Goal: Information Seeking & Learning: Learn about a topic

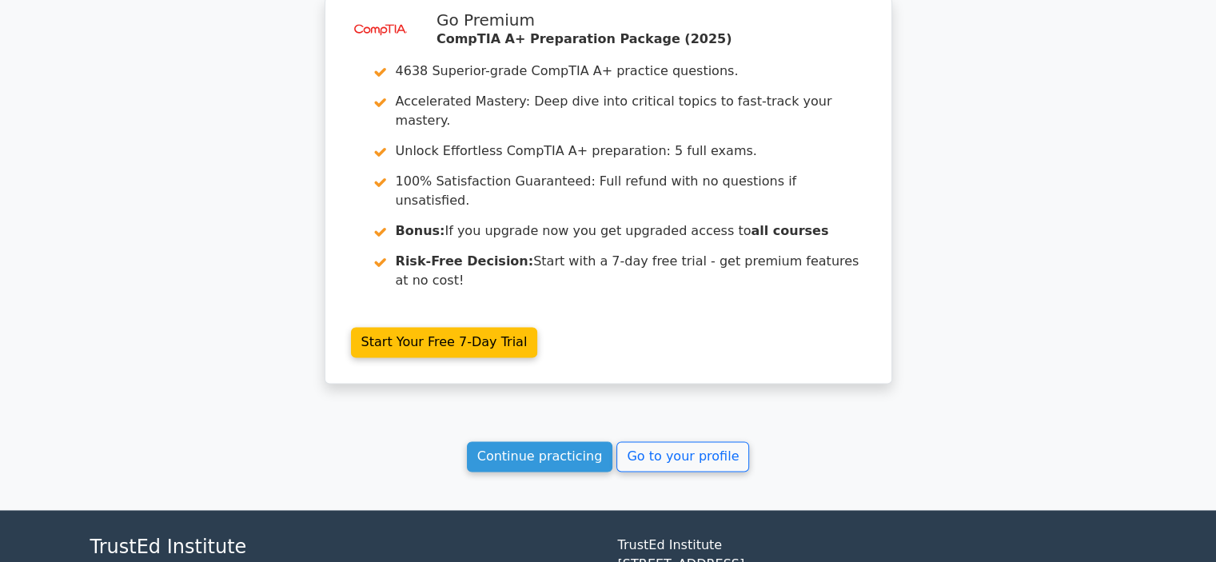
scroll to position [2321, 0]
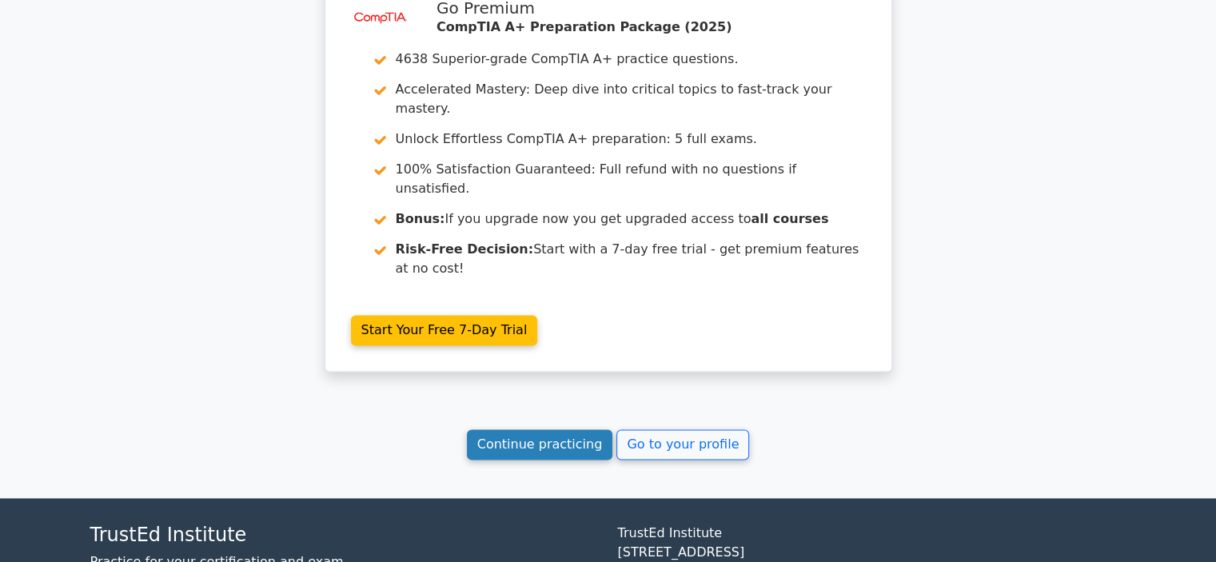
click at [520, 429] on link "Continue practicing" at bounding box center [540, 444] width 146 height 30
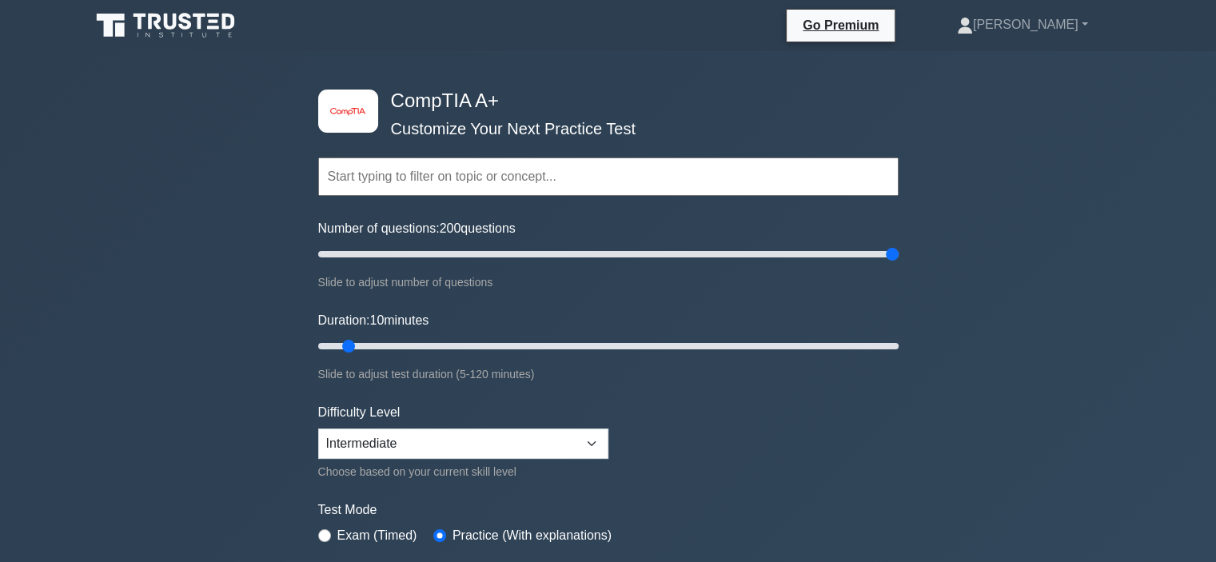
drag, startPoint x: 340, startPoint y: 253, endPoint x: 967, endPoint y: 255, distance: 627.6
type input "200"
click at [899, 255] on input "Number of questions: 200 questions" at bounding box center [608, 254] width 580 height 19
drag, startPoint x: 344, startPoint y: 341, endPoint x: 1057, endPoint y: 347, distance: 713.1
type input "120"
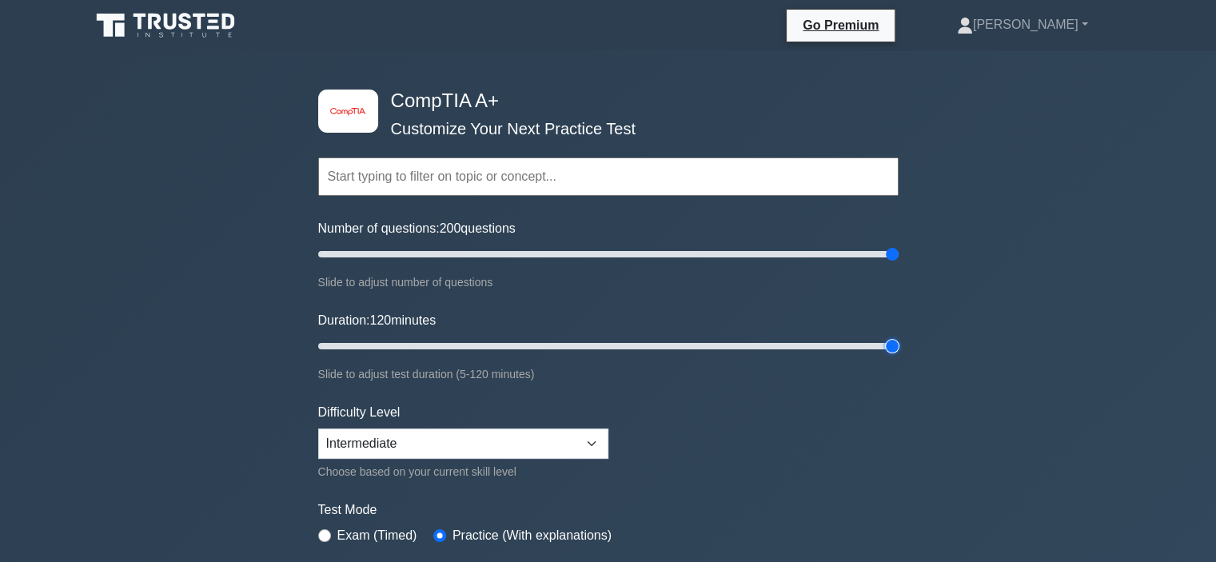
click at [899, 347] on input "Duration: 120 minutes" at bounding box center [608, 346] width 580 height 19
click at [422, 444] on select "Beginner Intermediate Expert" at bounding box center [463, 443] width 290 height 30
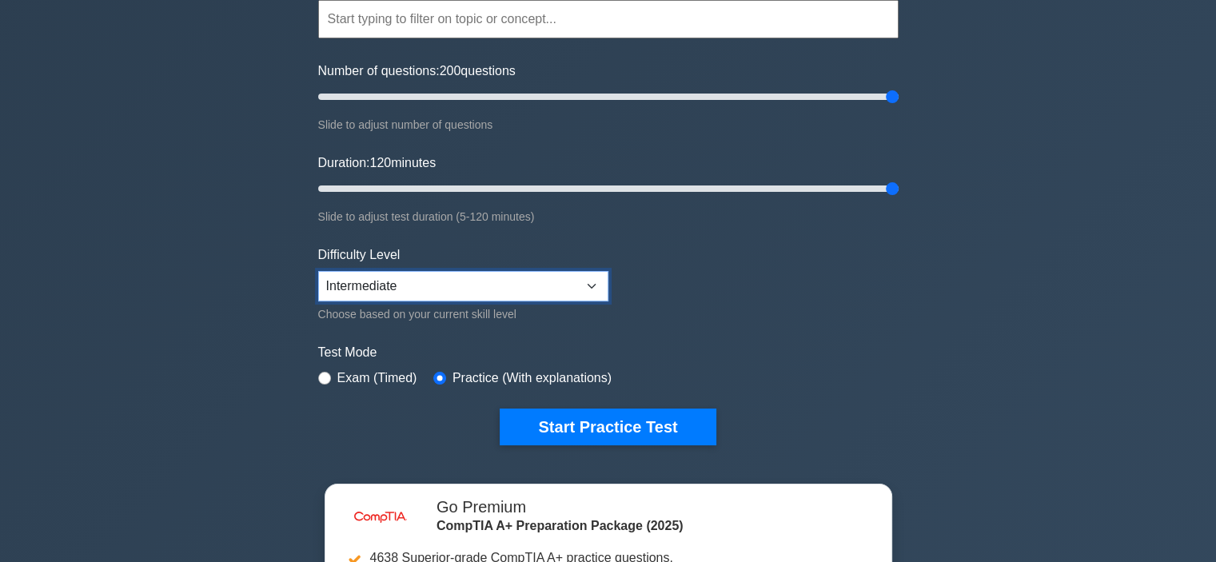
scroll to position [160, 0]
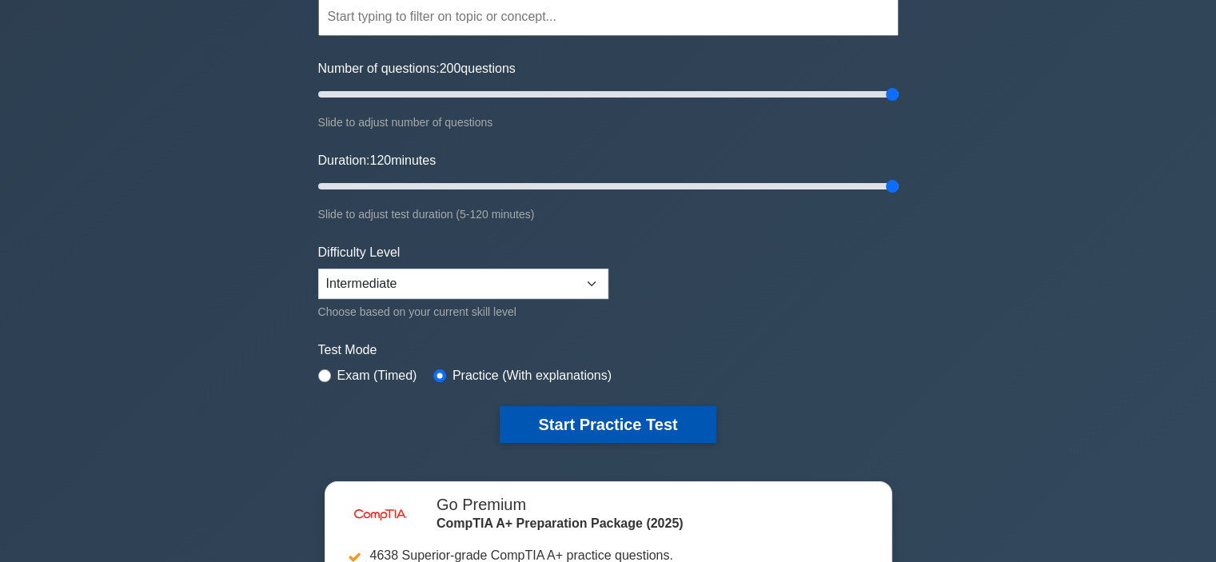
click at [556, 427] on button "Start Practice Test" at bounding box center [608, 424] width 216 height 37
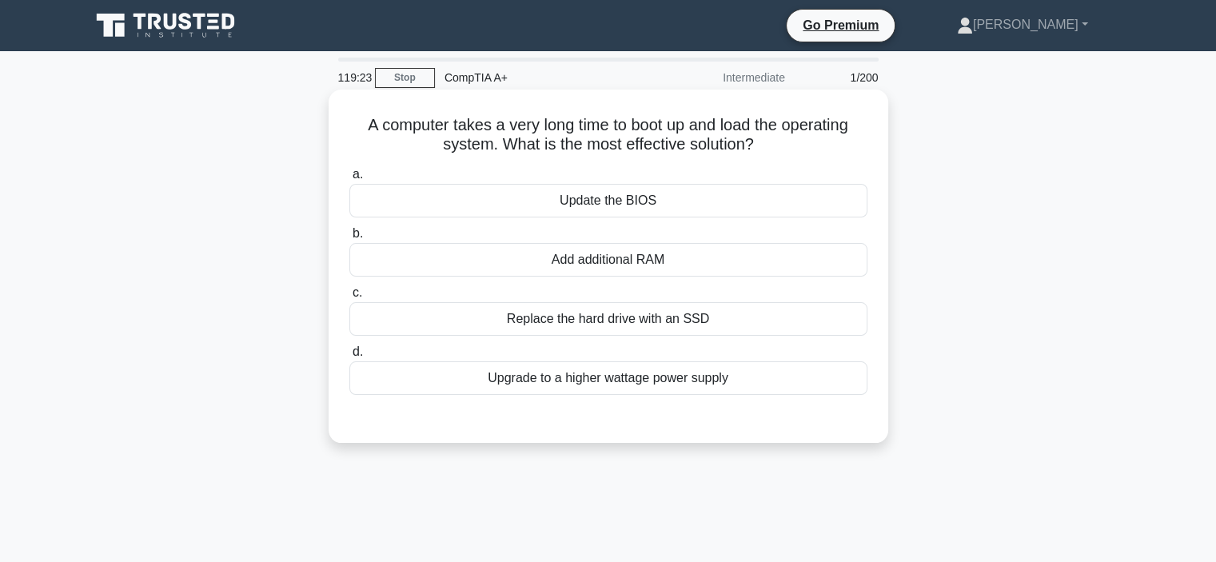
click at [668, 318] on div "Replace the hard drive with an SSD" at bounding box center [608, 319] width 518 height 34
click at [349, 298] on input "c. Replace the hard drive with an SSD" at bounding box center [349, 293] width 0 height 10
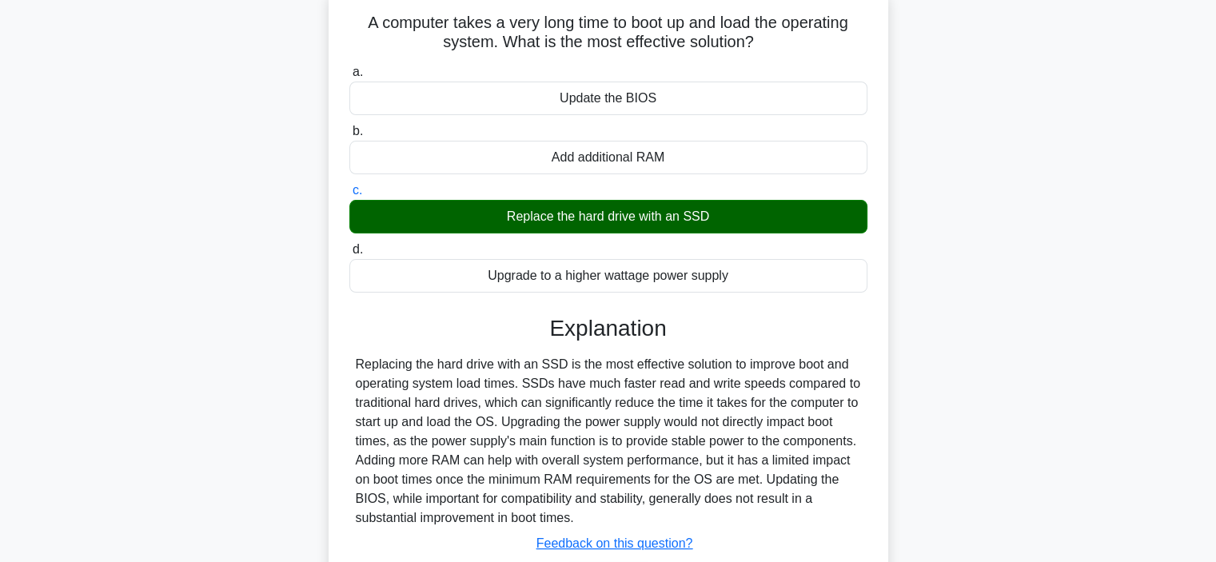
scroll to position [160, 0]
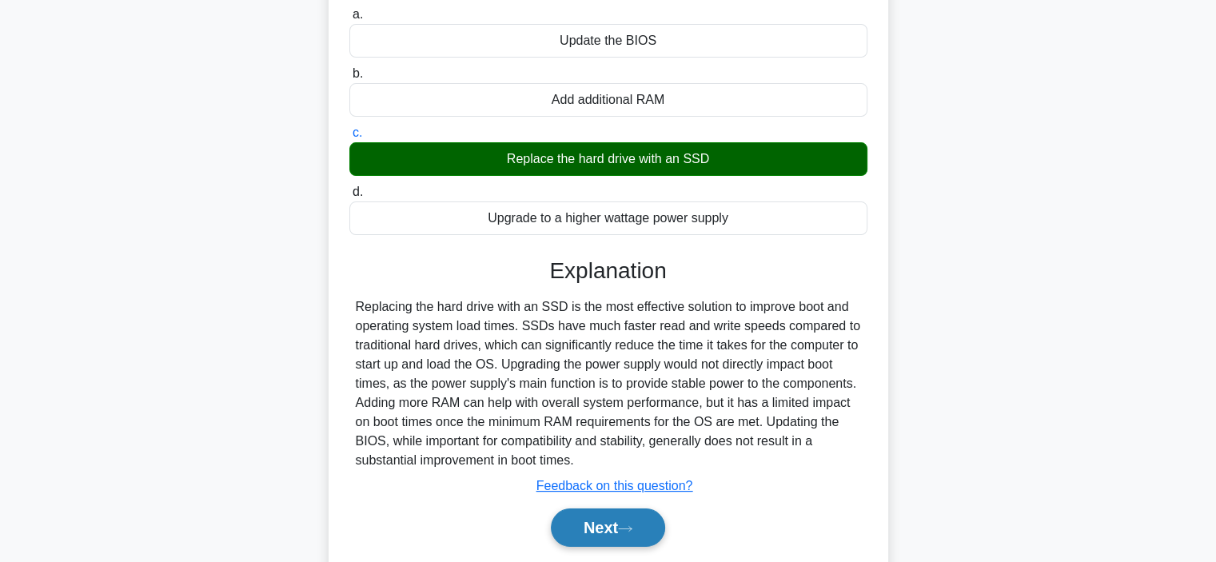
click at [595, 536] on button "Next" at bounding box center [608, 527] width 114 height 38
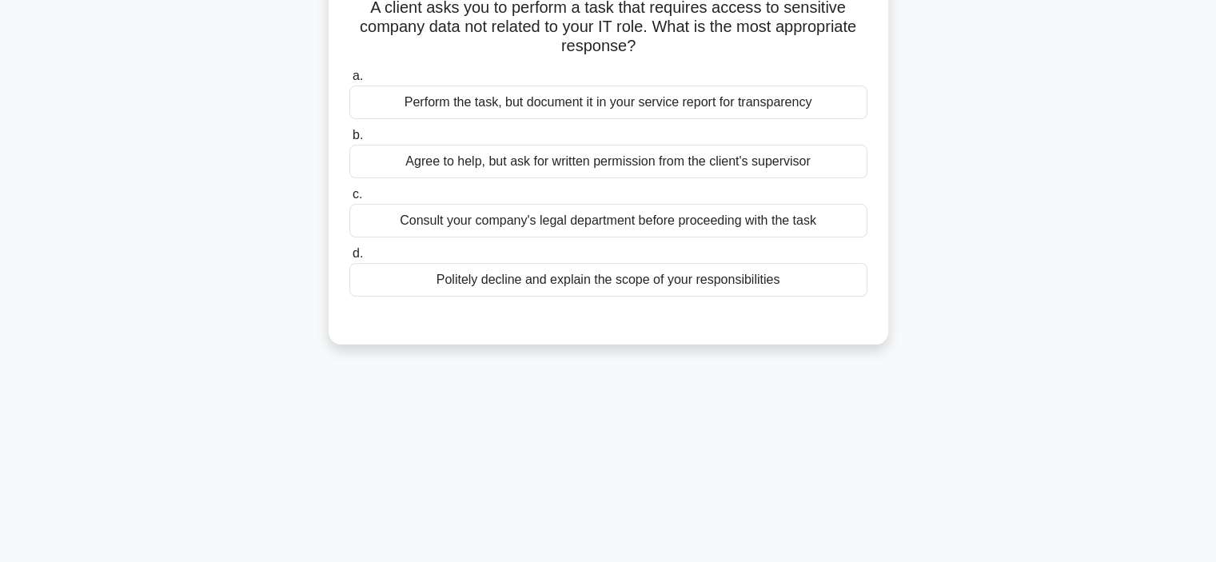
scroll to position [0, 0]
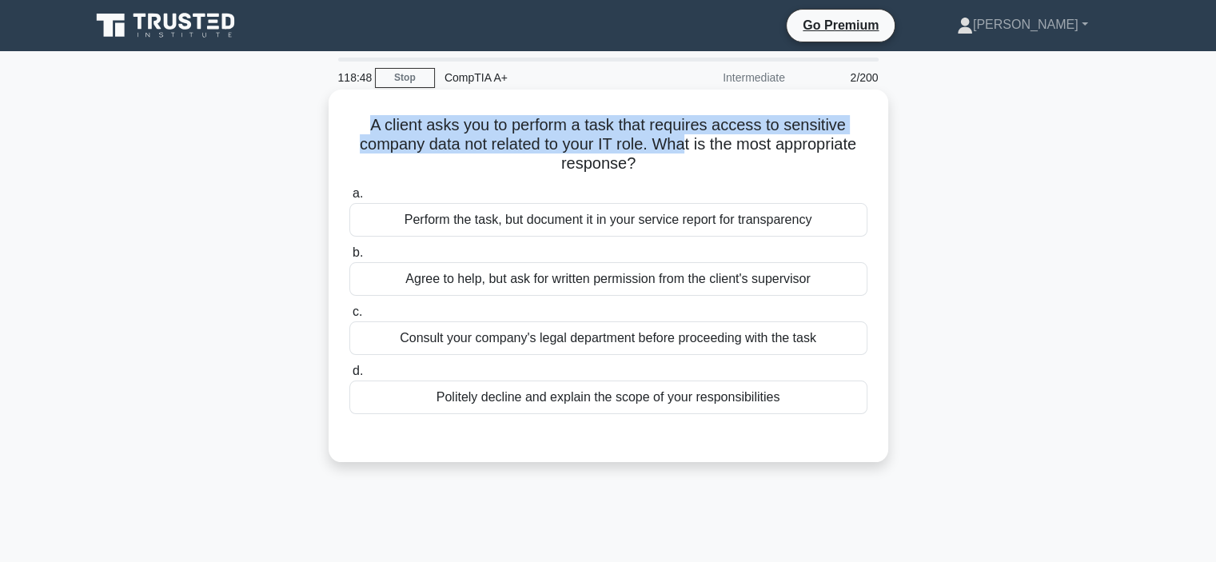
drag, startPoint x: 361, startPoint y: 122, endPoint x: 688, endPoint y: 136, distance: 326.5
click at [688, 136] on h5 "A client asks you to perform a task that requires access to sensitive company d…" at bounding box center [608, 144] width 521 height 59
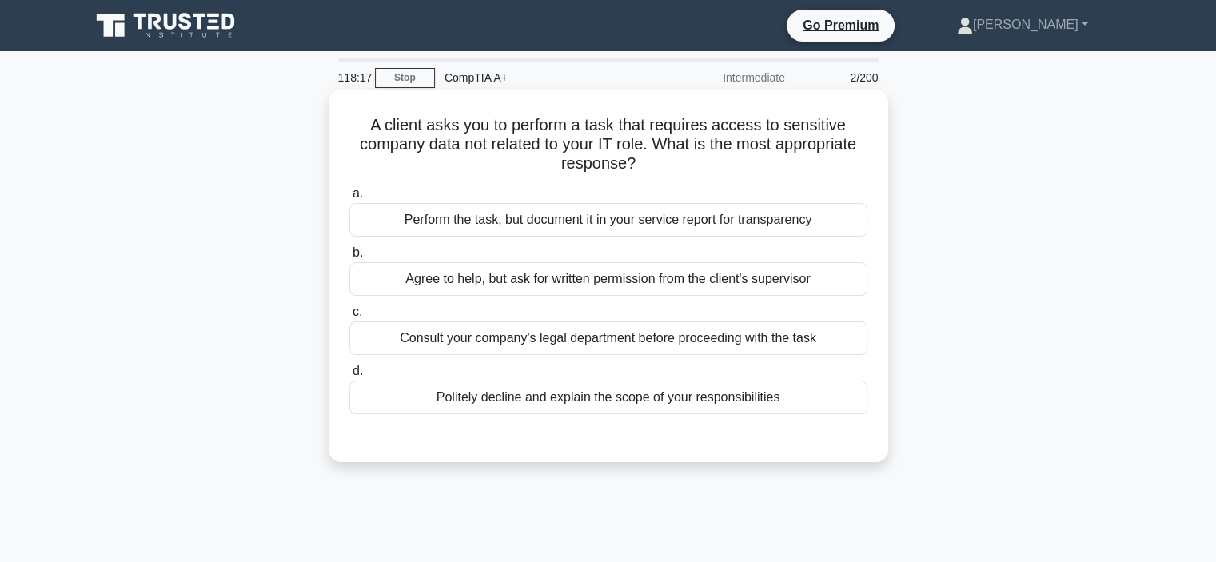
click at [608, 341] on div "Consult your company's legal department before proceeding with the task" at bounding box center [608, 338] width 518 height 34
click at [349, 317] on input "c. Consult your company's legal department before proceeding with the task" at bounding box center [349, 312] width 0 height 10
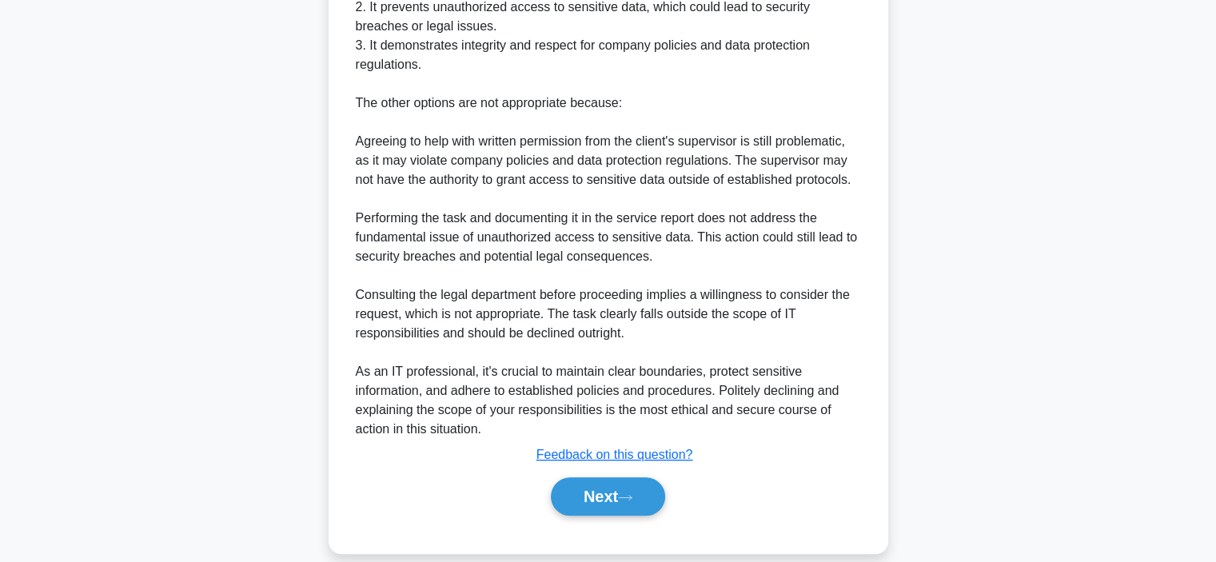
scroll to position [577, 0]
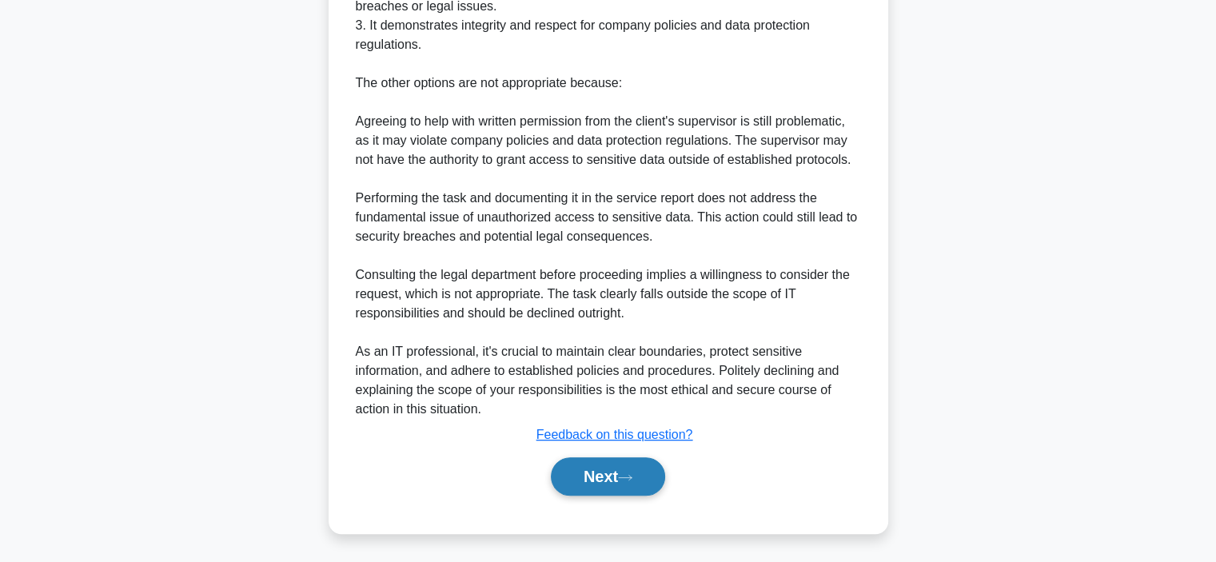
click at [595, 466] on button "Next" at bounding box center [608, 476] width 114 height 38
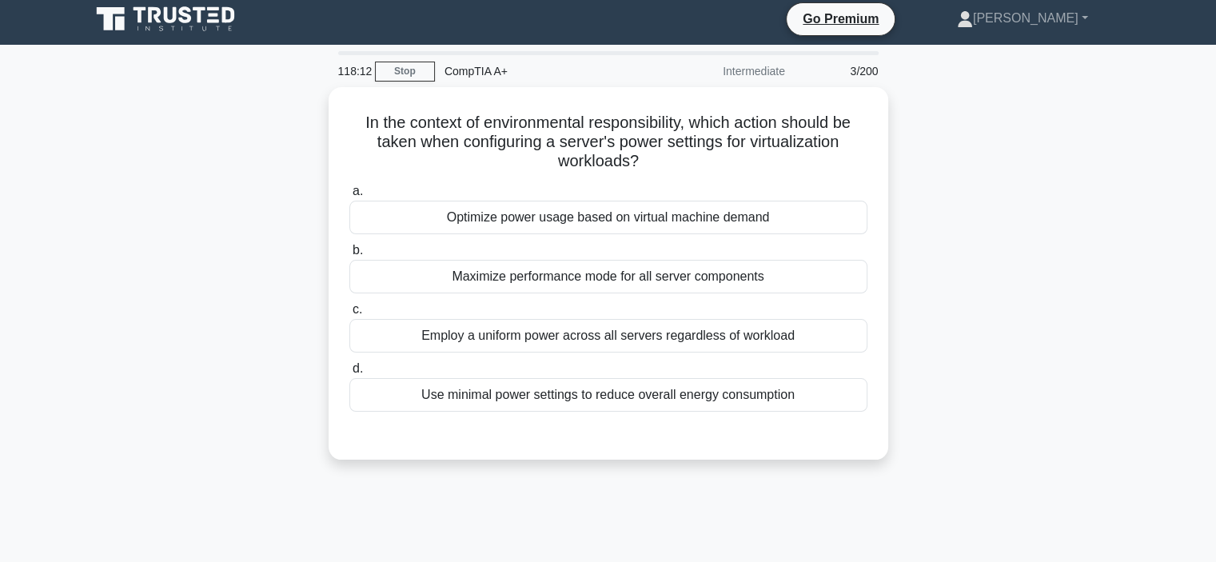
scroll to position [0, 0]
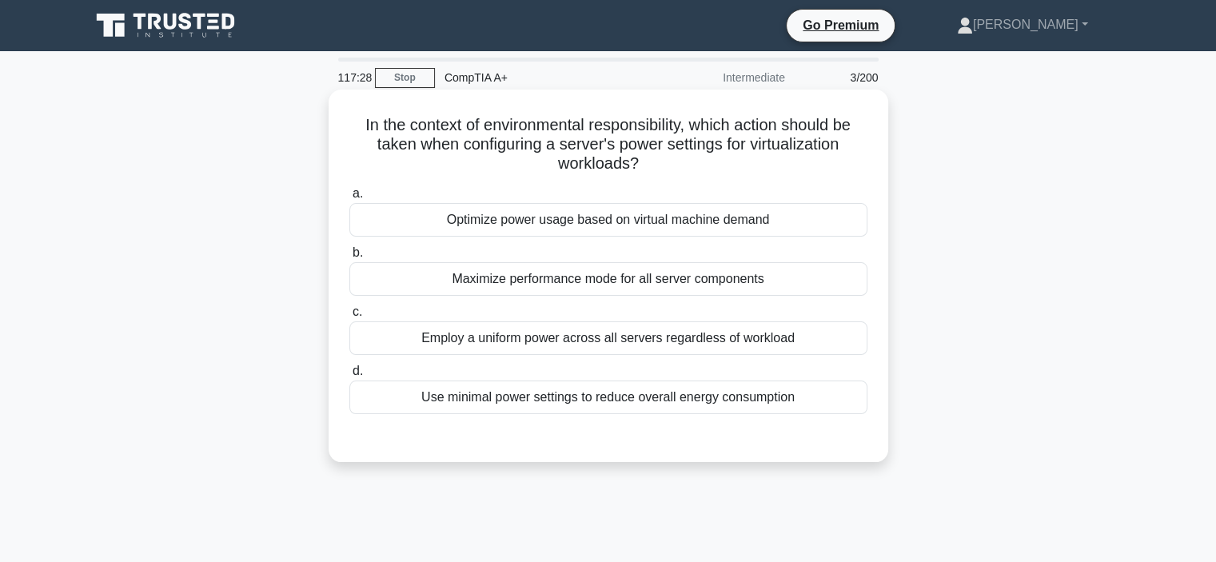
click at [547, 228] on div "Optimize power usage based on virtual machine demand" at bounding box center [608, 220] width 518 height 34
click at [349, 199] on input "a. Optimize power usage based on virtual machine demand" at bounding box center [349, 194] width 0 height 10
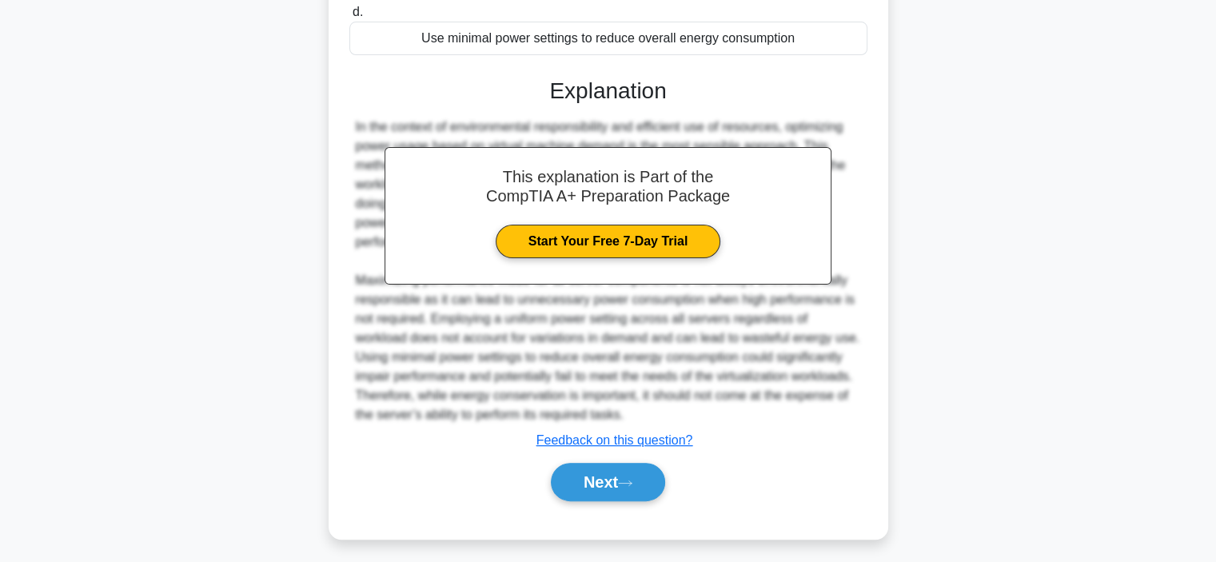
scroll to position [365, 0]
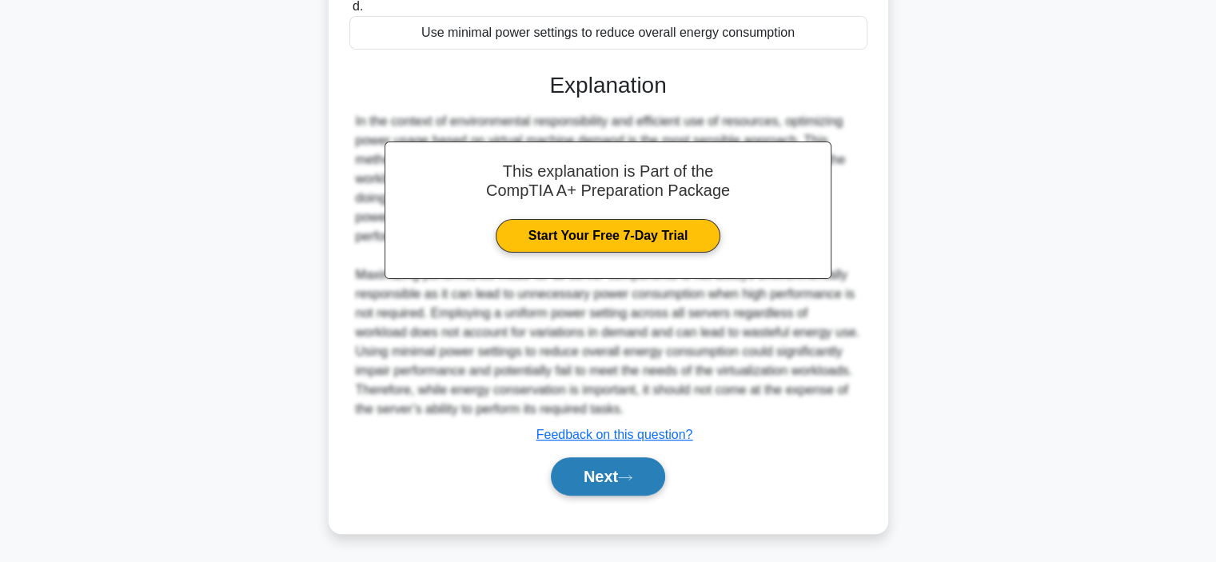
click at [607, 474] on button "Next" at bounding box center [608, 476] width 114 height 38
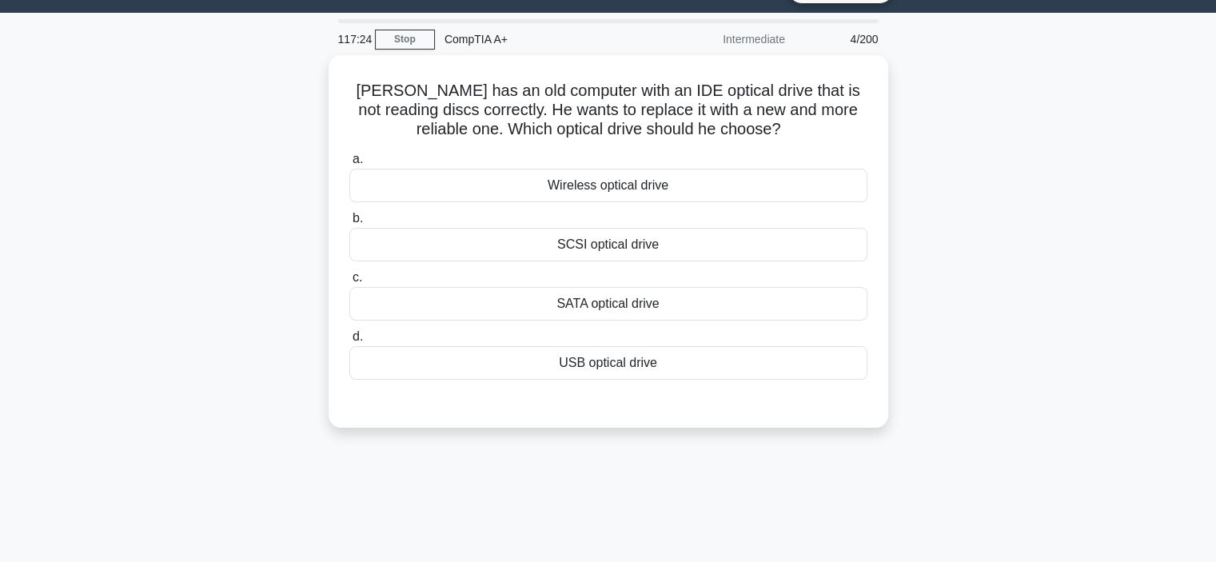
scroll to position [0, 0]
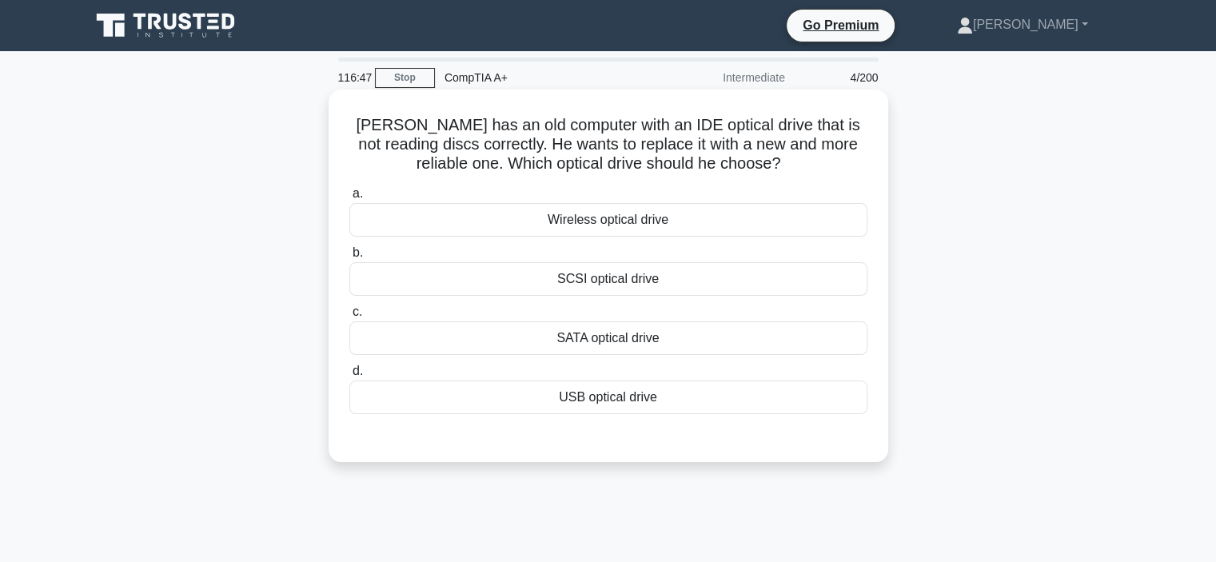
click at [598, 335] on div "SATA optical drive" at bounding box center [608, 338] width 518 height 34
click at [349, 317] on input "c. SATA optical drive" at bounding box center [349, 312] width 0 height 10
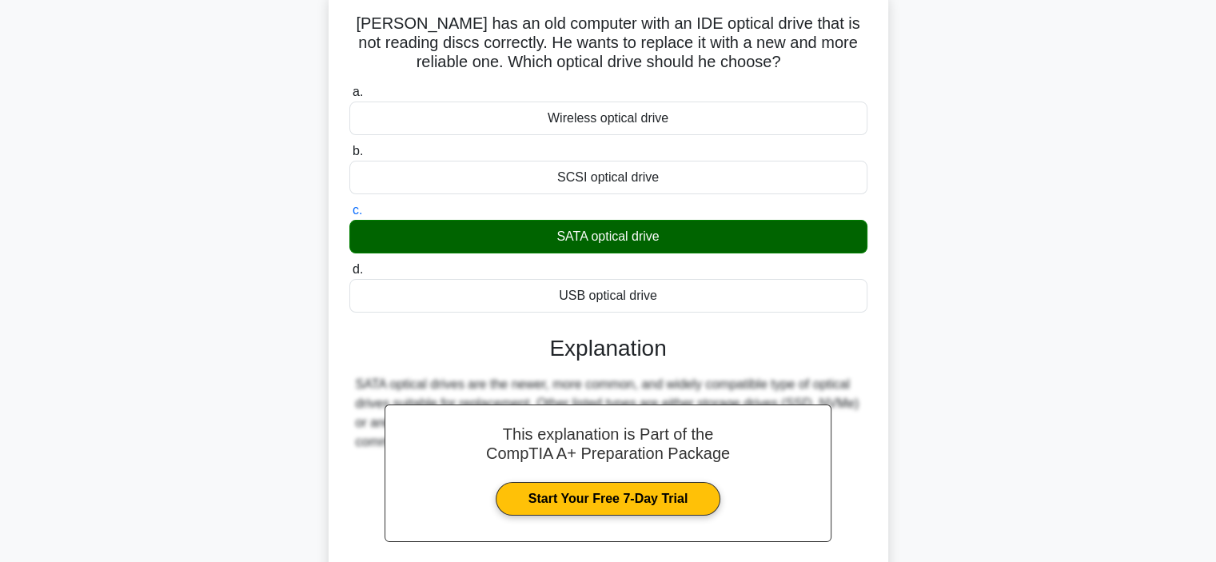
scroll to position [301, 0]
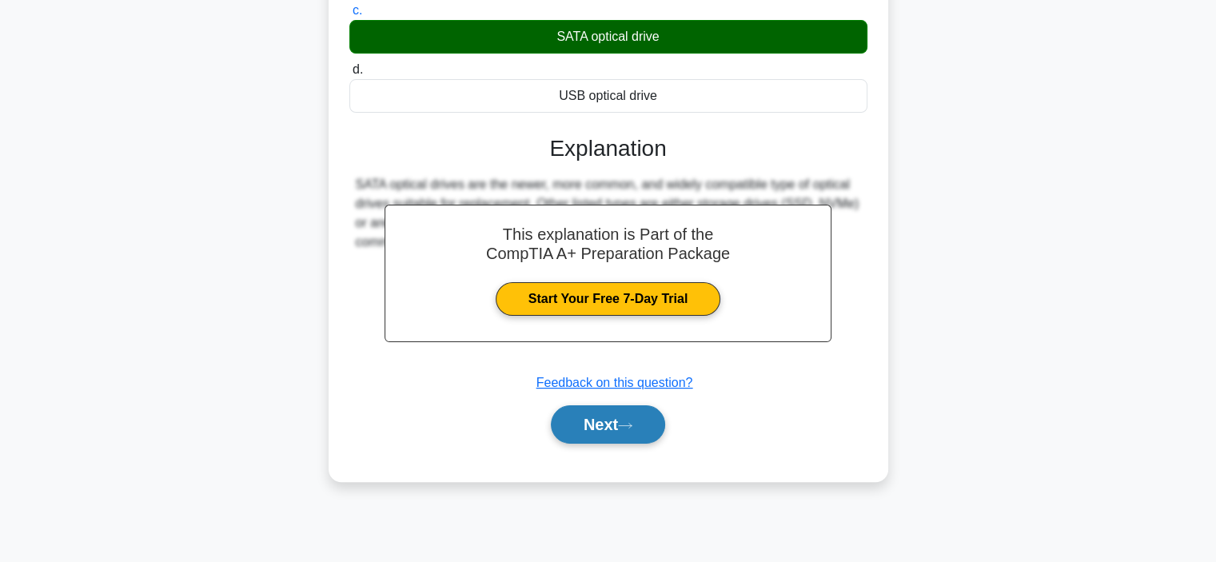
click at [583, 427] on button "Next" at bounding box center [608, 424] width 114 height 38
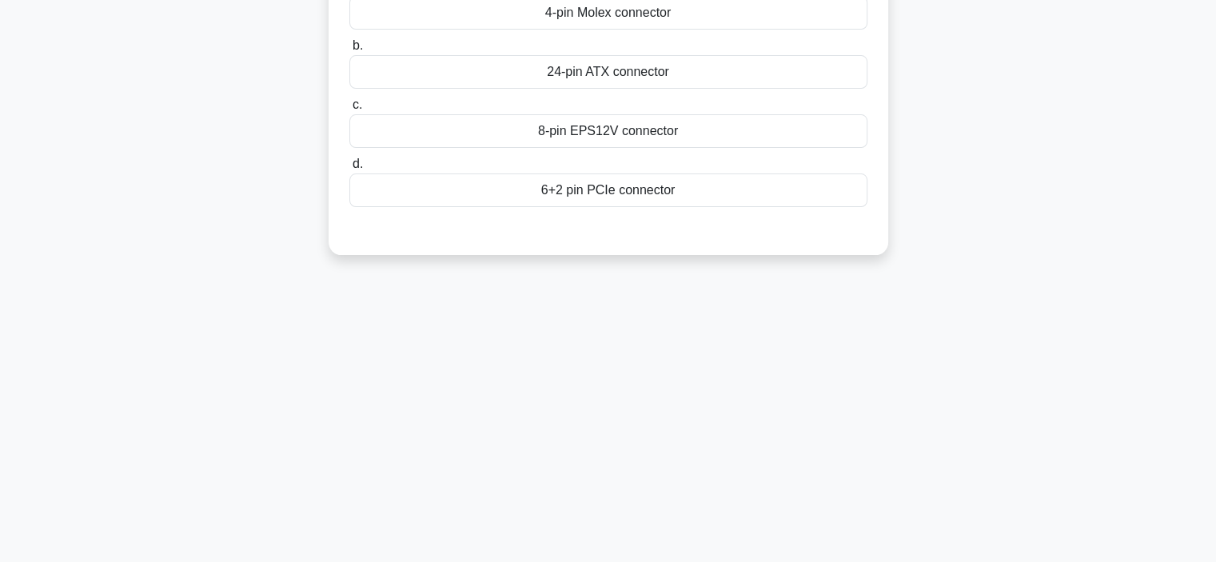
scroll to position [0, 0]
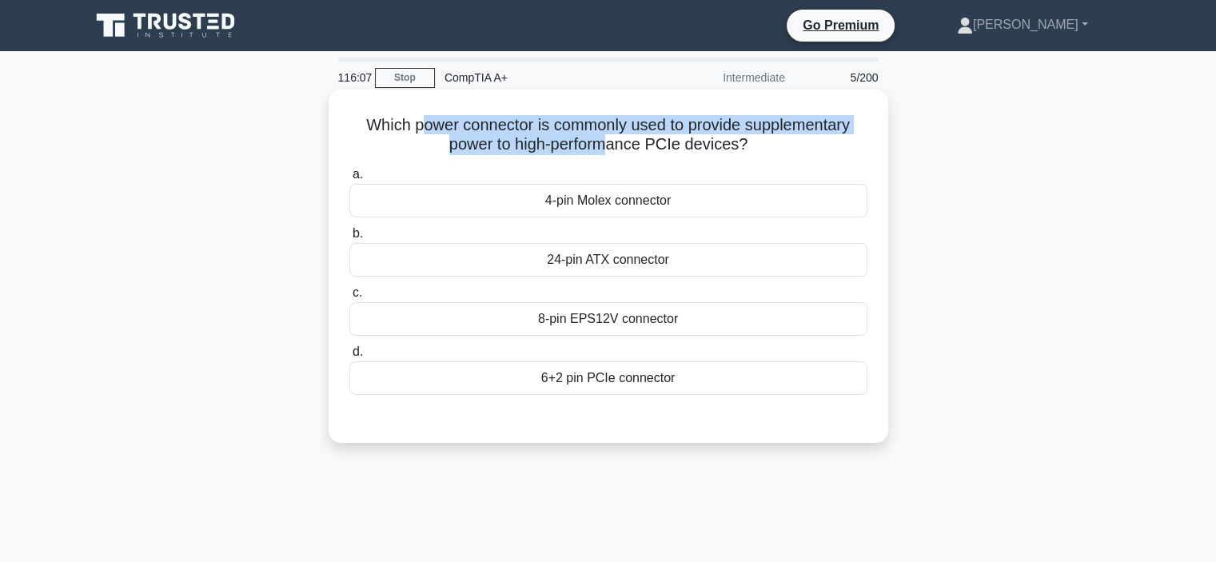
drag, startPoint x: 420, startPoint y: 124, endPoint x: 611, endPoint y: 140, distance: 191.7
click at [611, 140] on h5 "Which power connector is commonly used to provide supplementary power to high-p…" at bounding box center [608, 135] width 521 height 40
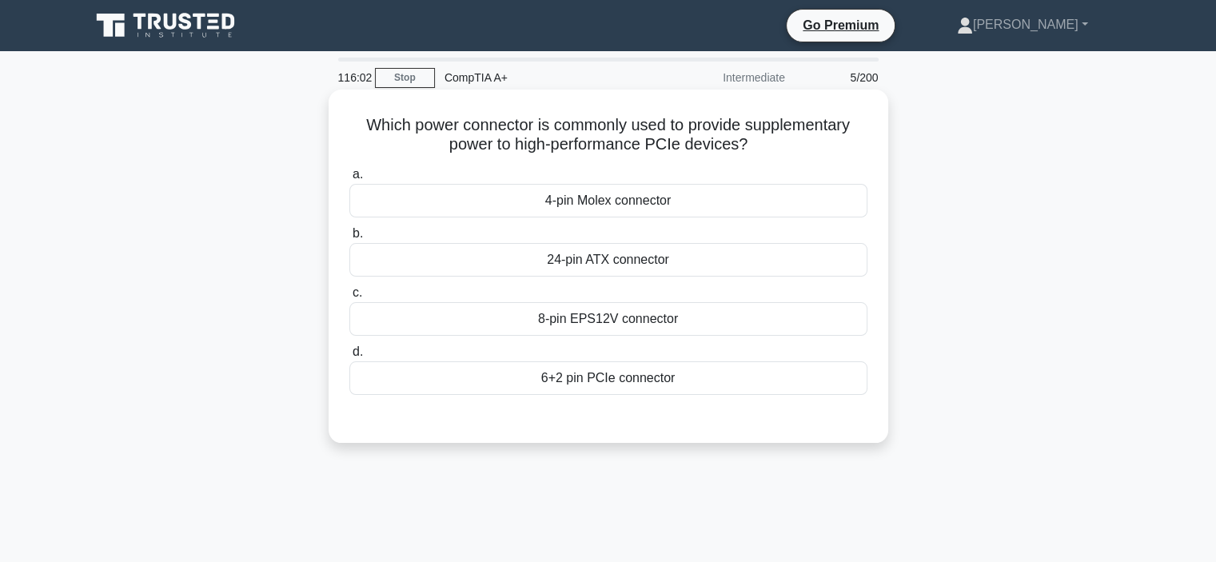
click at [524, 377] on div "6+2 pin PCIe connector" at bounding box center [608, 378] width 518 height 34
click at [349, 357] on input "d. 6+2 pin PCIe connector" at bounding box center [349, 352] width 0 height 10
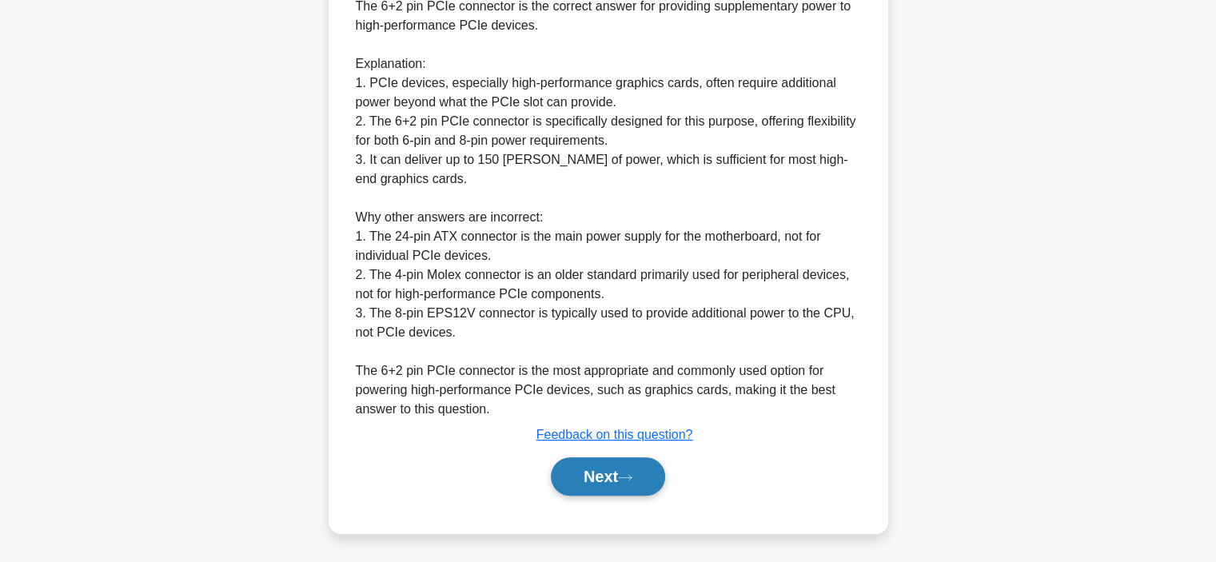
click at [602, 479] on button "Next" at bounding box center [608, 476] width 114 height 38
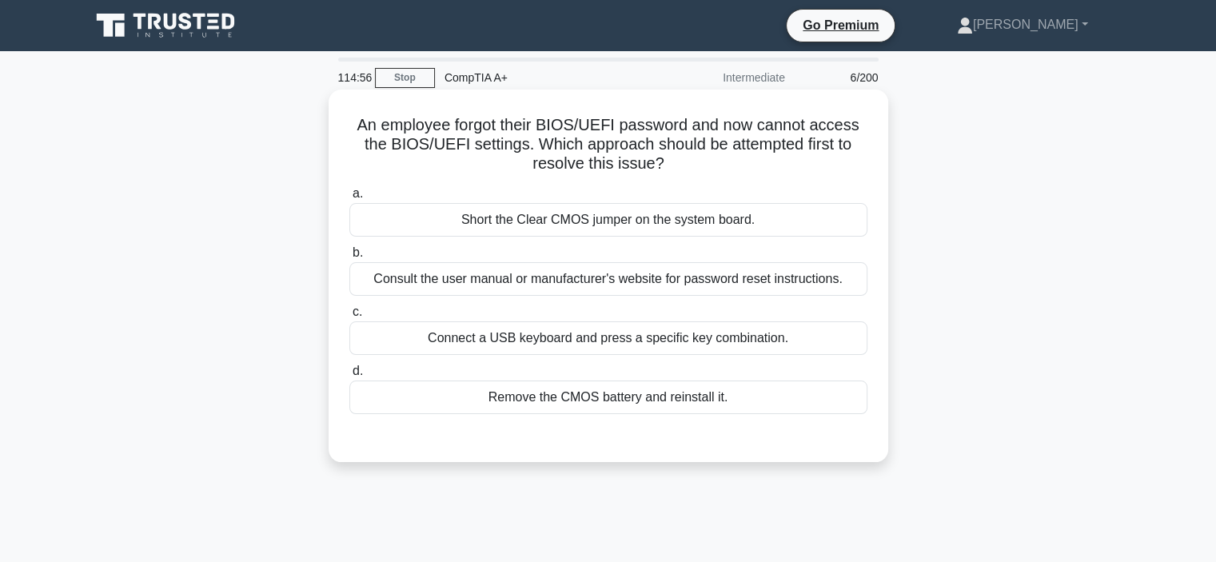
click at [778, 278] on div "Consult the user manual or manufacturer's website for password reset instructio…" at bounding box center [608, 279] width 518 height 34
click at [349, 258] on input "b. Consult the user manual or manufacturer's website for password reset instruc…" at bounding box center [349, 253] width 0 height 10
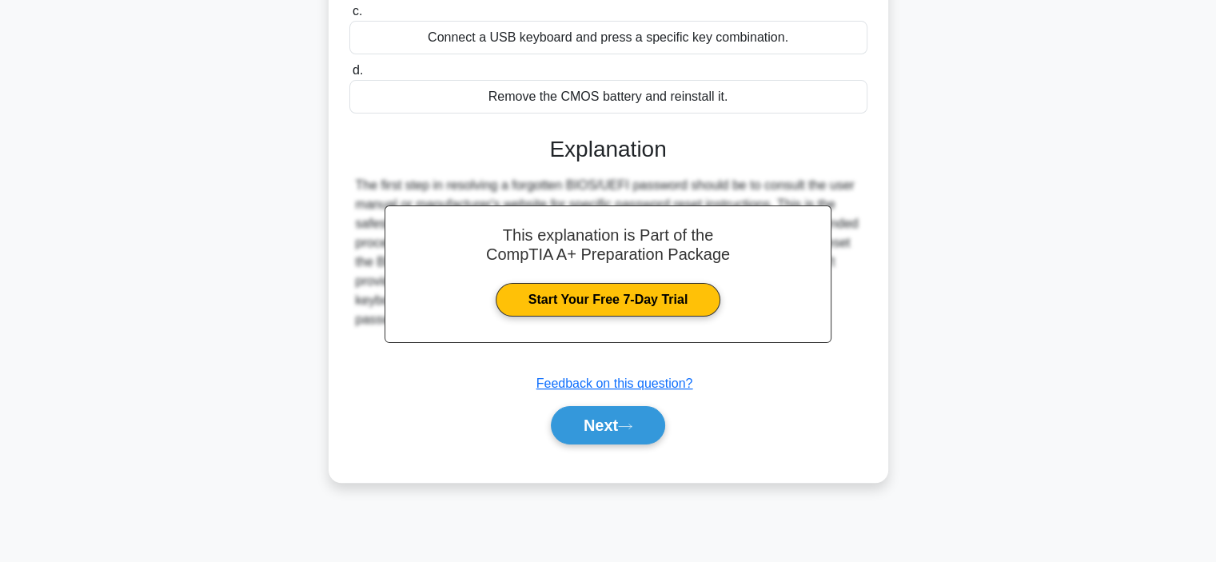
scroll to position [301, 0]
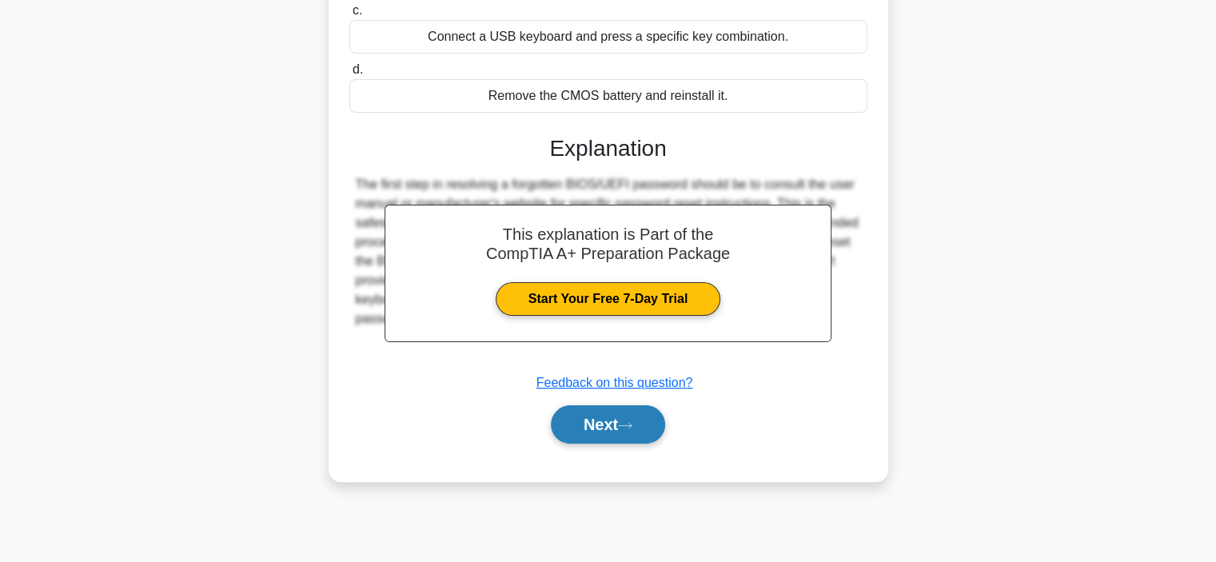
click at [633, 416] on button "Next" at bounding box center [608, 424] width 114 height 38
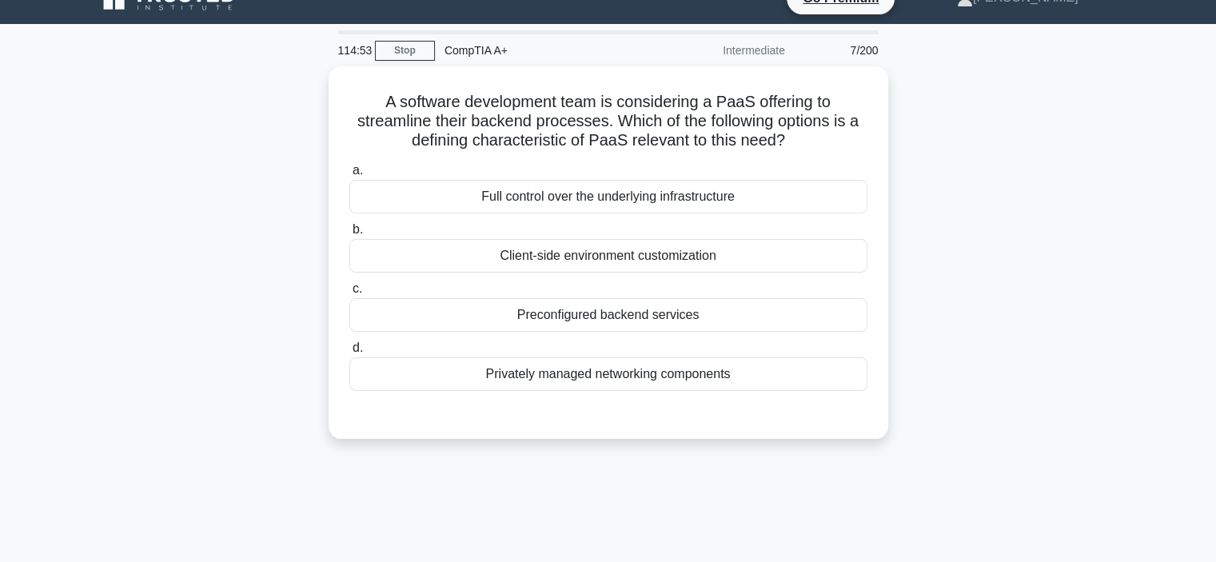
scroll to position [0, 0]
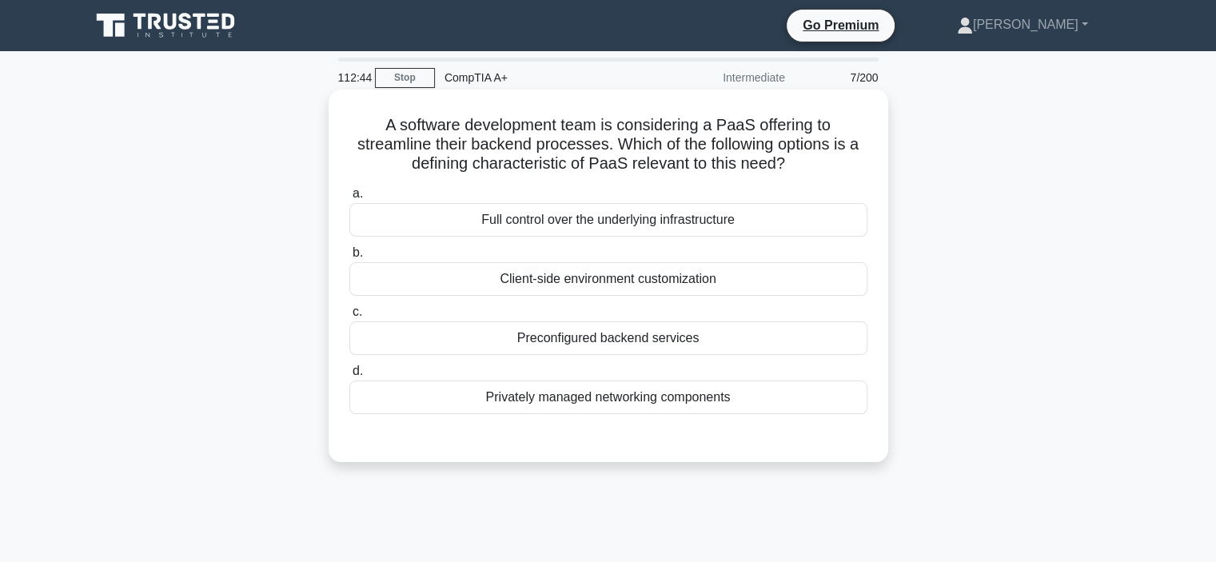
click at [579, 337] on div "Preconfigured backend services" at bounding box center [608, 338] width 518 height 34
click at [349, 317] on input "c. Preconfigured backend services" at bounding box center [349, 312] width 0 height 10
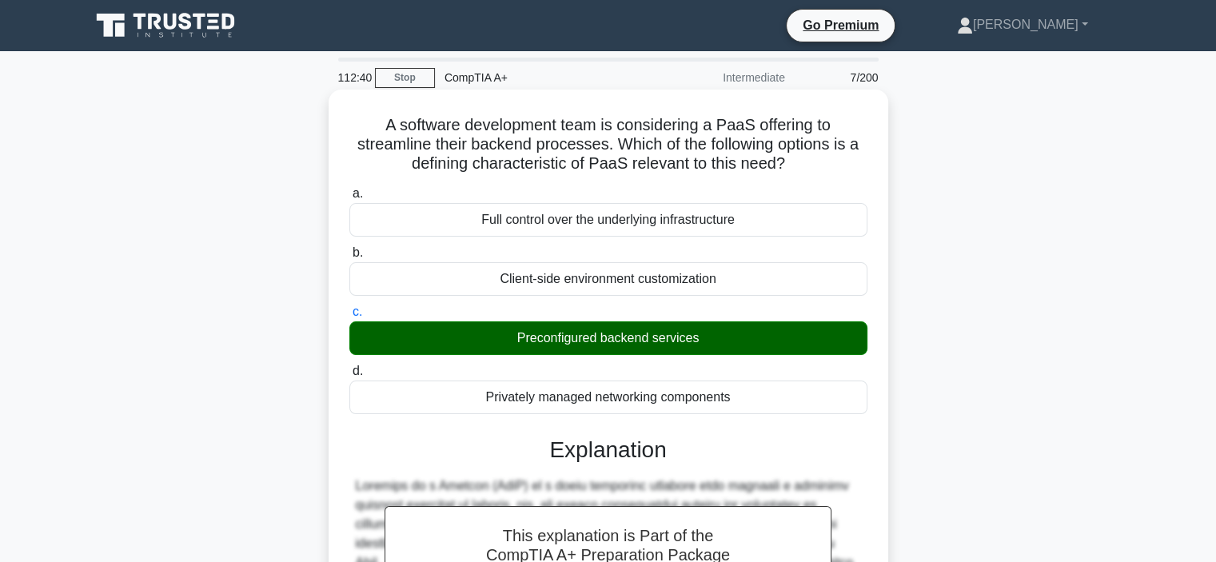
drag, startPoint x: 382, startPoint y: 121, endPoint x: 804, endPoint y: 172, distance: 425.2
click at [804, 172] on h5 "A software development team is considering a PaaS offering to streamline their …" at bounding box center [608, 144] width 521 height 59
copy h5 "A software development team is considering a PaaS offering to streamline their …"
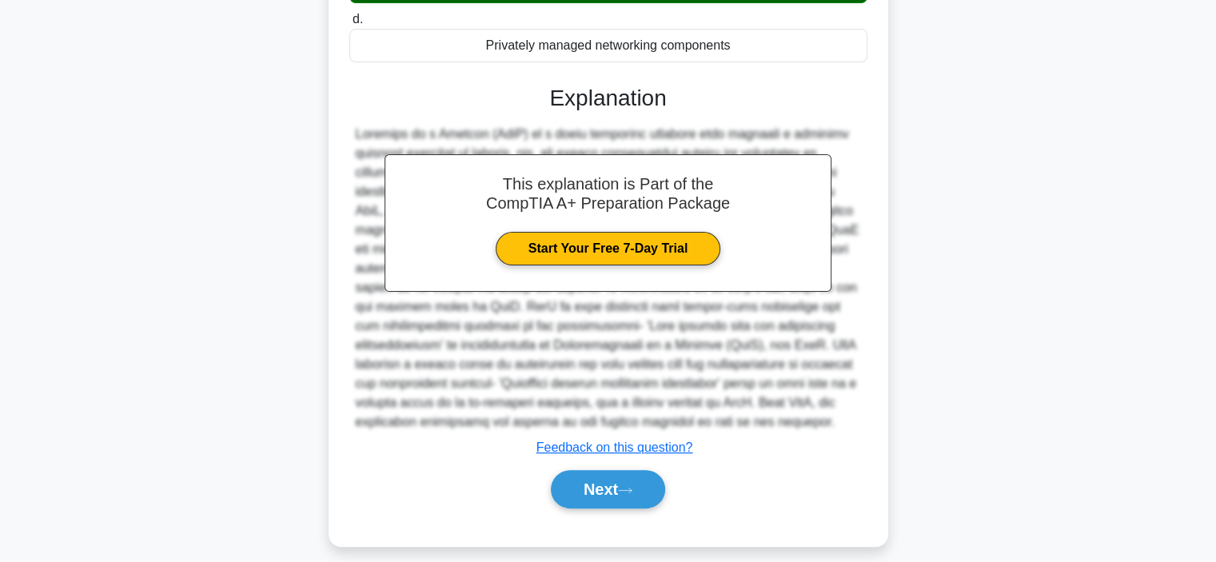
scroll to position [365, 0]
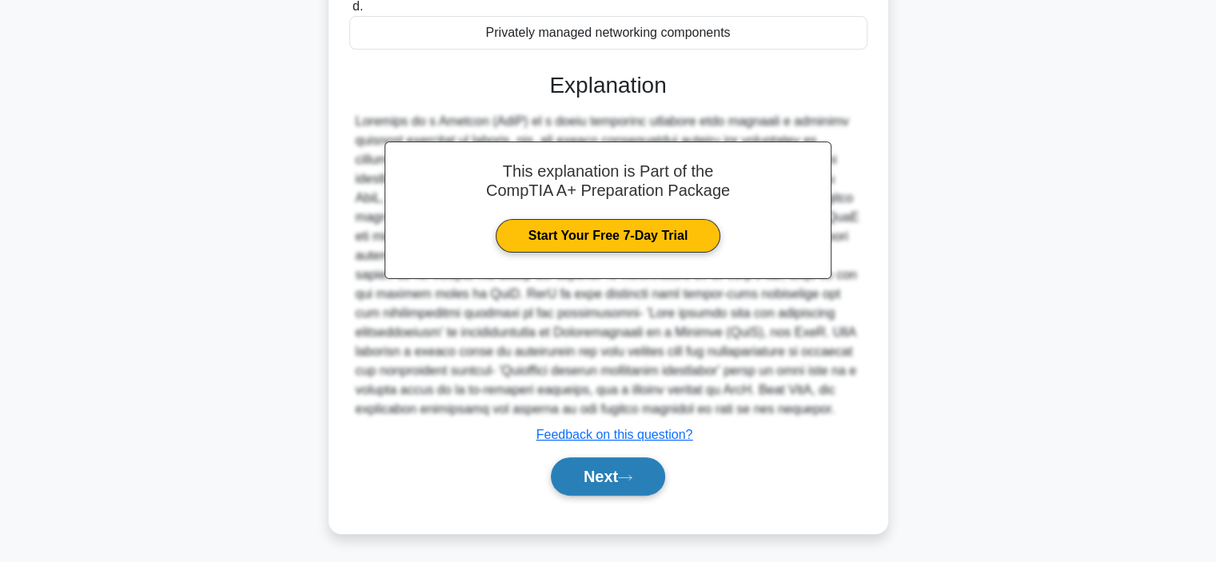
click at [606, 482] on button "Next" at bounding box center [608, 476] width 114 height 38
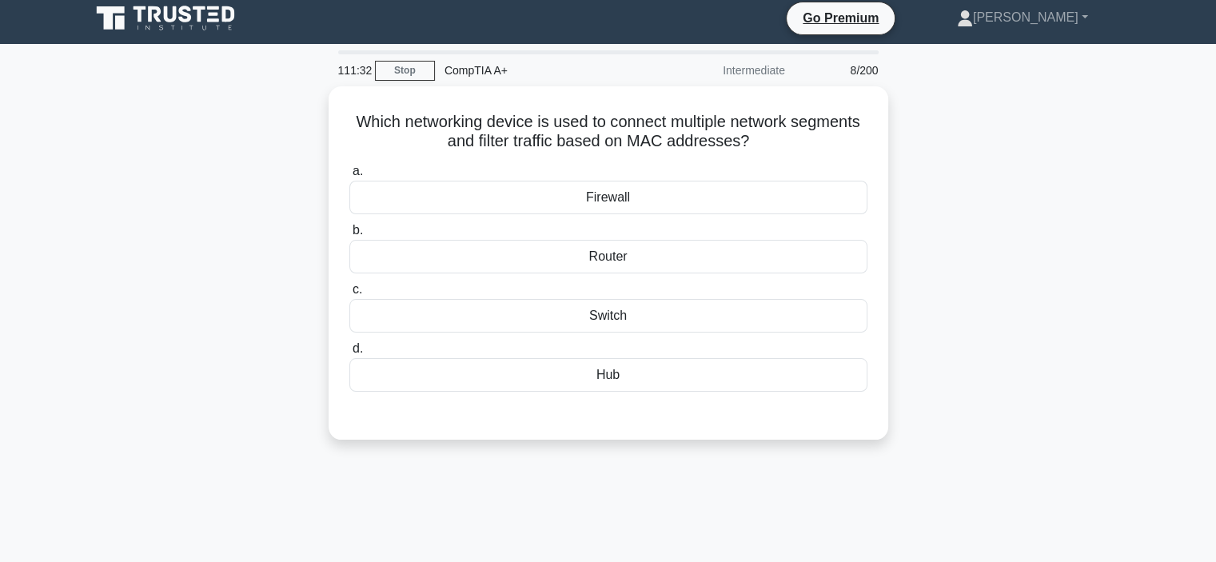
scroll to position [0, 0]
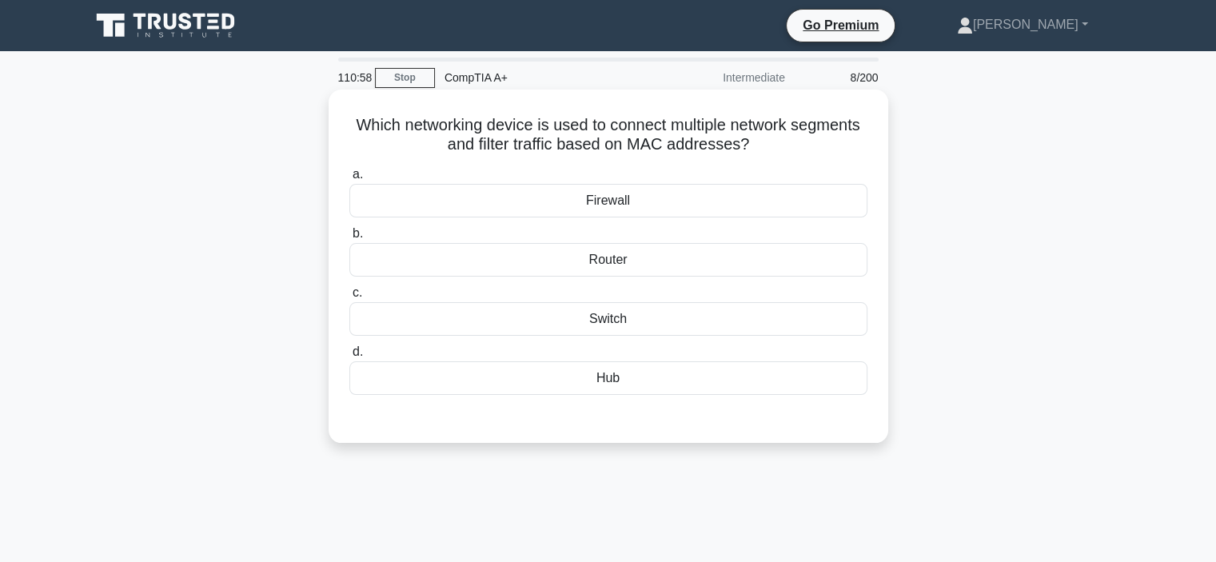
click at [555, 314] on div "Switch" at bounding box center [608, 319] width 518 height 34
click at [349, 298] on input "c. Switch" at bounding box center [349, 293] width 0 height 10
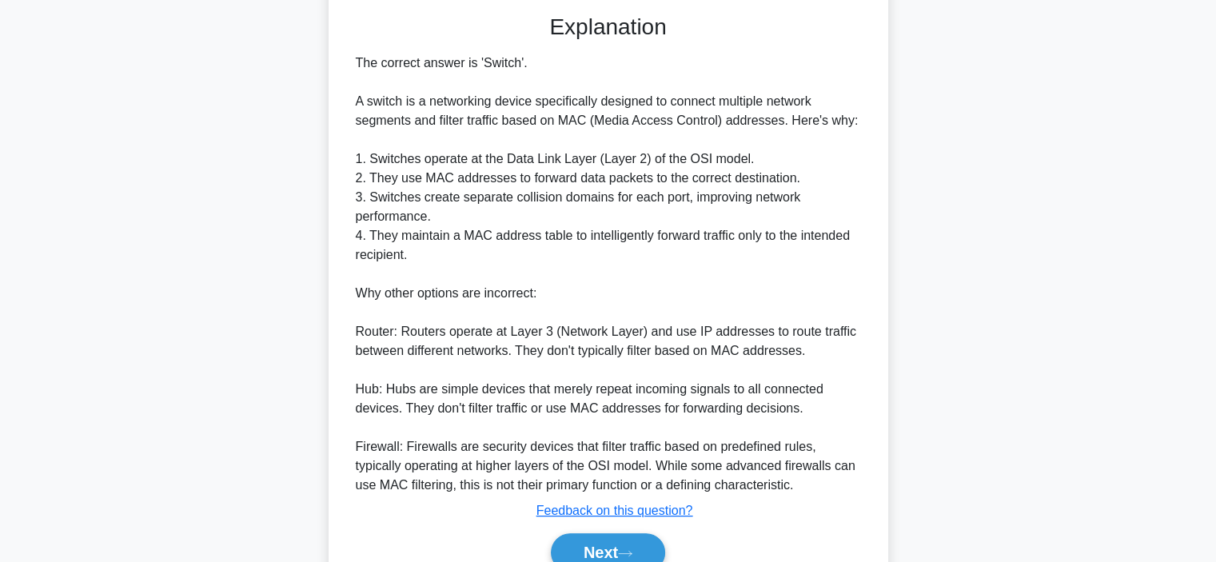
scroll to position [480, 0]
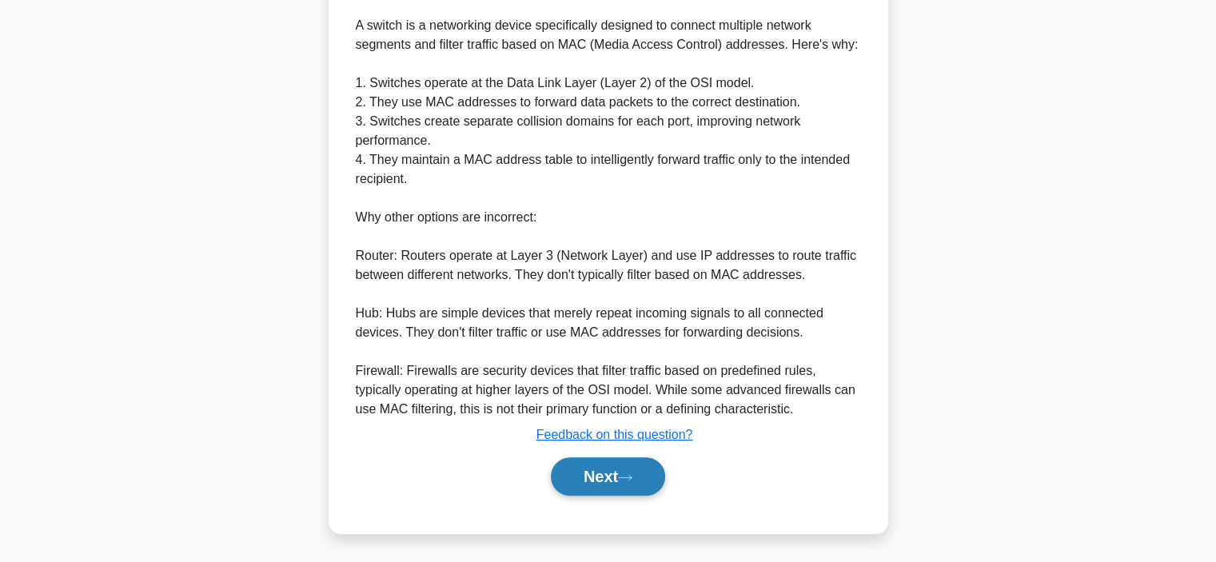
click at [587, 468] on button "Next" at bounding box center [608, 476] width 114 height 38
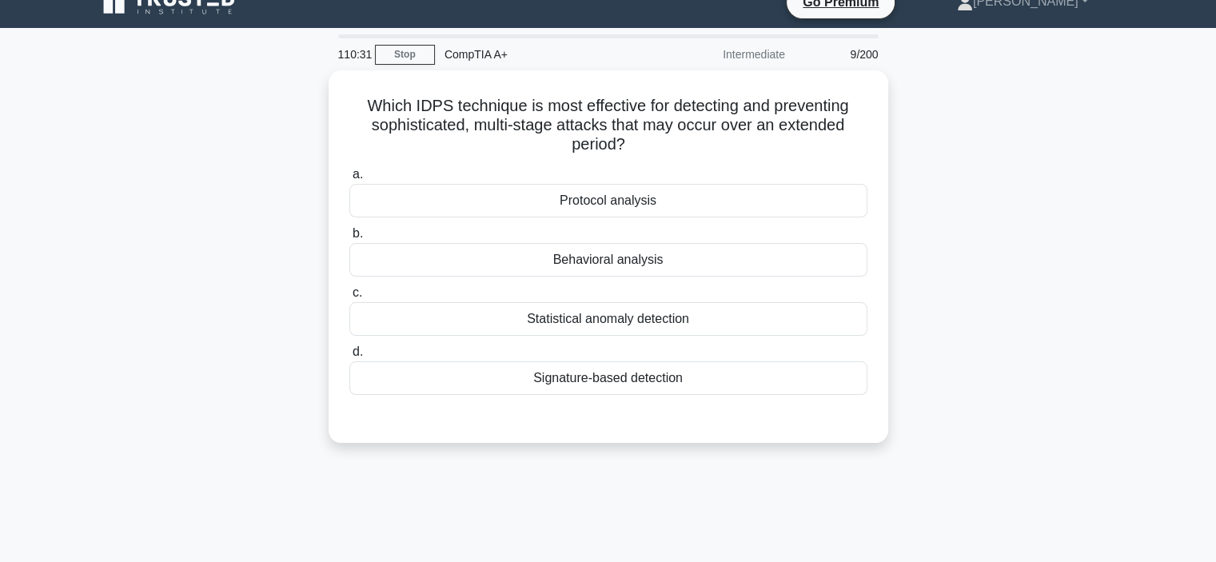
scroll to position [0, 0]
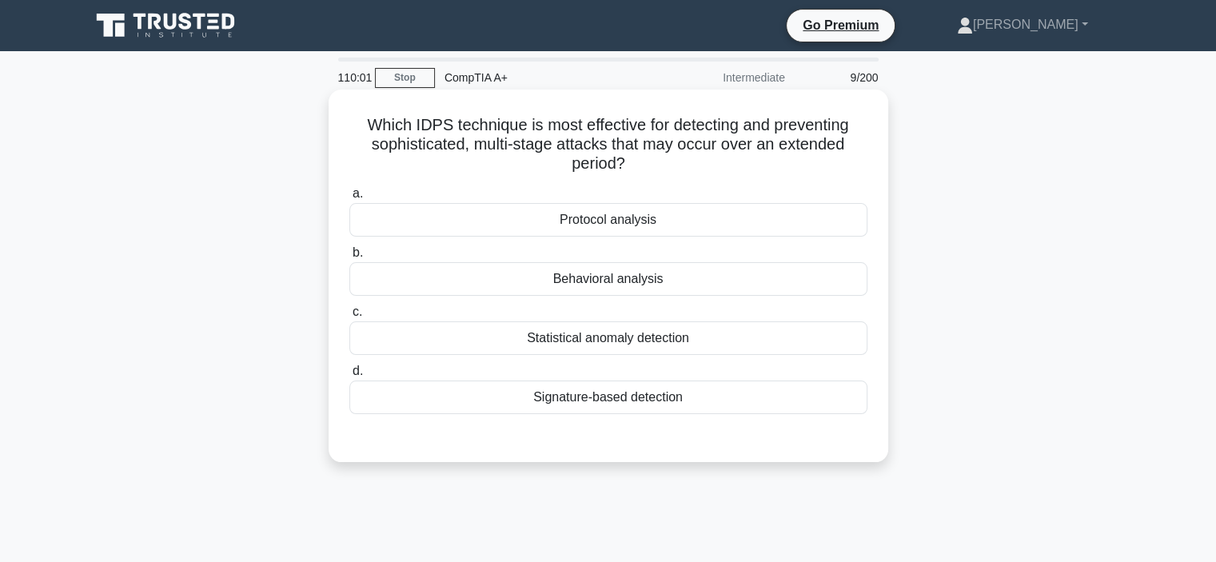
click at [548, 409] on div "Signature-based detection" at bounding box center [608, 398] width 518 height 34
click at [349, 377] on input "d. Signature-based detection" at bounding box center [349, 371] width 0 height 10
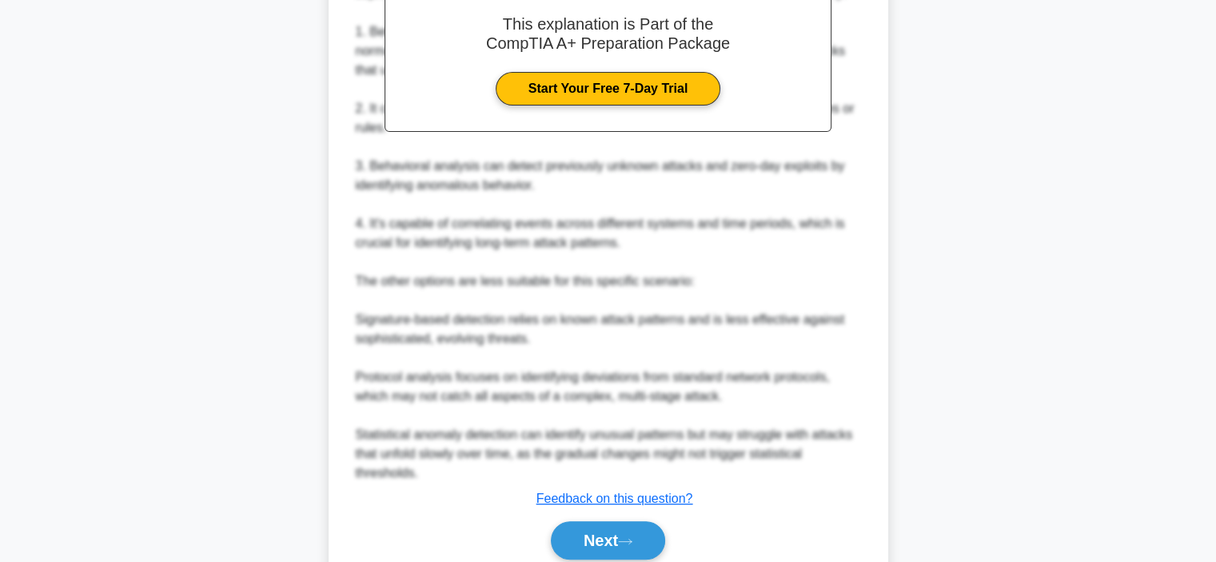
scroll to position [577, 0]
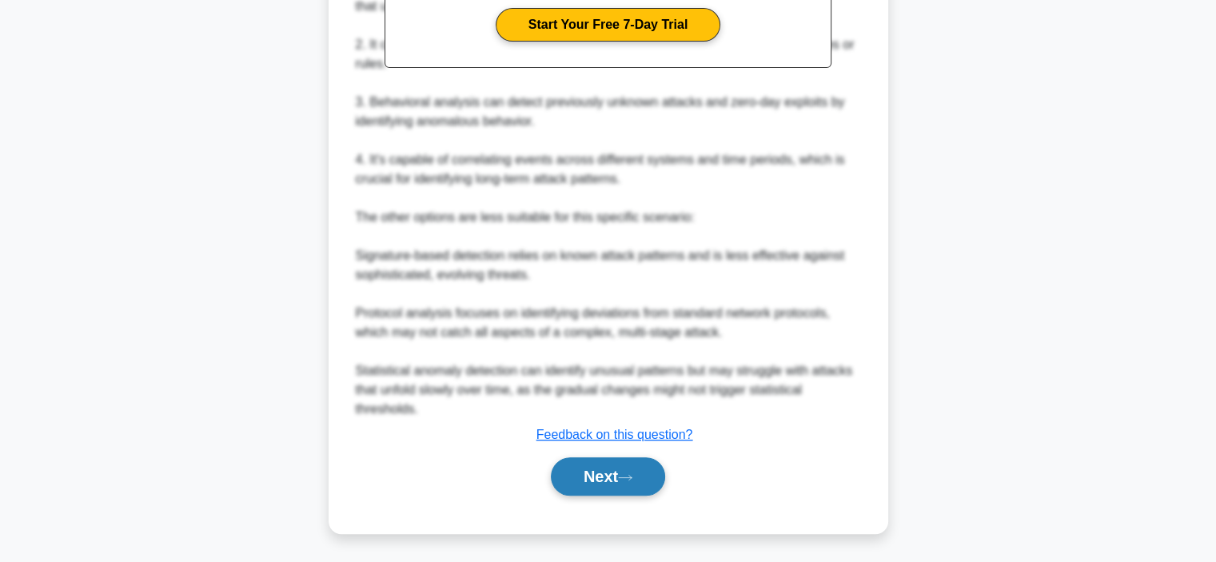
click at [594, 481] on button "Next" at bounding box center [608, 476] width 114 height 38
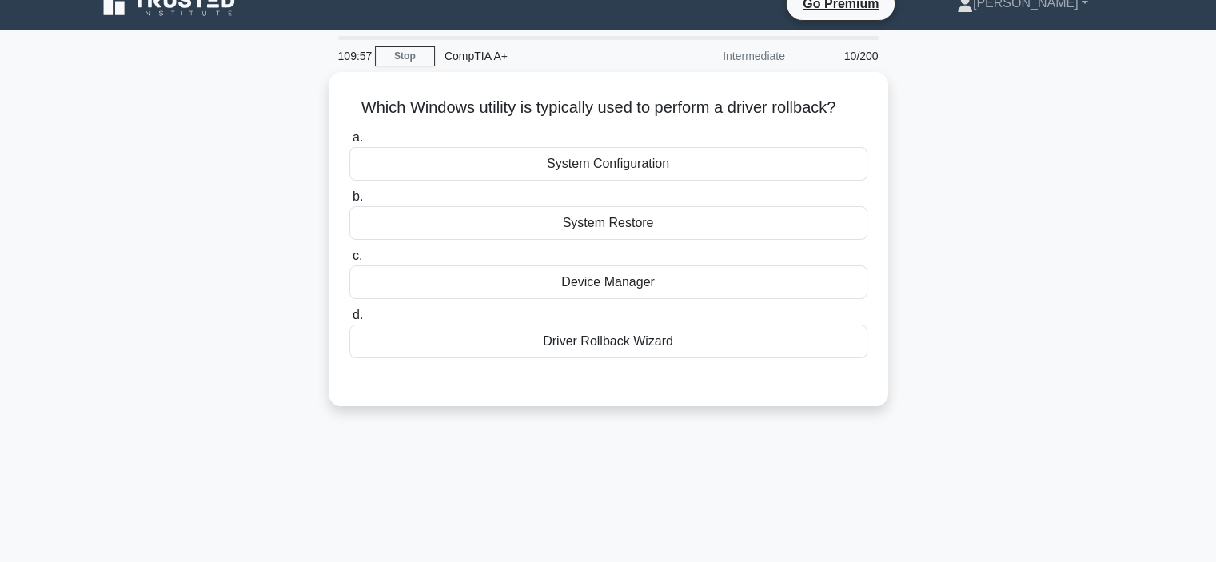
scroll to position [0, 0]
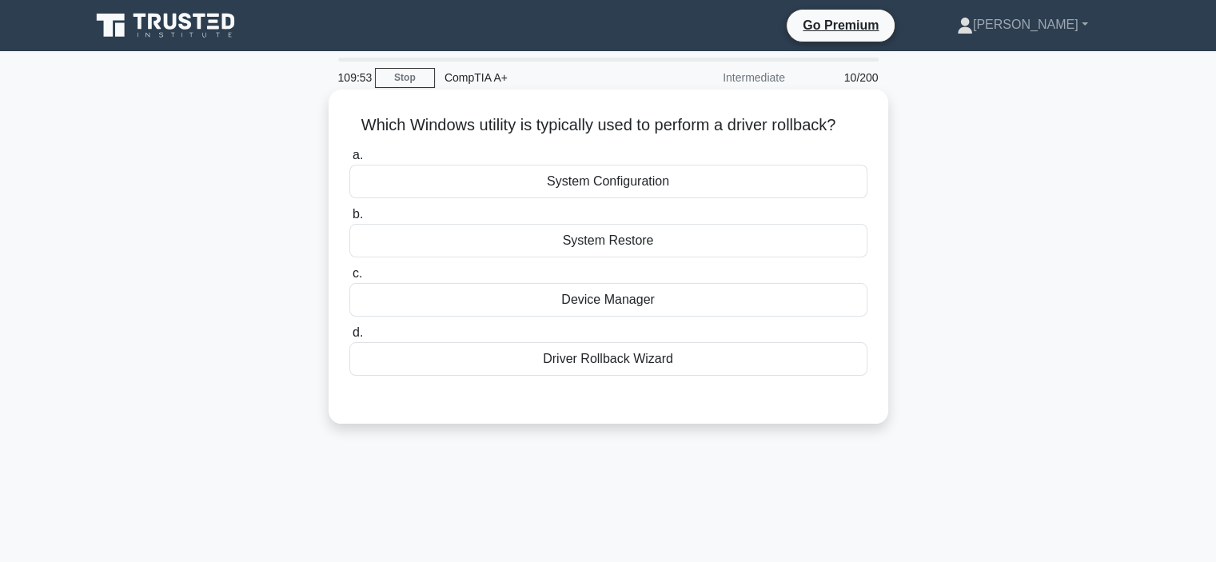
drag, startPoint x: 387, startPoint y: 120, endPoint x: 860, endPoint y: 129, distance: 473.3
click at [860, 129] on h5 "Which Windows utility is typically used to perform a driver rollback? .spinner_…" at bounding box center [608, 125] width 521 height 21
click at [855, 129] on icon ".spinner_0XTQ{transform-origin:center;animation:spinner_y6GP .75s linear infini…" at bounding box center [844, 126] width 19 height 19
click at [582, 358] on div "Driver Rollback Wizard" at bounding box center [608, 359] width 518 height 34
click at [349, 338] on input "d. Driver Rollback Wizard" at bounding box center [349, 333] width 0 height 10
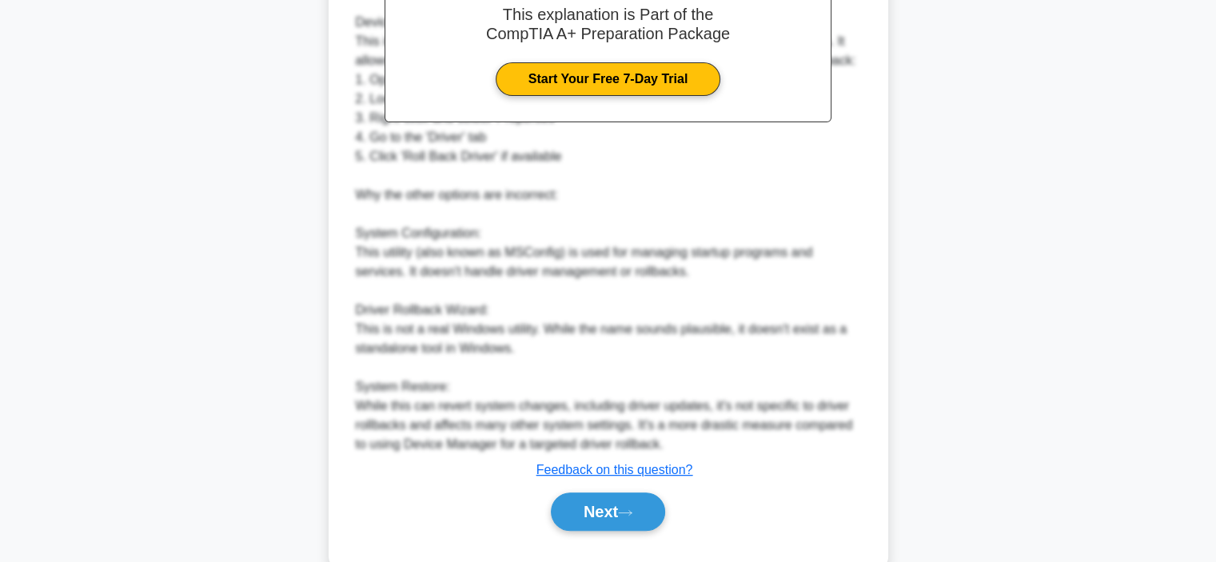
scroll to position [520, 0]
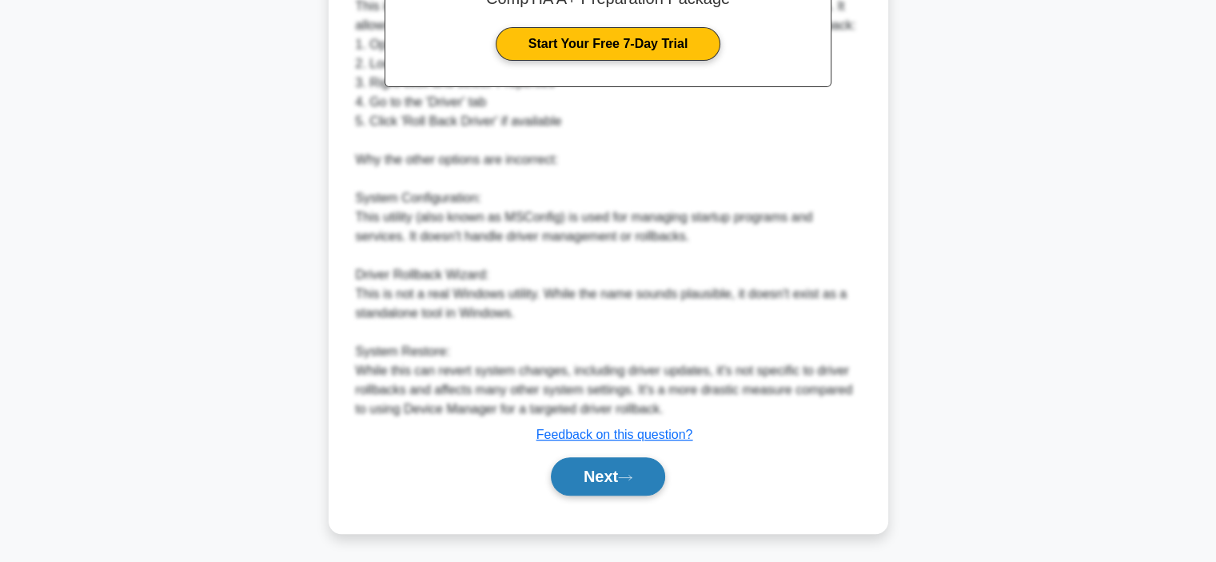
click at [625, 473] on icon at bounding box center [625, 477] width 14 height 9
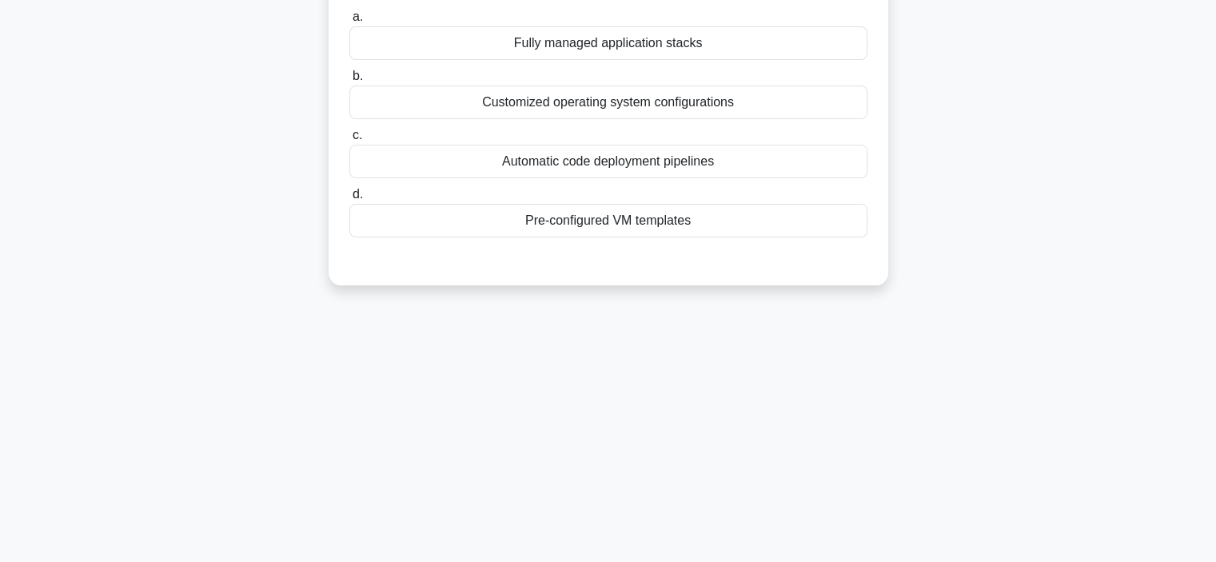
scroll to position [0, 0]
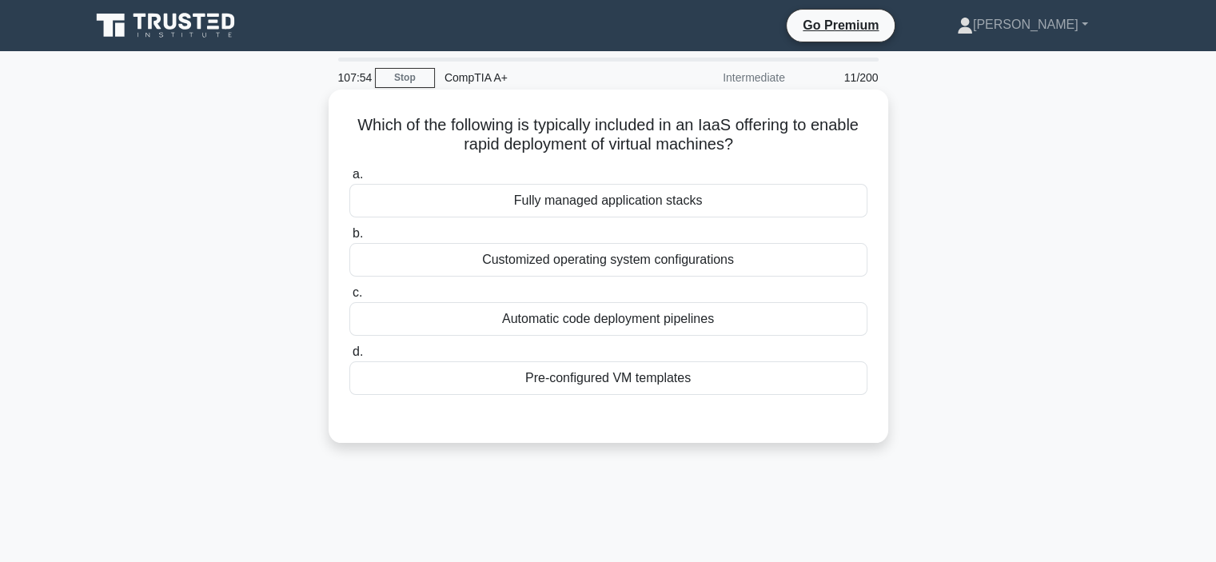
click at [500, 377] on div "Pre-configured VM templates" at bounding box center [608, 378] width 518 height 34
click at [349, 357] on input "d. Pre-configured VM templates" at bounding box center [349, 352] width 0 height 10
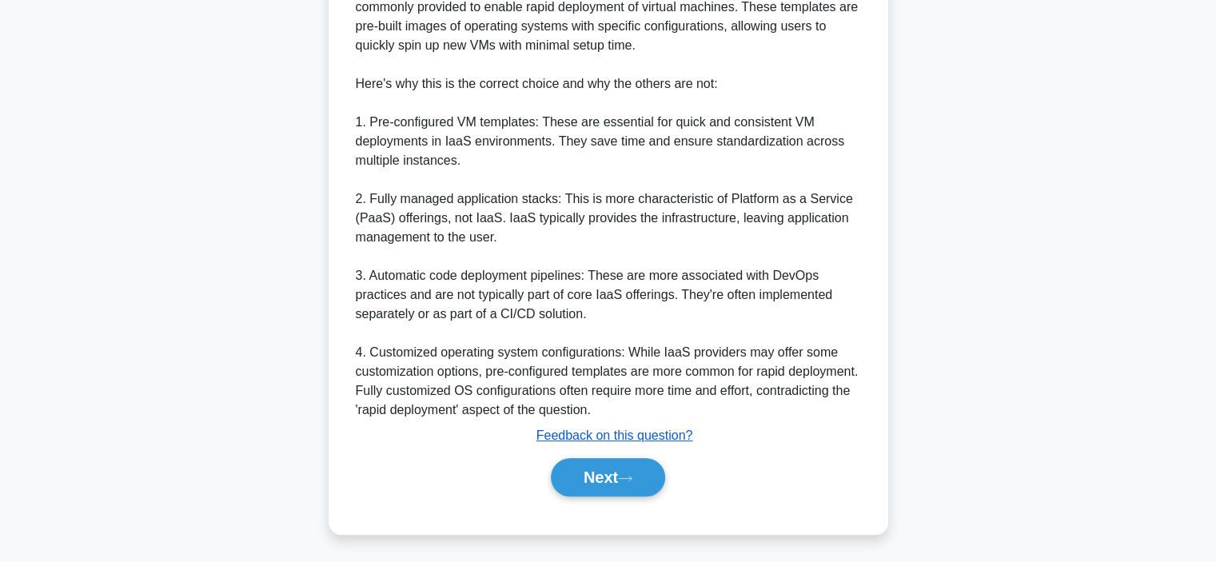
scroll to position [518, 0]
click at [619, 469] on button "Next" at bounding box center [608, 476] width 114 height 38
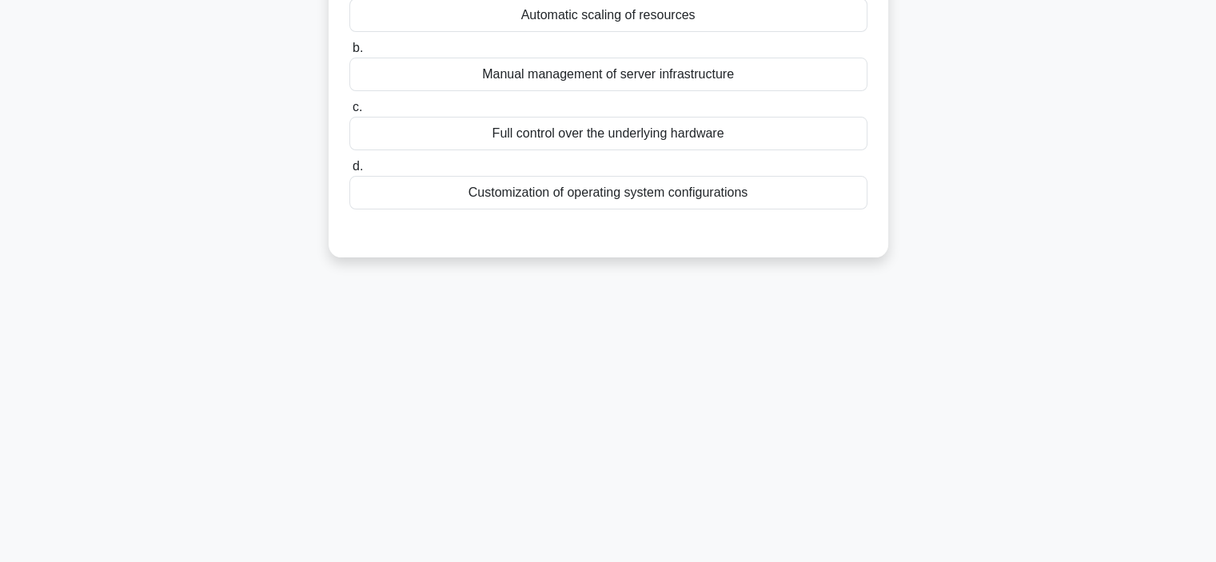
scroll to position [0, 0]
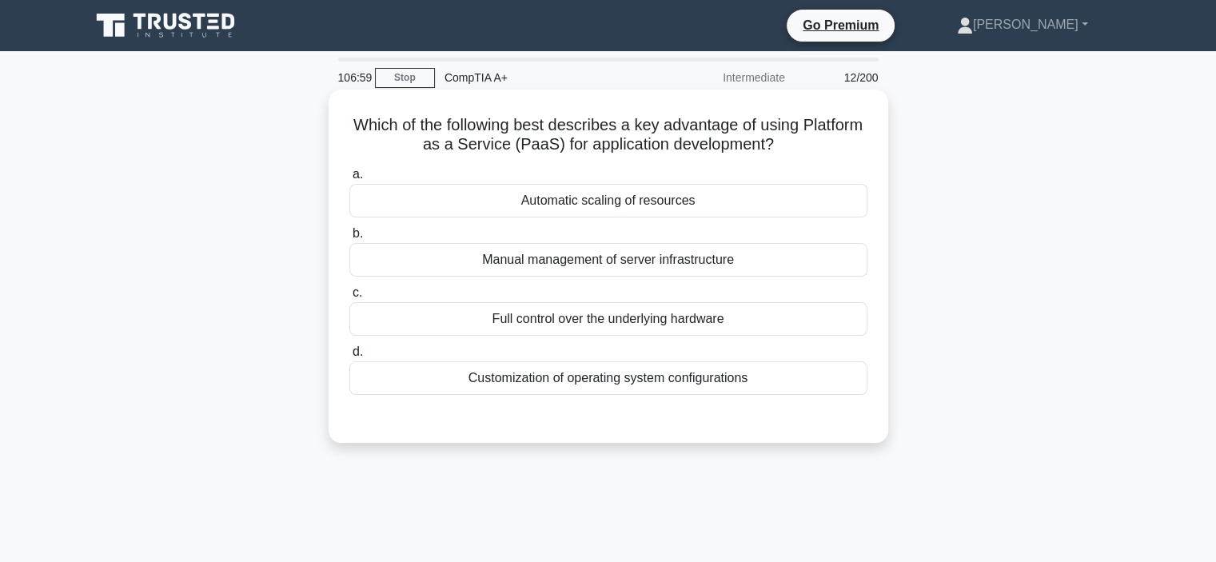
click at [618, 198] on div "Automatic scaling of resources" at bounding box center [608, 201] width 518 height 34
click at [349, 180] on input "a. Automatic scaling of resources" at bounding box center [349, 174] width 0 height 10
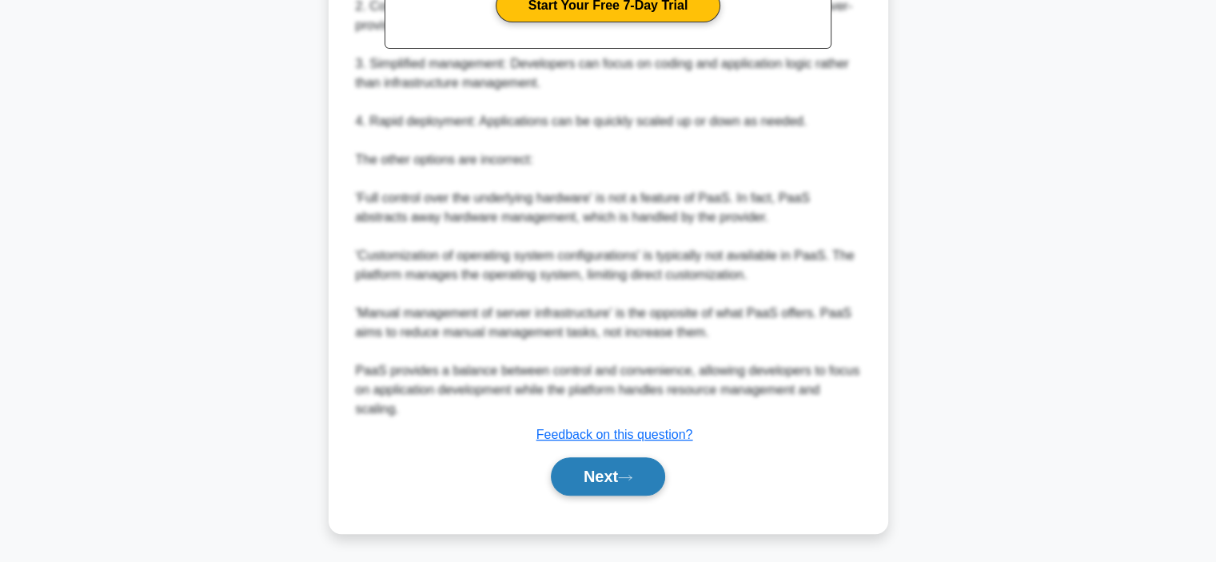
click at [579, 476] on button "Next" at bounding box center [608, 476] width 114 height 38
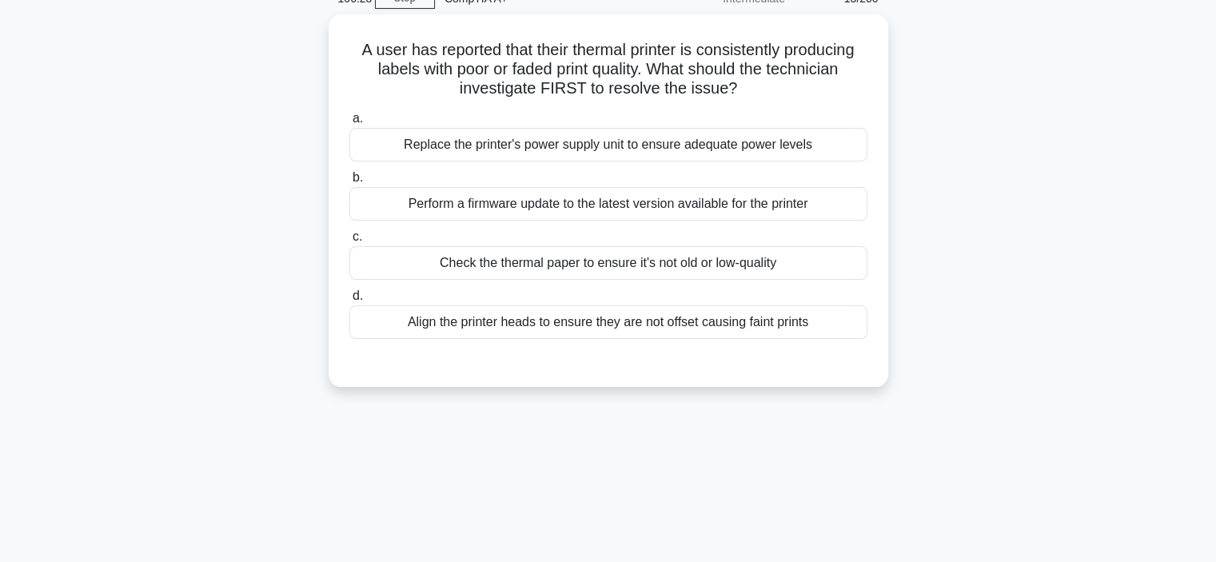
scroll to position [80, 0]
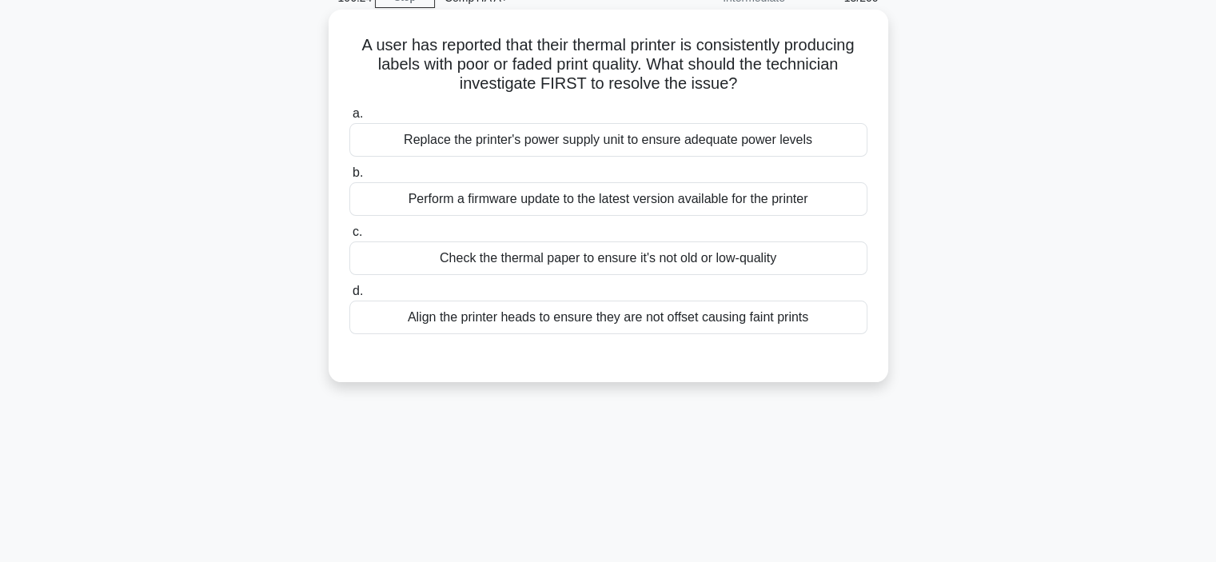
click at [619, 263] on div "Check the thermal paper to ensure it's not old or low-quality" at bounding box center [608, 258] width 518 height 34
click at [349, 237] on input "c. Check the thermal paper to ensure it's not old or low-quality" at bounding box center [349, 232] width 0 height 10
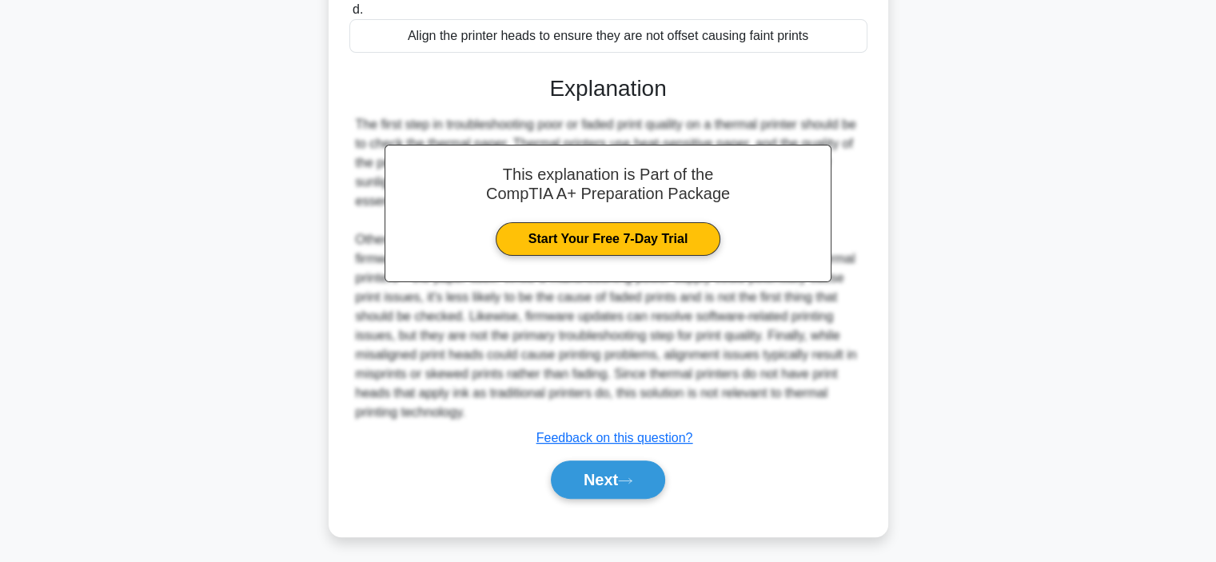
scroll to position [365, 0]
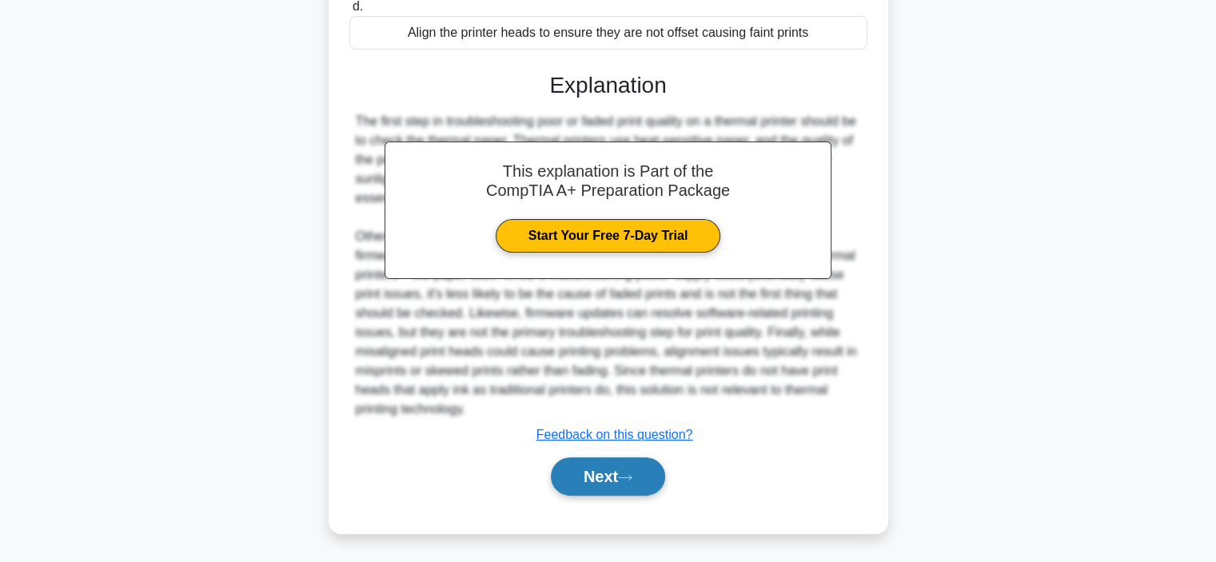
click at [607, 476] on button "Next" at bounding box center [608, 476] width 114 height 38
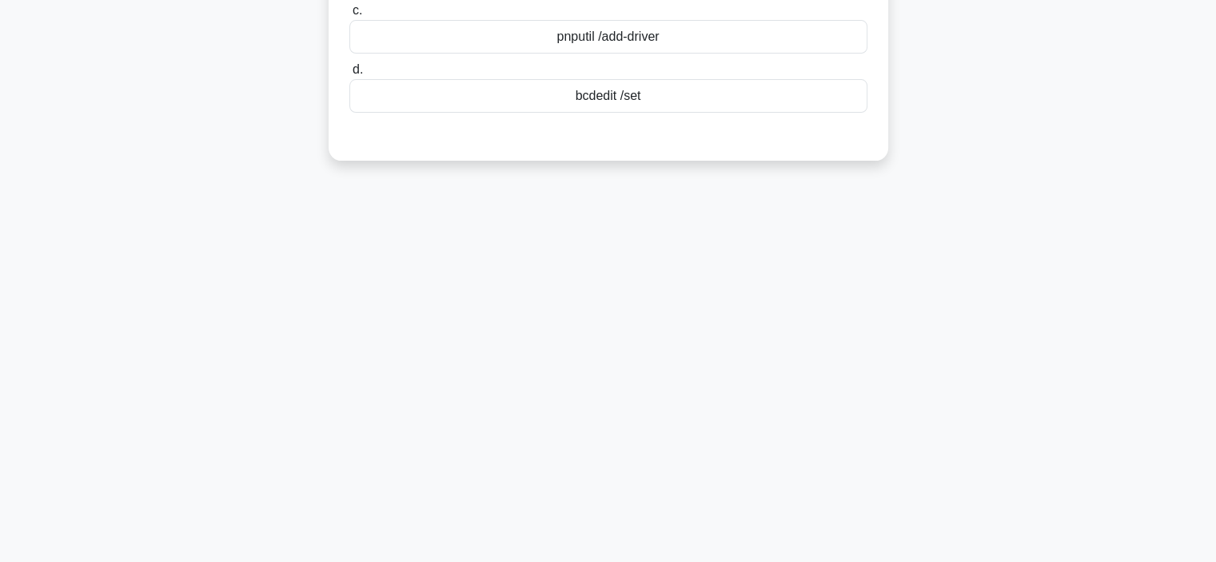
scroll to position [0, 0]
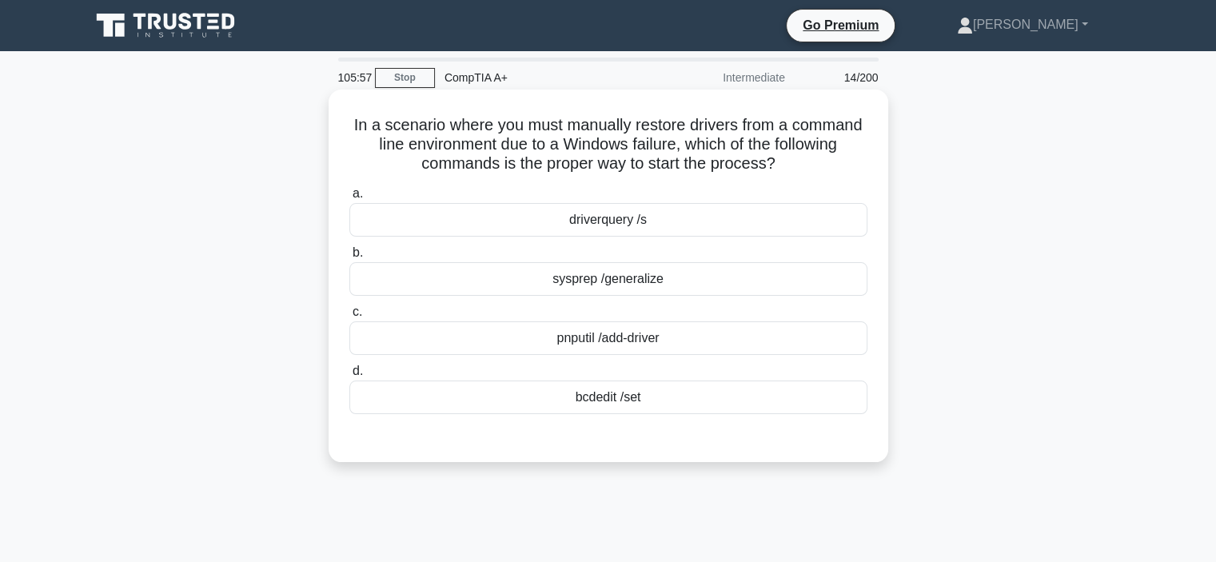
click at [544, 219] on div "driverquery /s" at bounding box center [608, 220] width 518 height 34
click at [349, 199] on input "a. driverquery /s" at bounding box center [349, 194] width 0 height 10
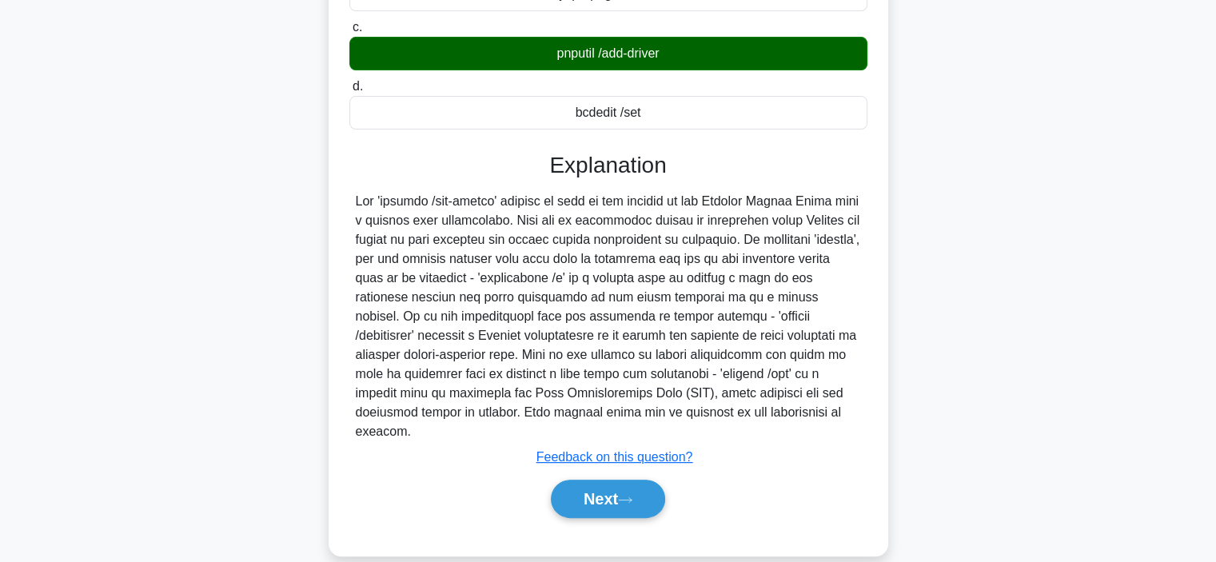
scroll to position [301, 0]
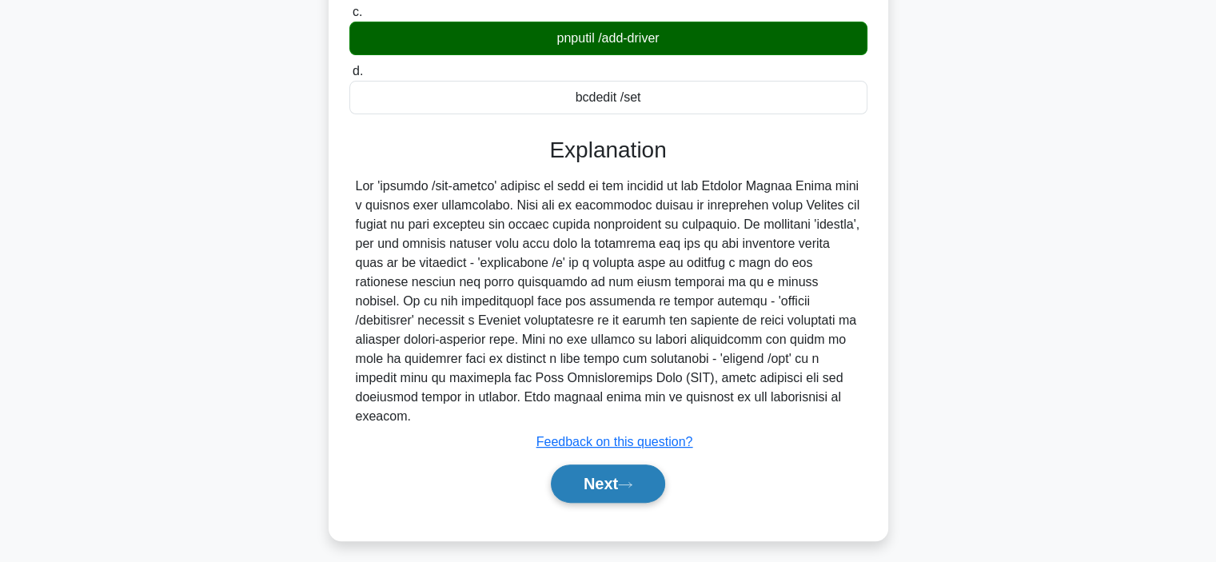
click at [568, 464] on button "Next" at bounding box center [608, 483] width 114 height 38
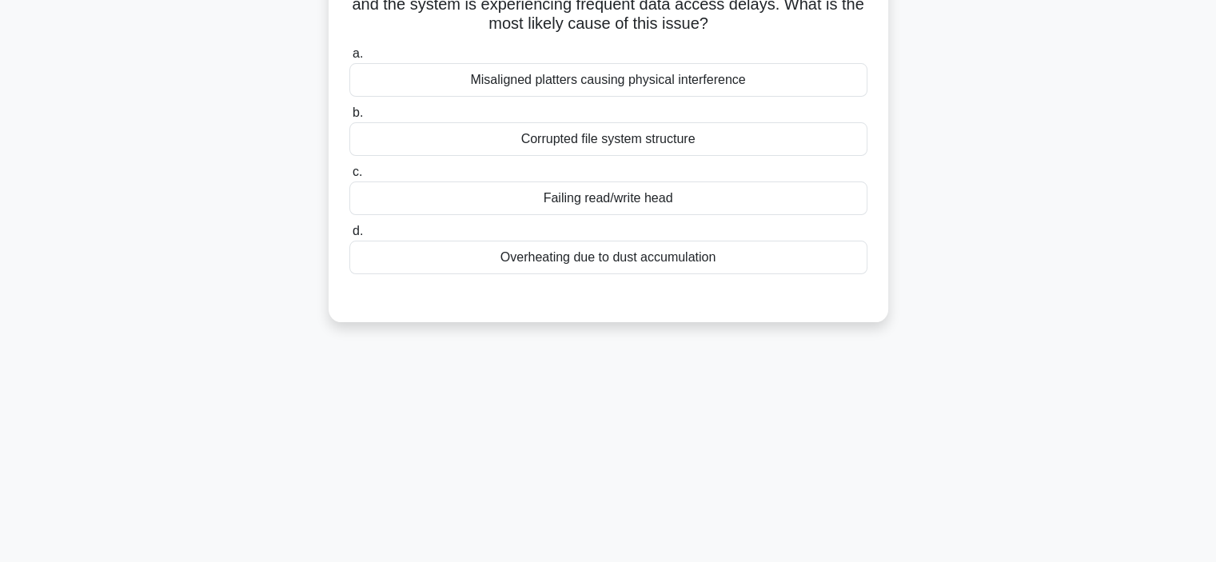
scroll to position [0, 0]
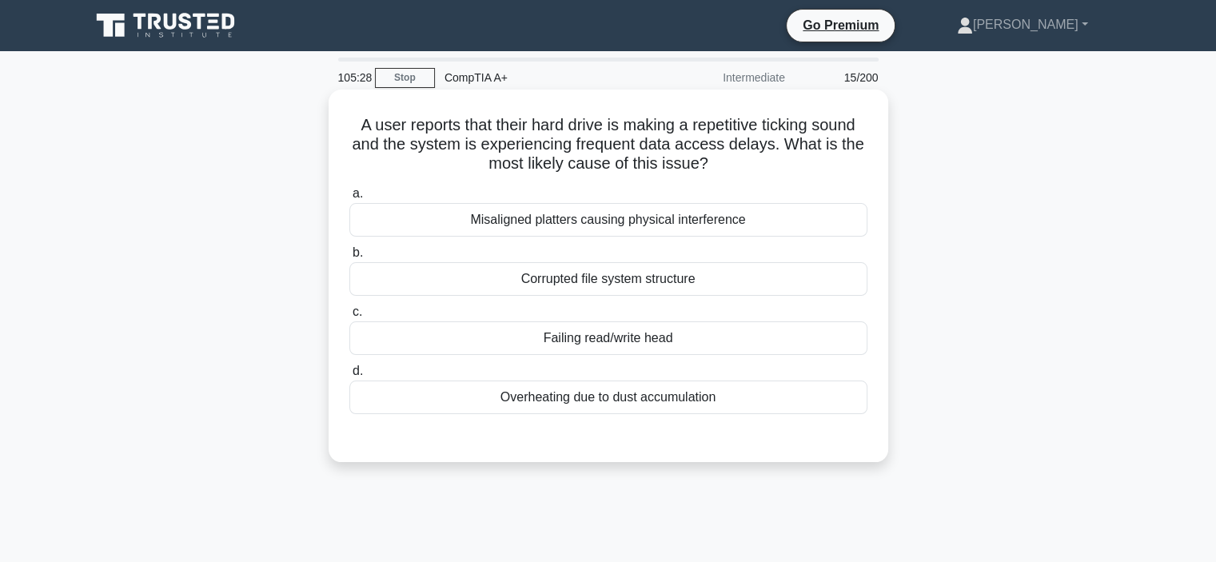
click at [527, 213] on div "Misaligned platters causing physical interference" at bounding box center [608, 220] width 518 height 34
click at [349, 199] on input "a. Misaligned platters causing physical interference" at bounding box center [349, 194] width 0 height 10
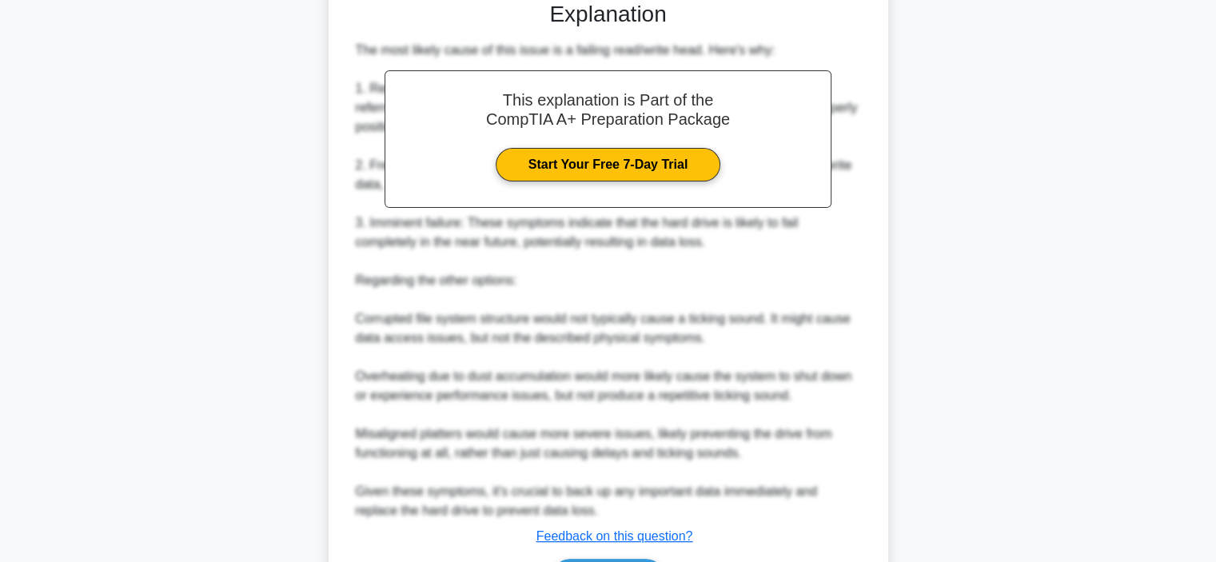
scroll to position [539, 0]
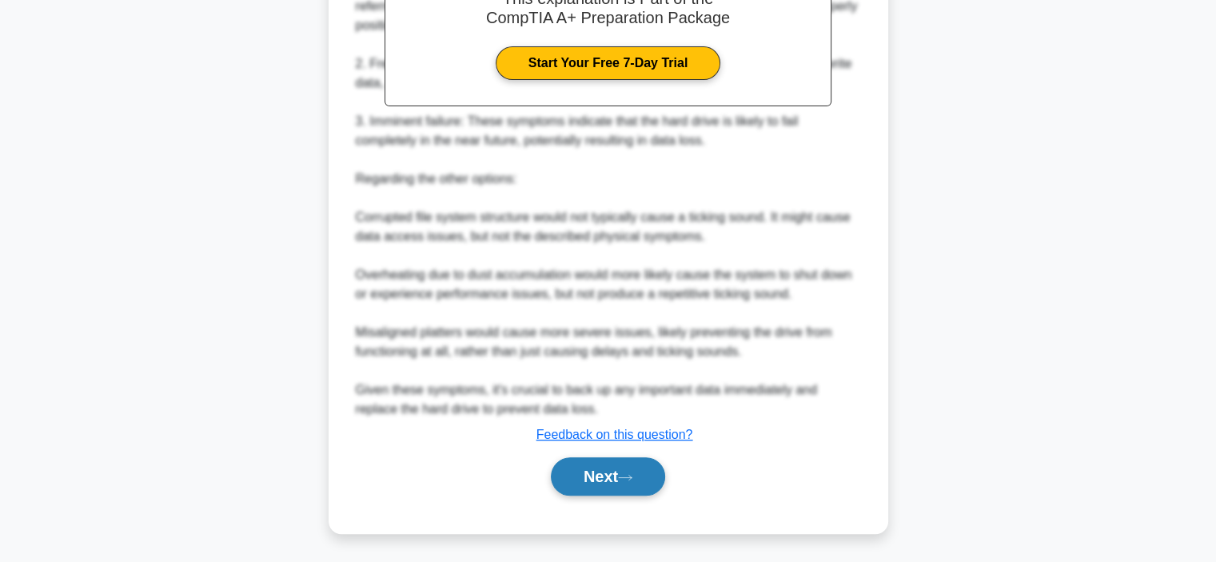
click at [592, 484] on button "Next" at bounding box center [608, 476] width 114 height 38
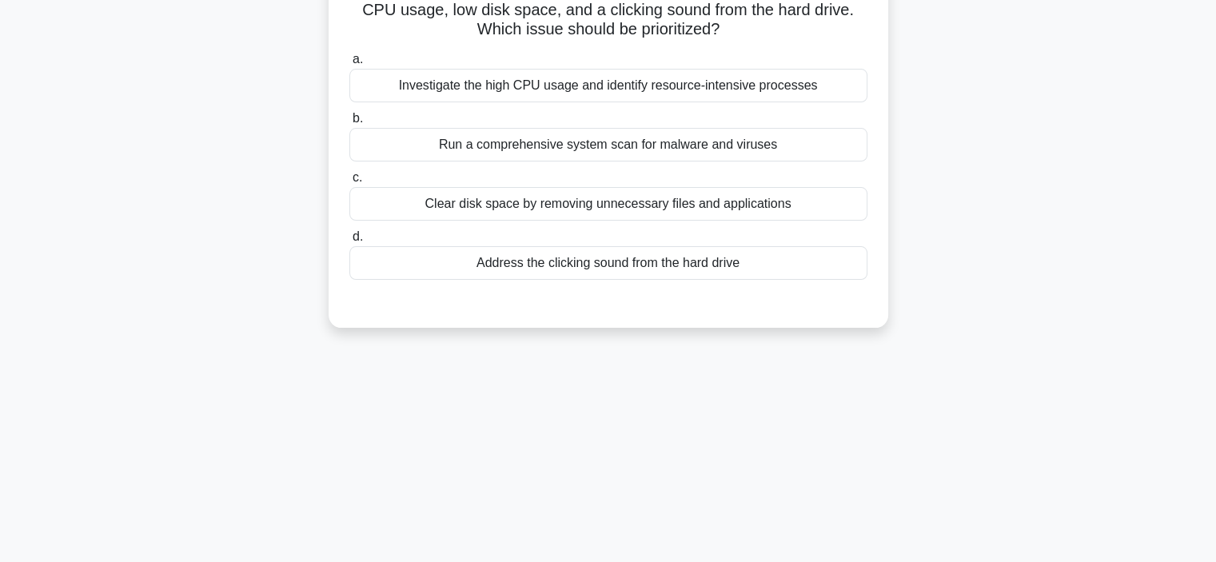
scroll to position [0, 0]
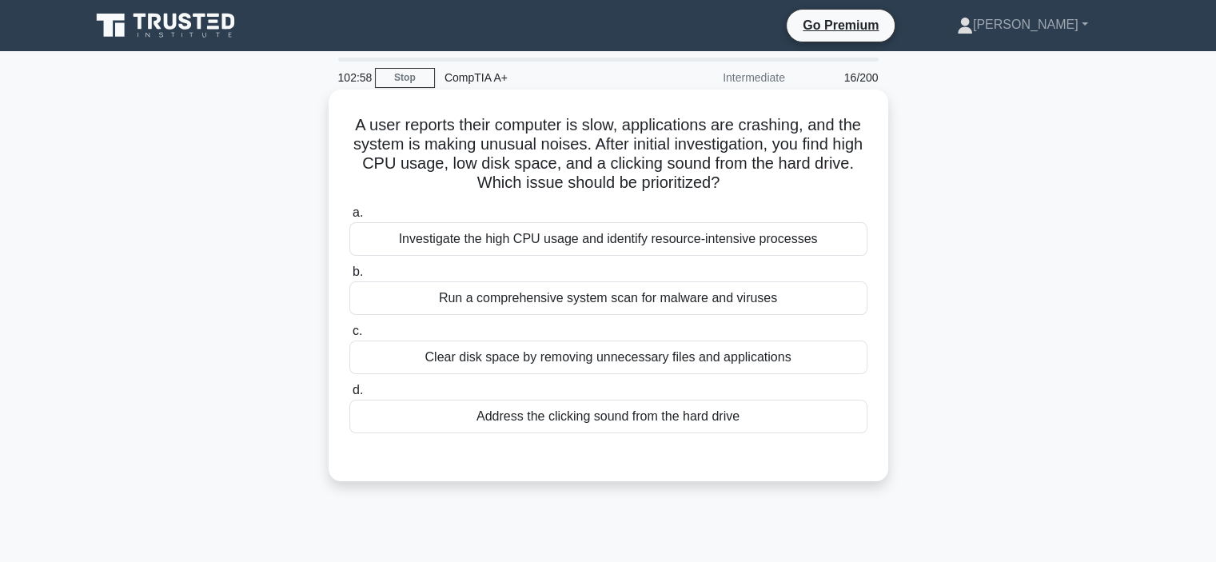
click at [499, 421] on div "Address the clicking sound from the hard drive" at bounding box center [608, 417] width 518 height 34
click at [349, 396] on input "d. Address the clicking sound from the hard drive" at bounding box center [349, 390] width 0 height 10
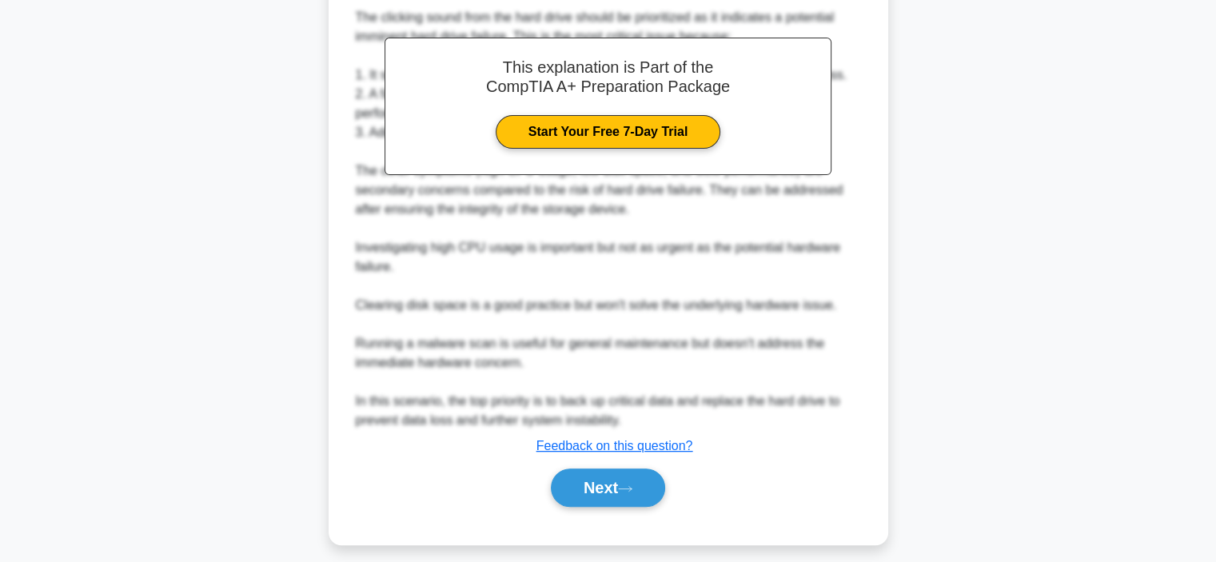
scroll to position [499, 0]
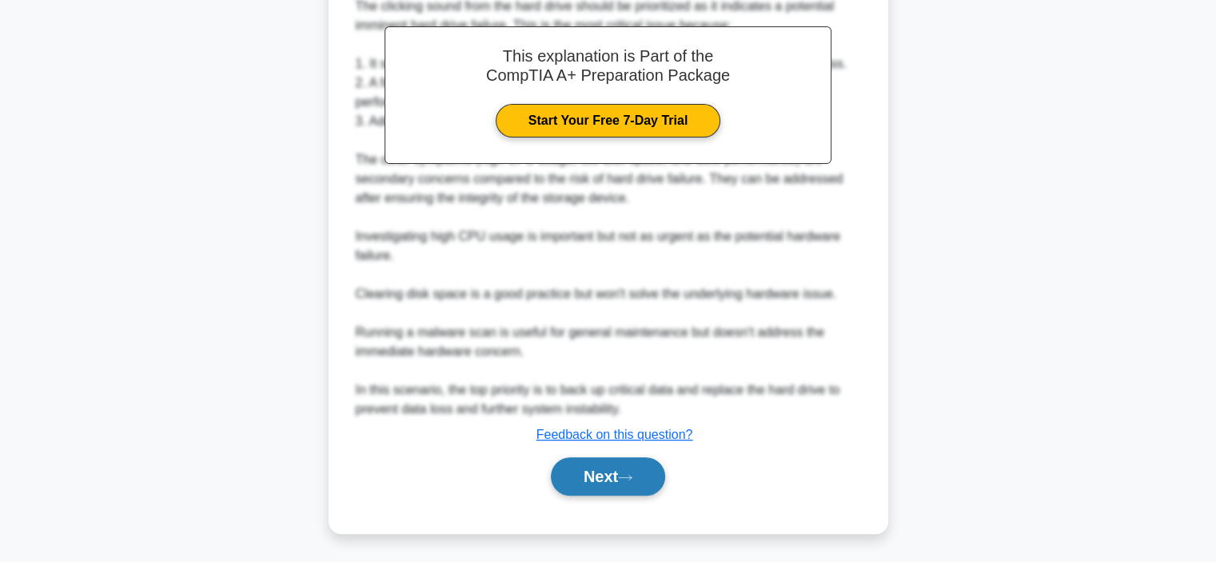
click at [617, 479] on button "Next" at bounding box center [608, 476] width 114 height 38
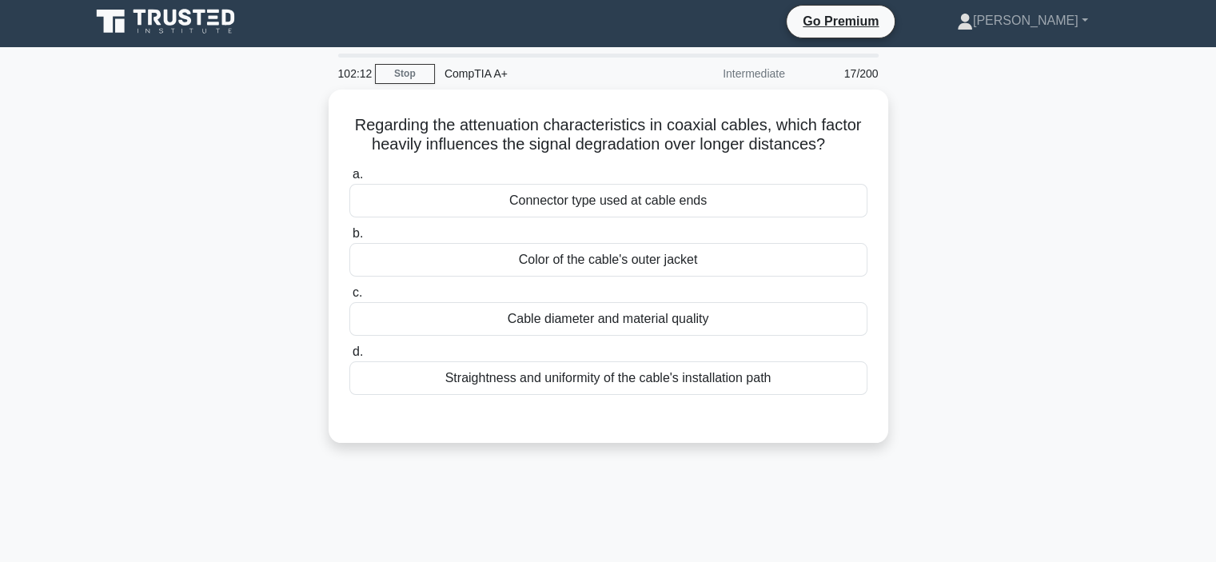
scroll to position [0, 0]
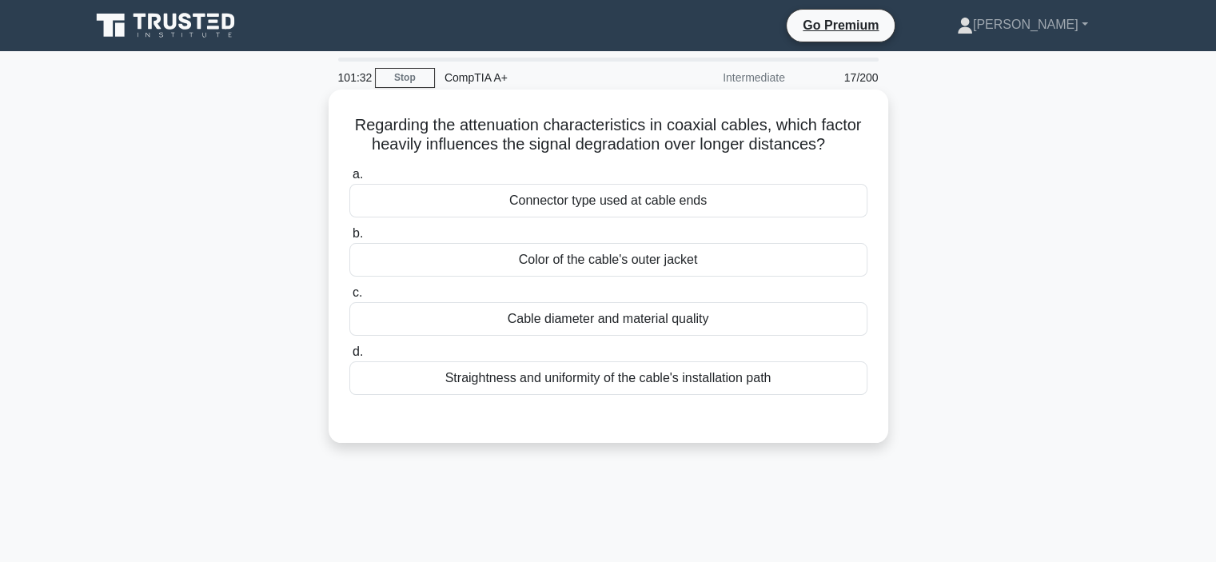
click at [560, 322] on div "Cable diameter and material quality" at bounding box center [608, 319] width 518 height 34
click at [349, 298] on input "c. Cable diameter and material quality" at bounding box center [349, 293] width 0 height 10
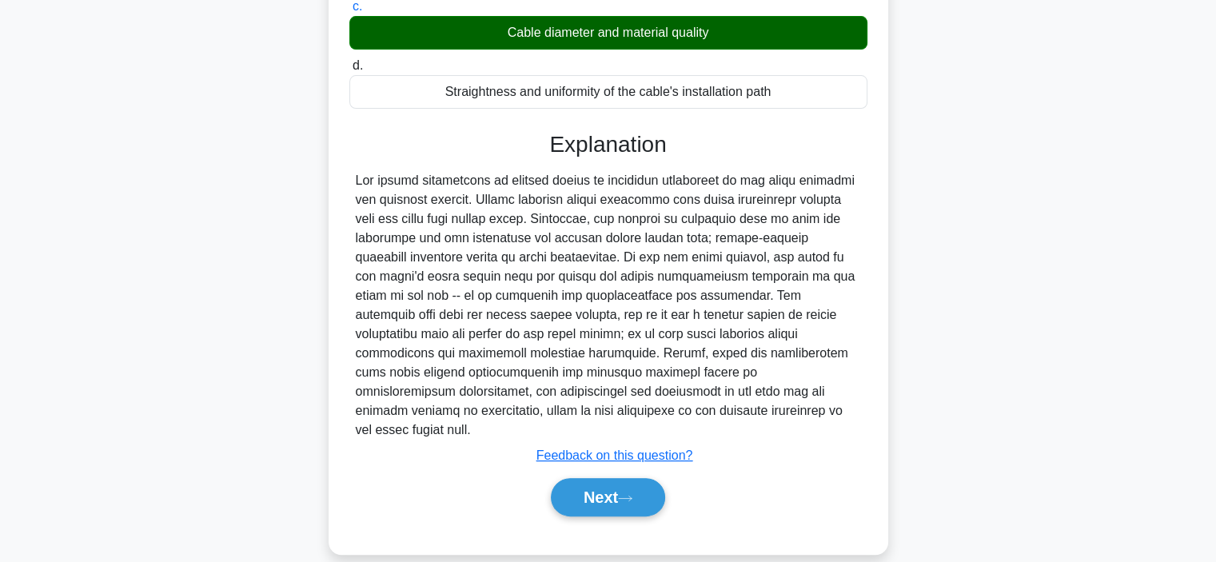
scroll to position [301, 0]
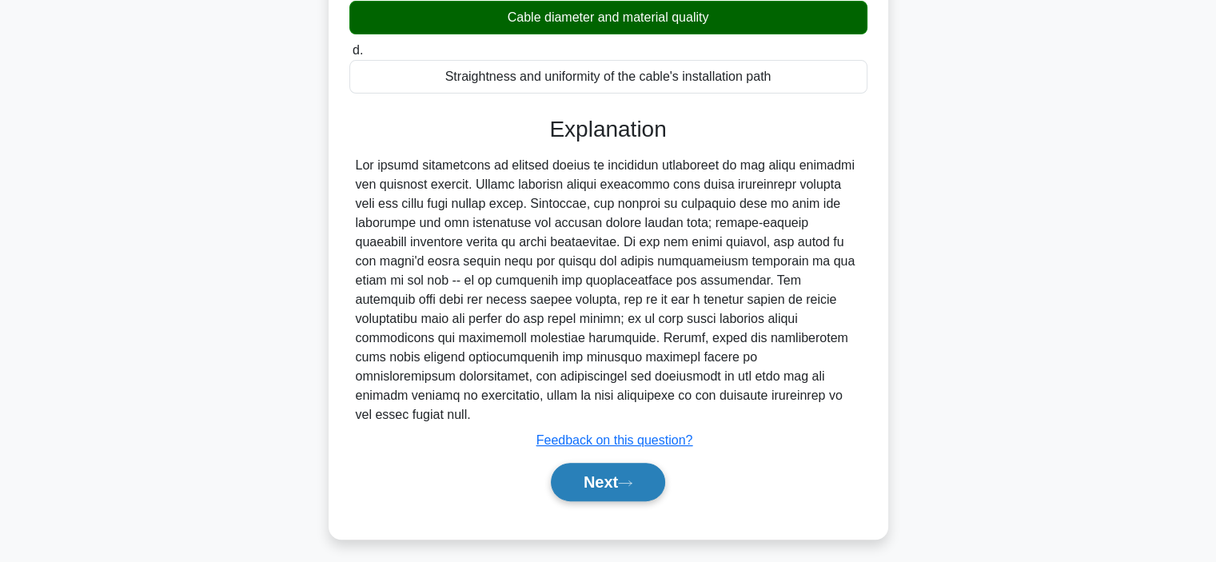
click at [580, 463] on button "Next" at bounding box center [608, 482] width 114 height 38
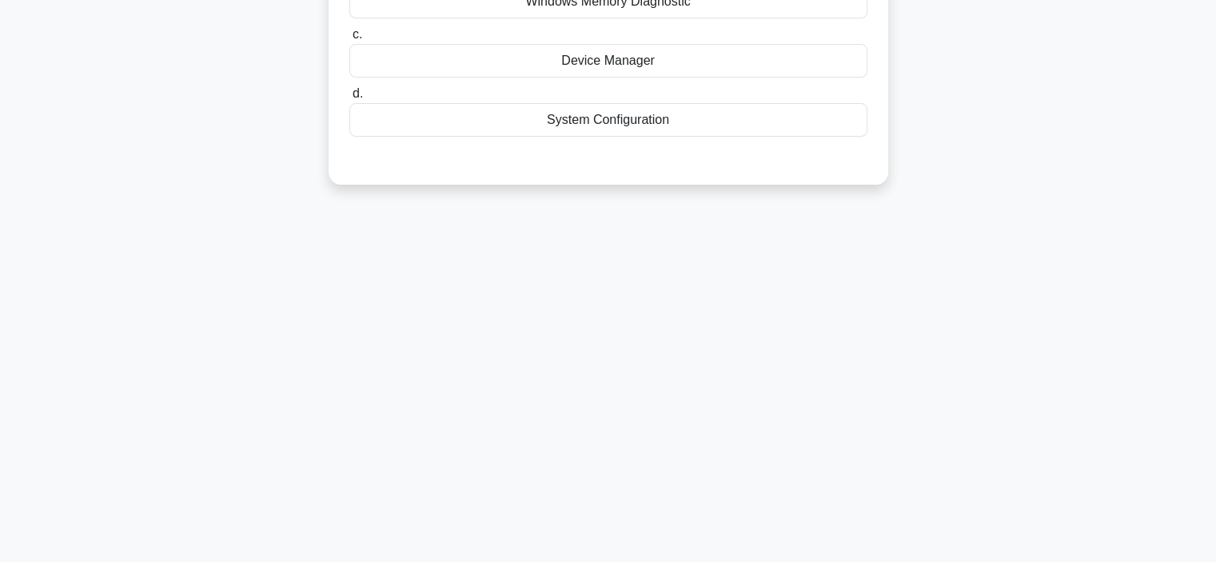
scroll to position [0, 0]
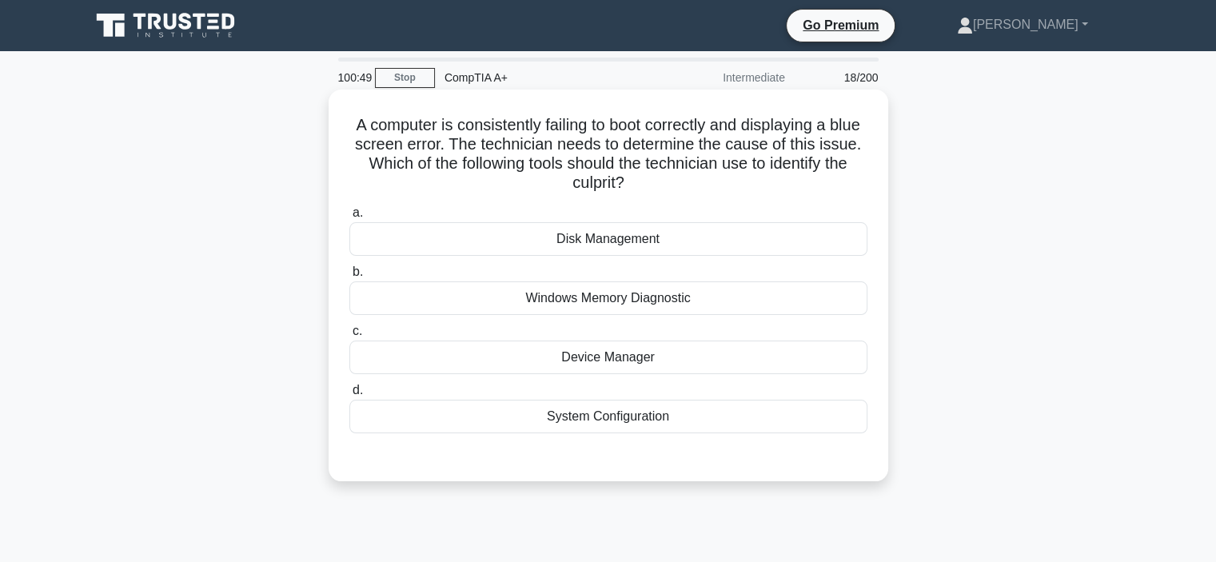
click at [535, 413] on div "System Configuration" at bounding box center [608, 417] width 518 height 34
click at [349, 396] on input "d. System Configuration" at bounding box center [349, 390] width 0 height 10
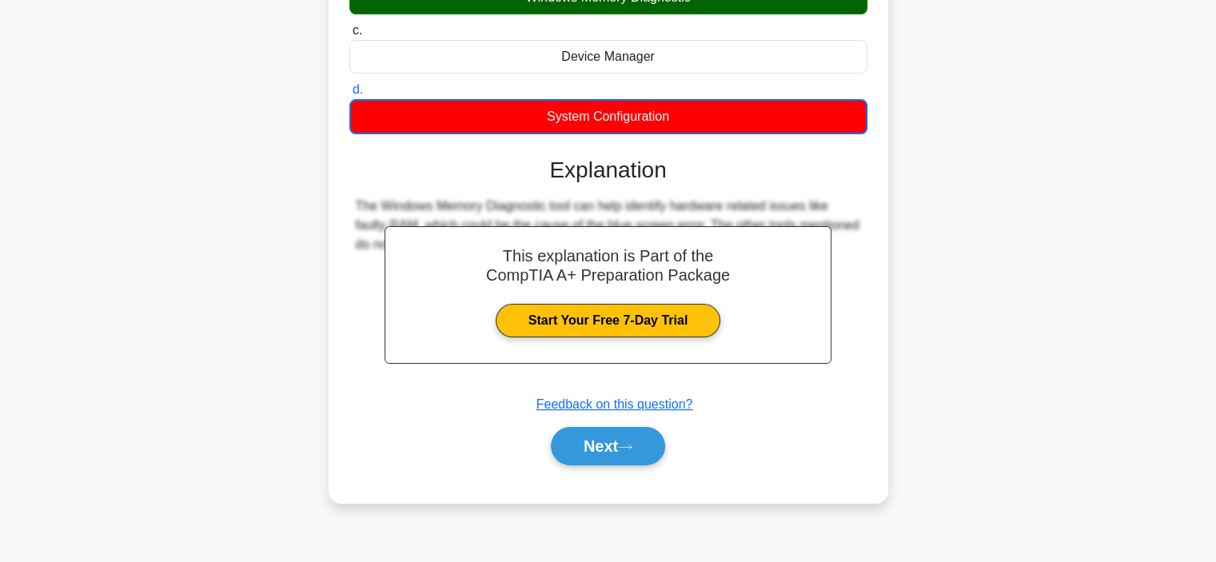
scroll to position [301, 0]
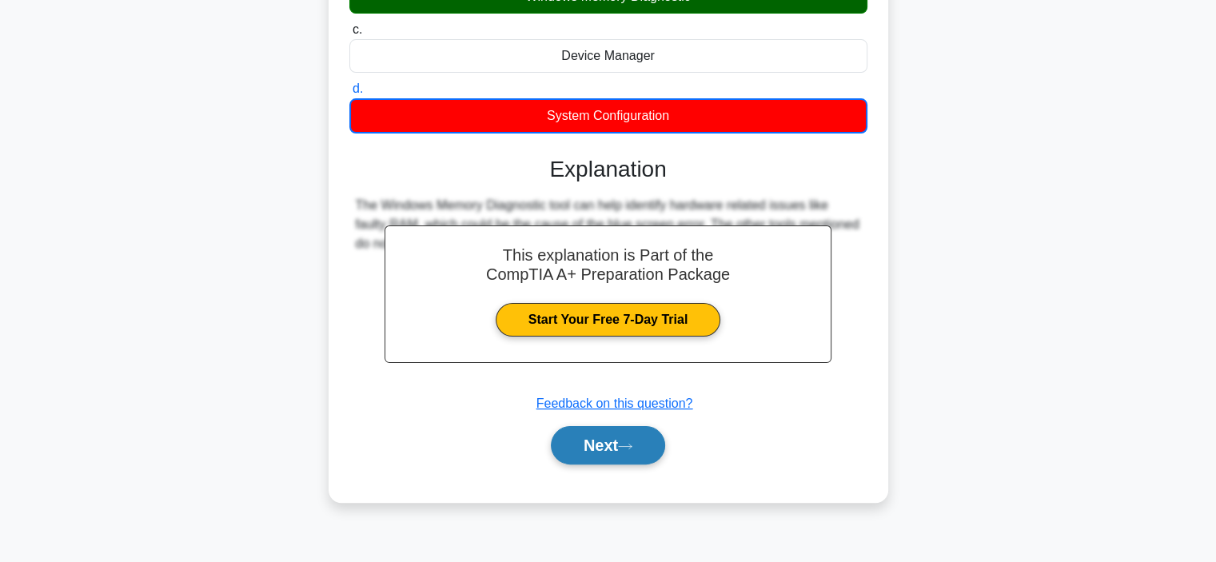
click at [584, 438] on button "Next" at bounding box center [608, 445] width 114 height 38
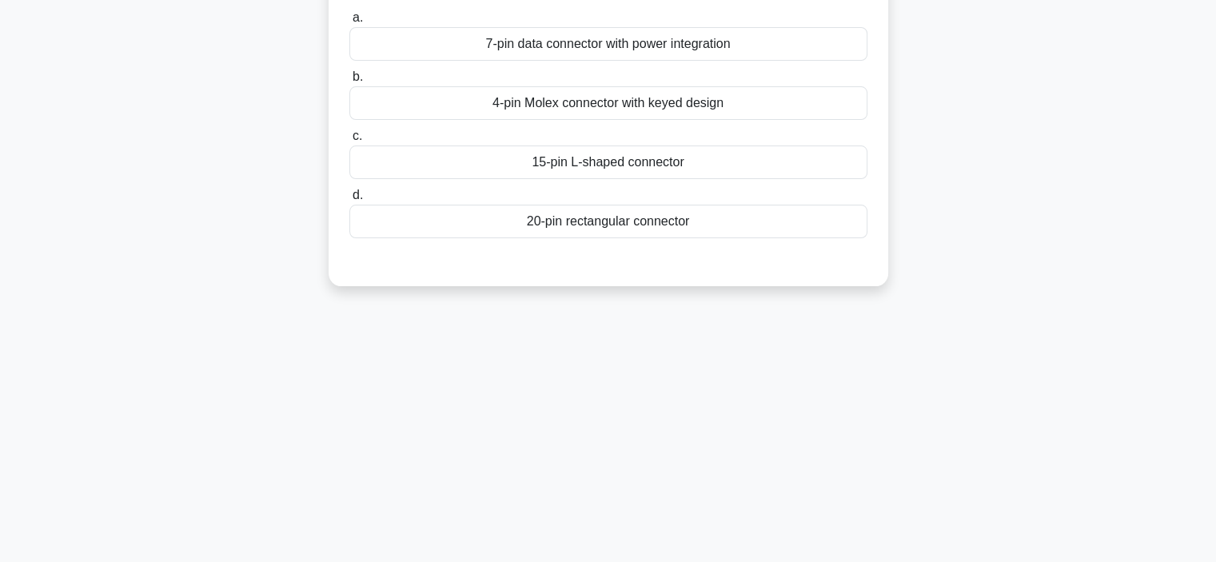
scroll to position [0, 0]
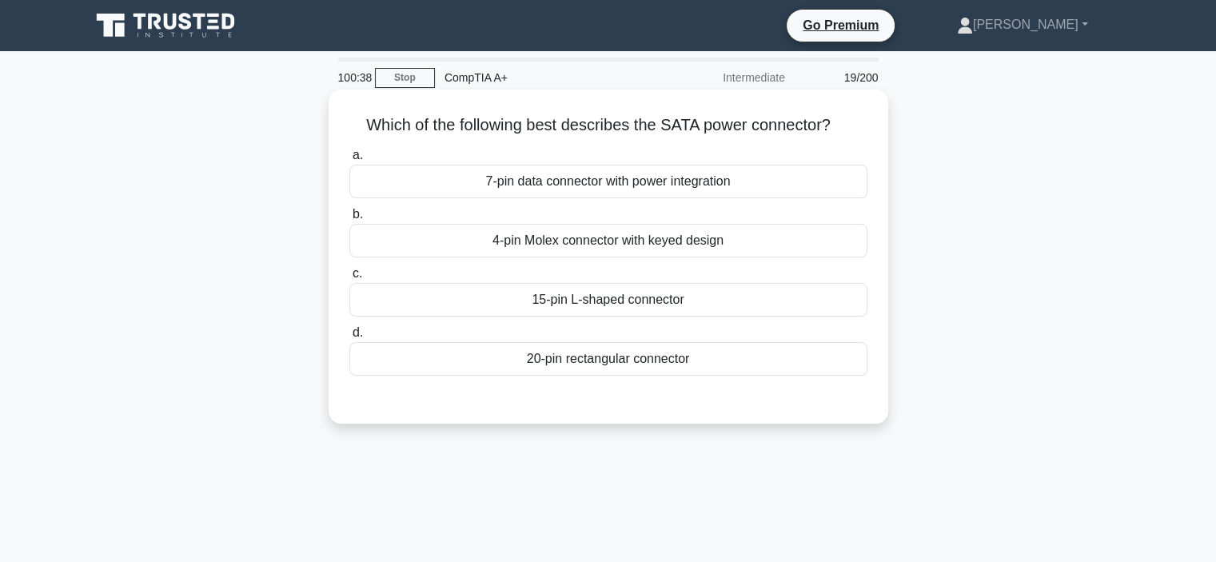
click at [592, 294] on div "15-pin L-shaped connector" at bounding box center [608, 300] width 518 height 34
click at [349, 279] on input "c. 15-pin L-shaped connector" at bounding box center [349, 274] width 0 height 10
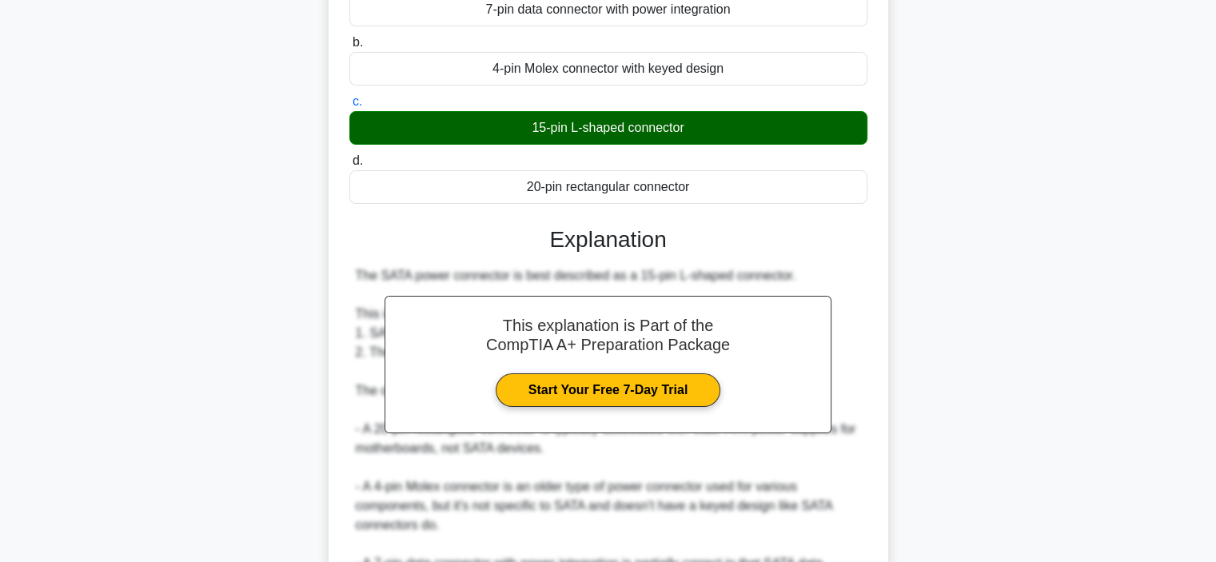
scroll to position [441, 0]
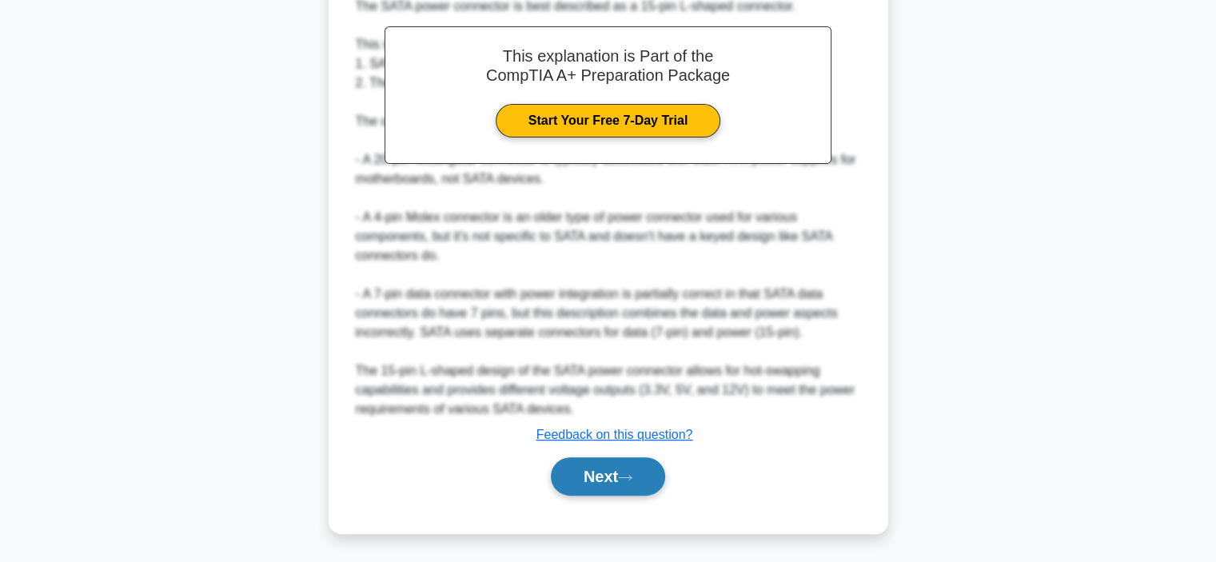
click at [563, 470] on button "Next" at bounding box center [608, 476] width 114 height 38
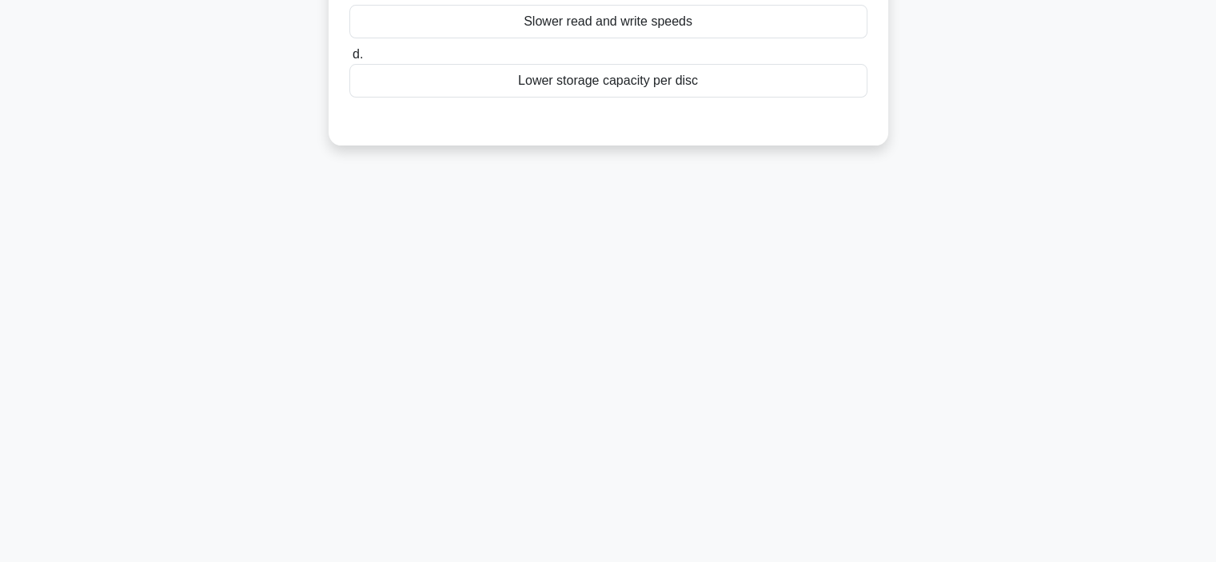
scroll to position [0, 0]
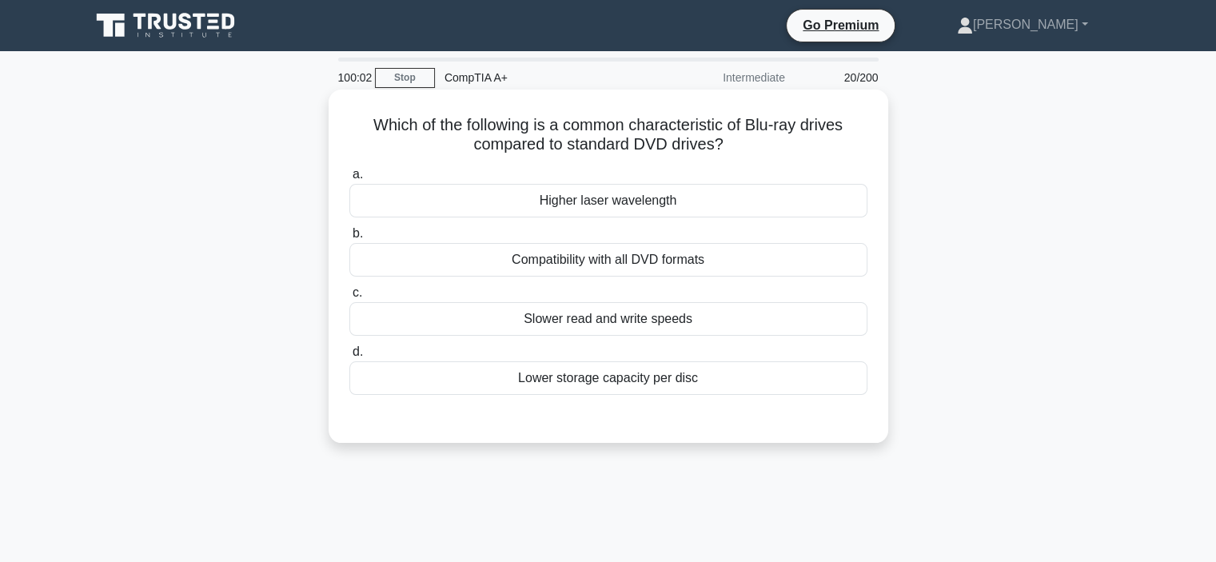
click at [585, 258] on div "Compatibility with all DVD formats" at bounding box center [608, 260] width 518 height 34
click at [349, 239] on input "b. Compatibility with all DVD formats" at bounding box center [349, 234] width 0 height 10
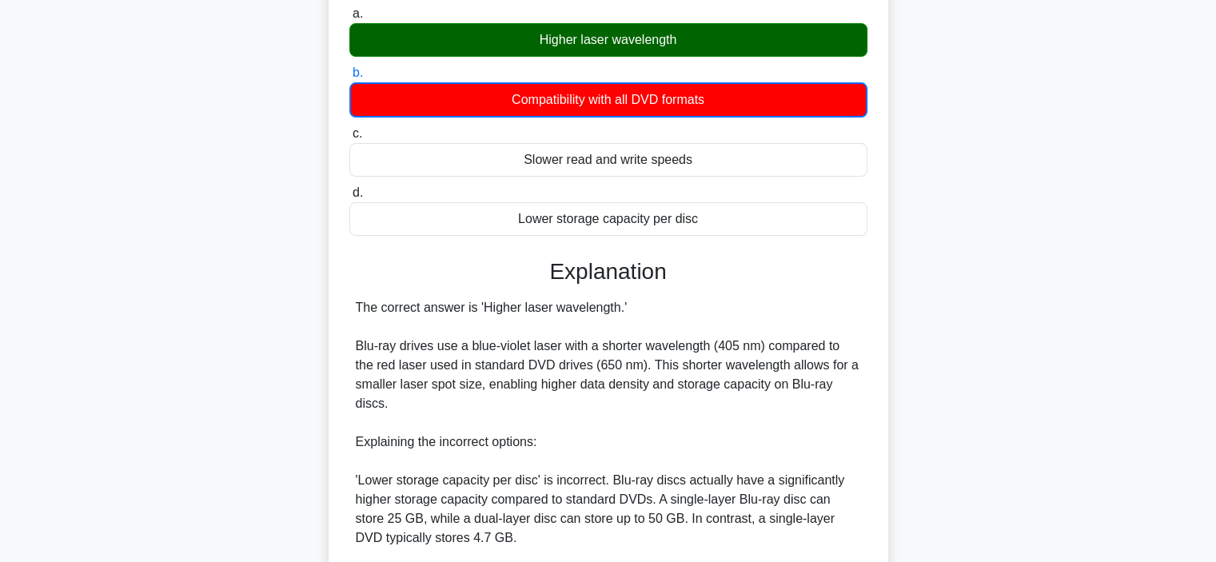
scroll to position [462, 0]
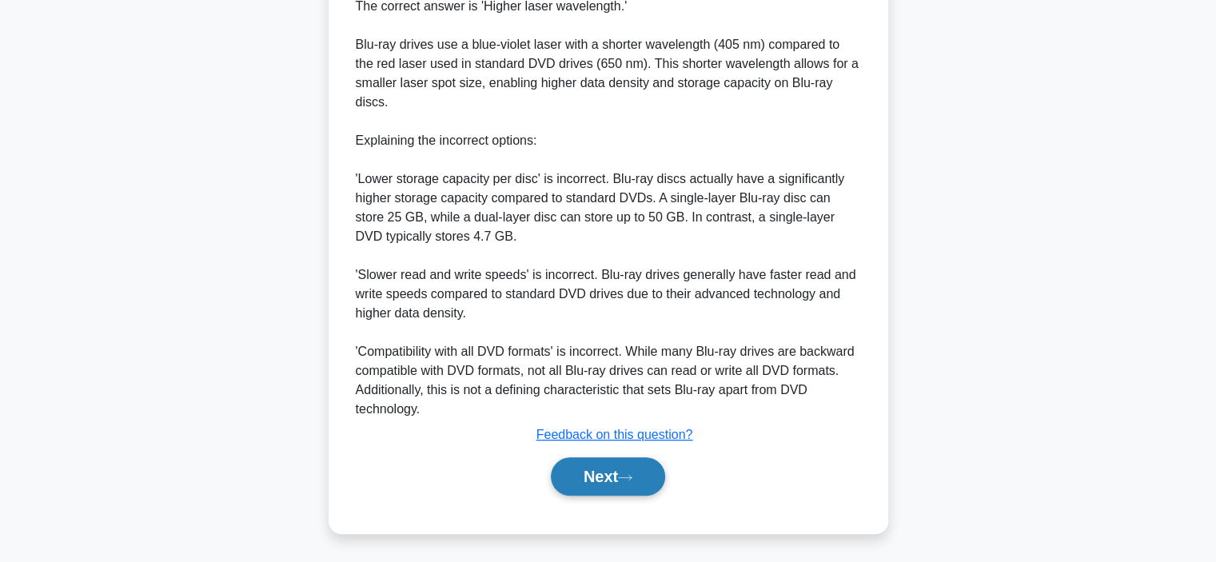
click at [598, 478] on button "Next" at bounding box center [608, 476] width 114 height 38
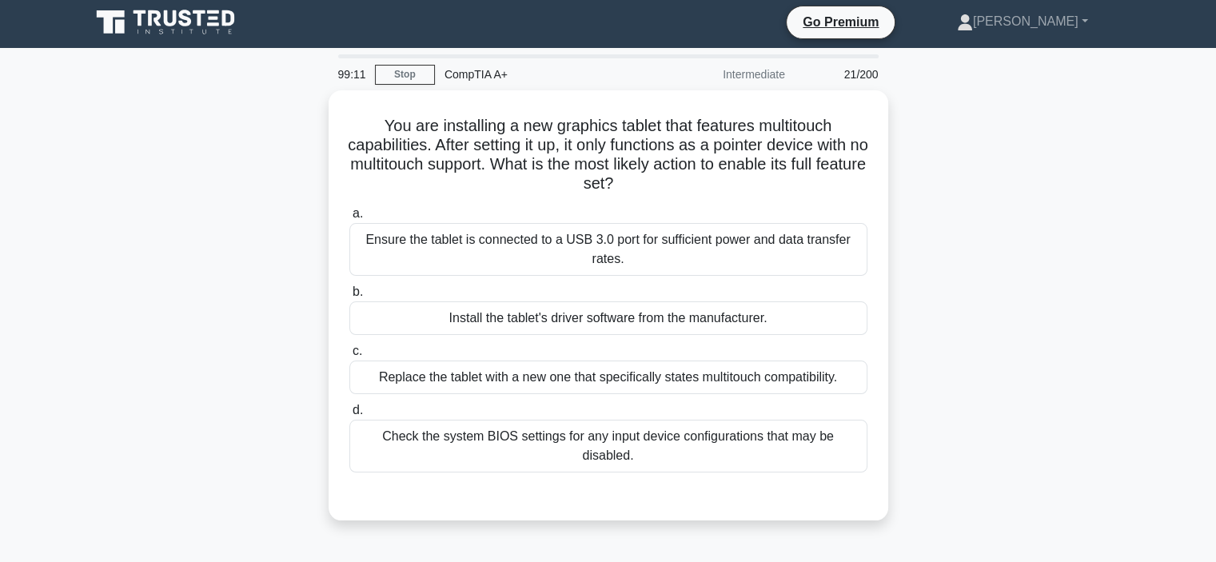
scroll to position [0, 0]
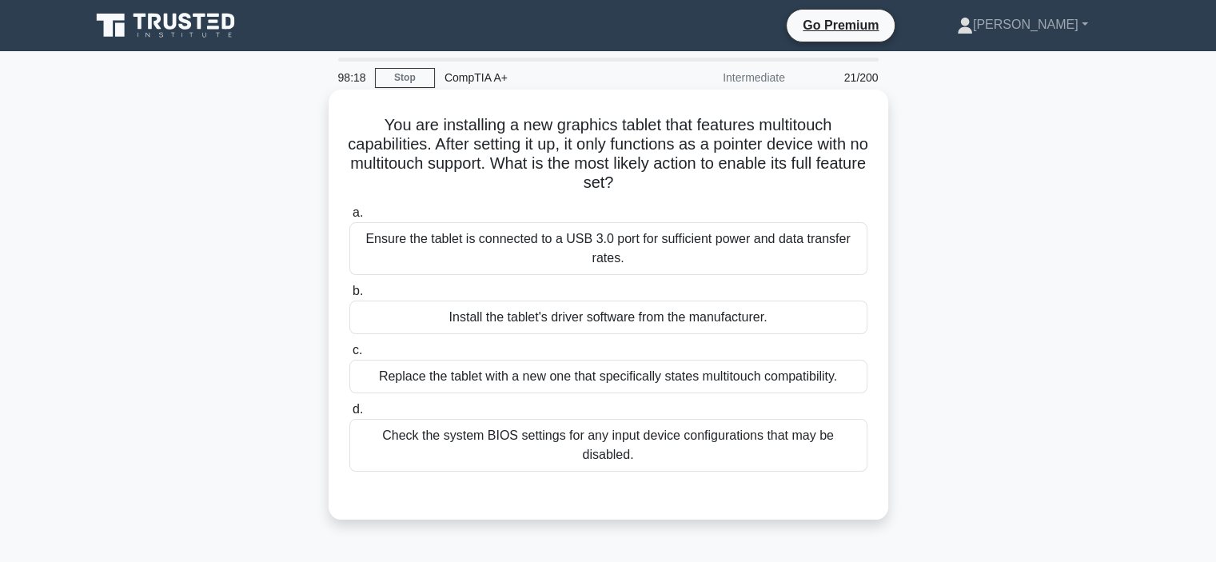
click at [607, 438] on div "Check the system BIOS settings for any input device configurations that may be …" at bounding box center [608, 445] width 518 height 53
click at [349, 415] on input "d. Check the system BIOS settings for any input device configurations that may …" at bounding box center [349, 410] width 0 height 10
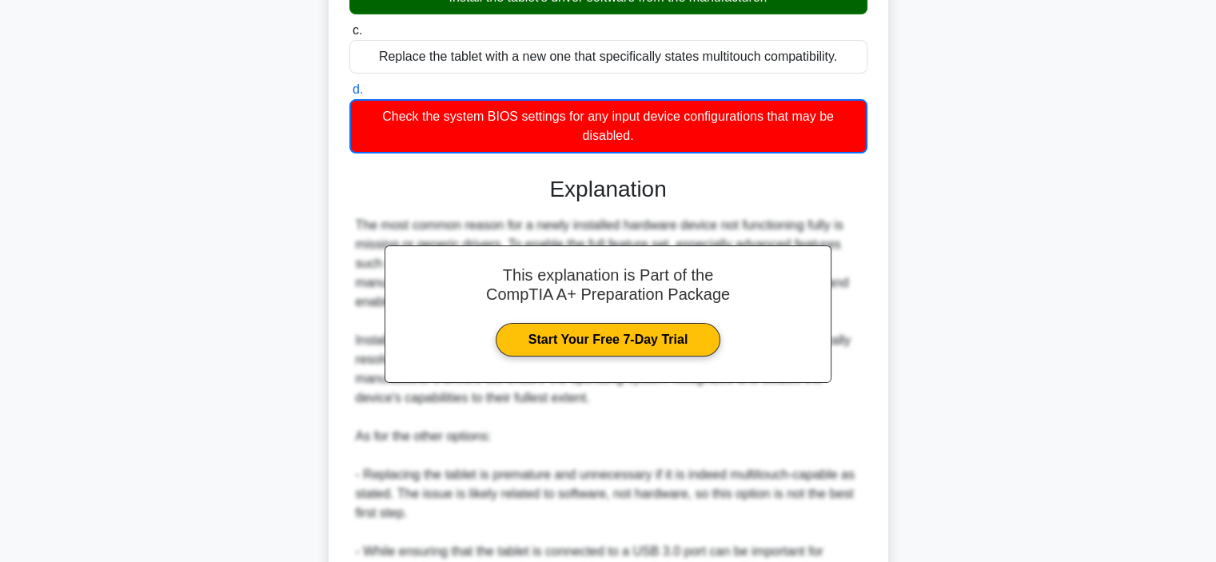
scroll to position [635, 0]
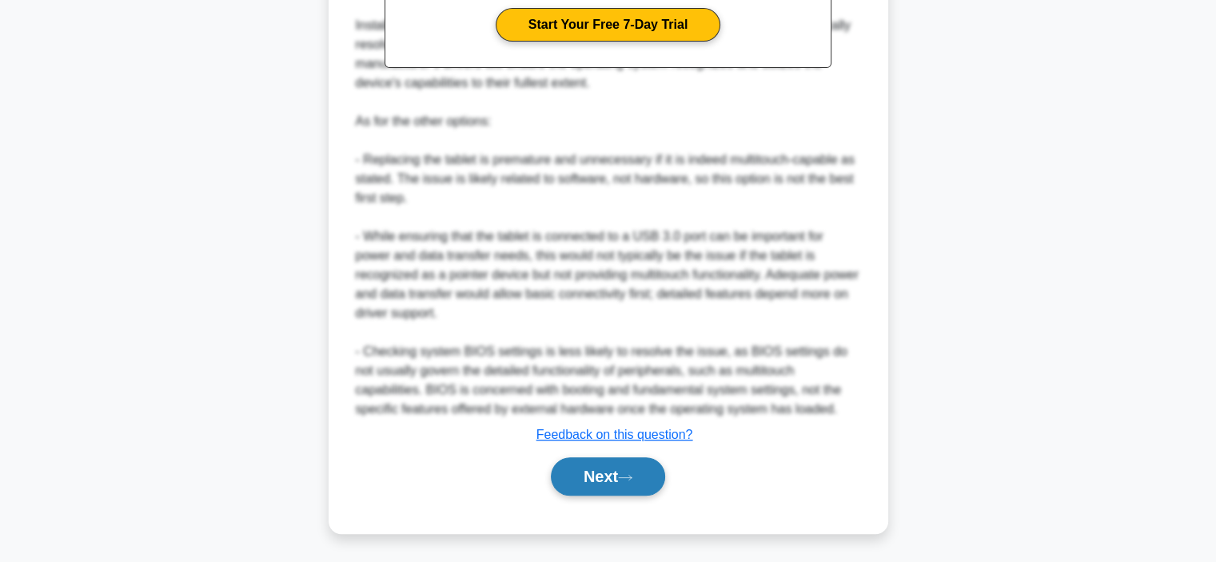
click at [593, 467] on button "Next" at bounding box center [608, 476] width 114 height 38
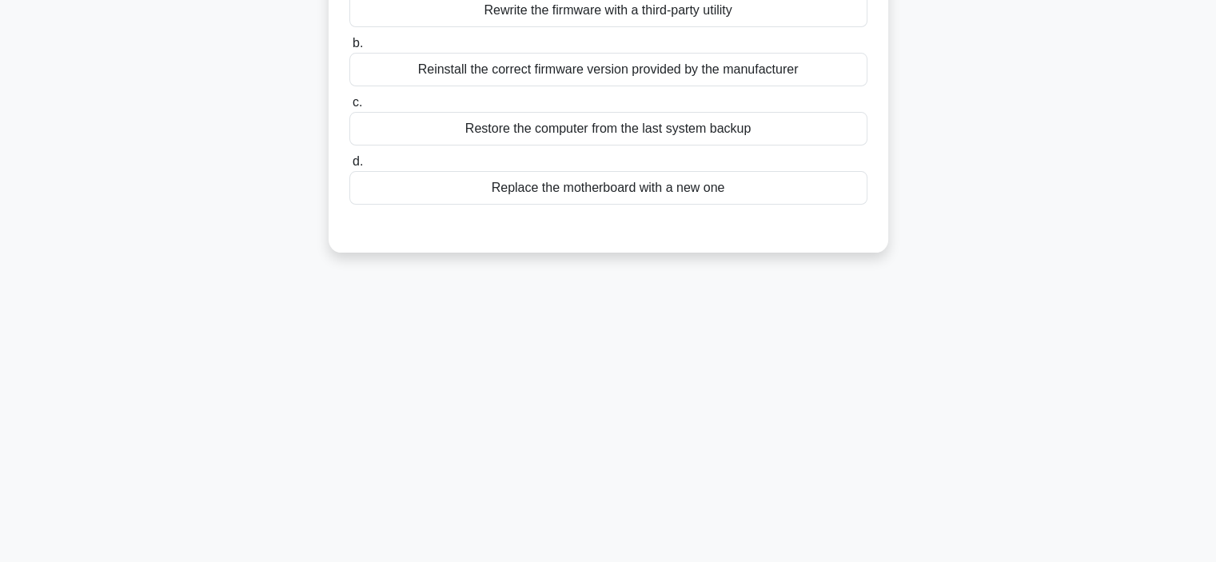
scroll to position [0, 0]
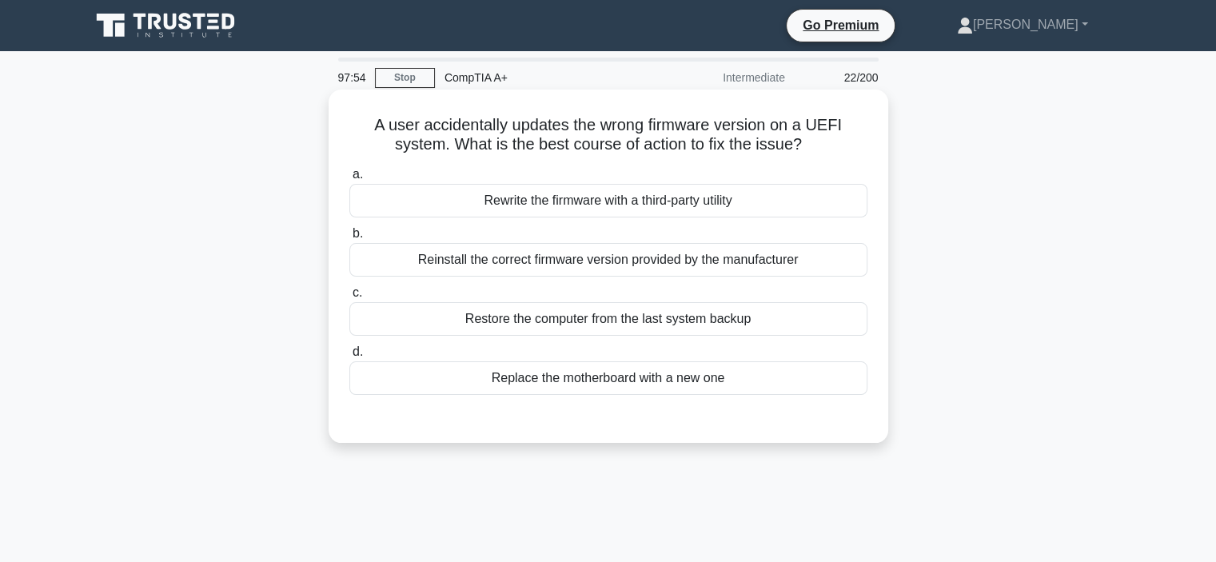
click at [538, 251] on div "Reinstall the correct firmware version provided by the manufacturer" at bounding box center [608, 260] width 518 height 34
click at [349, 239] on input "b. Reinstall the correct firmware version provided by the manufacturer" at bounding box center [349, 234] width 0 height 10
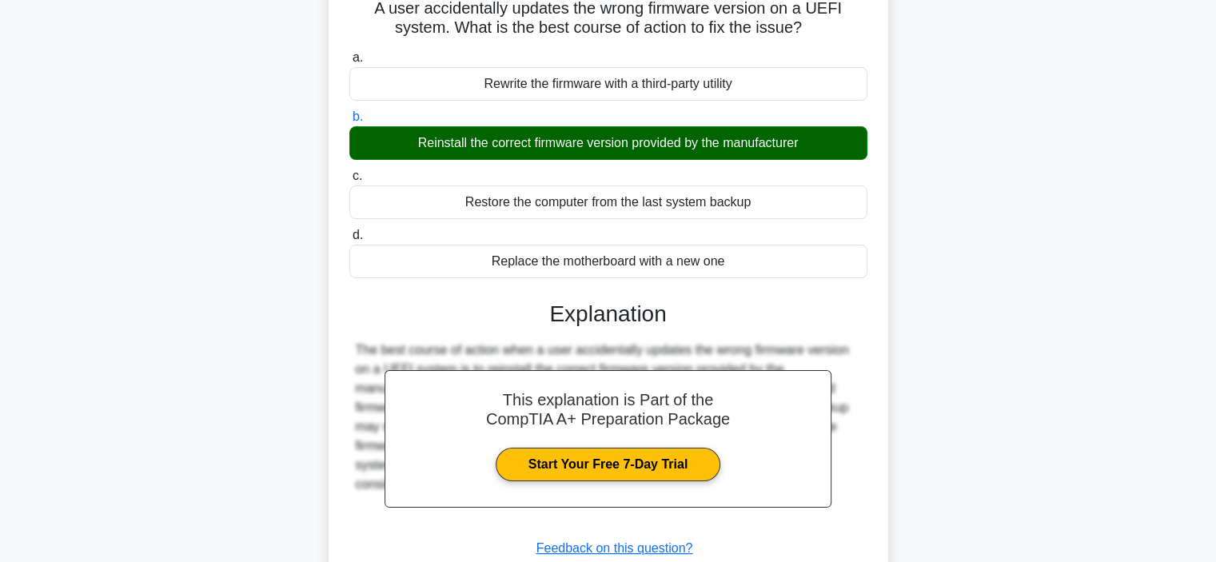
scroll to position [301, 0]
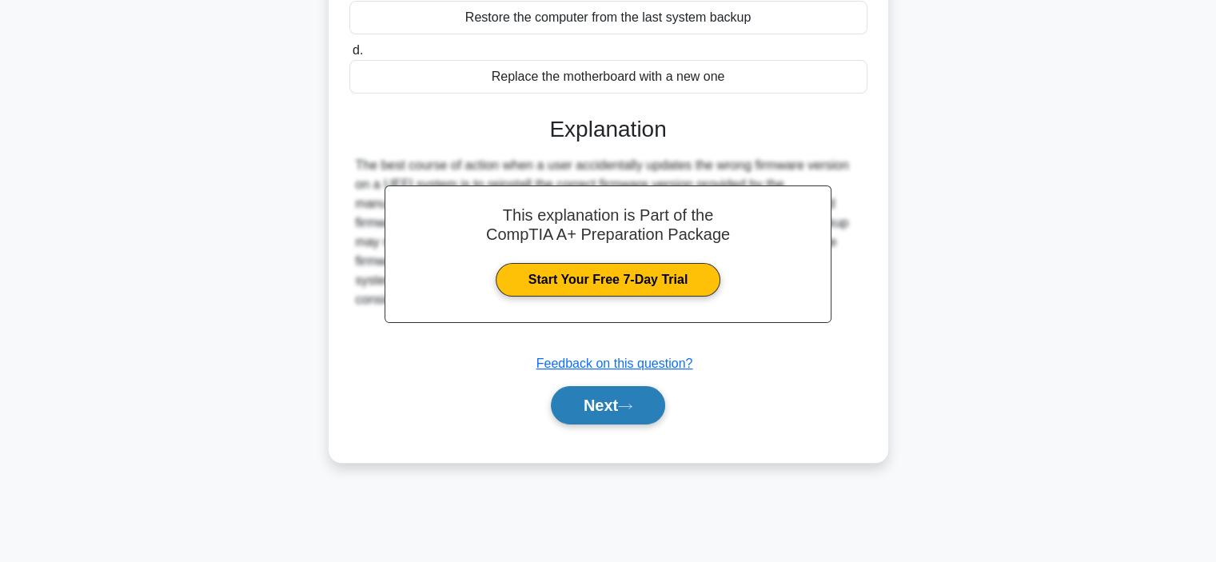
click at [588, 396] on button "Next" at bounding box center [608, 405] width 114 height 38
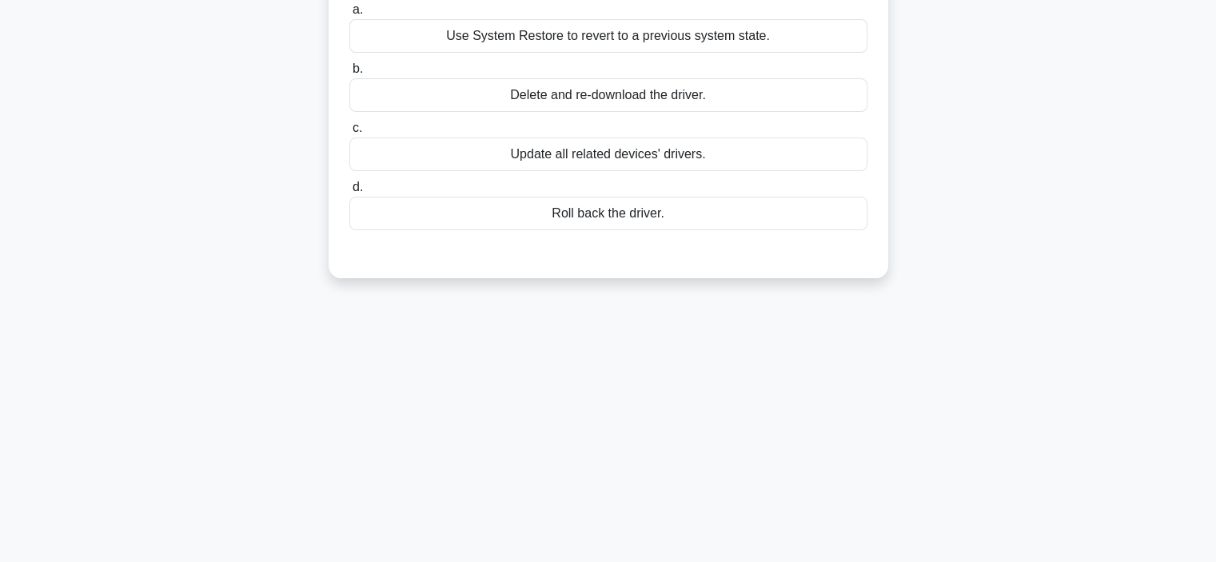
scroll to position [0, 0]
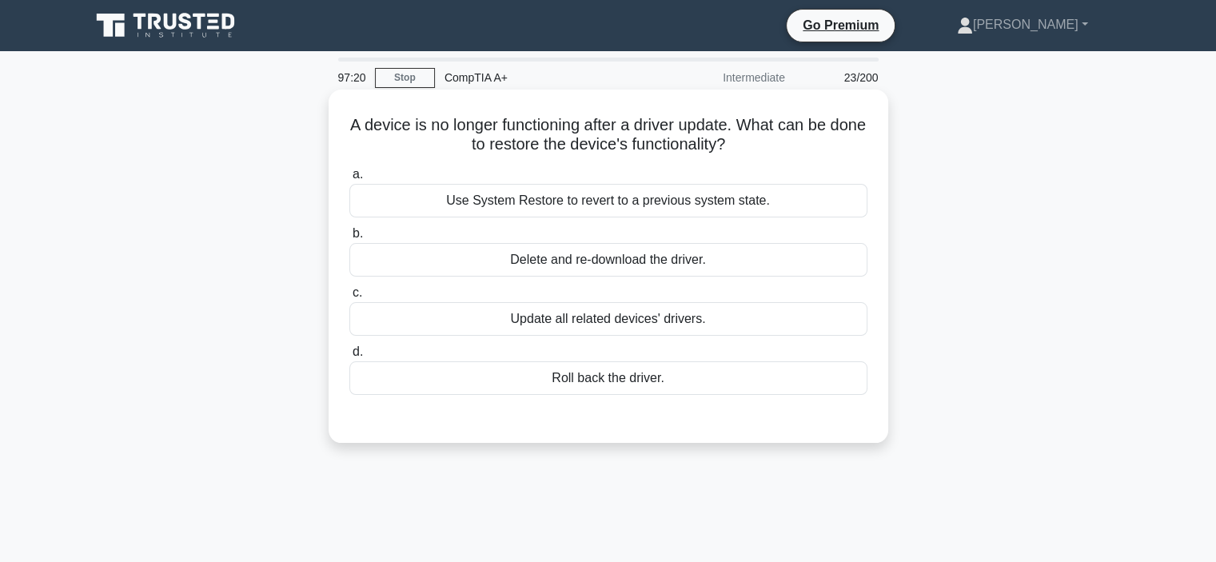
click at [584, 381] on div "Roll back the driver." at bounding box center [608, 378] width 518 height 34
click at [349, 357] on input "d. Roll back the driver." at bounding box center [349, 352] width 0 height 10
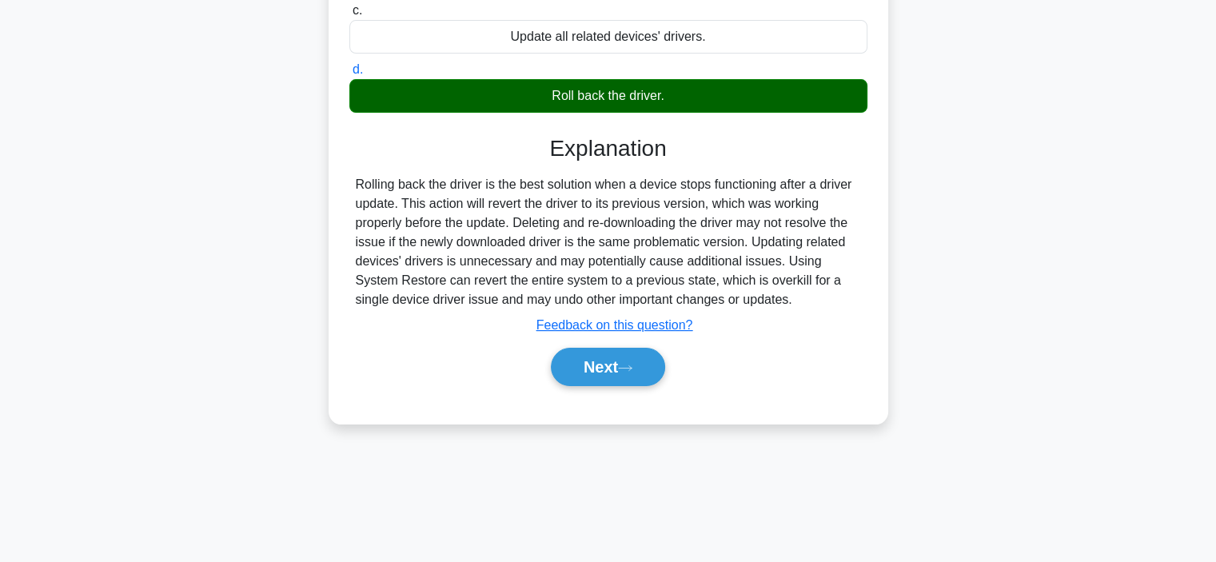
scroll to position [301, 0]
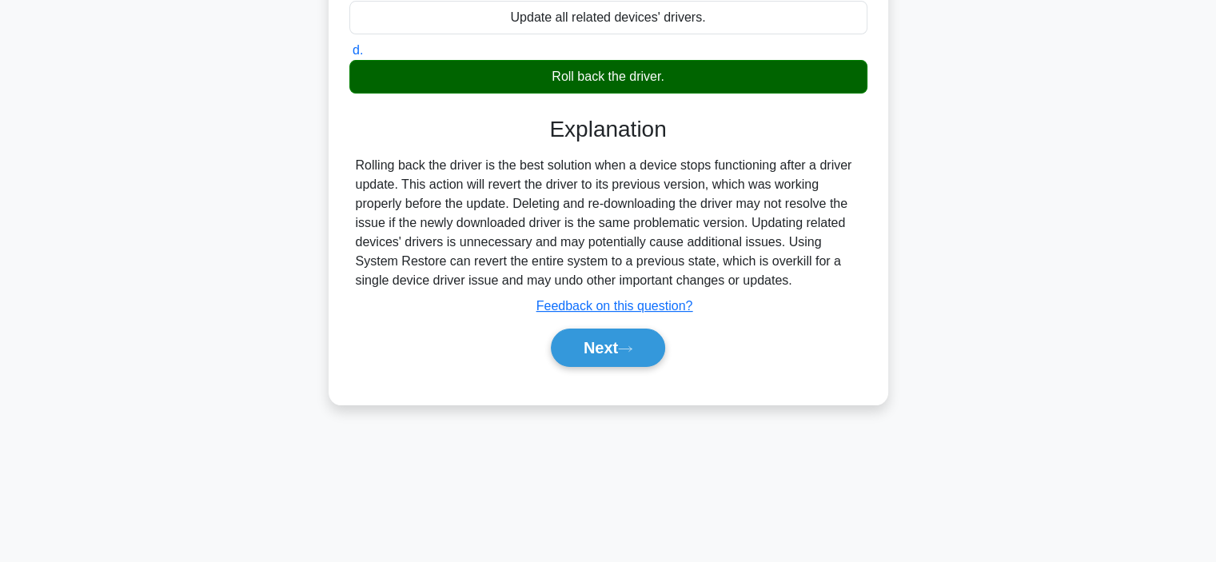
click at [600, 325] on div "Next" at bounding box center [608, 347] width 518 height 51
click at [597, 334] on button "Next" at bounding box center [608, 348] width 114 height 38
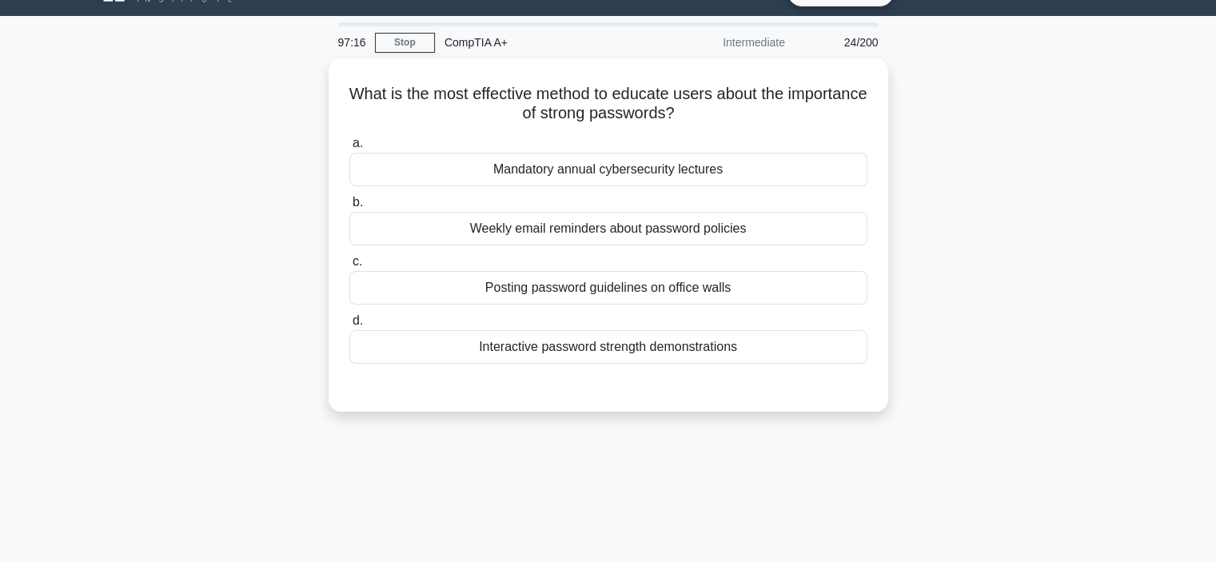
scroll to position [0, 0]
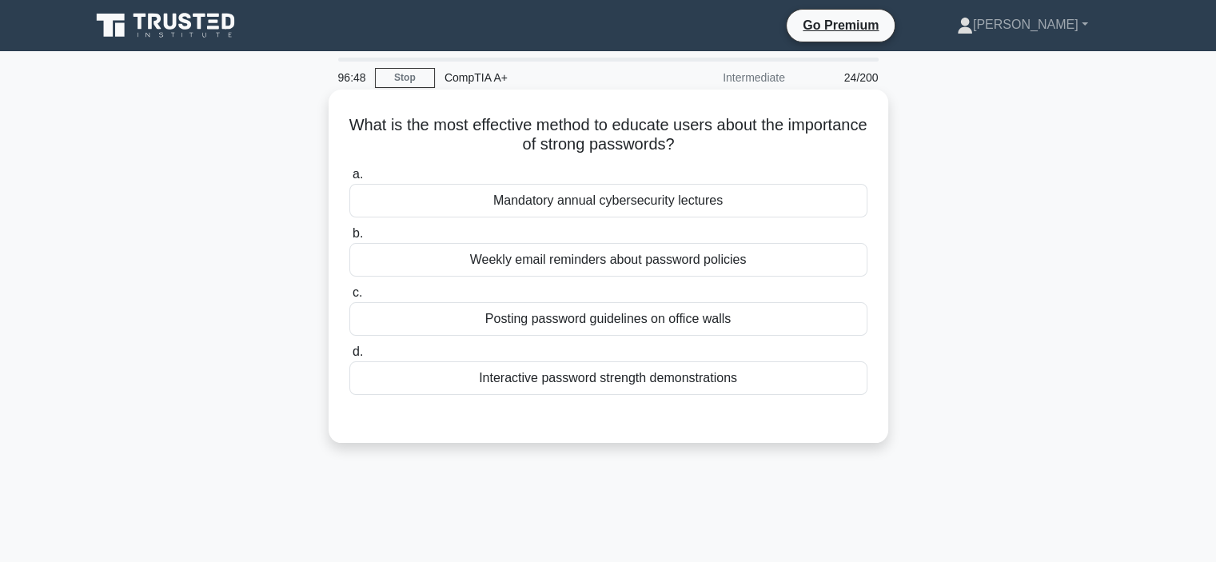
click at [532, 319] on div "Posting password guidelines on office walls" at bounding box center [608, 319] width 518 height 34
click at [349, 298] on input "c. Posting password guidelines on office walls" at bounding box center [349, 293] width 0 height 10
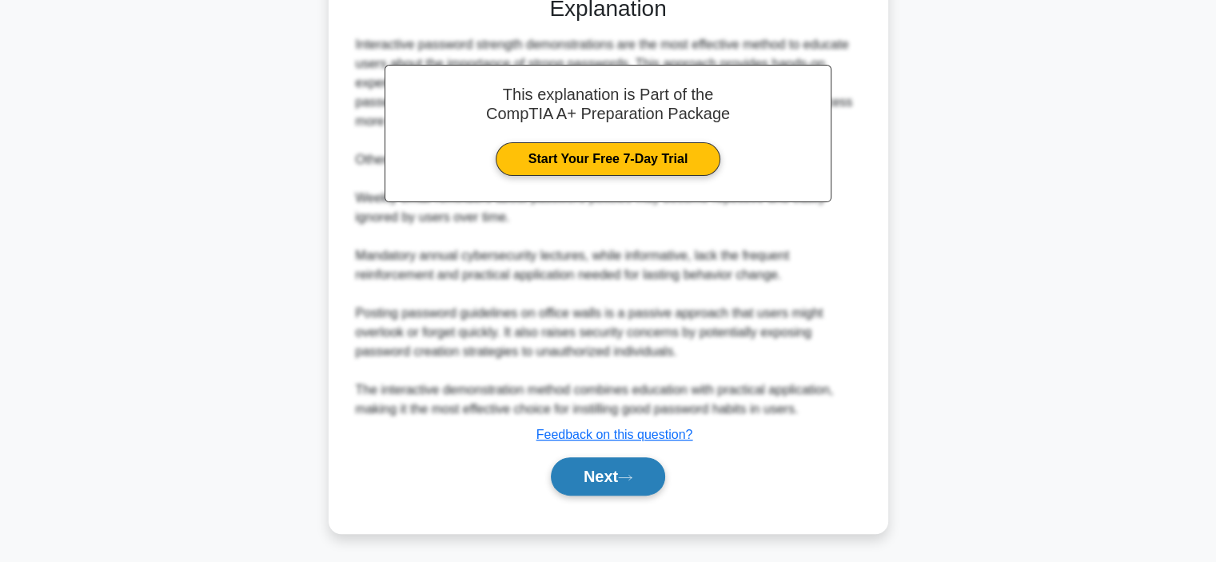
click at [589, 479] on button "Next" at bounding box center [608, 476] width 114 height 38
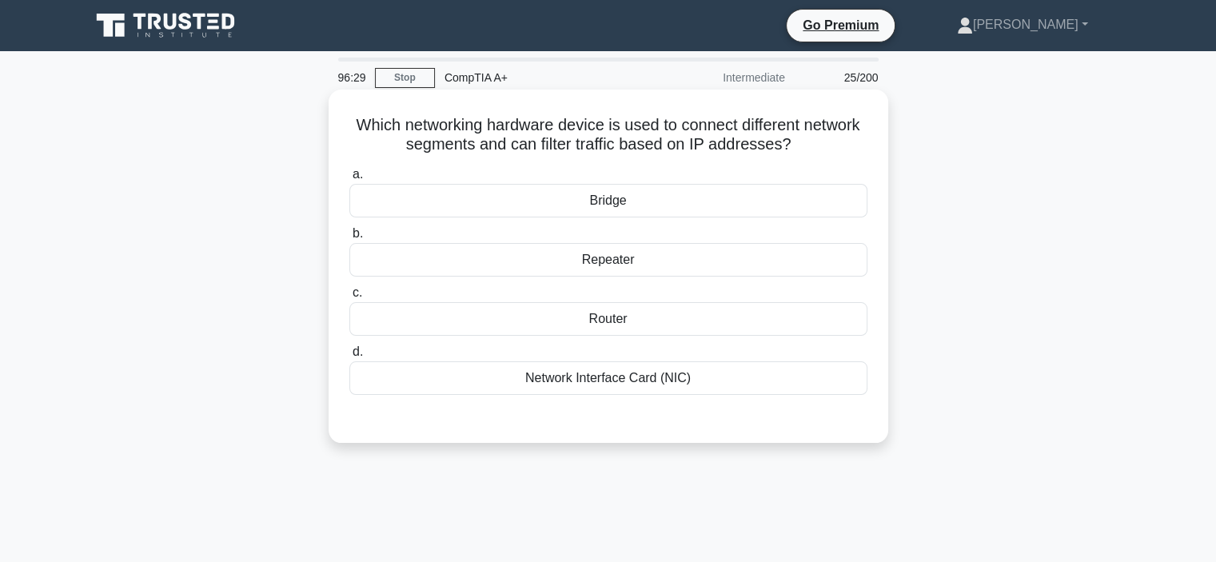
click at [524, 317] on div "Router" at bounding box center [608, 319] width 518 height 34
click at [349, 298] on input "c. Router" at bounding box center [349, 293] width 0 height 10
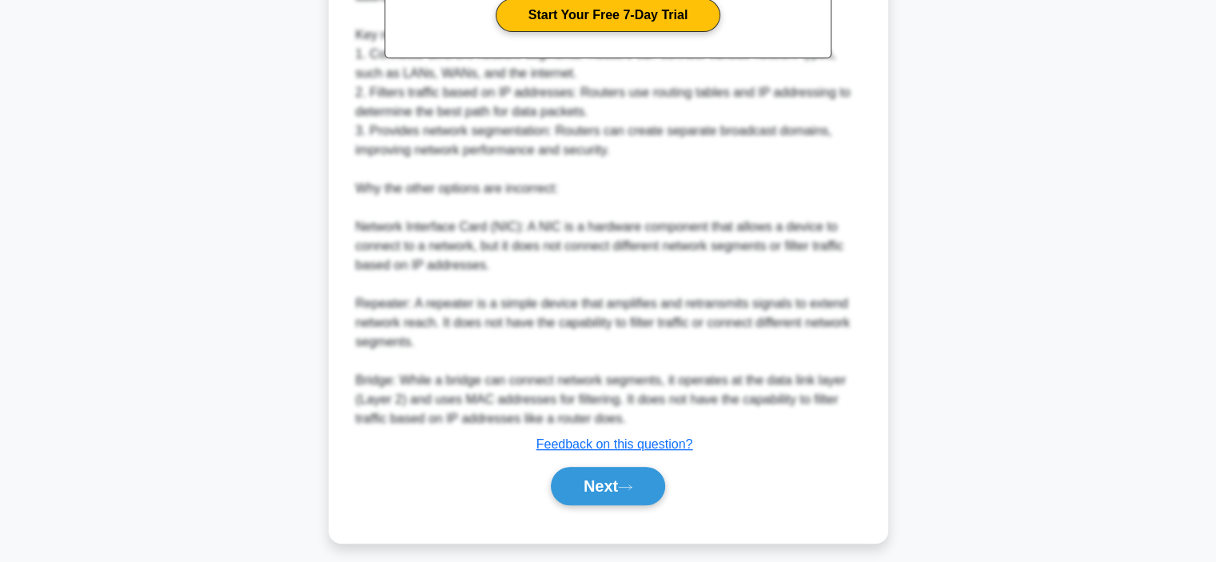
scroll to position [576, 0]
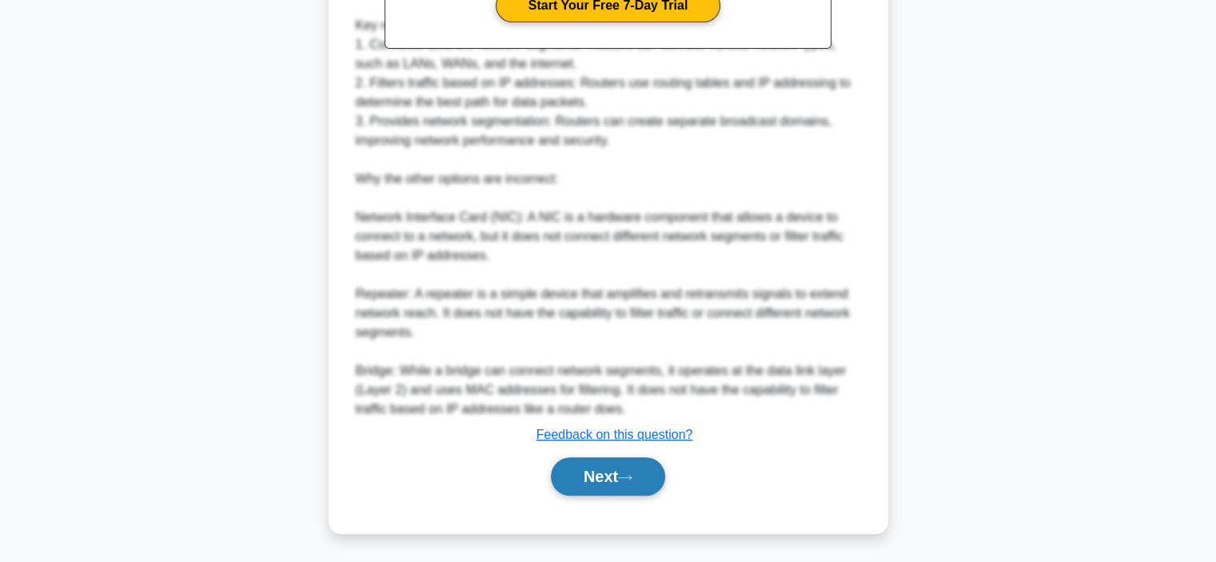
click at [585, 460] on button "Next" at bounding box center [608, 476] width 114 height 38
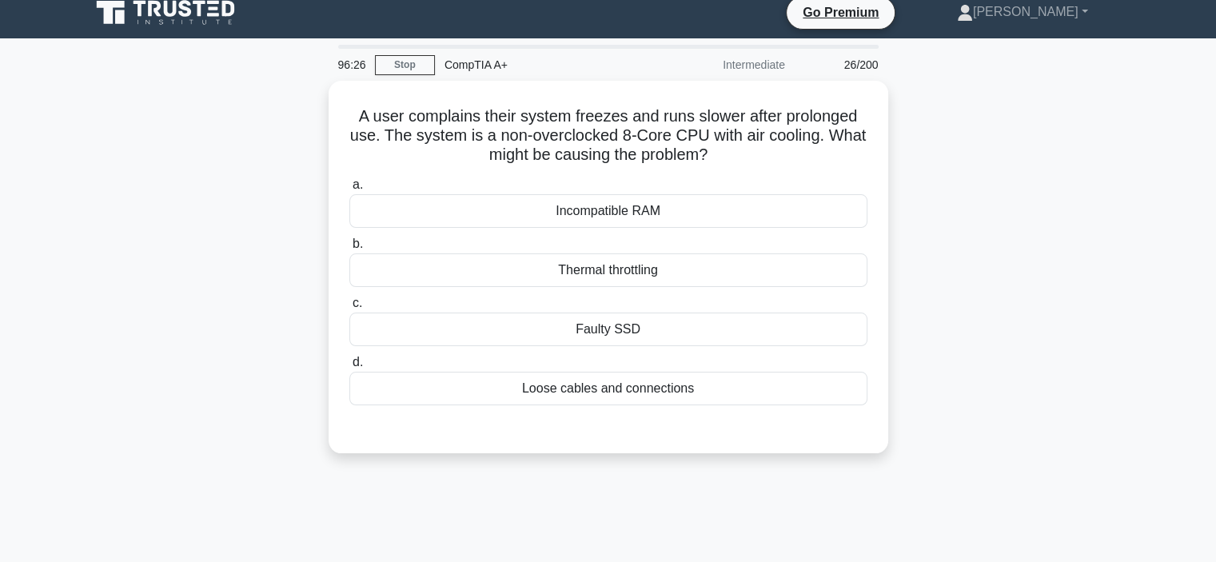
scroll to position [0, 0]
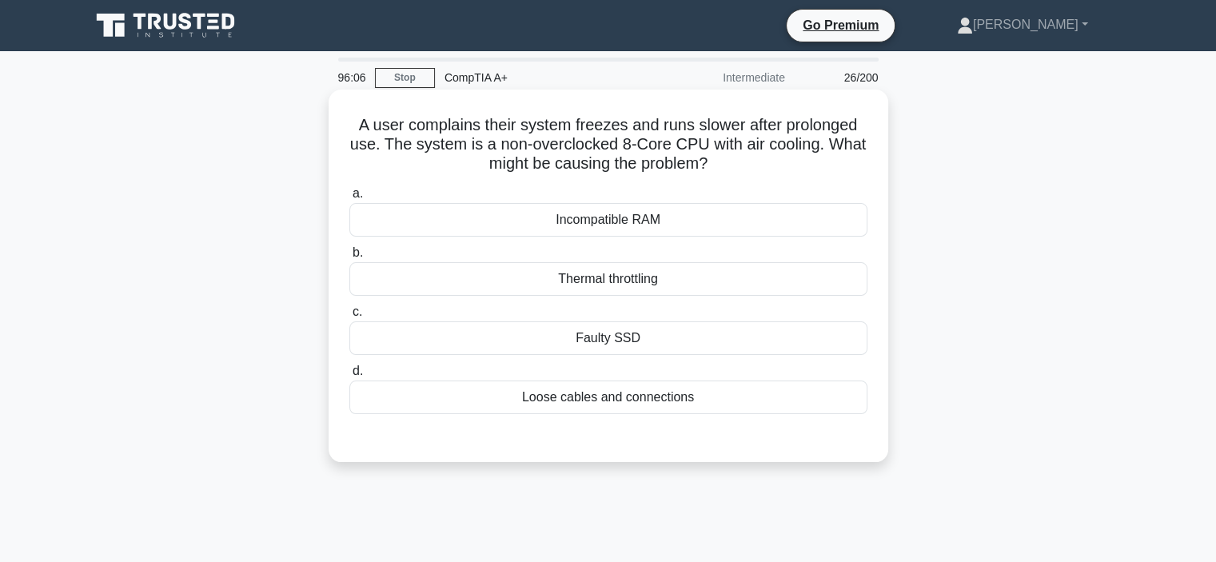
drag, startPoint x: 384, startPoint y: 122, endPoint x: 735, endPoint y: 166, distance: 353.8
click at [735, 166] on h5 "A user complains their system freezes and runs slower after prolonged use. The …" at bounding box center [608, 144] width 521 height 59
click at [598, 285] on div "Thermal throttling" at bounding box center [608, 279] width 518 height 34
click at [349, 258] on input "b. Thermal throttling" at bounding box center [349, 253] width 0 height 10
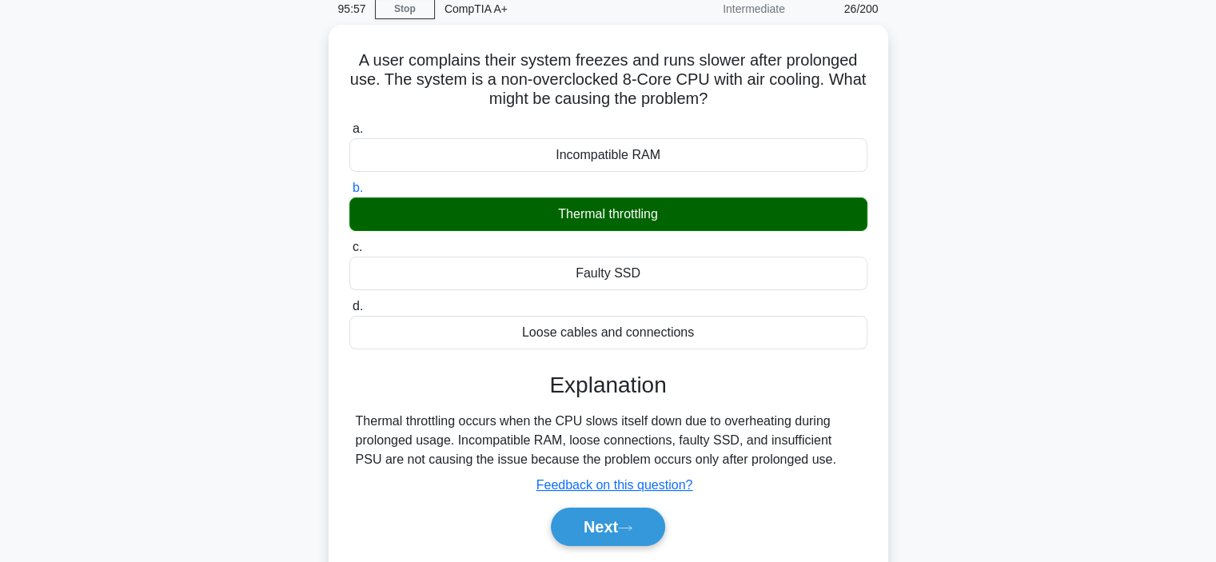
scroll to position [301, 0]
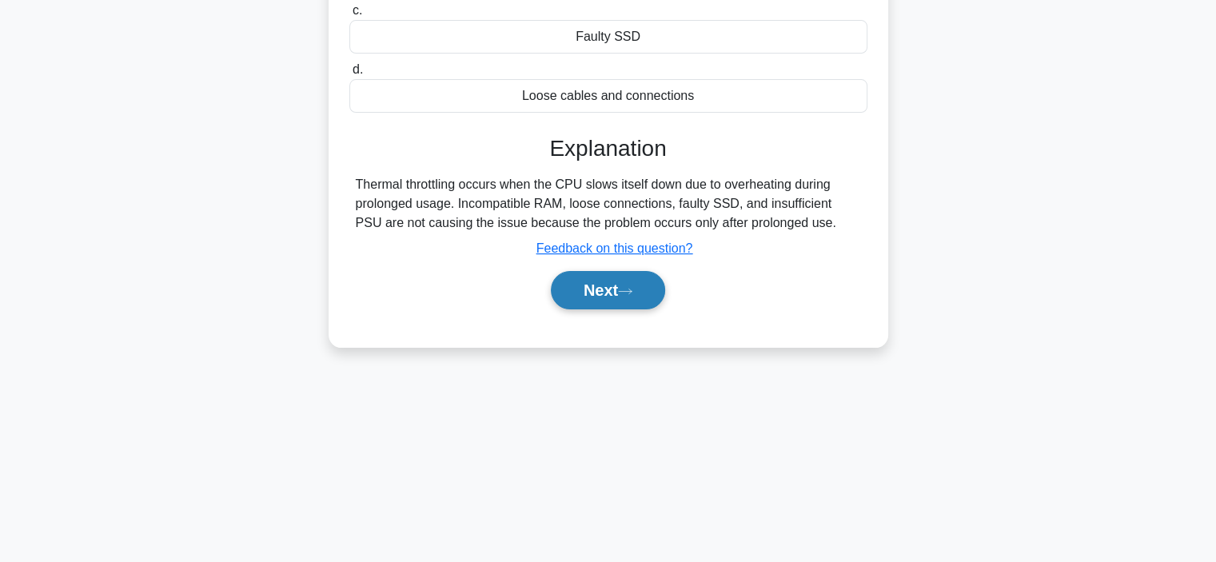
click at [621, 294] on button "Next" at bounding box center [608, 290] width 114 height 38
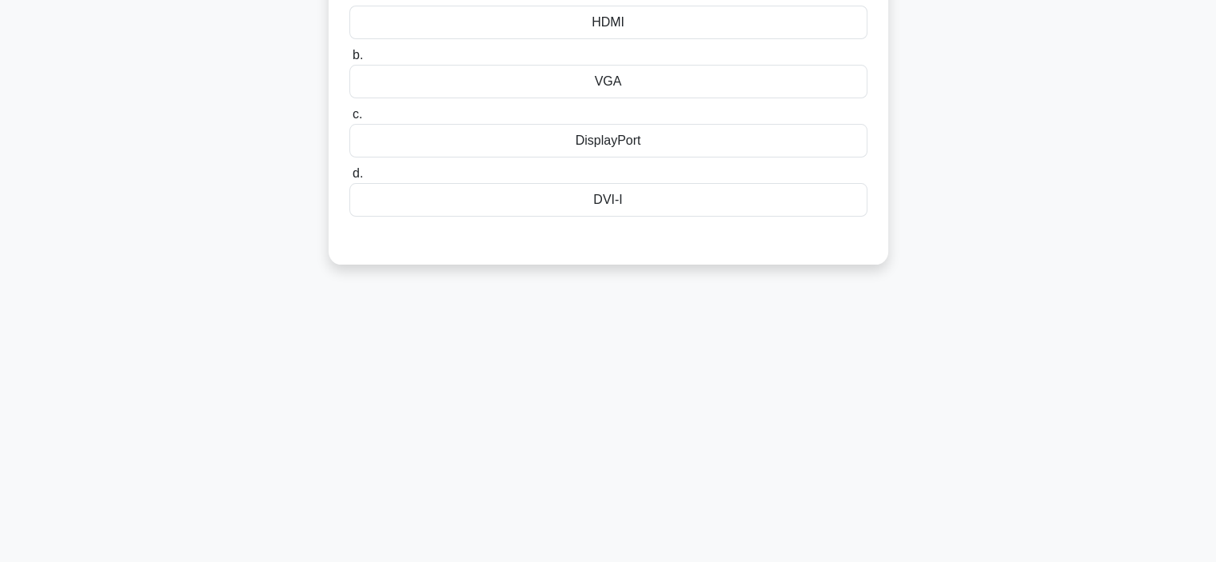
scroll to position [0, 0]
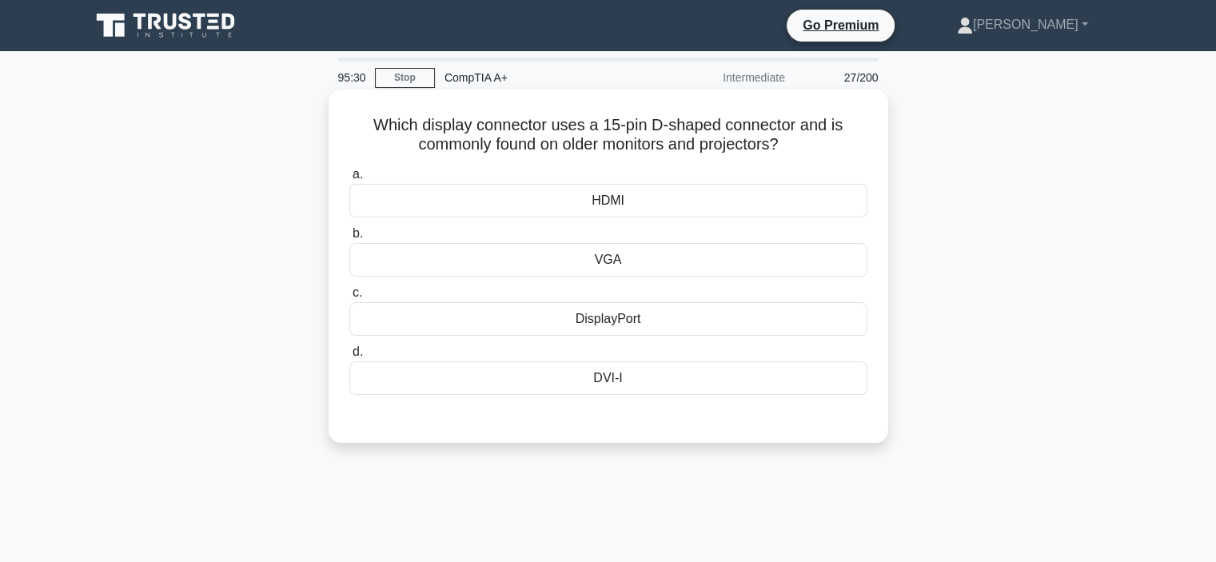
click at [608, 379] on div "DVI-I" at bounding box center [608, 378] width 518 height 34
click at [349, 357] on input "d. DVI-I" at bounding box center [349, 352] width 0 height 10
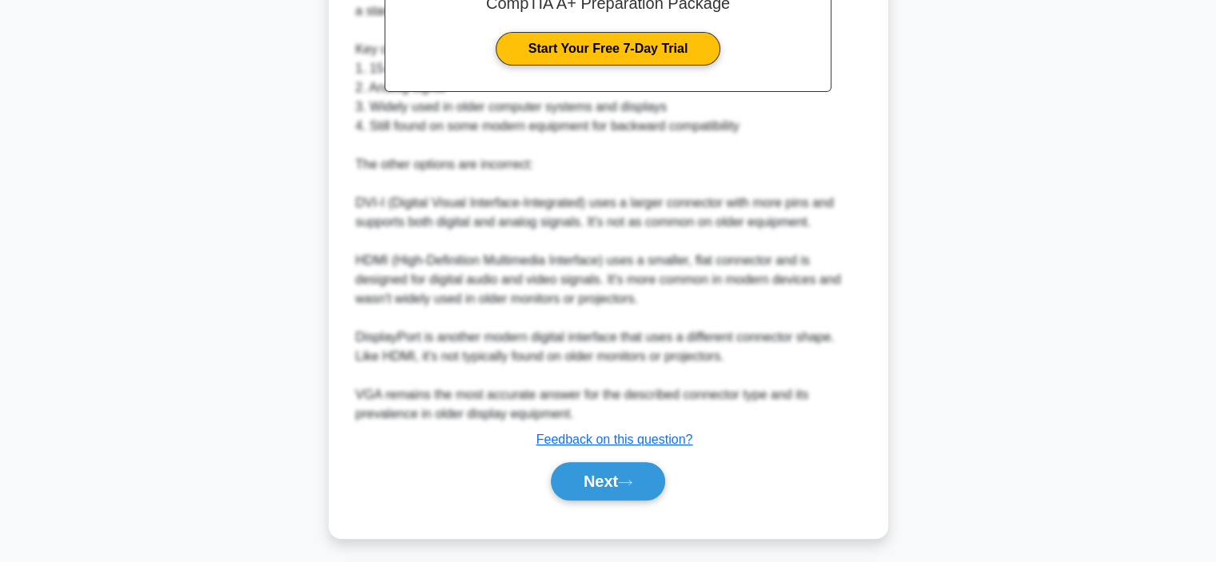
scroll to position [539, 0]
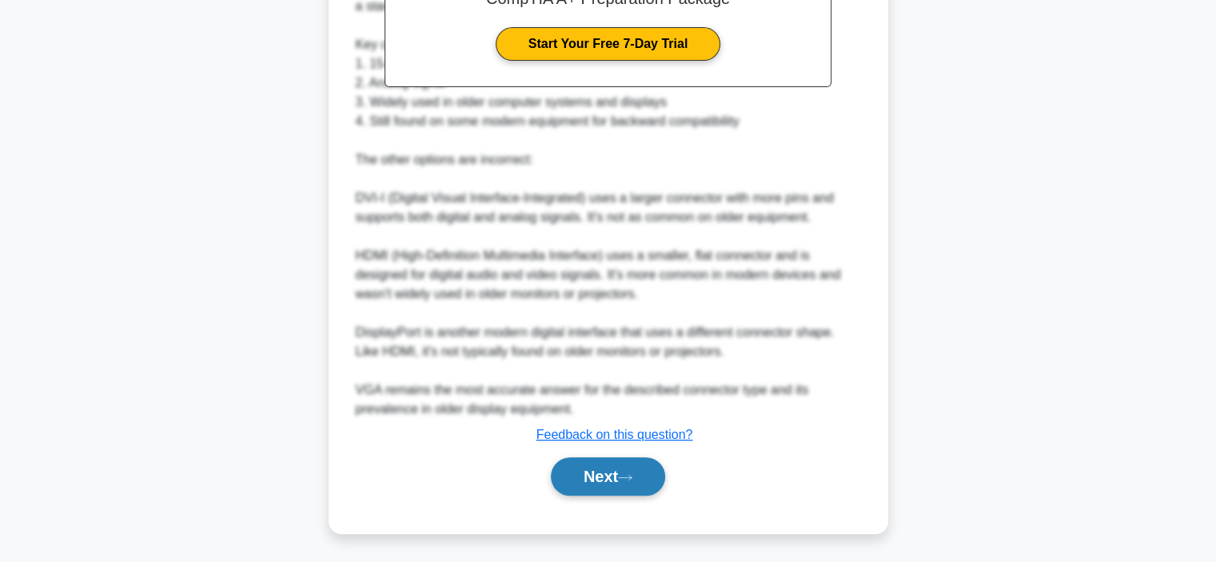
click at [609, 472] on button "Next" at bounding box center [608, 476] width 114 height 38
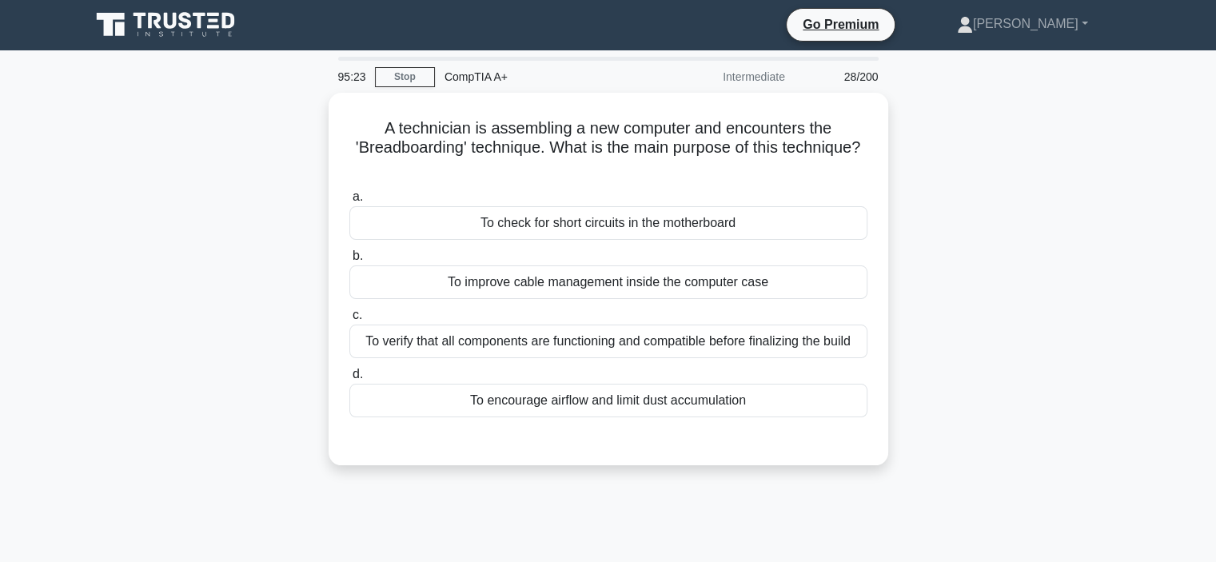
scroll to position [0, 0]
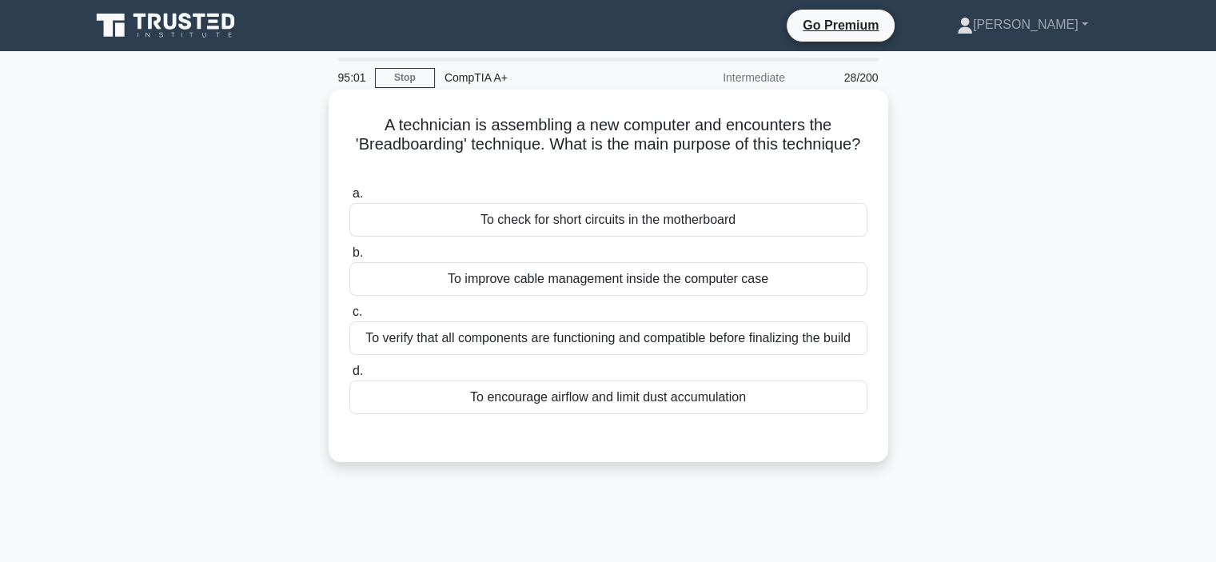
click at [579, 341] on div "To verify that all components are functioning and compatible before finalizing …" at bounding box center [608, 338] width 518 height 34
click at [349, 317] on input "c. To verify that all components are functioning and compatible before finalizi…" at bounding box center [349, 312] width 0 height 10
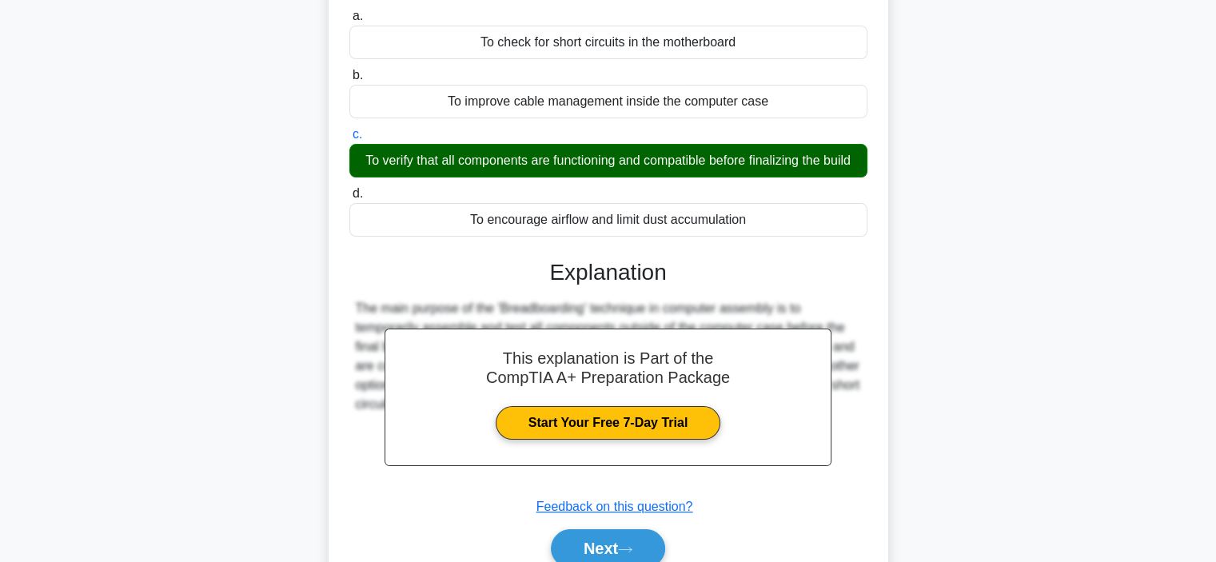
scroll to position [301, 0]
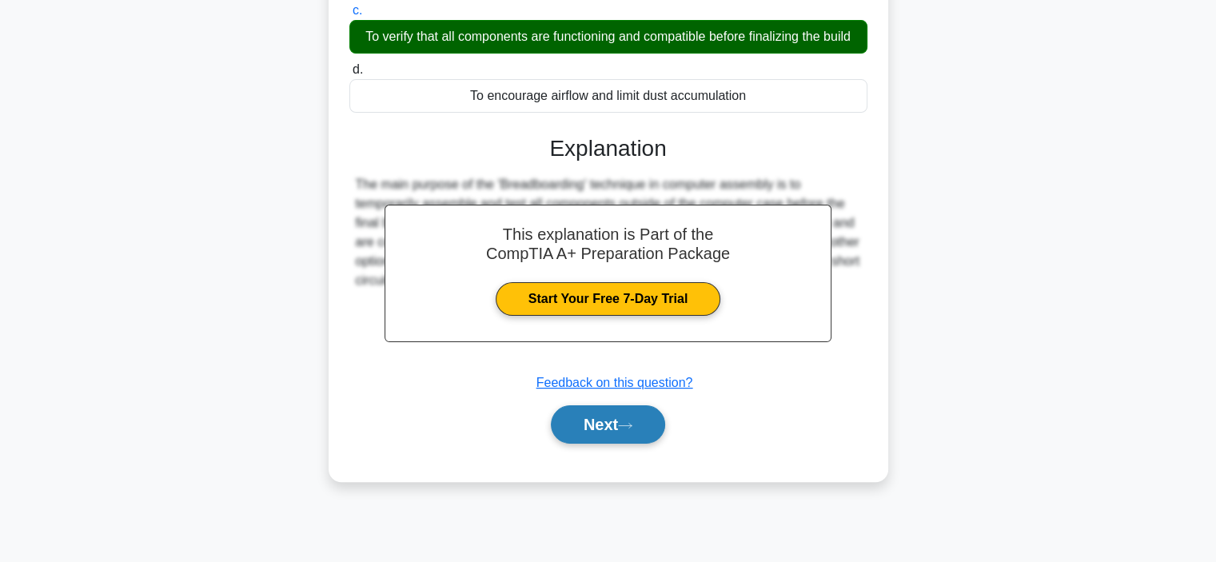
click at [586, 434] on button "Next" at bounding box center [608, 424] width 114 height 38
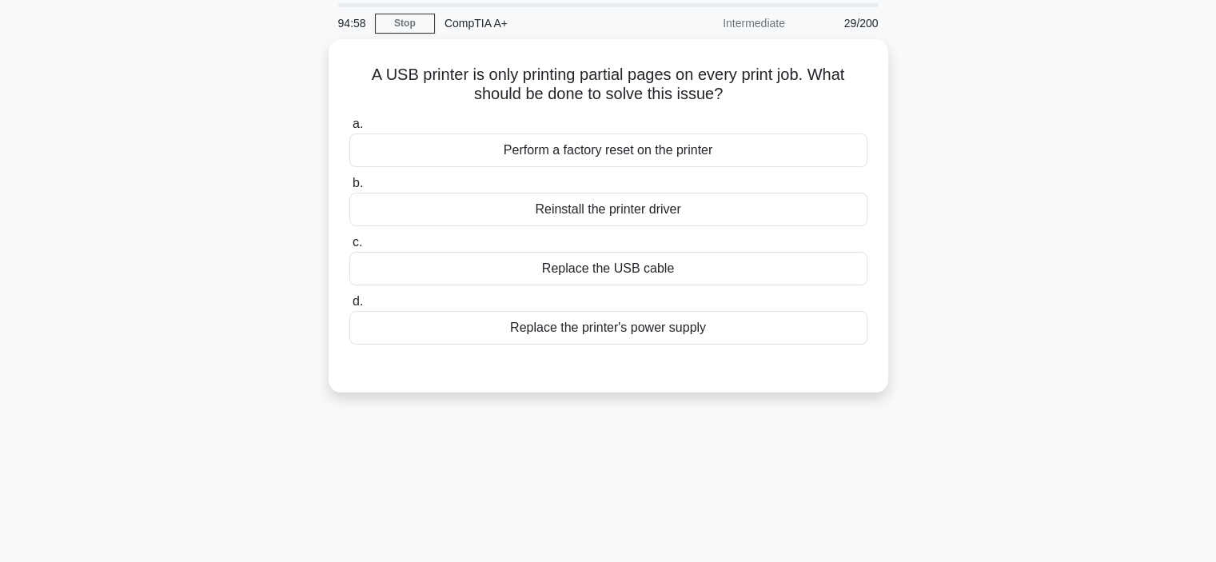
scroll to position [0, 0]
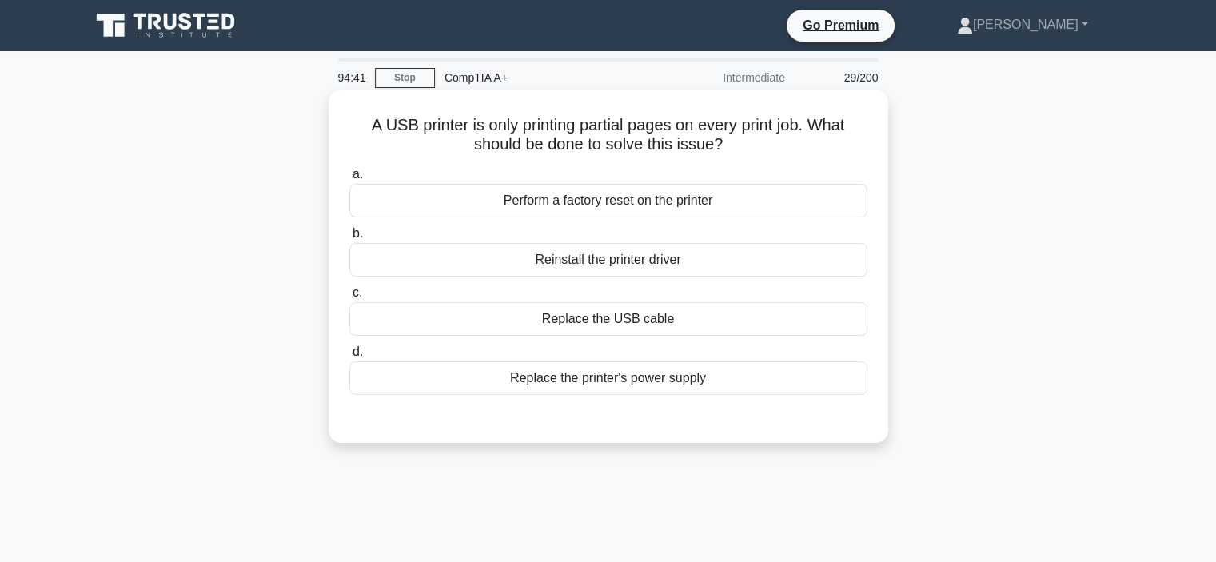
click at [623, 258] on div "Reinstall the printer driver" at bounding box center [608, 260] width 518 height 34
click at [349, 239] on input "b. Reinstall the printer driver" at bounding box center [349, 234] width 0 height 10
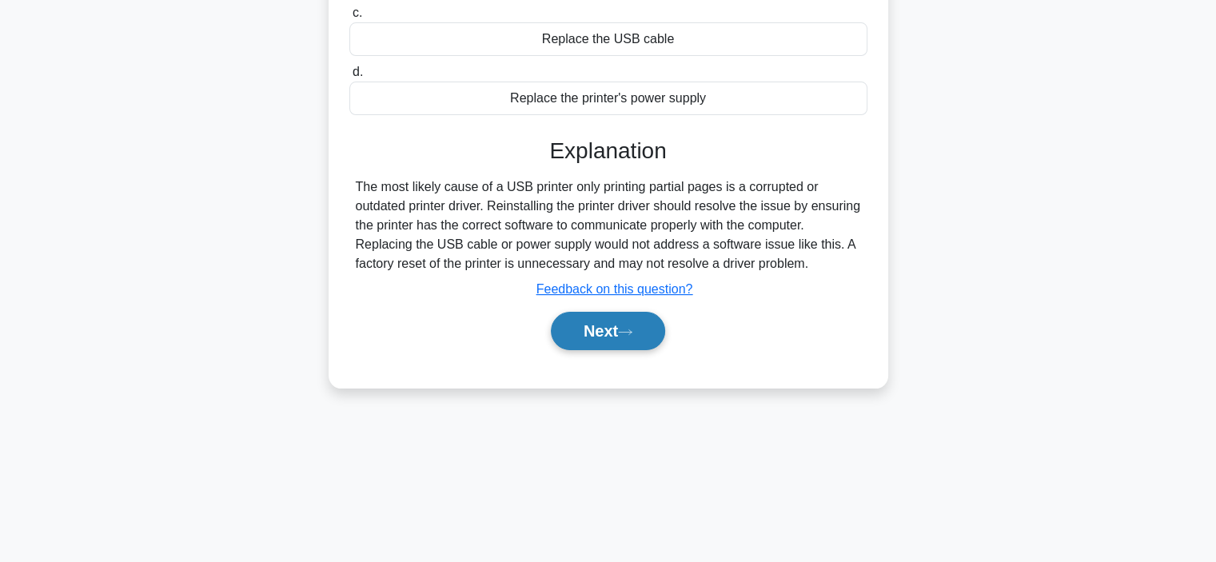
scroll to position [301, 0]
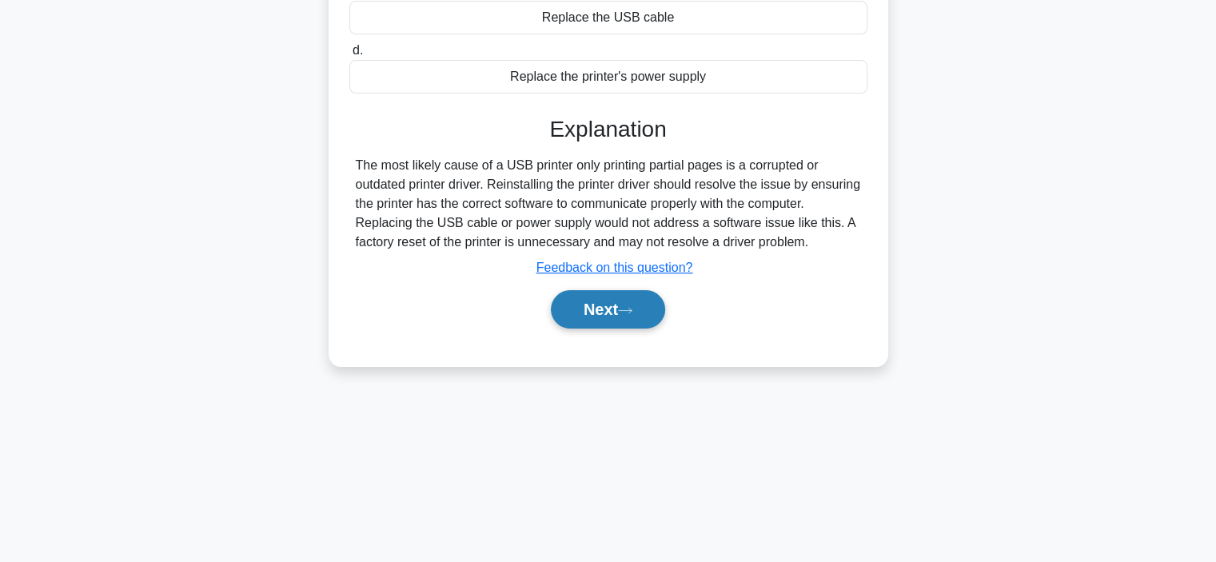
click at [592, 329] on button "Next" at bounding box center [608, 309] width 114 height 38
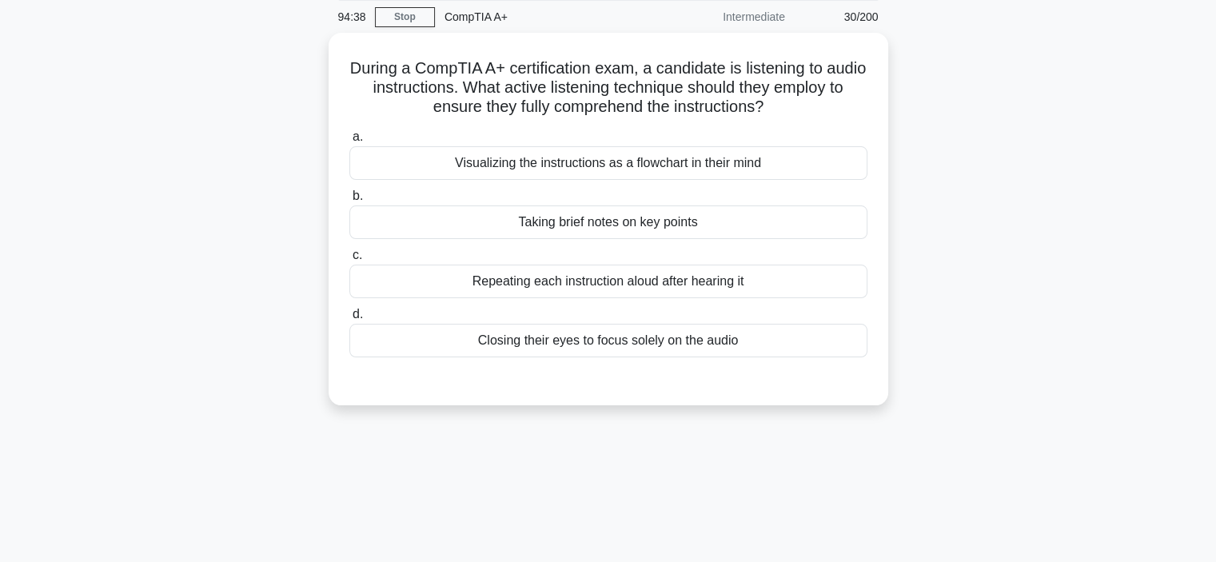
scroll to position [0, 0]
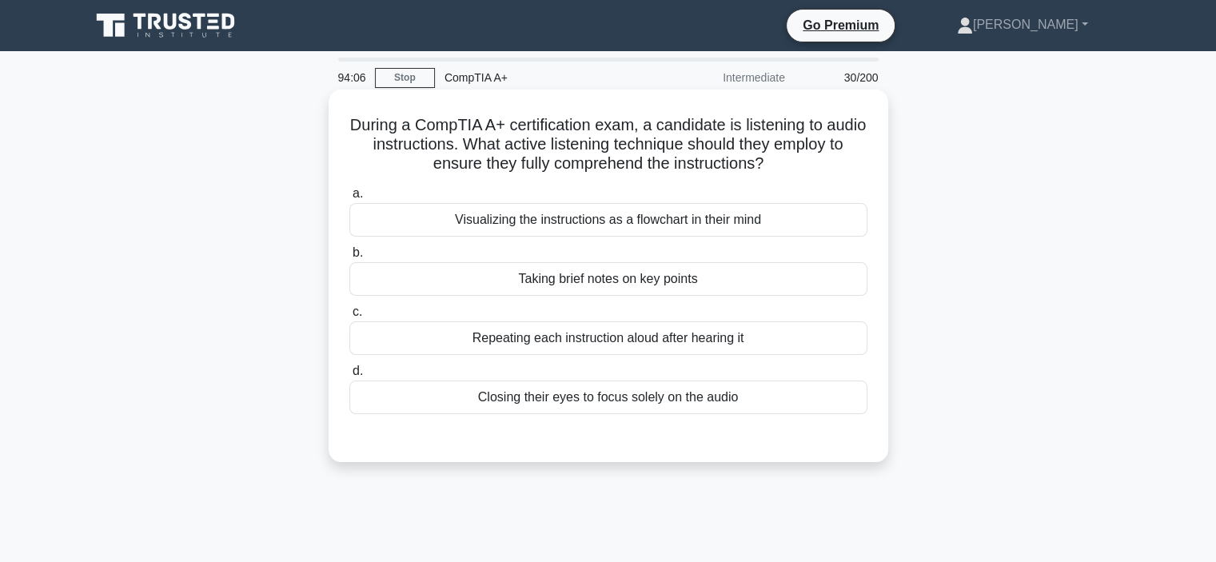
click at [616, 284] on div "Taking brief notes on key points" at bounding box center [608, 279] width 518 height 34
click at [680, 289] on div "Taking brief notes on key points" at bounding box center [608, 279] width 518 height 34
click at [349, 258] on input "b. Taking brief notes on key points" at bounding box center [349, 253] width 0 height 10
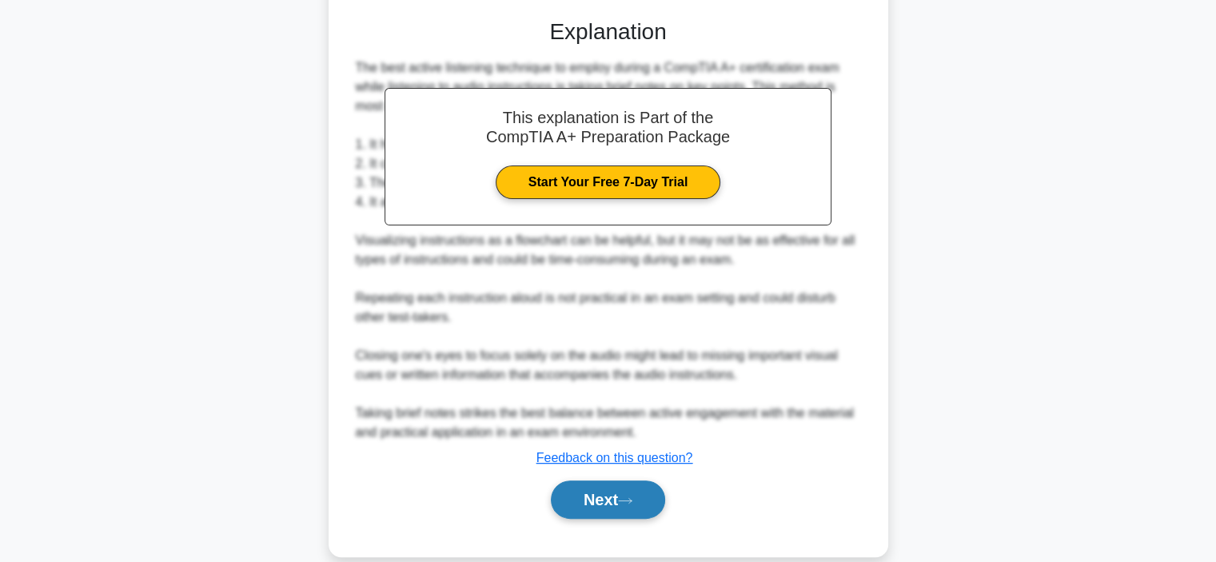
scroll to position [441, 0]
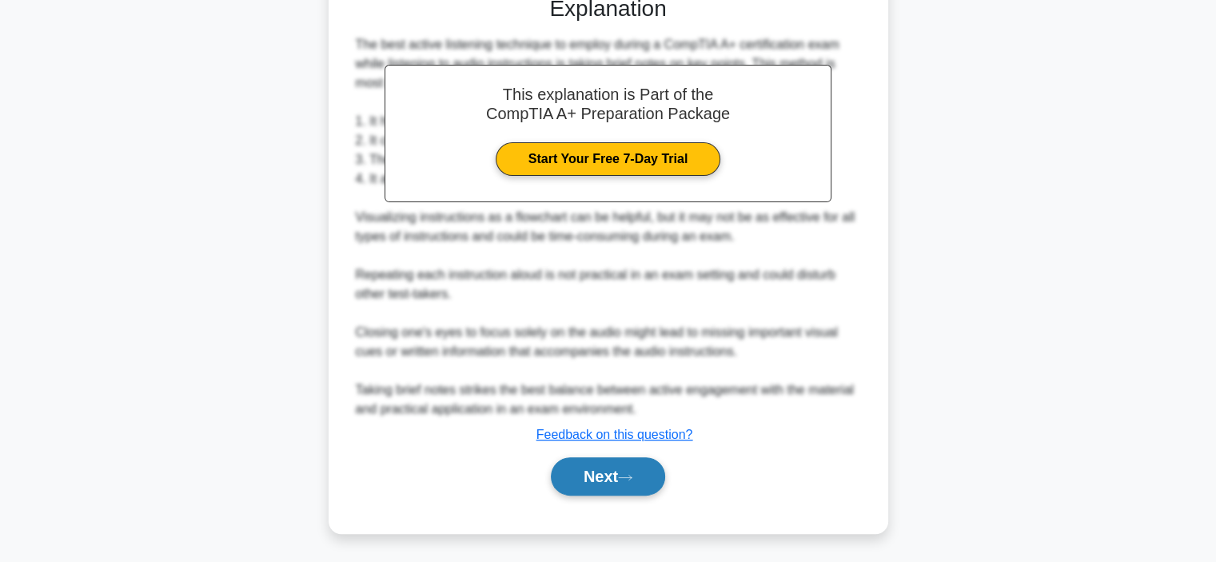
click at [625, 477] on icon at bounding box center [625, 477] width 14 height 9
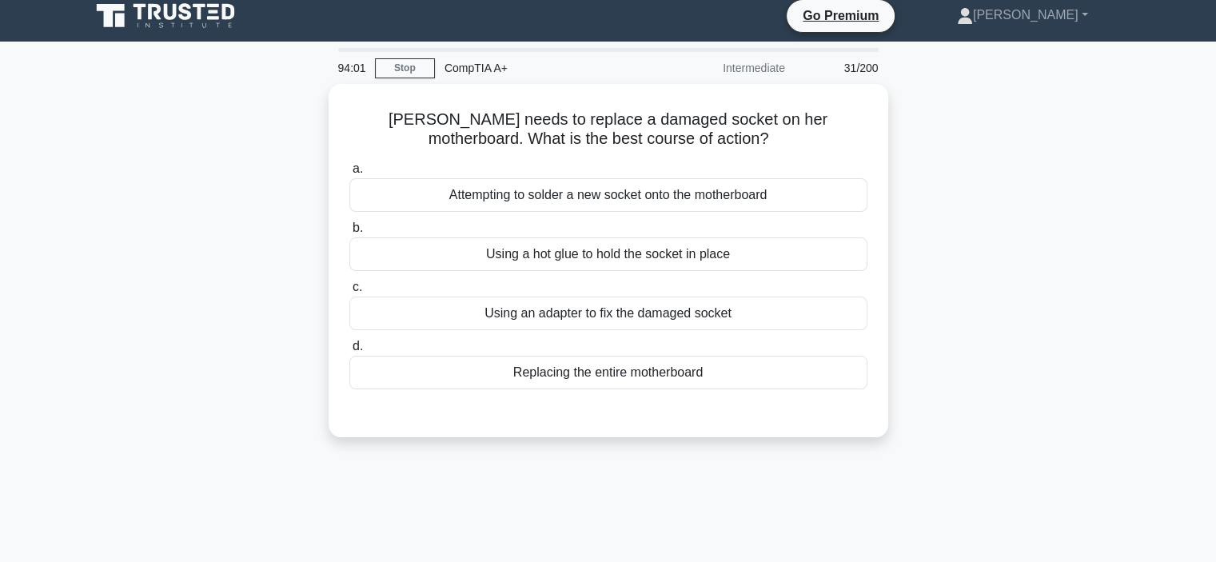
scroll to position [0, 0]
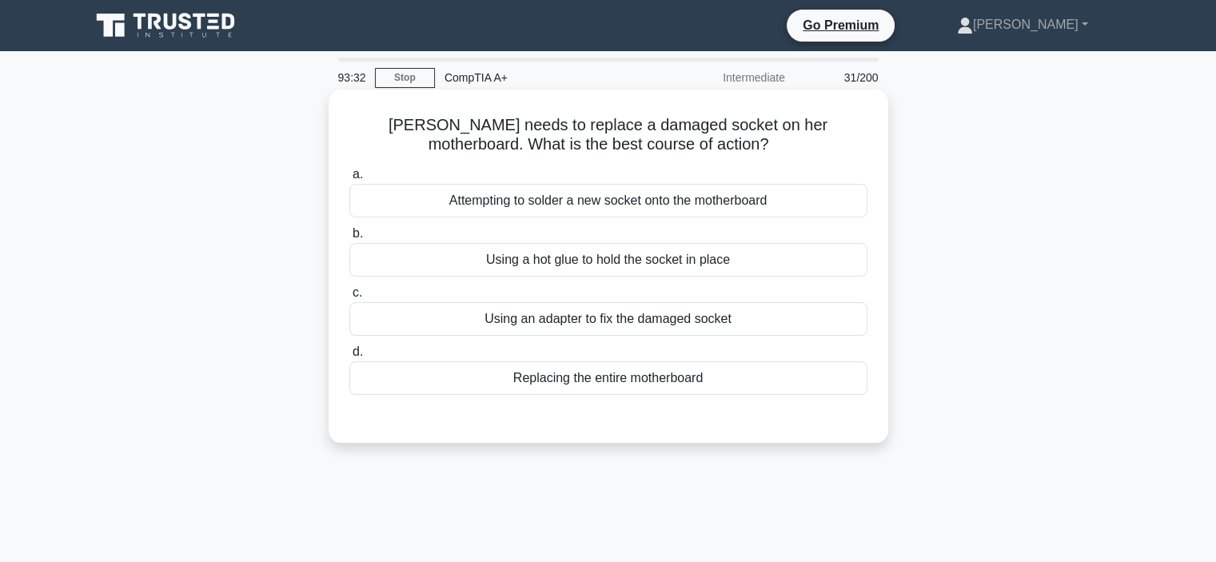
click at [597, 379] on div "Replacing the entire motherboard" at bounding box center [608, 378] width 518 height 34
click at [349, 357] on input "d. Replacing the entire motherboard" at bounding box center [349, 352] width 0 height 10
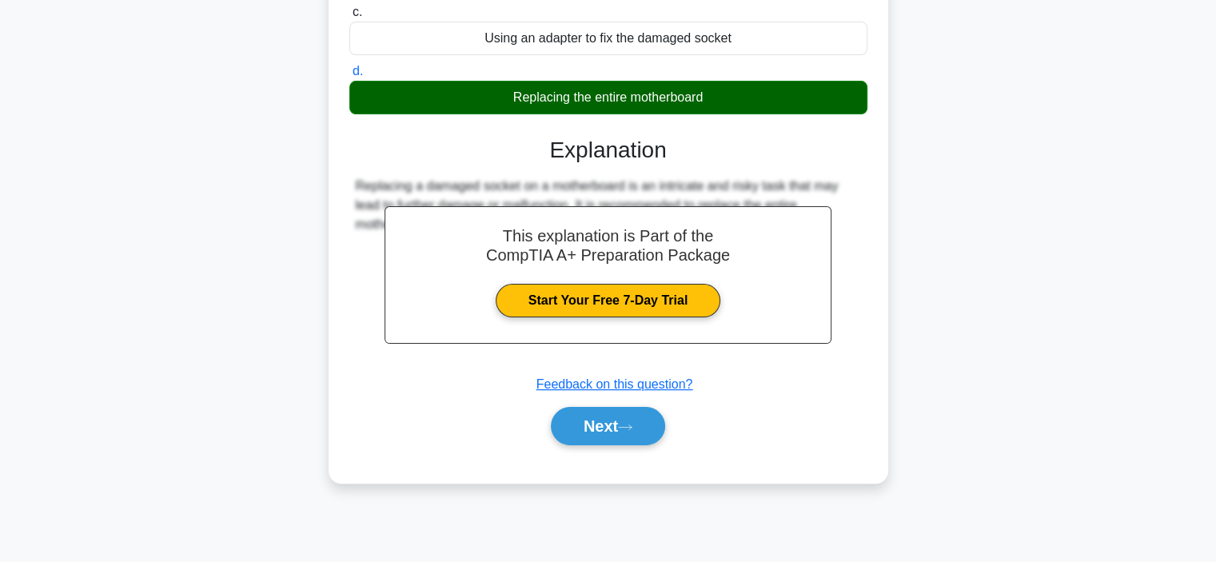
scroll to position [301, 0]
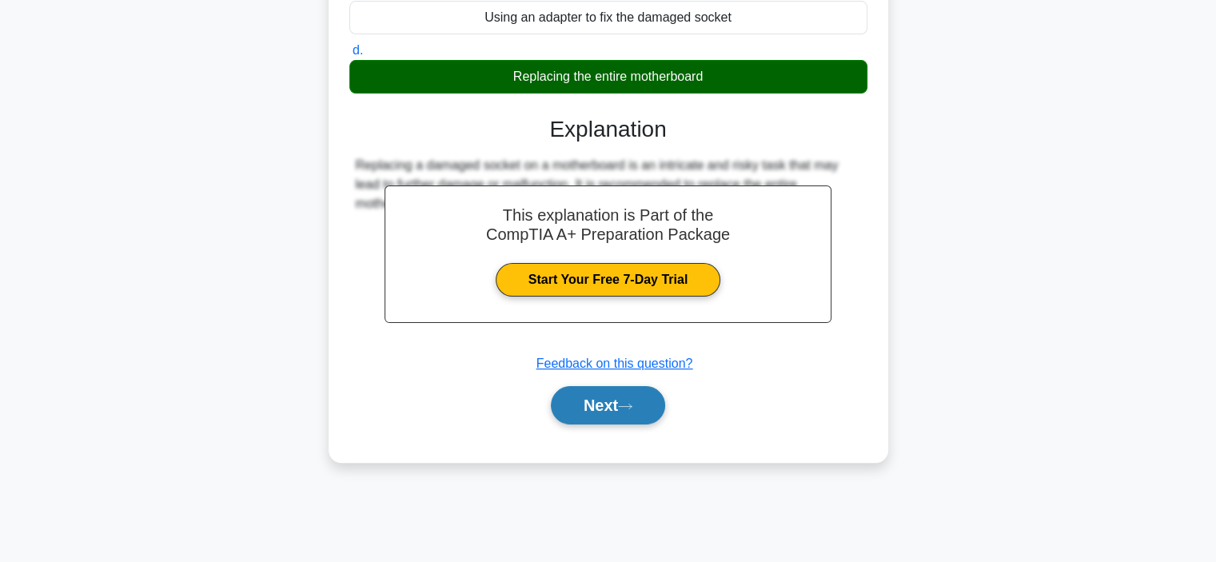
click at [601, 400] on button "Next" at bounding box center [608, 405] width 114 height 38
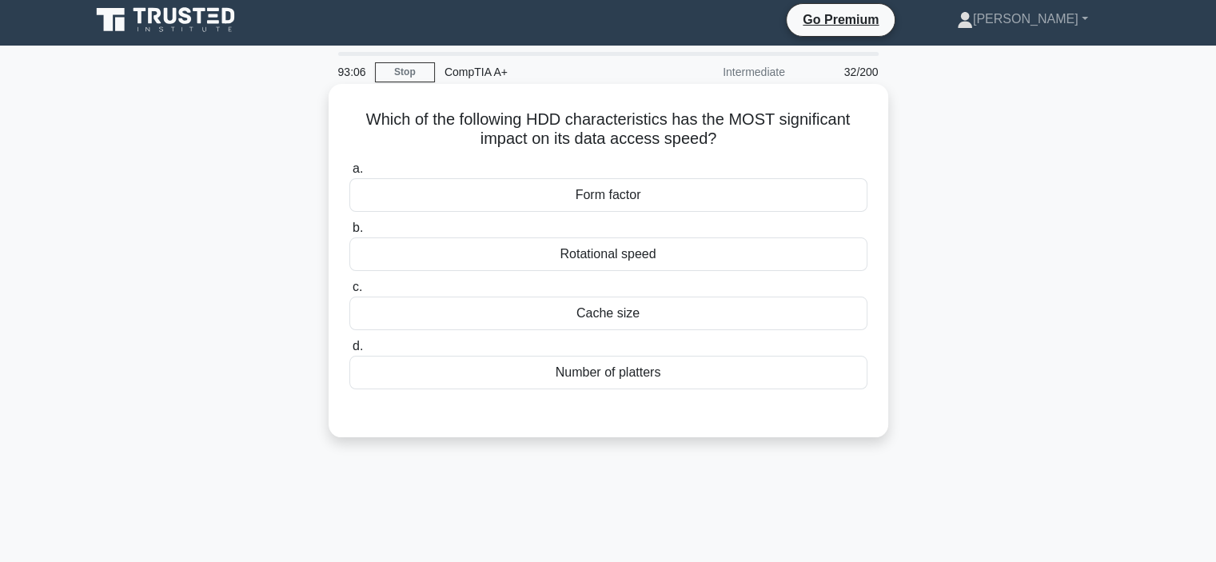
scroll to position [0, 0]
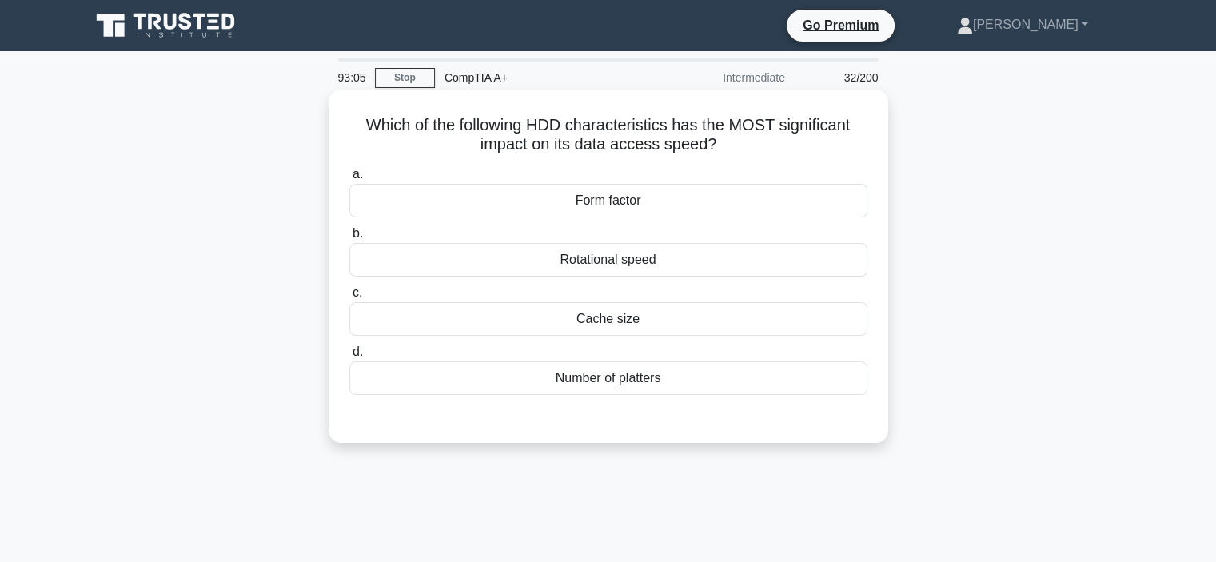
click at [556, 265] on div "Rotational speed" at bounding box center [608, 260] width 518 height 34
click at [349, 239] on input "b. Rotational speed" at bounding box center [349, 234] width 0 height 10
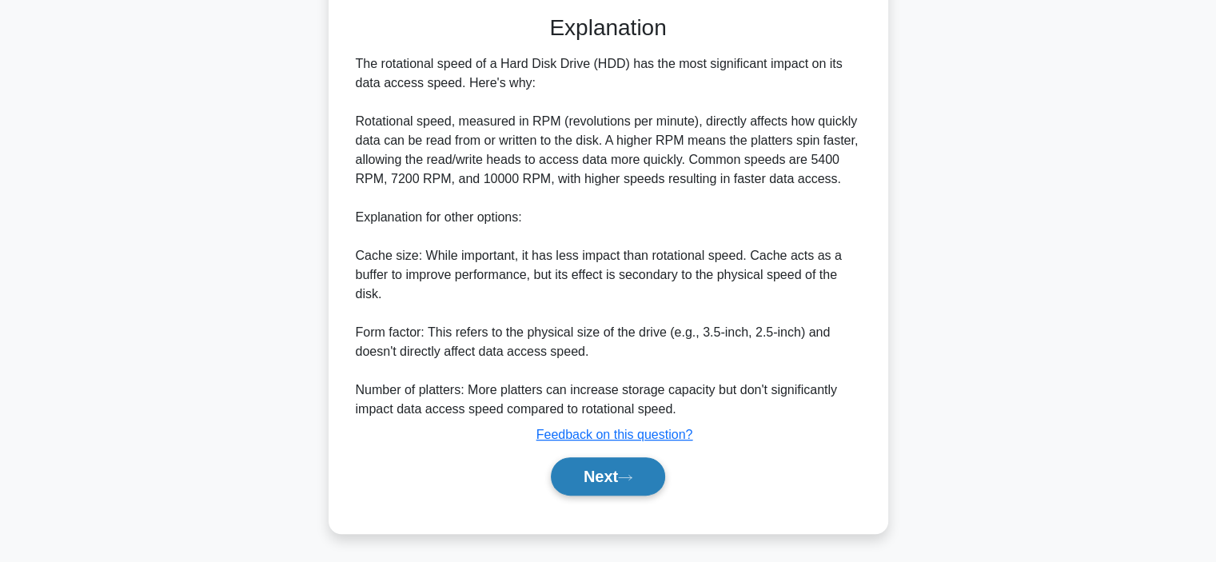
click at [611, 473] on button "Next" at bounding box center [608, 476] width 114 height 38
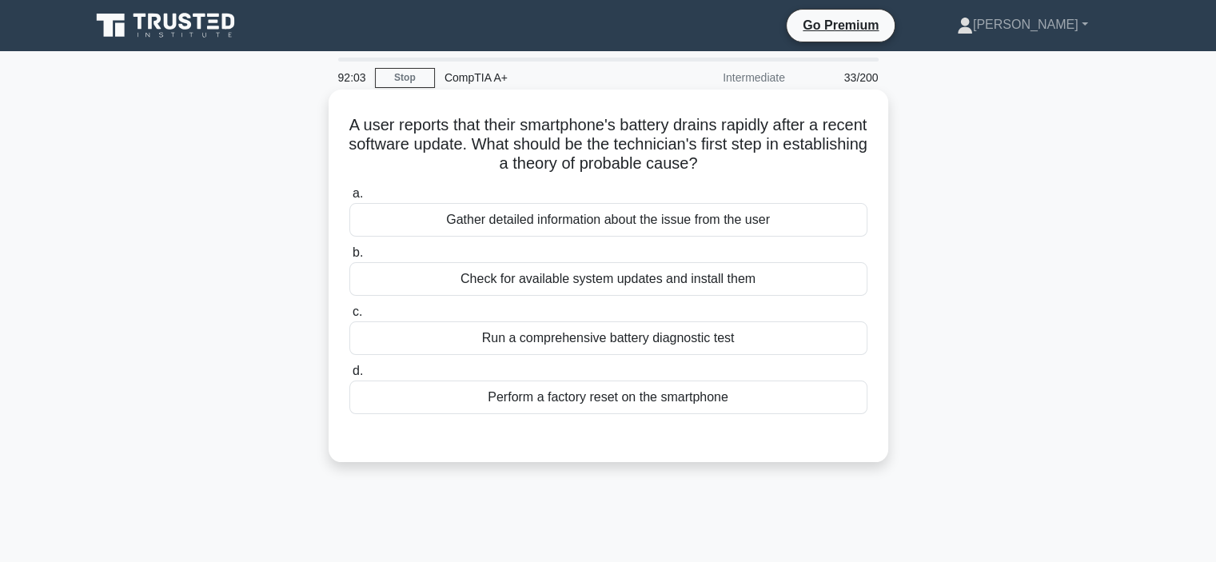
click at [500, 282] on div "Check for available system updates and install them" at bounding box center [608, 279] width 518 height 34
click at [349, 258] on input "b. Check for available system updates and install them" at bounding box center [349, 253] width 0 height 10
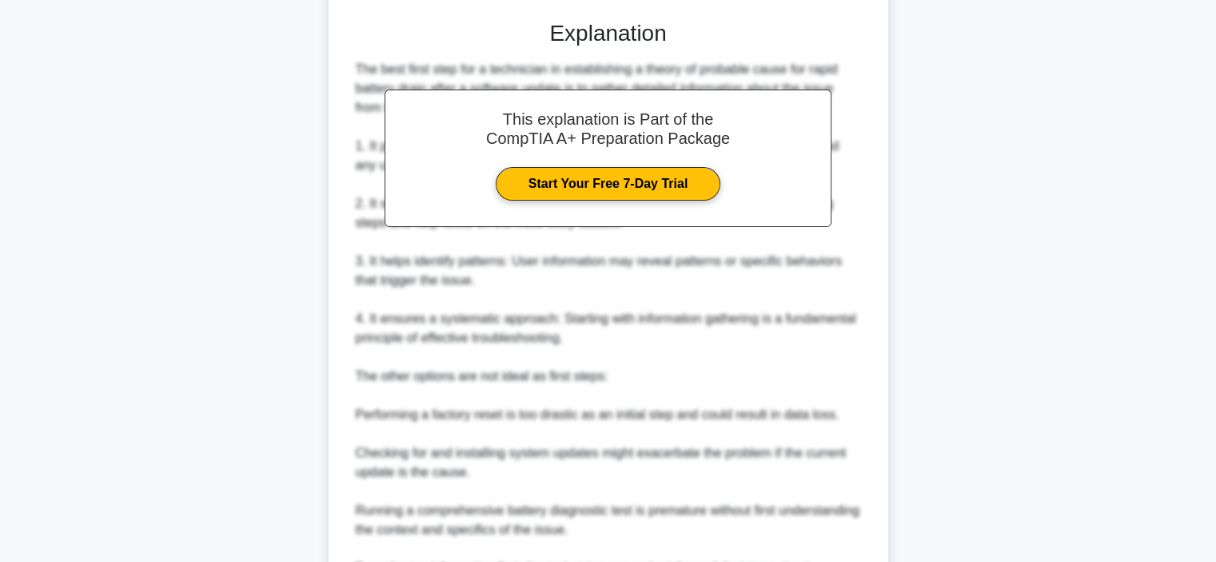
scroll to position [616, 0]
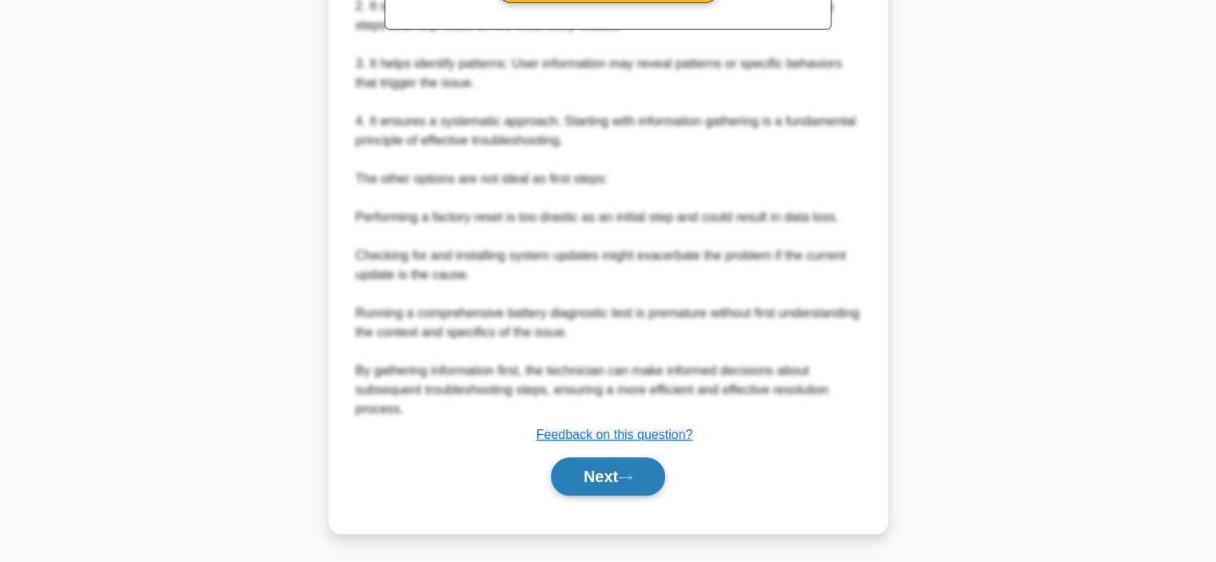
click at [598, 472] on button "Next" at bounding box center [608, 476] width 114 height 38
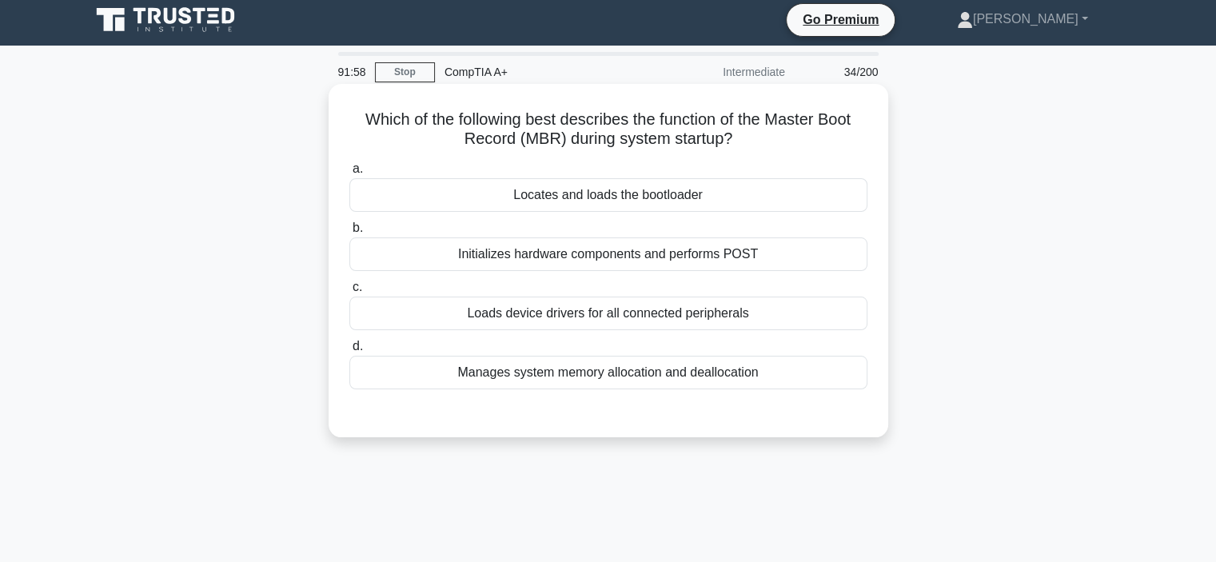
scroll to position [0, 0]
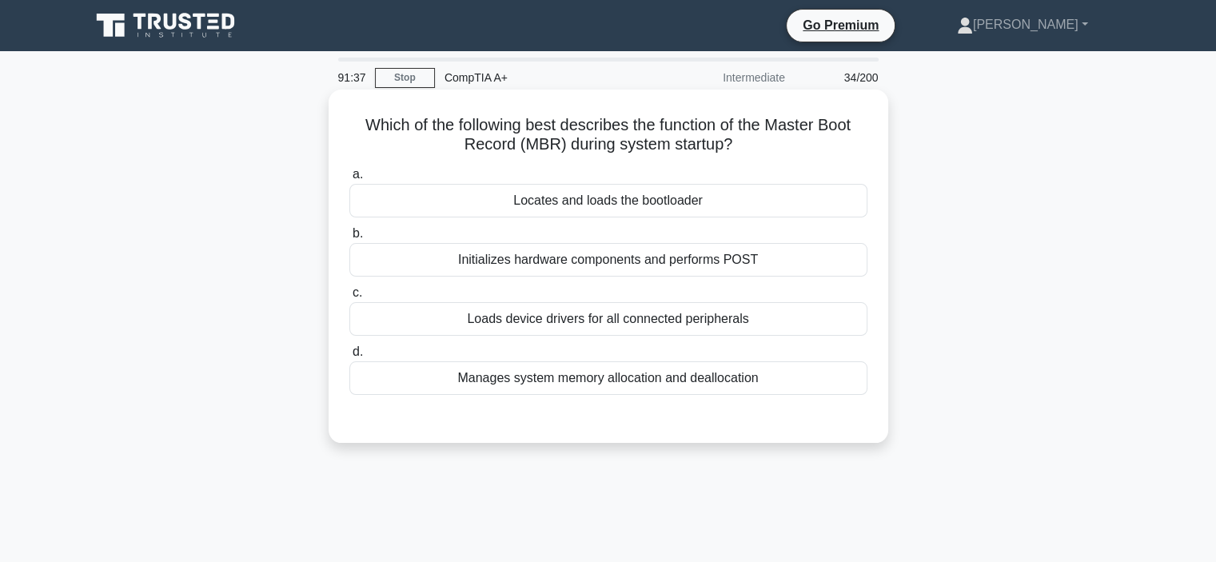
click at [584, 378] on div "Manages system memory allocation and deallocation" at bounding box center [608, 378] width 518 height 34
click at [349, 357] on input "d. Manages system memory allocation and deallocation" at bounding box center [349, 352] width 0 height 10
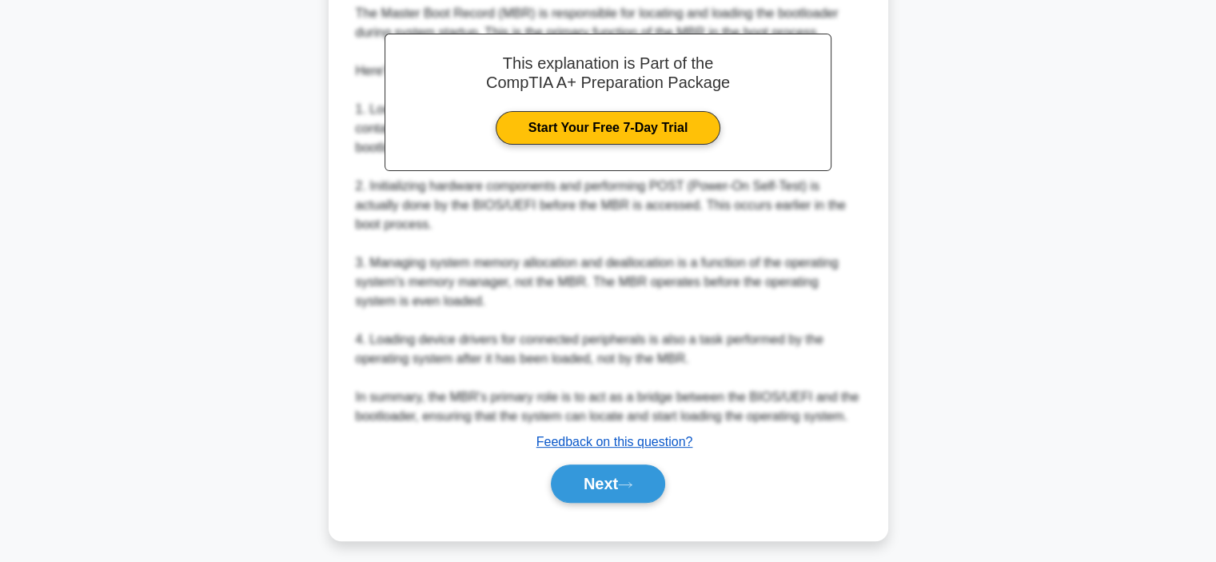
scroll to position [462, 0]
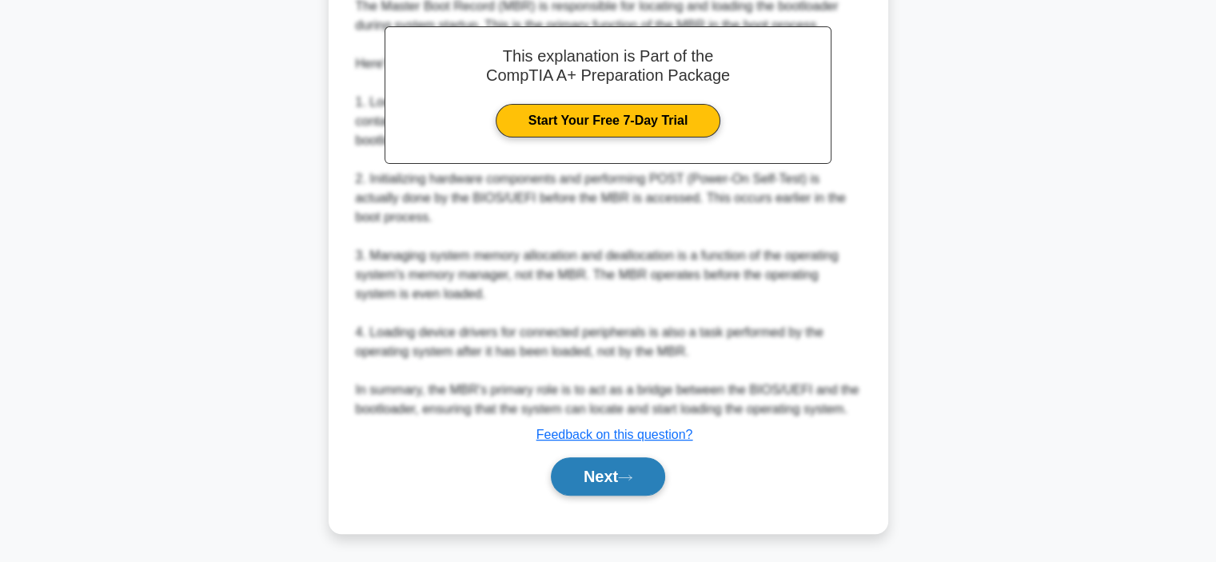
click at [592, 464] on button "Next" at bounding box center [608, 476] width 114 height 38
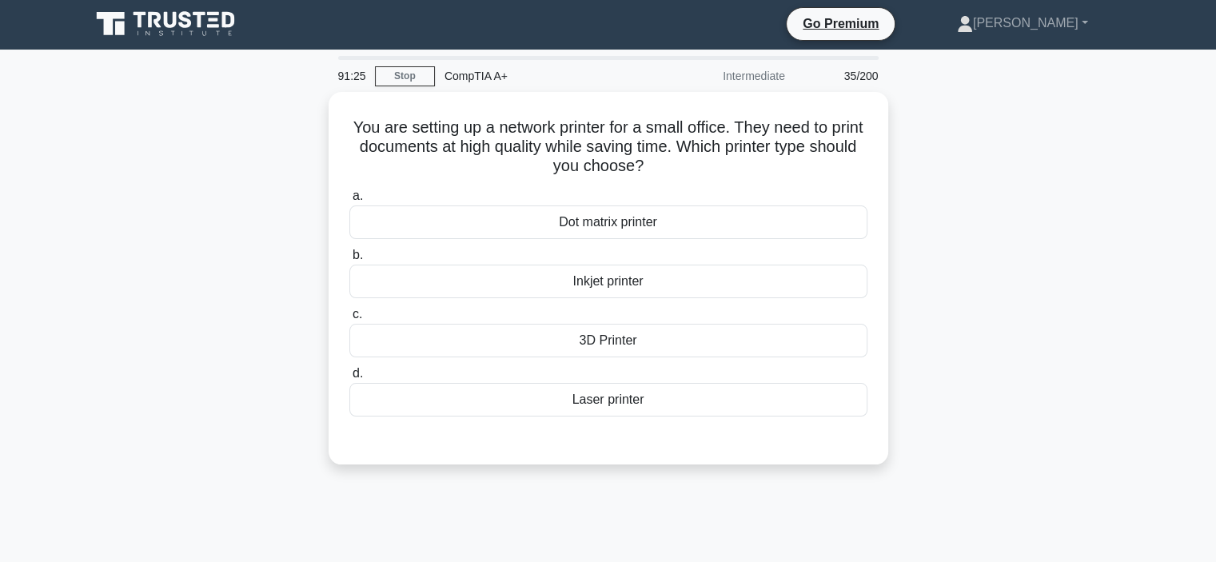
scroll to position [0, 0]
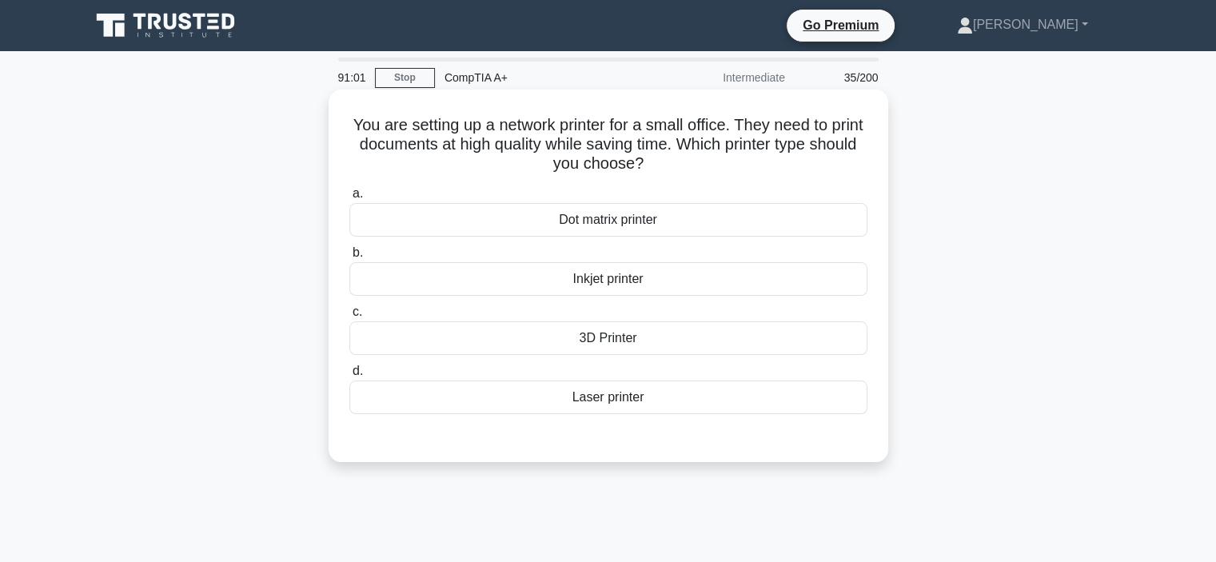
click at [532, 399] on div "Laser printer" at bounding box center [608, 398] width 518 height 34
click at [349, 377] on input "d. Laser printer" at bounding box center [349, 371] width 0 height 10
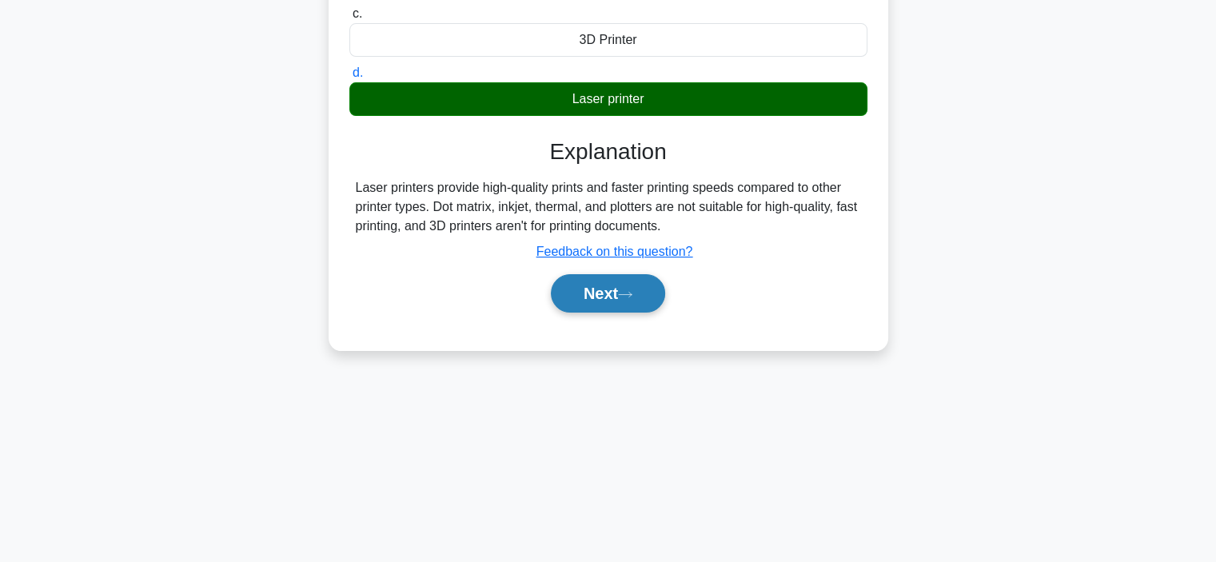
scroll to position [301, 0]
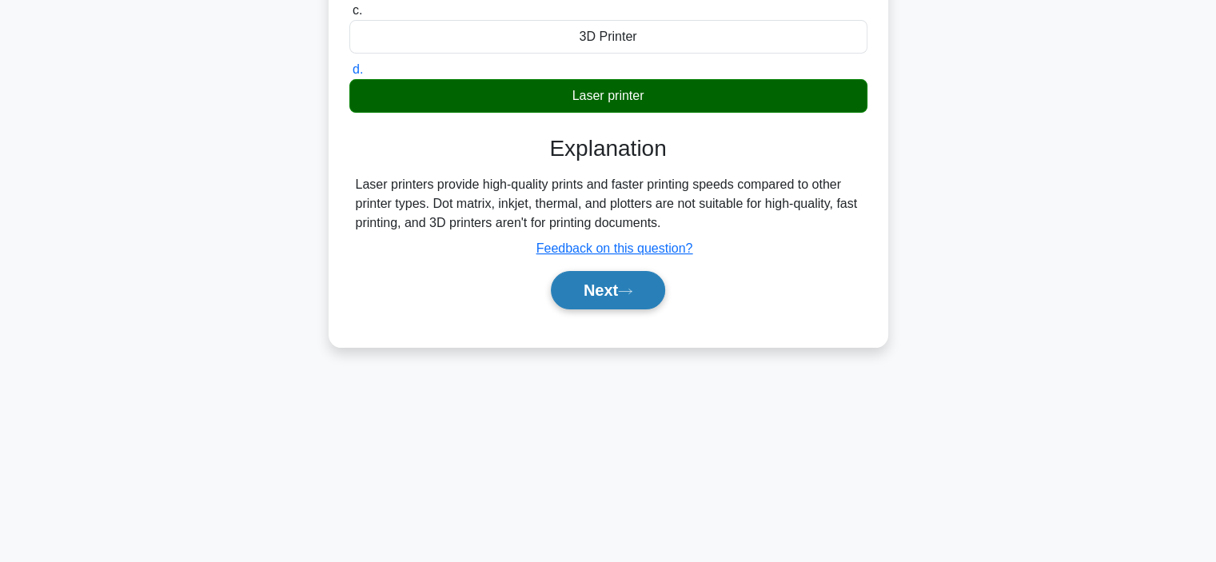
click at [590, 297] on button "Next" at bounding box center [608, 290] width 114 height 38
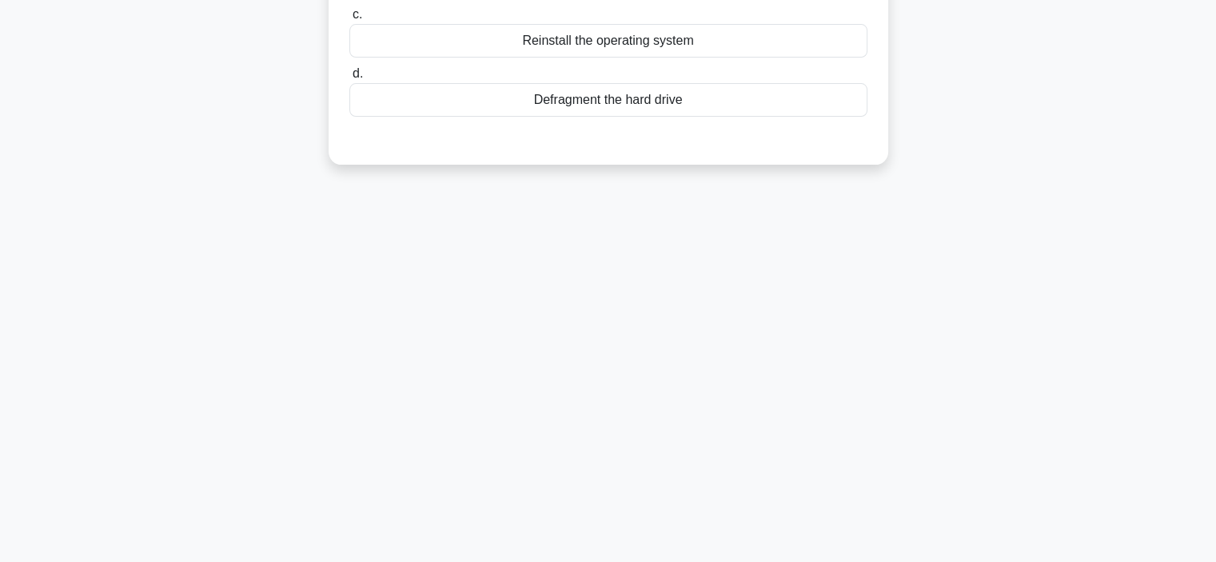
scroll to position [0, 0]
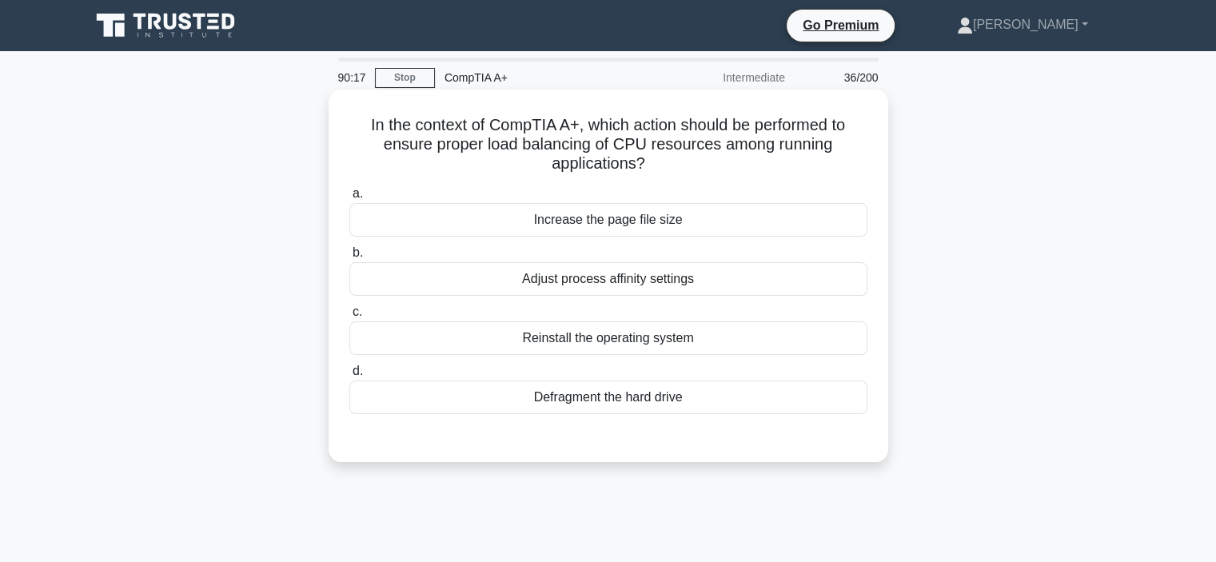
click at [572, 223] on div "Increase the page file size" at bounding box center [608, 220] width 518 height 34
click at [349, 199] on input "a. Increase the page file size" at bounding box center [349, 194] width 0 height 10
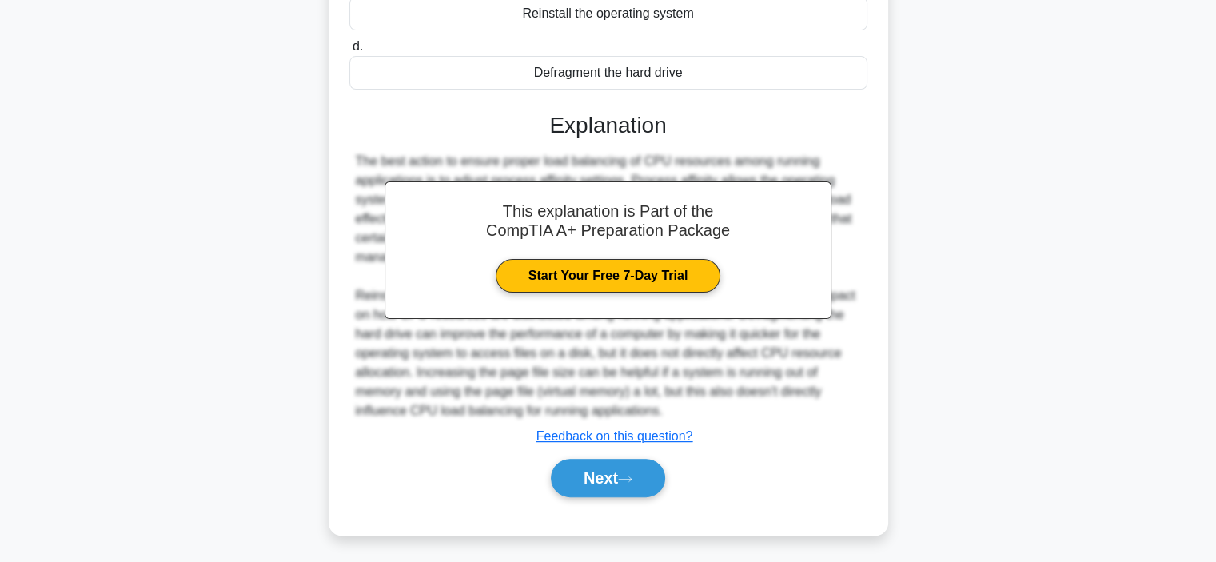
scroll to position [328, 0]
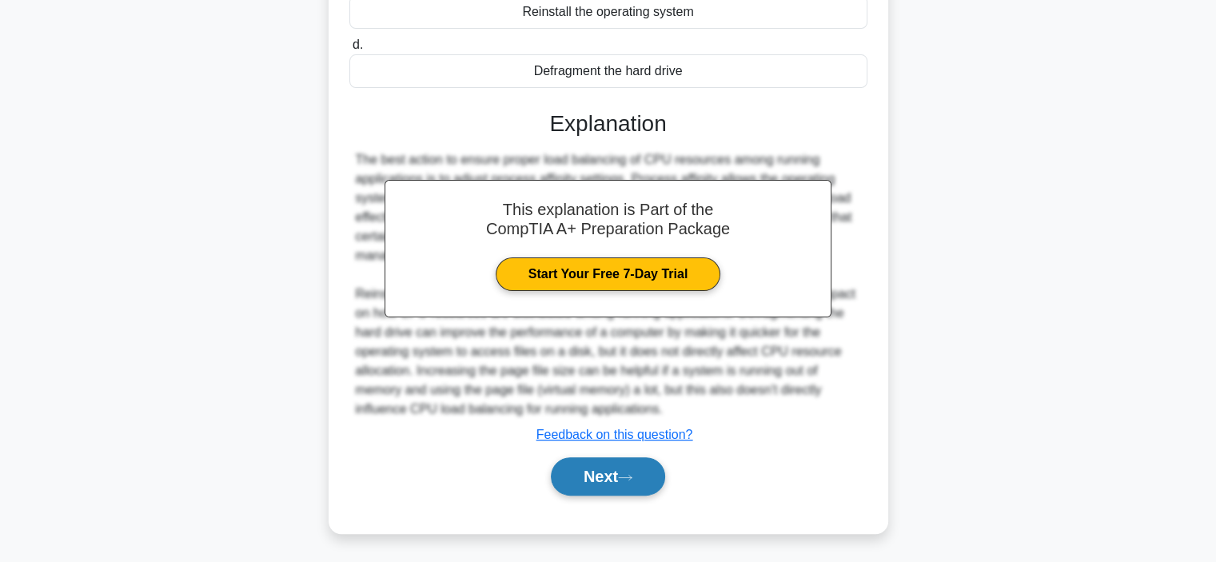
click at [608, 472] on button "Next" at bounding box center [608, 476] width 114 height 38
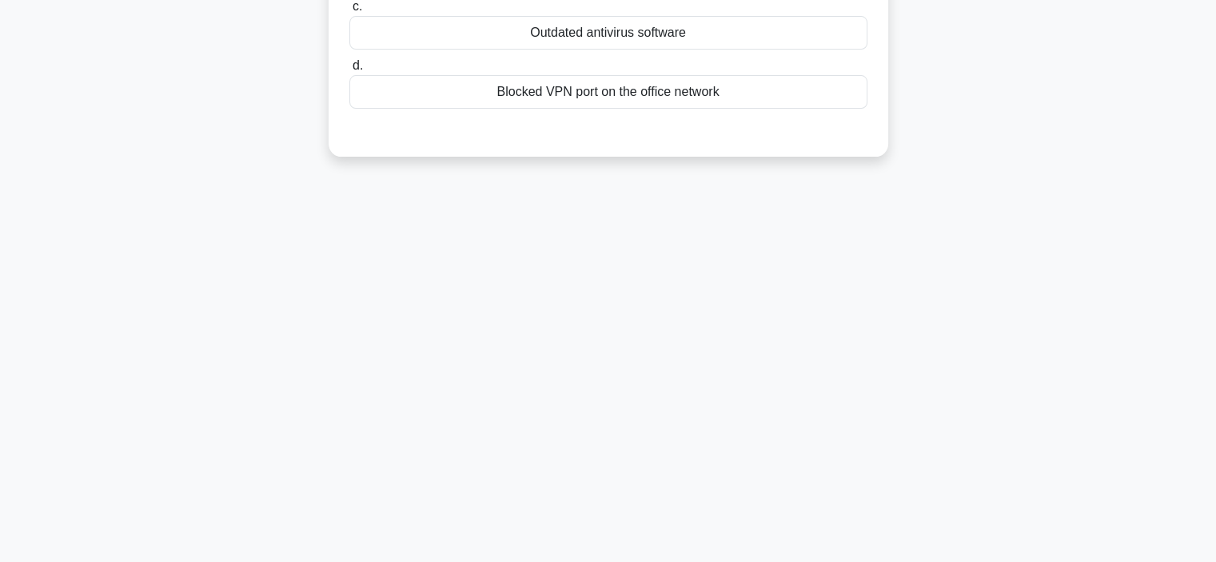
scroll to position [0, 0]
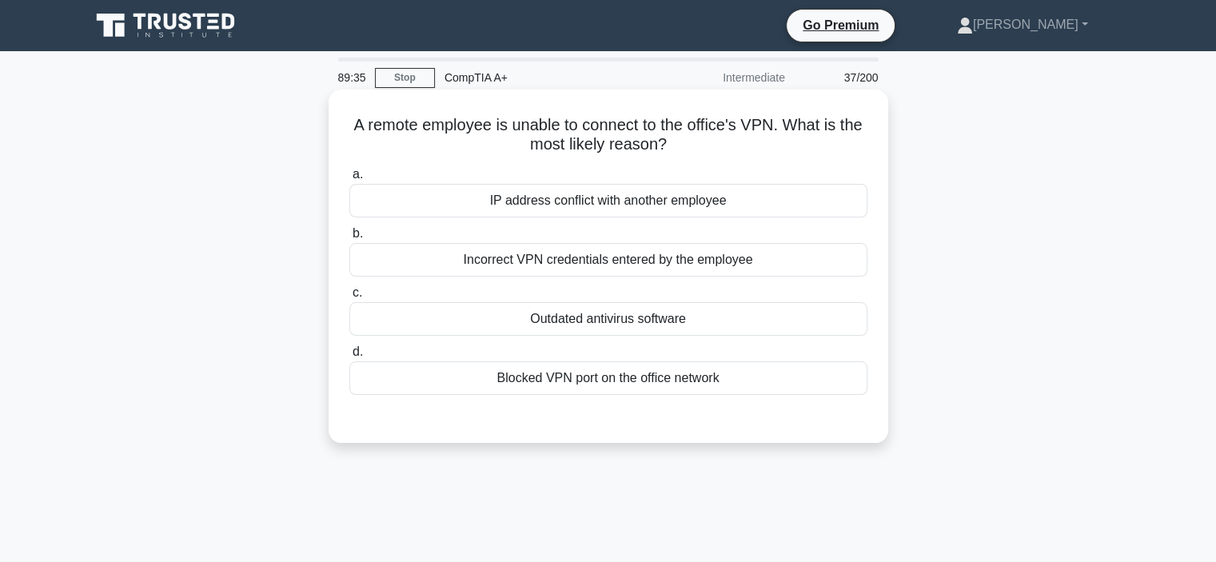
click at [470, 383] on div "Blocked VPN port on the office network" at bounding box center [608, 378] width 518 height 34
click at [349, 357] on input "d. Blocked VPN port on the office network" at bounding box center [349, 352] width 0 height 10
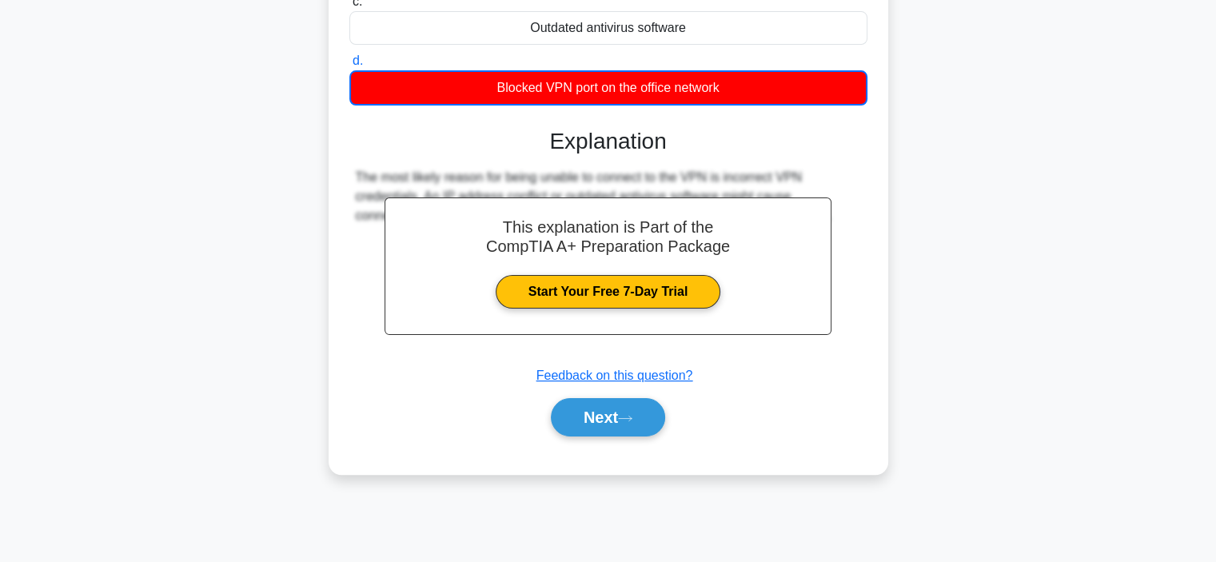
scroll to position [301, 0]
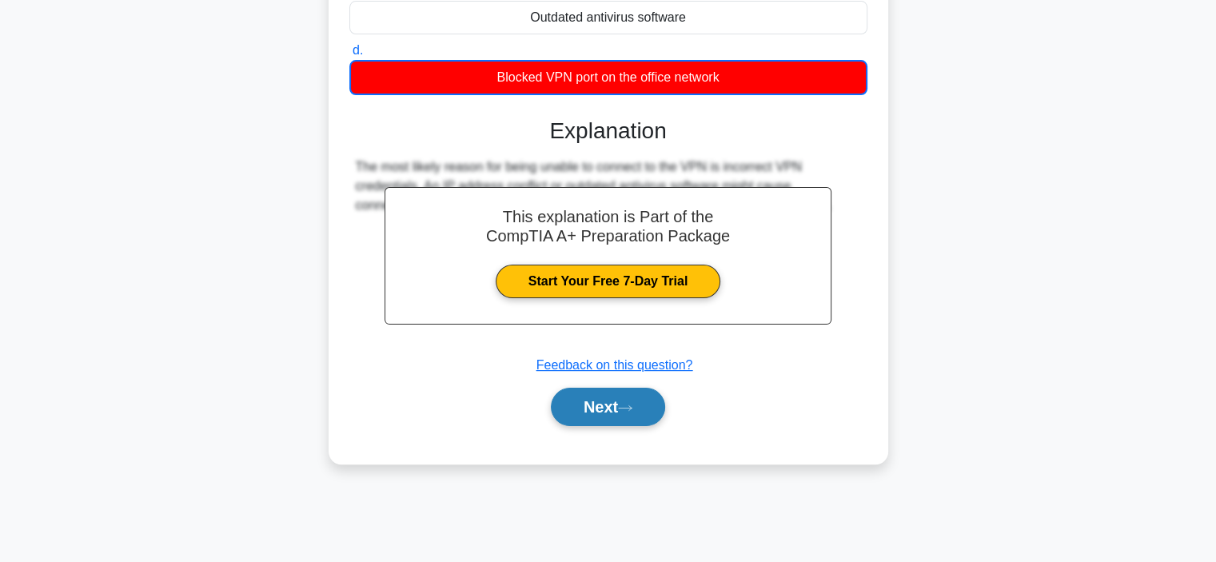
click at [588, 409] on button "Next" at bounding box center [608, 407] width 114 height 38
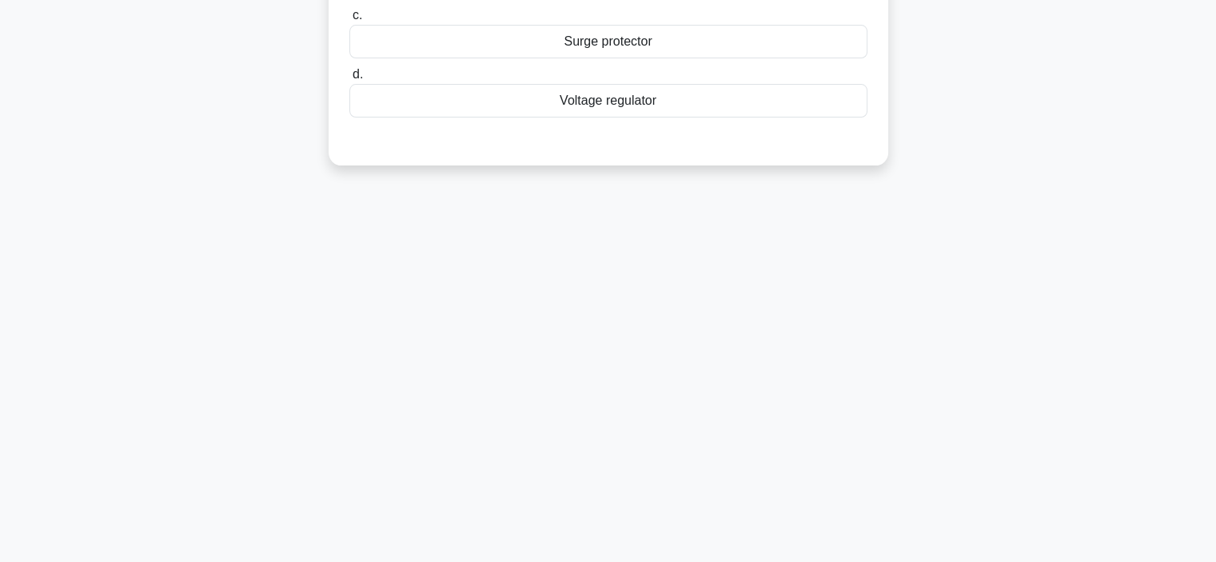
scroll to position [0, 0]
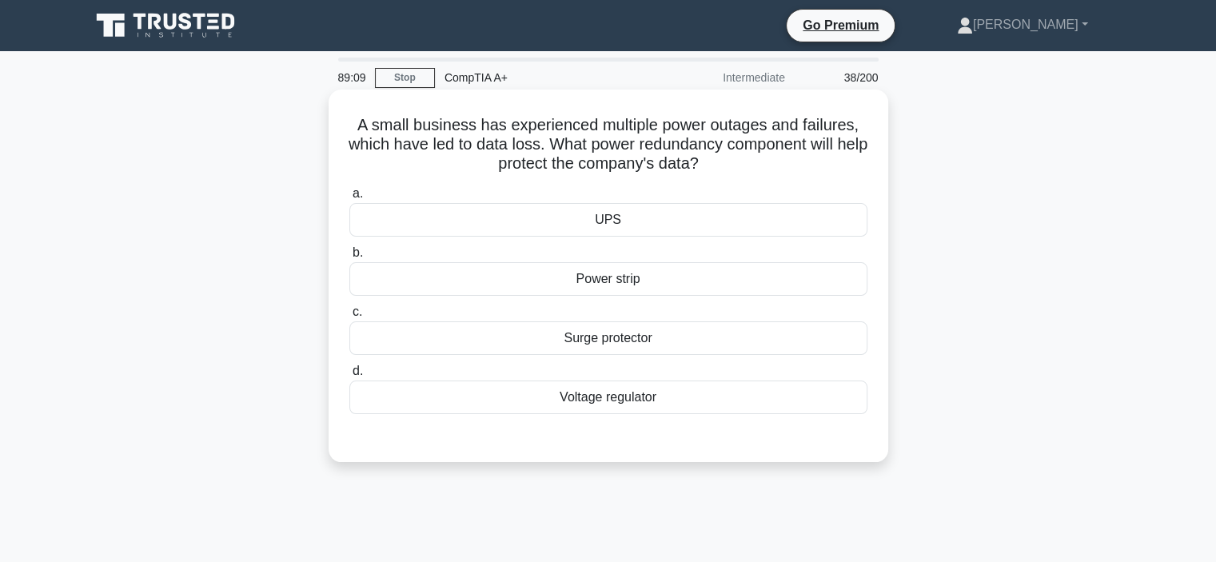
click at [533, 217] on div "UPS" at bounding box center [608, 220] width 518 height 34
click at [349, 199] on input "a. UPS" at bounding box center [349, 194] width 0 height 10
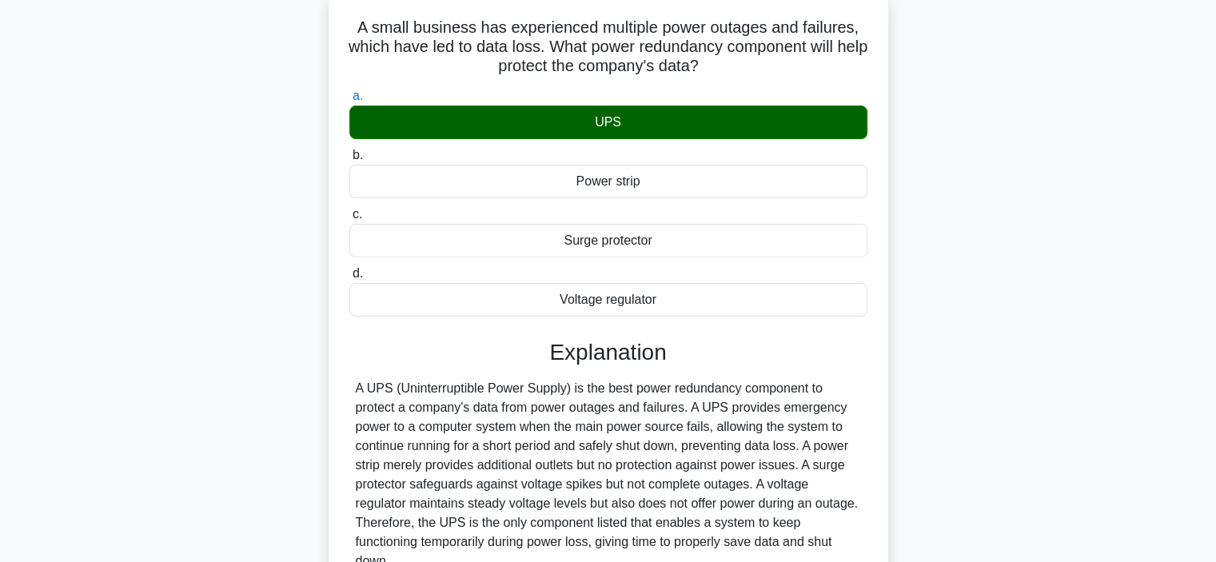
scroll to position [301, 0]
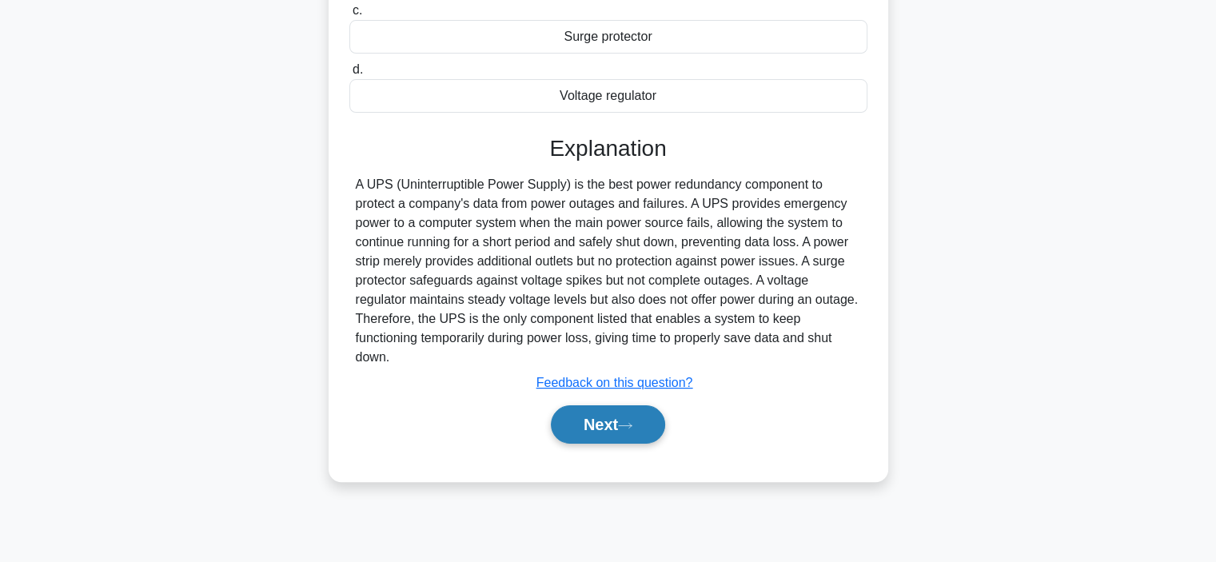
click at [568, 425] on button "Next" at bounding box center [608, 424] width 114 height 38
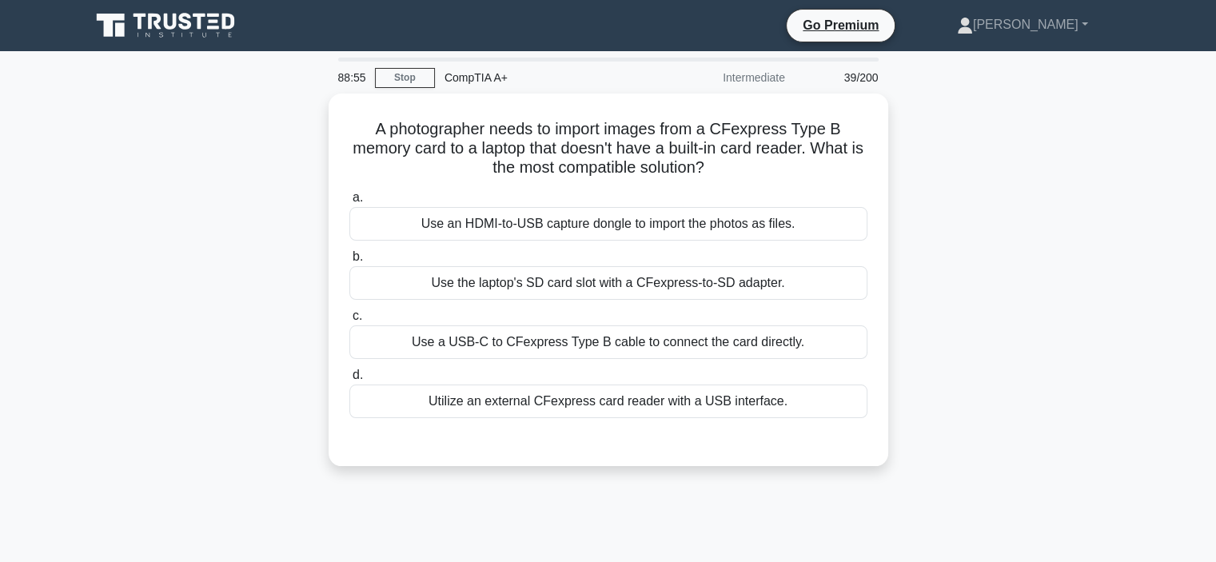
scroll to position [0, 0]
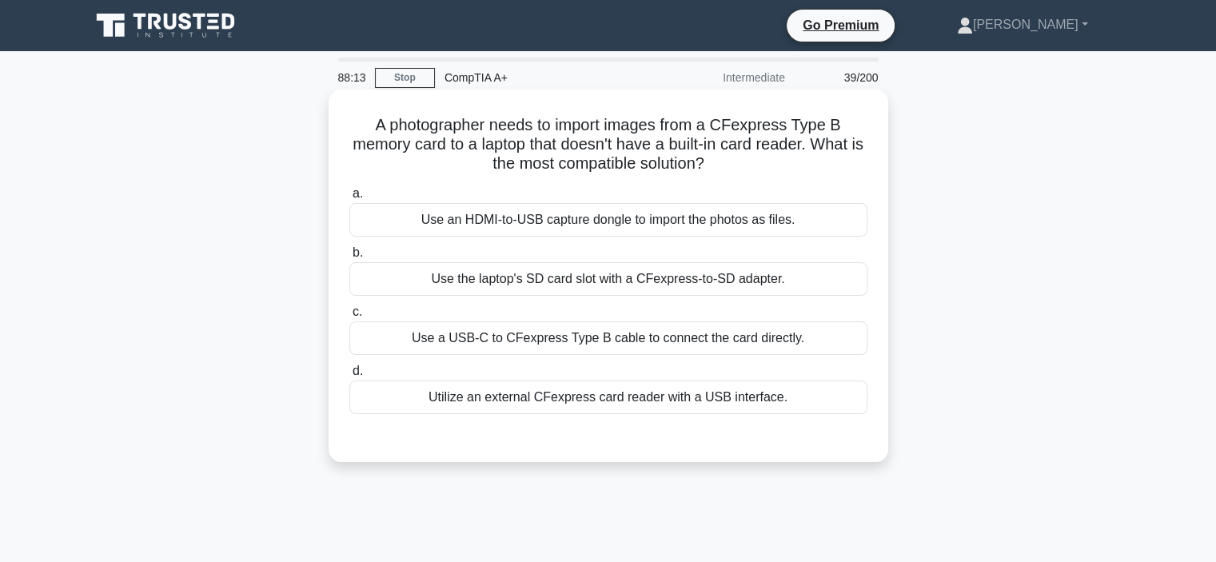
click at [486, 390] on div "Utilize an external CFexpress card reader with a USB interface." at bounding box center [608, 398] width 518 height 34
click at [349, 377] on input "d. Utilize an external CFexpress card reader with a USB interface." at bounding box center [349, 371] width 0 height 10
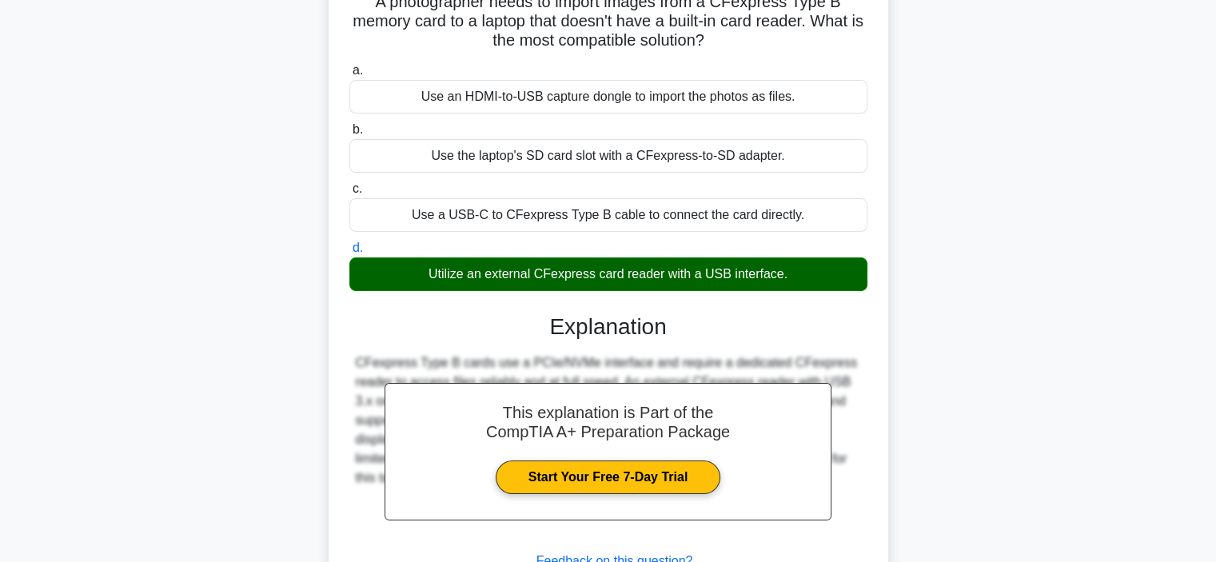
scroll to position [301, 0]
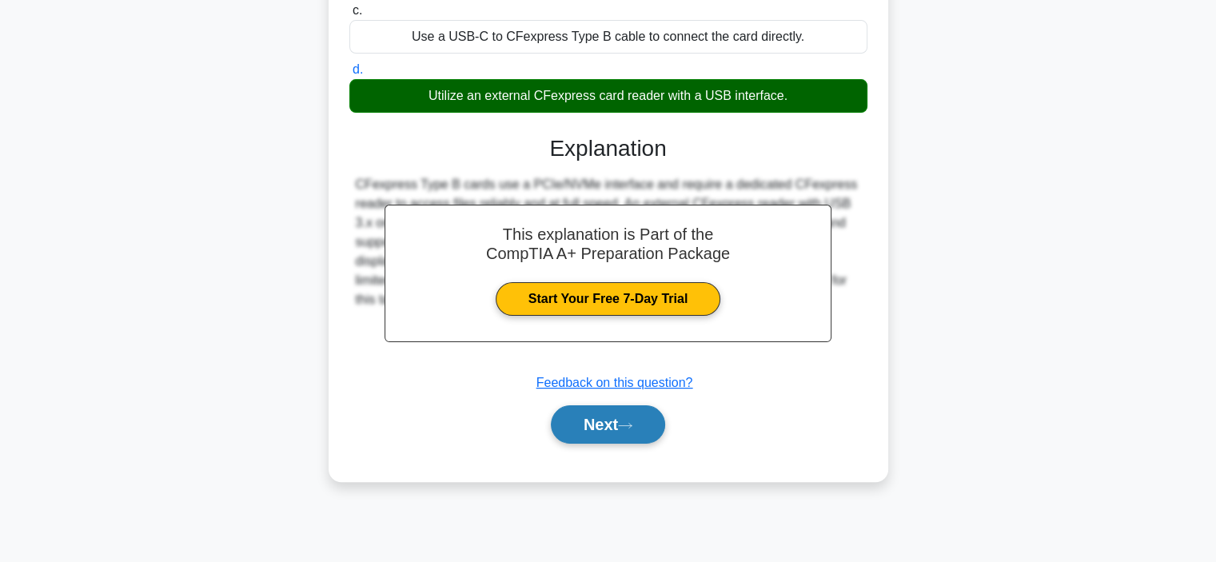
click at [601, 439] on button "Next" at bounding box center [608, 424] width 114 height 38
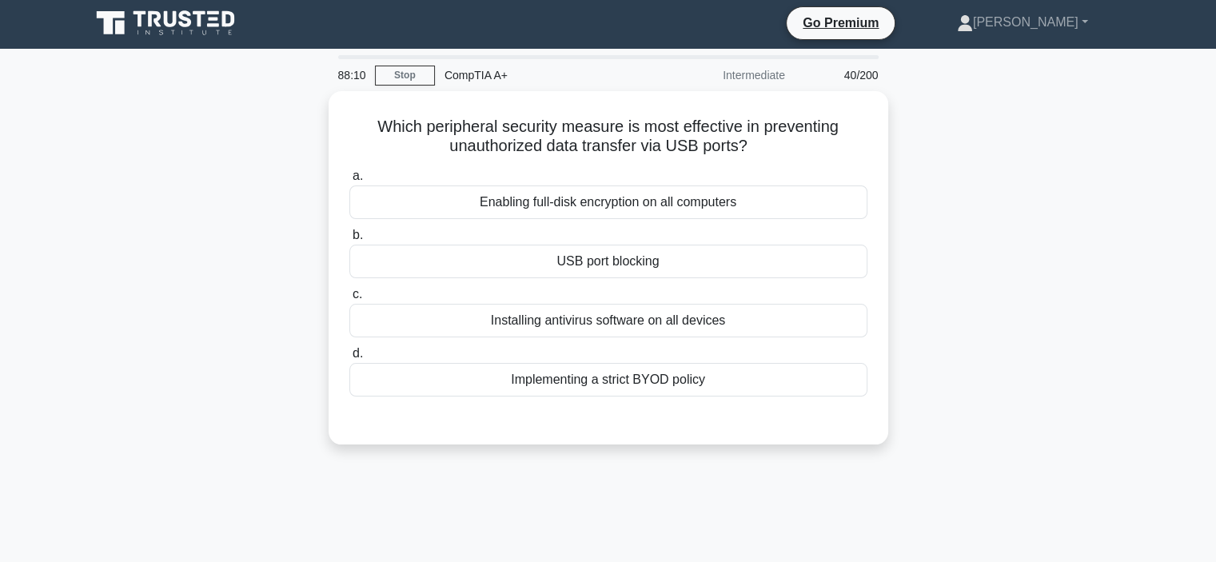
scroll to position [0, 0]
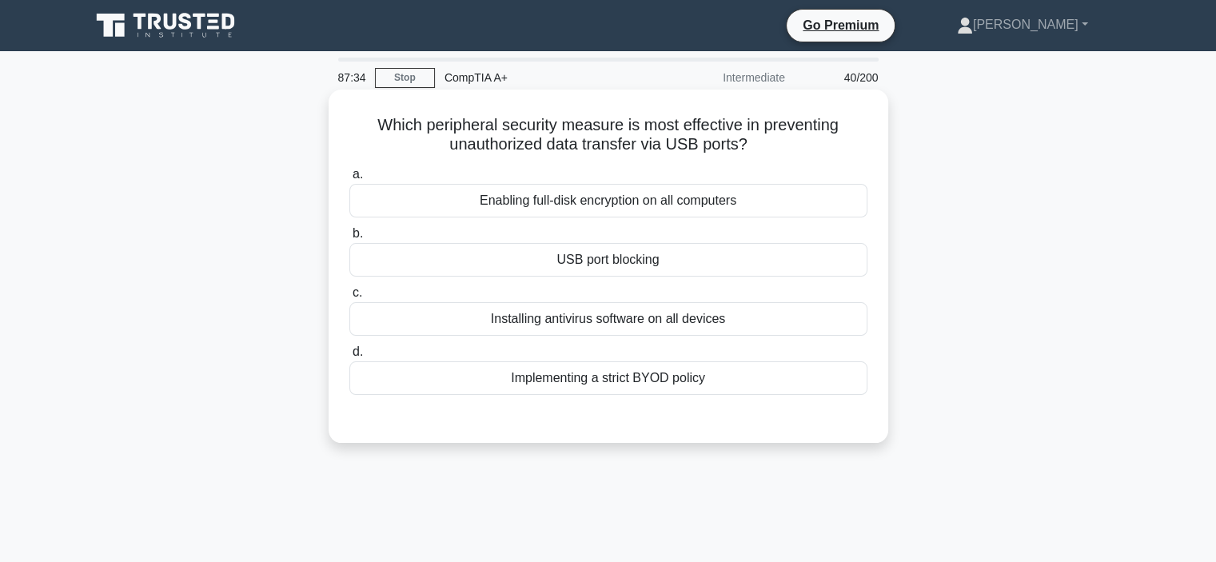
click at [563, 261] on div "USB port blocking" at bounding box center [608, 260] width 518 height 34
click at [349, 239] on input "b. USB port blocking" at bounding box center [349, 234] width 0 height 10
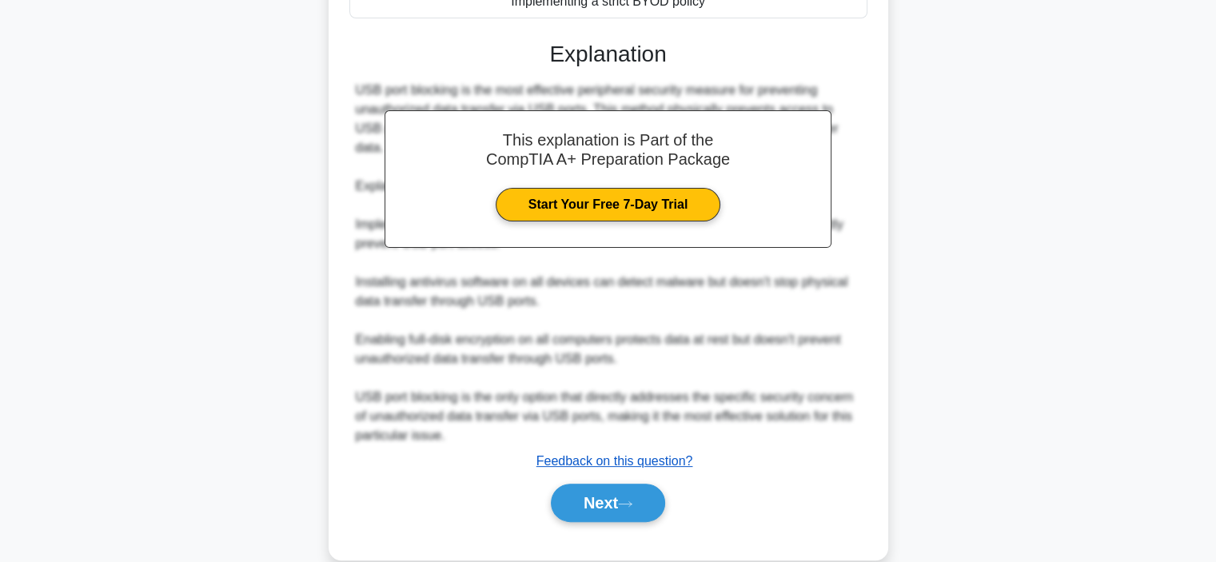
scroll to position [384, 0]
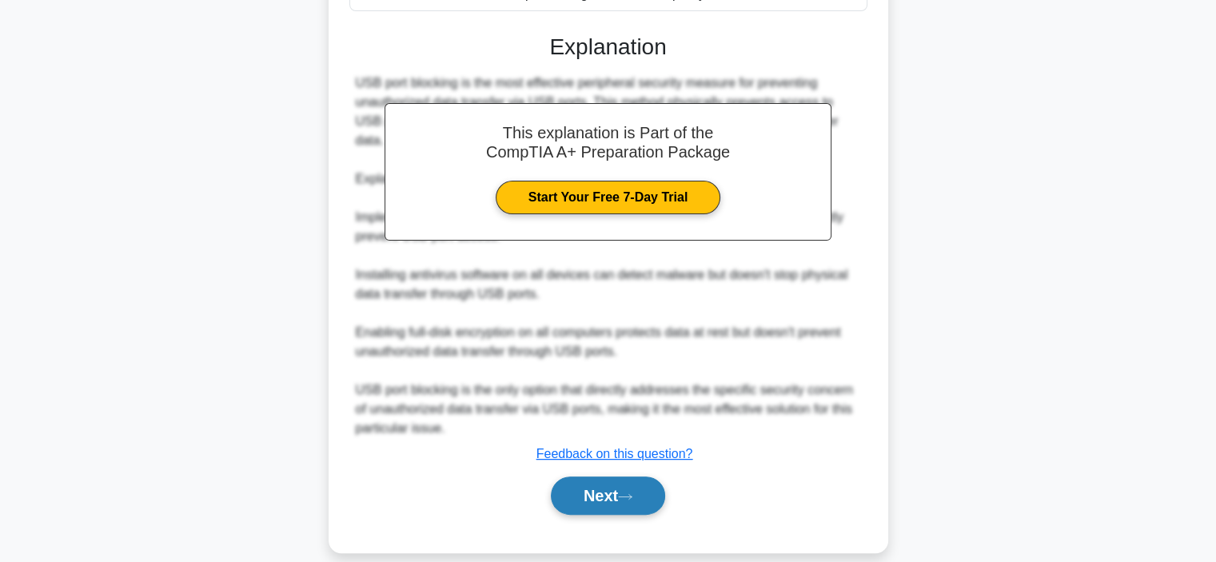
click at [580, 476] on button "Next" at bounding box center [608, 495] width 114 height 38
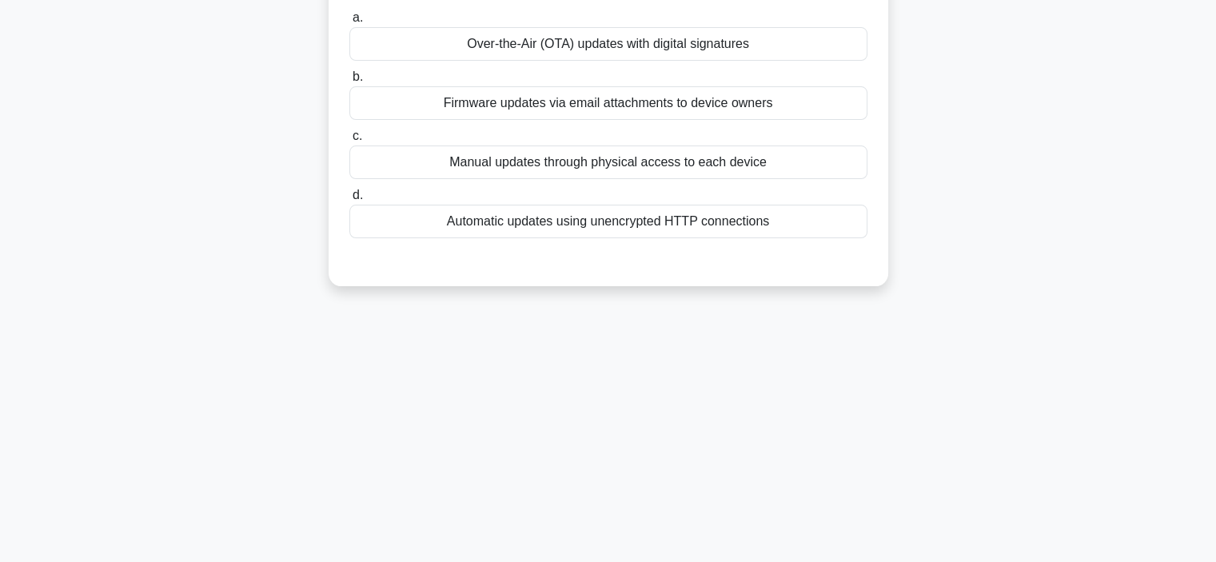
scroll to position [0, 0]
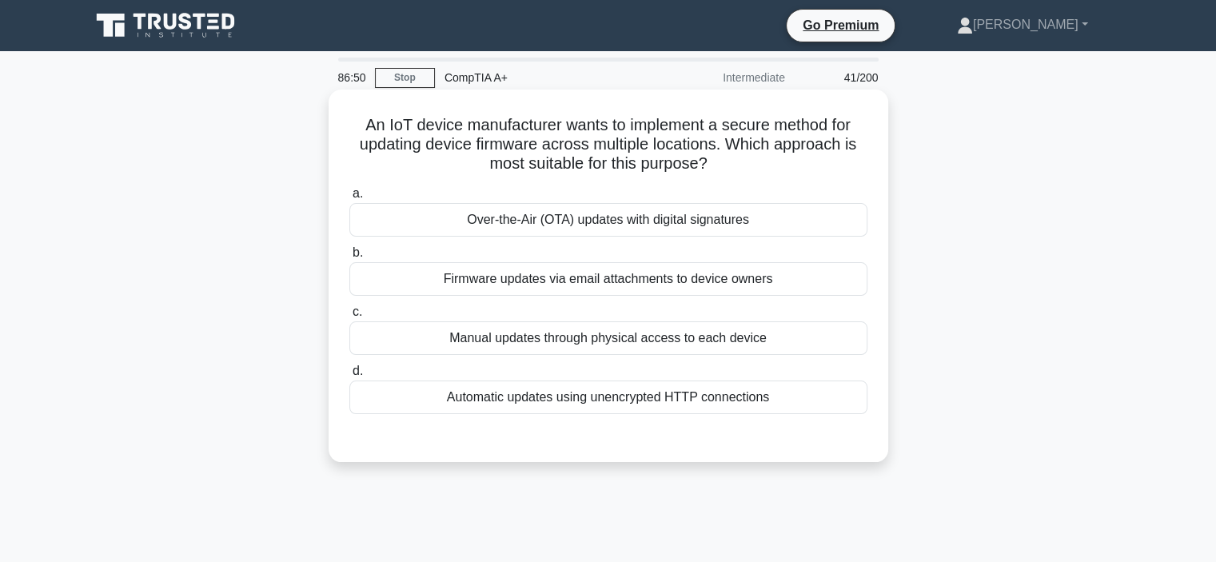
click at [515, 221] on div "Over-the-Air (OTA) updates with digital signatures" at bounding box center [608, 220] width 518 height 34
click at [349, 199] on input "a. Over-the-Air (OTA) updates with digital signatures" at bounding box center [349, 194] width 0 height 10
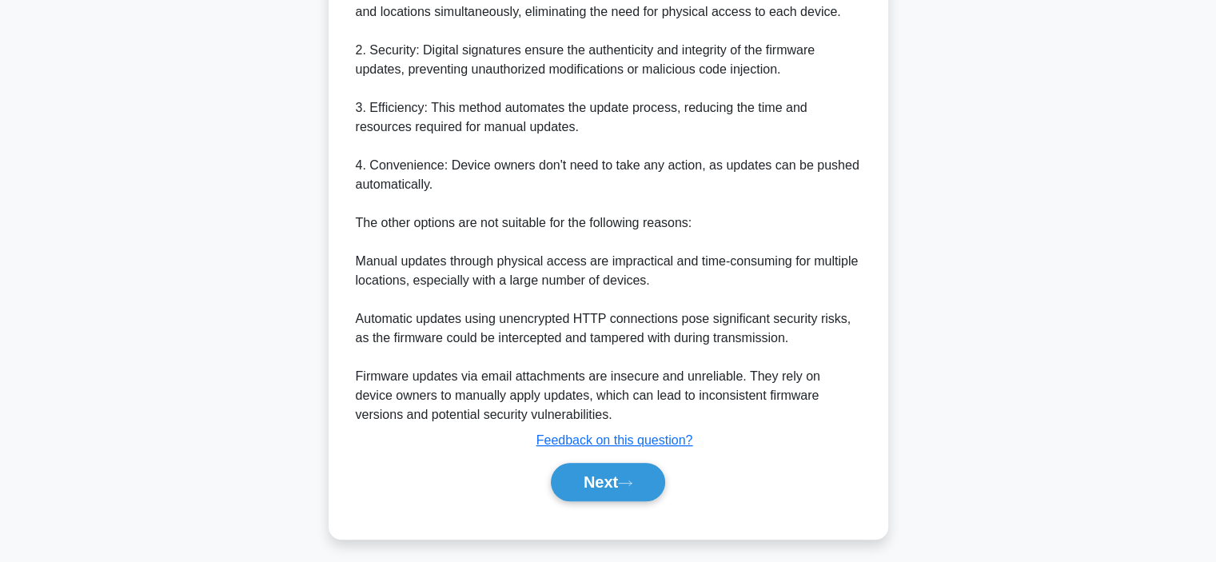
scroll to position [556, 0]
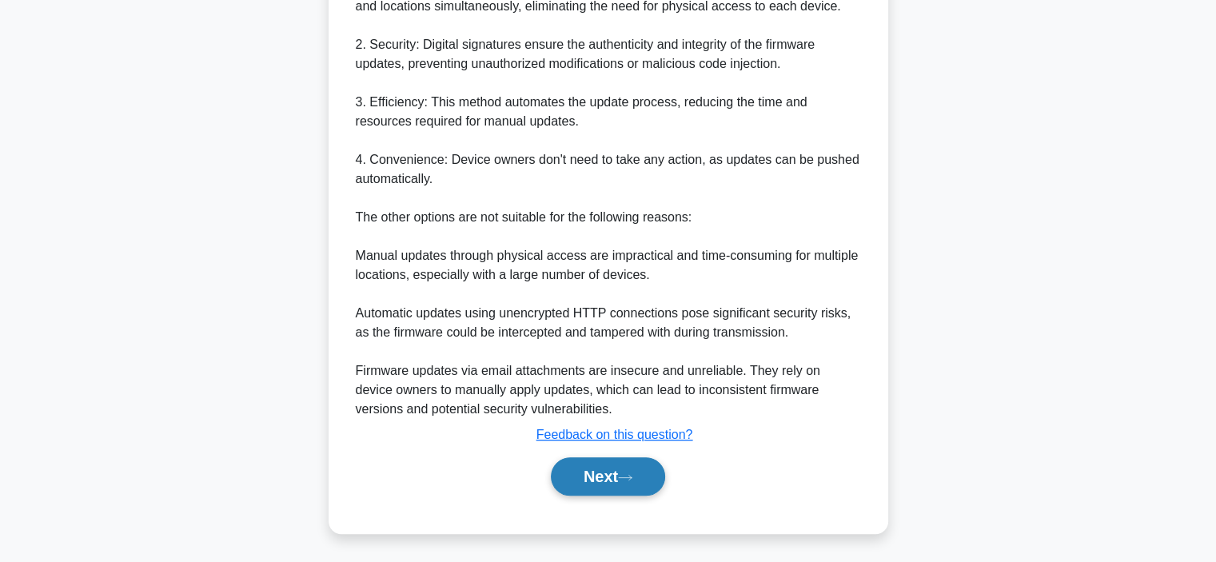
click at [596, 468] on button "Next" at bounding box center [608, 476] width 114 height 38
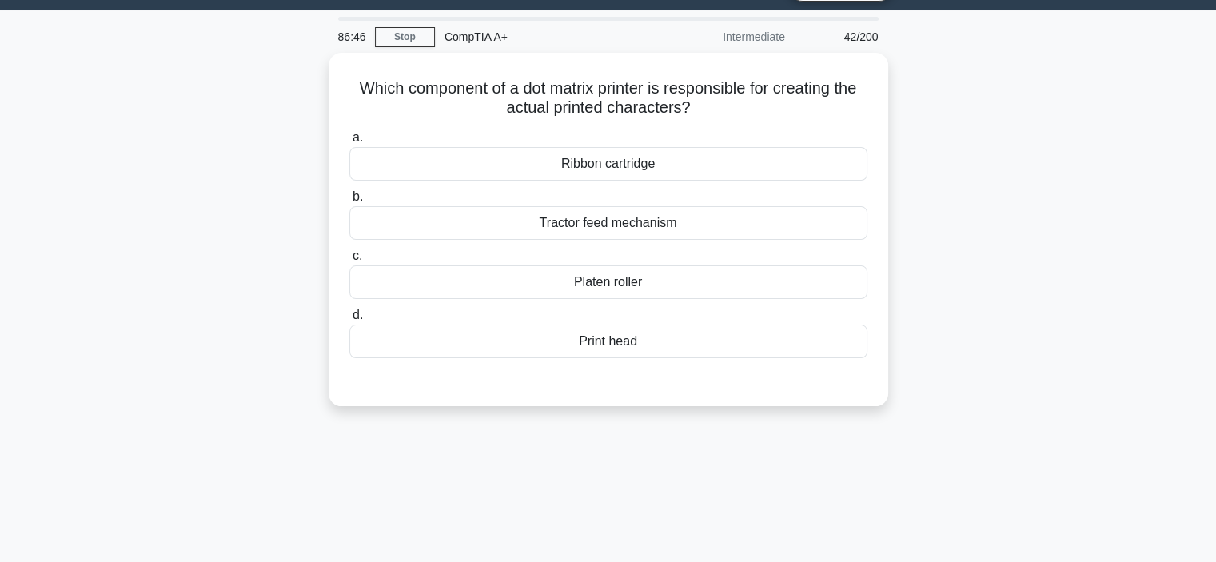
scroll to position [0, 0]
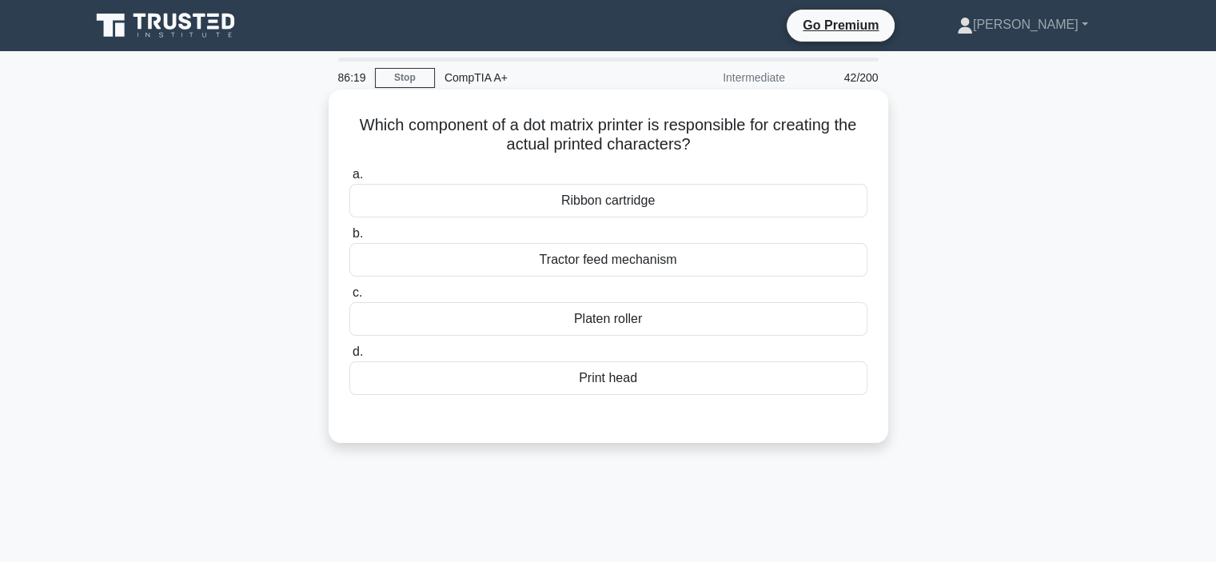
click at [587, 383] on div "Print head" at bounding box center [608, 378] width 518 height 34
click at [349, 357] on input "d. Print head" at bounding box center [349, 352] width 0 height 10
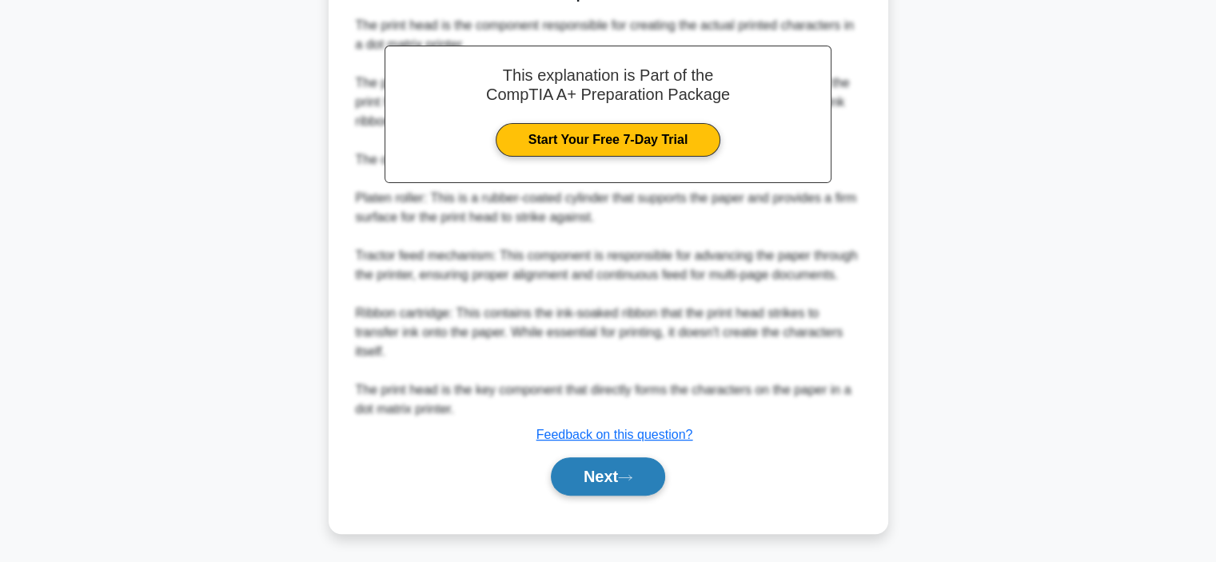
click at [603, 479] on button "Next" at bounding box center [608, 476] width 114 height 38
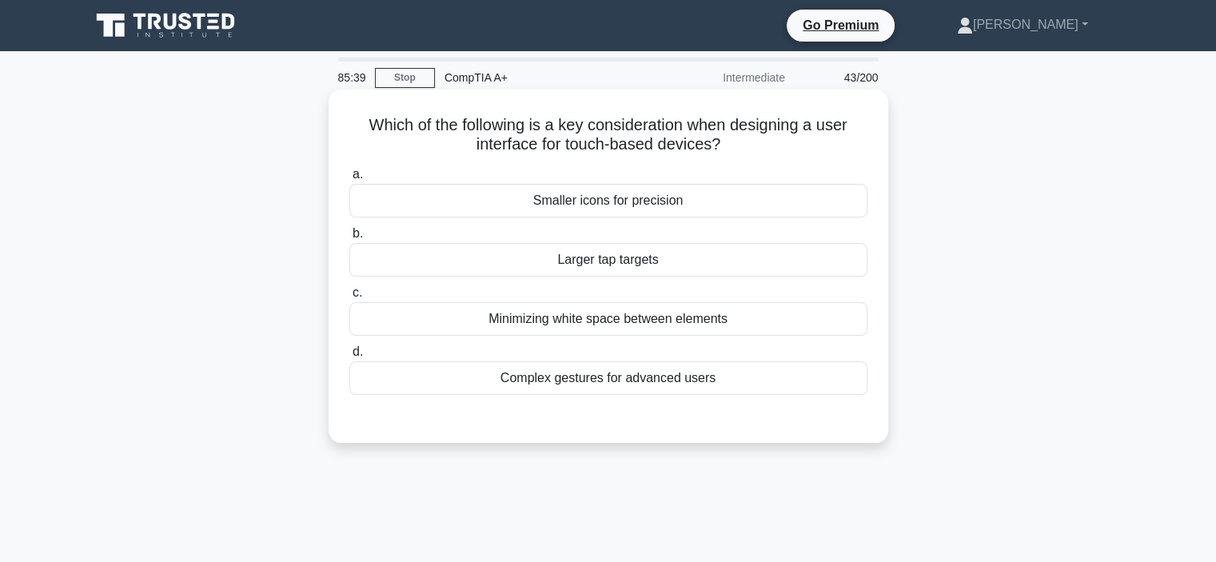
click at [527, 264] on div "Larger tap targets" at bounding box center [608, 260] width 518 height 34
click at [349, 239] on input "b. Larger tap targets" at bounding box center [349, 234] width 0 height 10
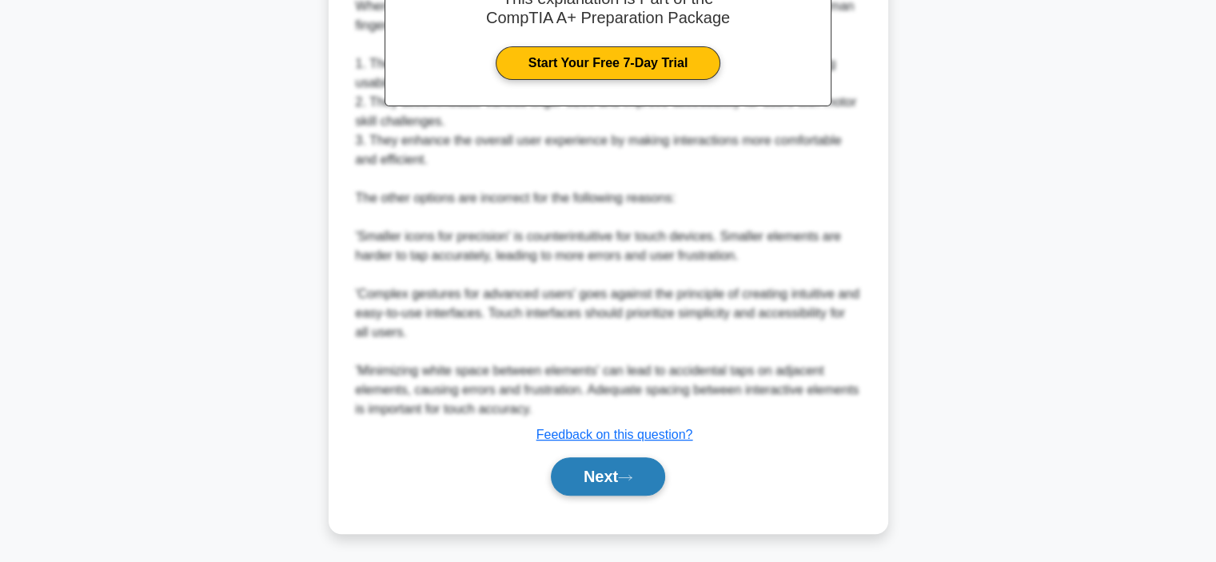
click at [568, 479] on button "Next" at bounding box center [608, 476] width 114 height 38
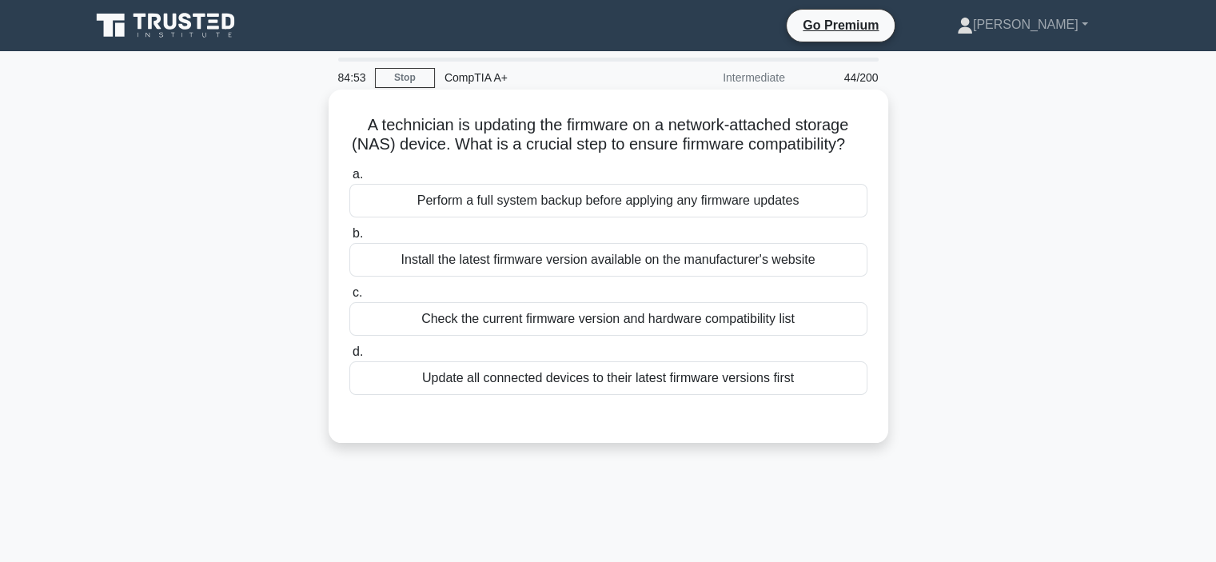
click at [515, 217] on div "Perform a full system backup before applying any firmware updates" at bounding box center [608, 201] width 518 height 34
click at [349, 180] on input "a. Perform a full system backup before applying any firmware updates" at bounding box center [349, 174] width 0 height 10
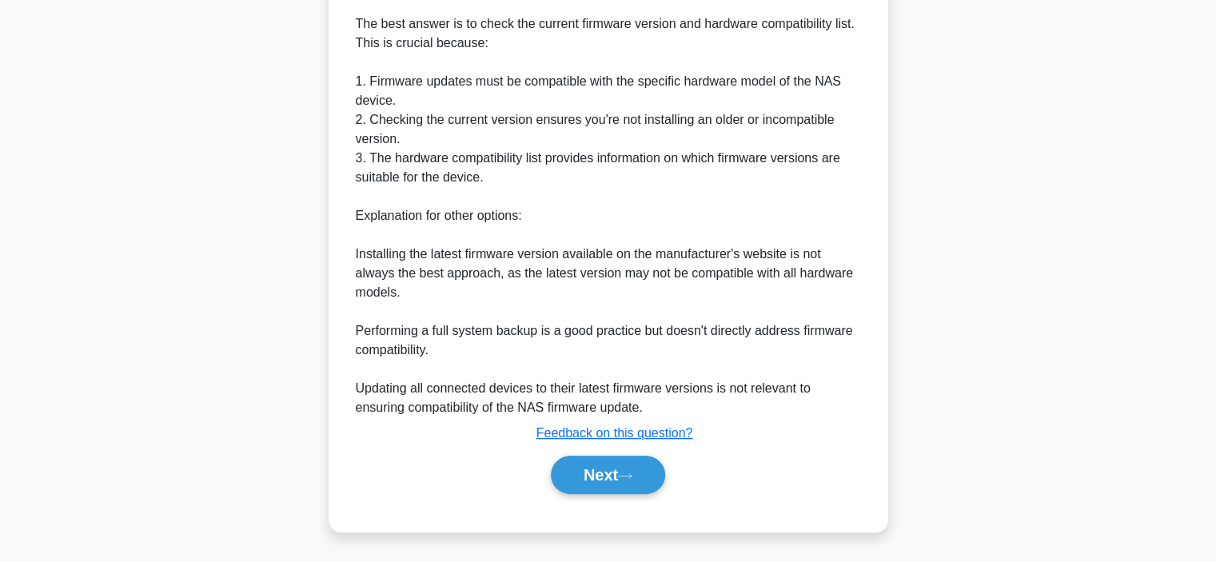
scroll to position [462, 0]
click at [594, 469] on button "Next" at bounding box center [608, 475] width 114 height 38
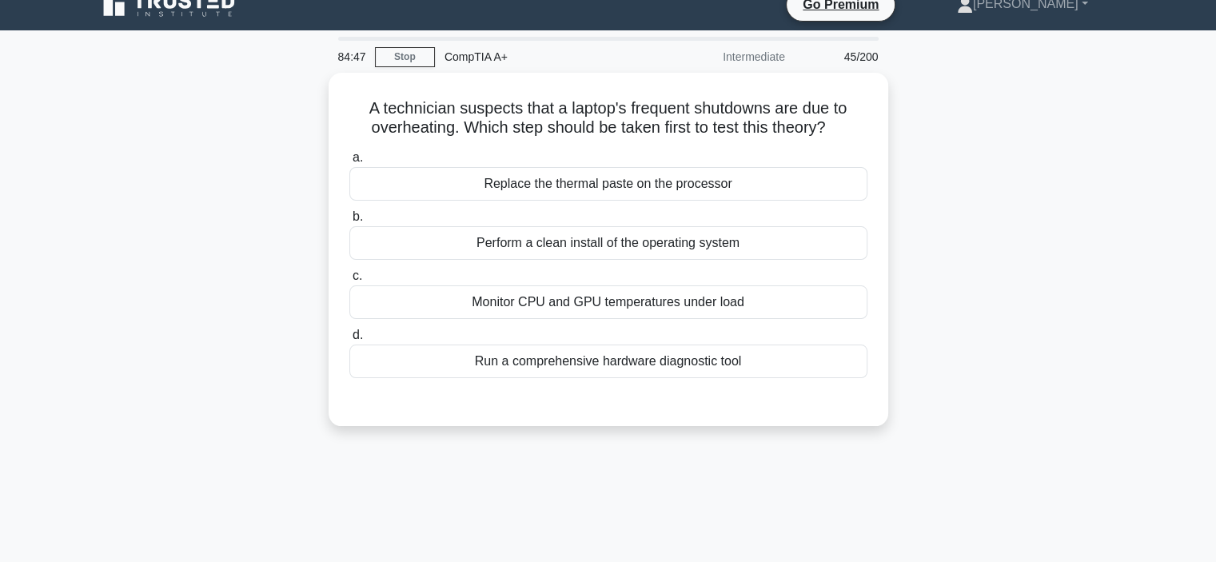
scroll to position [0, 0]
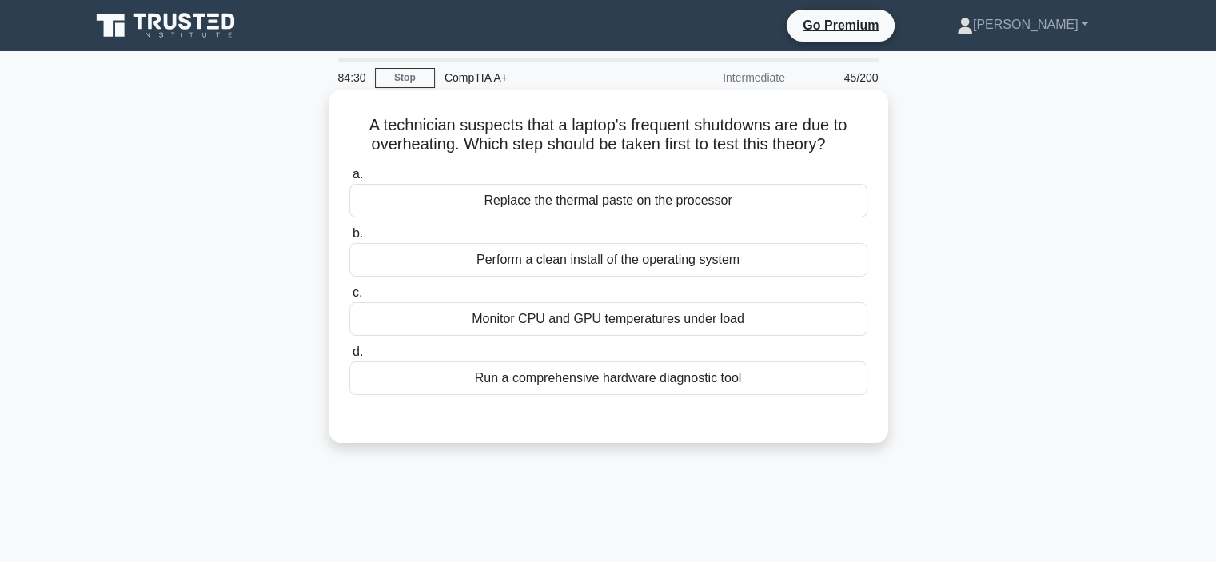
click at [545, 325] on div "Monitor CPU and GPU temperatures under load" at bounding box center [608, 319] width 518 height 34
click at [349, 298] on input "c. Monitor CPU and GPU temperatures under load" at bounding box center [349, 293] width 0 height 10
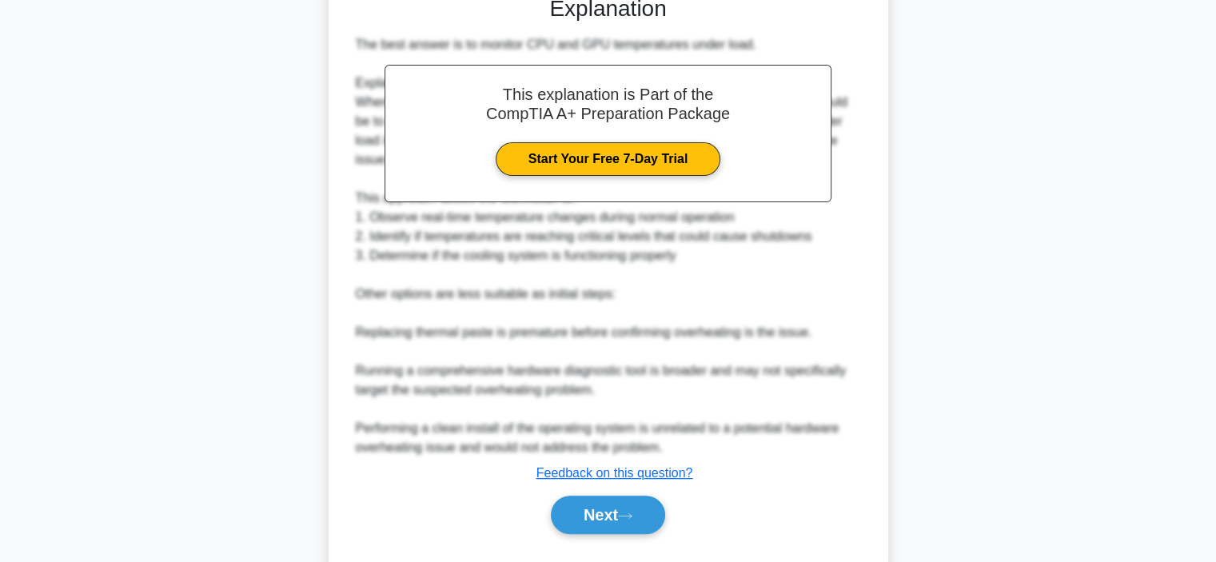
scroll to position [460, 0]
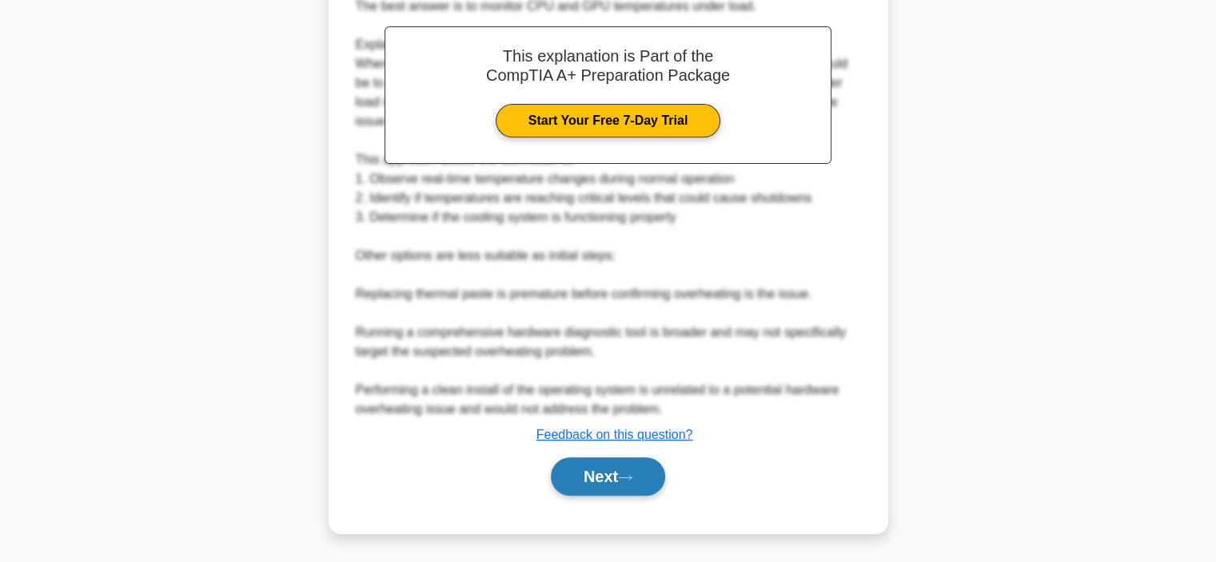
click at [600, 465] on button "Next" at bounding box center [608, 476] width 114 height 38
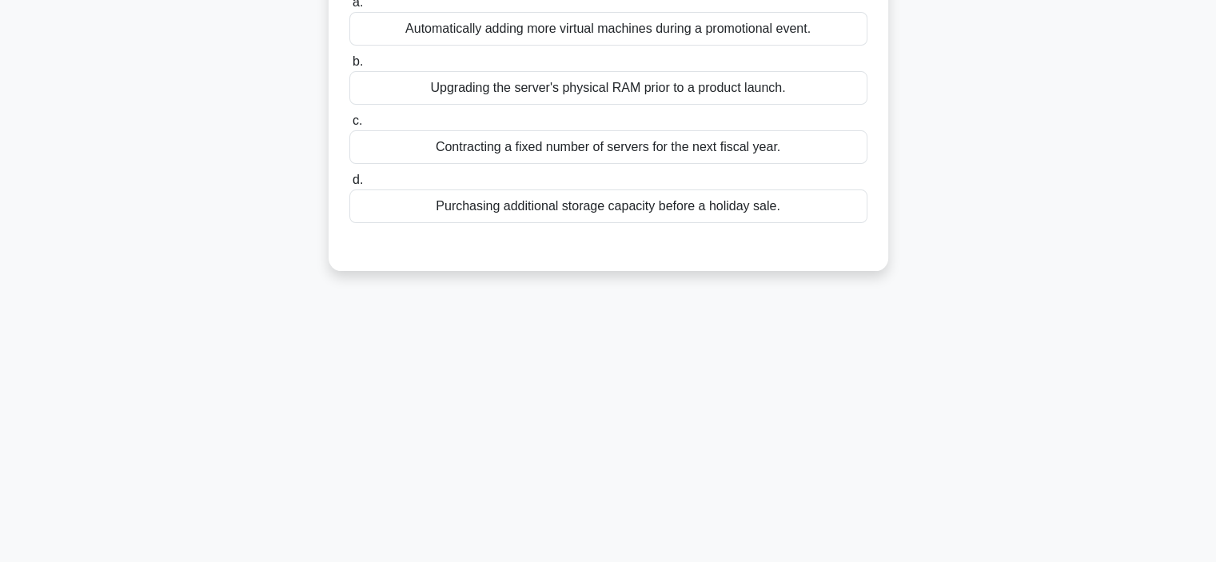
scroll to position [0, 0]
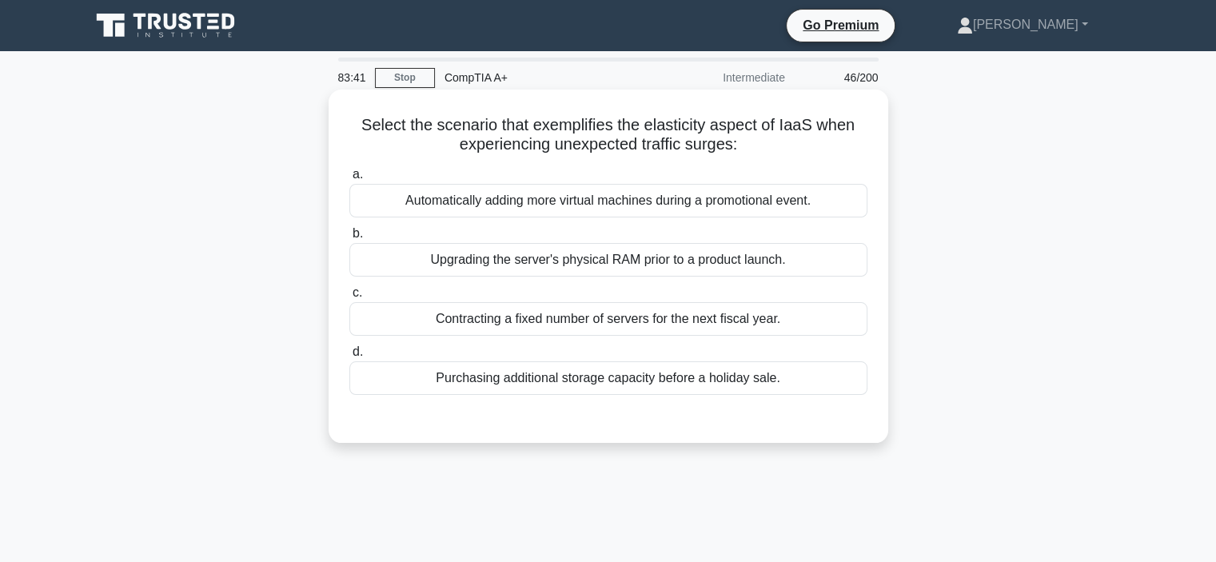
click at [567, 198] on div "Automatically adding more virtual machines during a promotional event." at bounding box center [608, 201] width 518 height 34
click at [349, 180] on input "a. Automatically adding more virtual machines during a promotional event." at bounding box center [349, 174] width 0 height 10
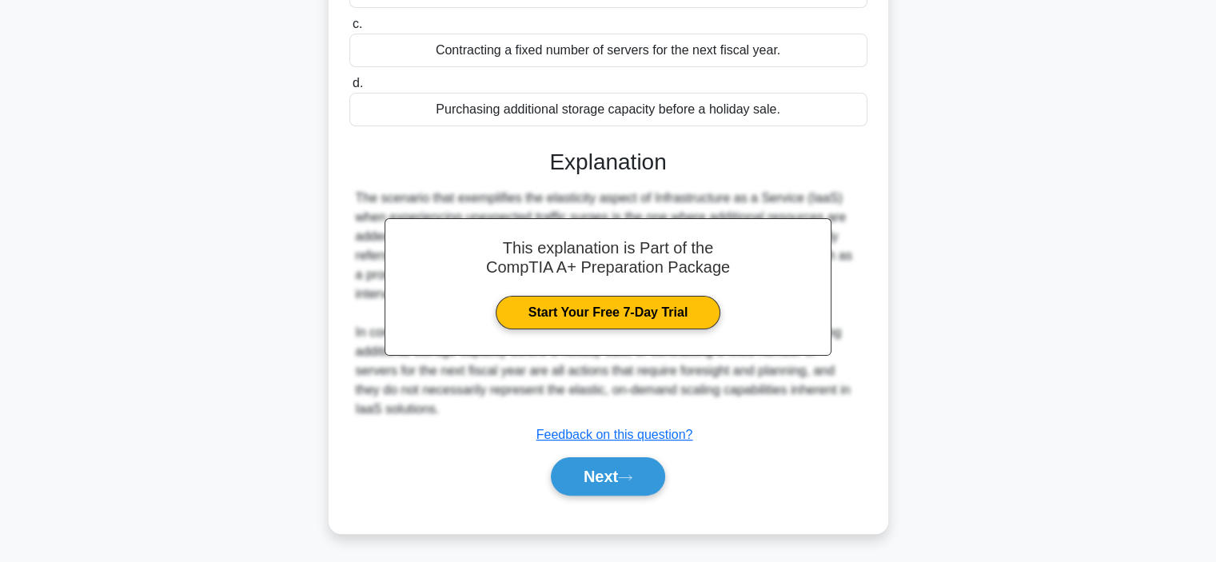
scroll to position [301, 0]
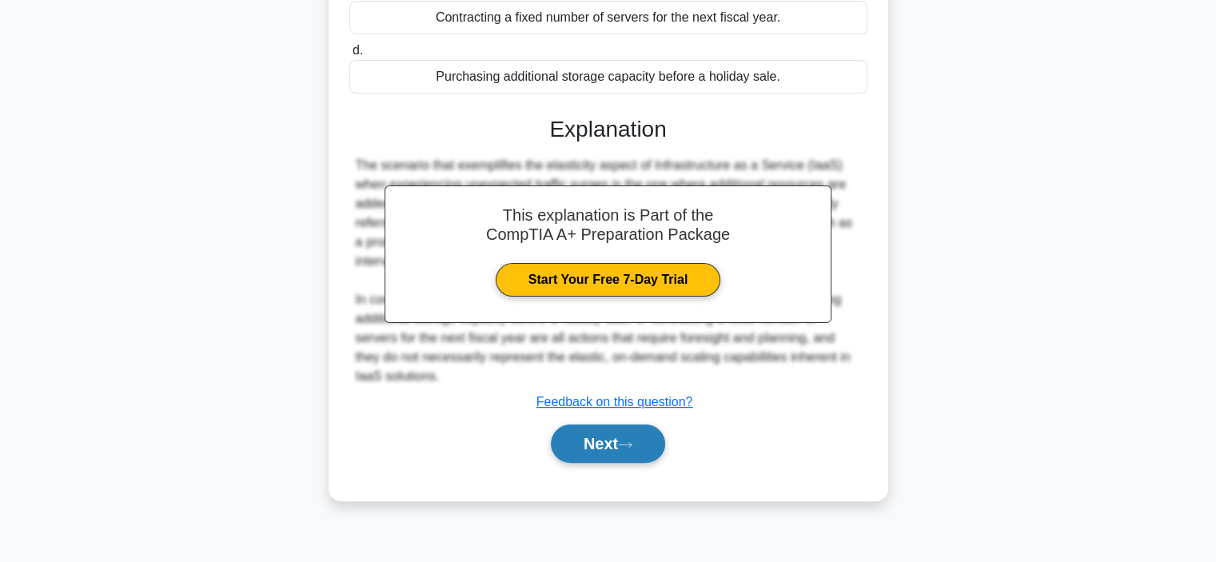
click at [584, 443] on button "Next" at bounding box center [608, 443] width 114 height 38
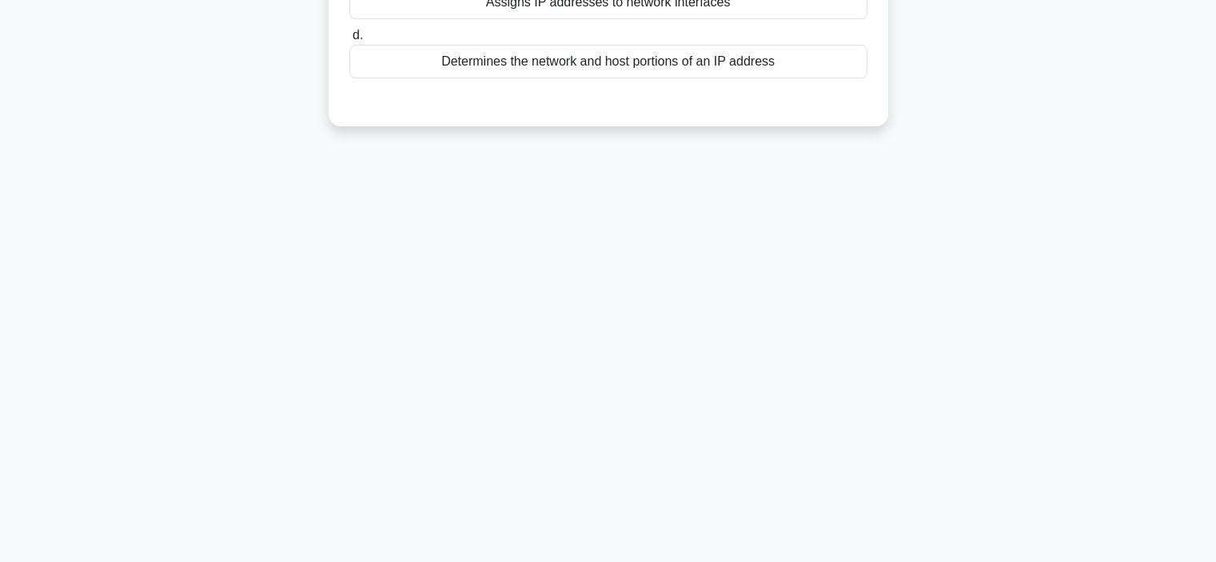
scroll to position [0, 0]
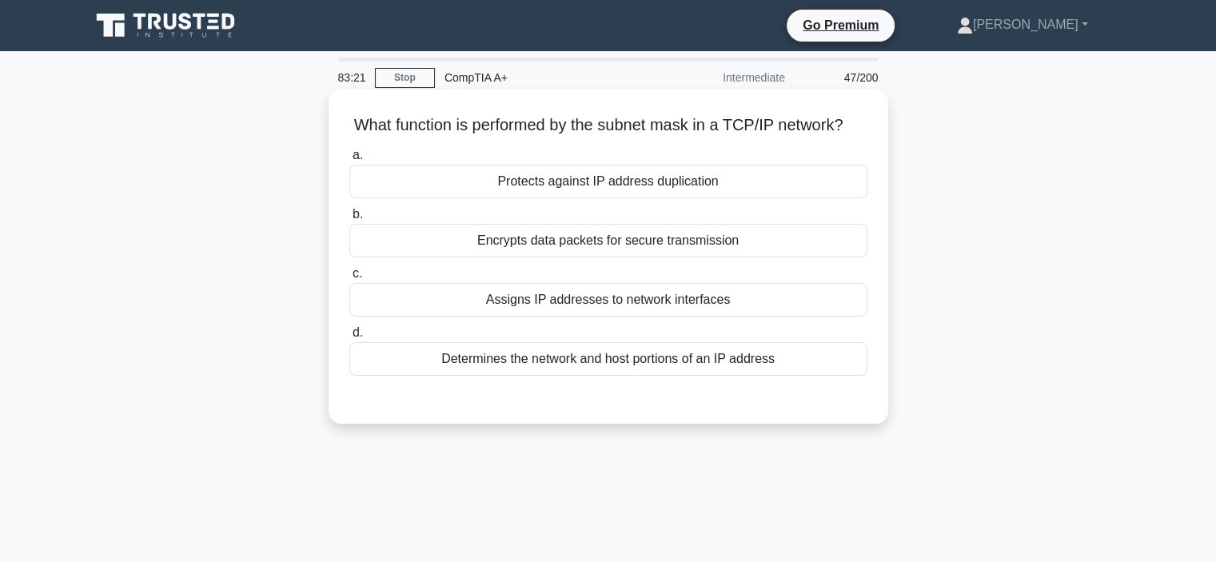
click at [546, 376] on div "Determines the network and host portions of an IP address" at bounding box center [608, 359] width 518 height 34
click at [349, 338] on input "d. Determines the network and host portions of an IP address" at bounding box center [349, 333] width 0 height 10
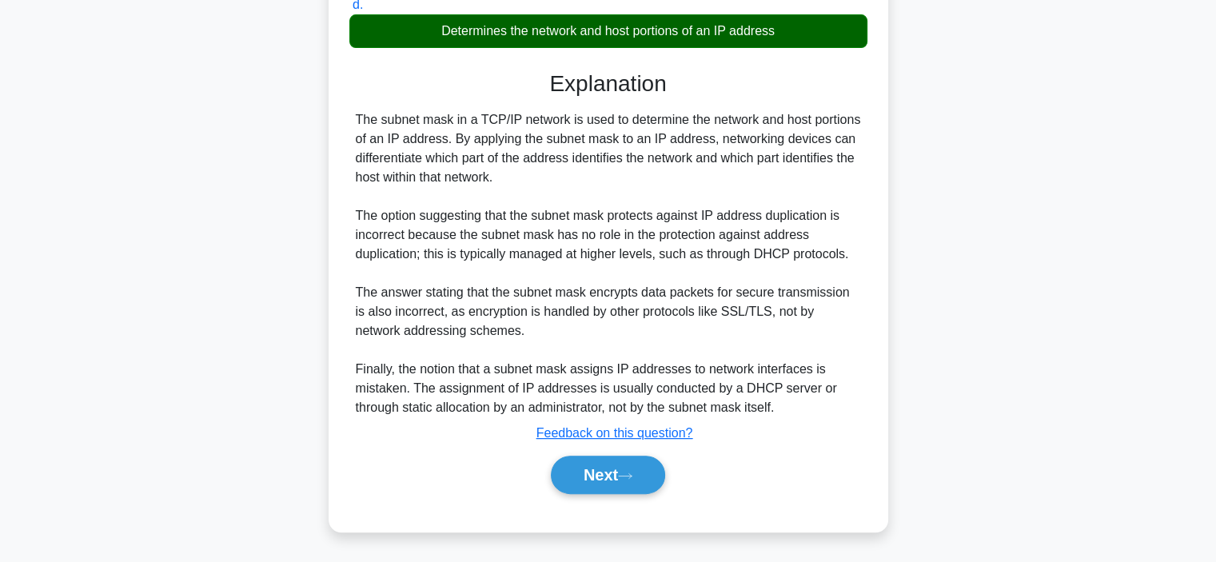
scroll to position [345, 0]
click at [572, 476] on button "Next" at bounding box center [608, 475] width 114 height 38
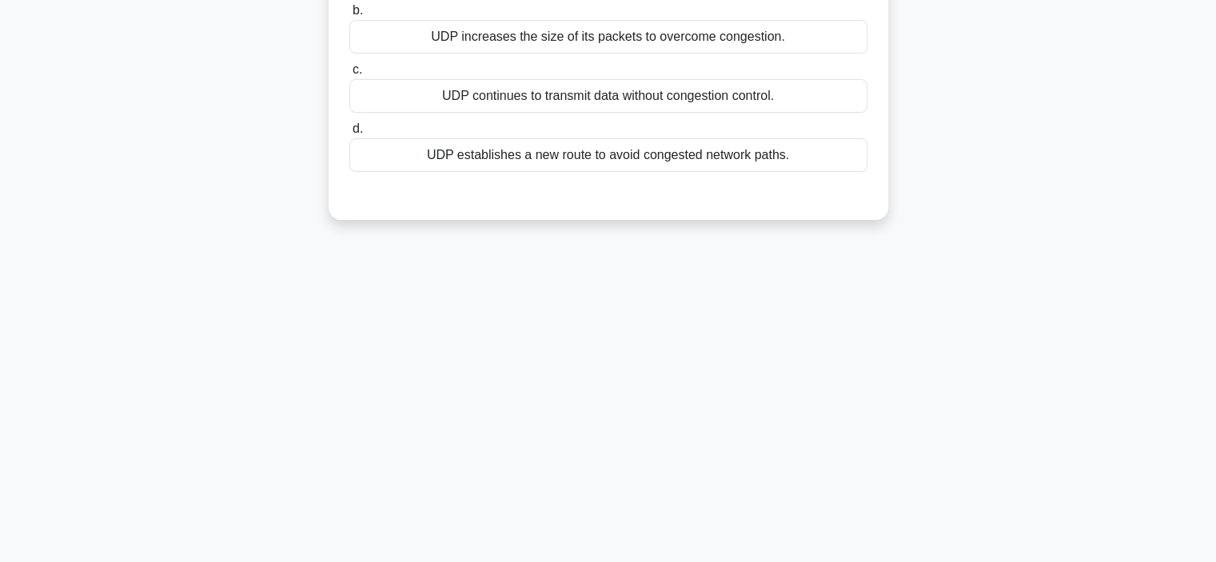
scroll to position [0, 0]
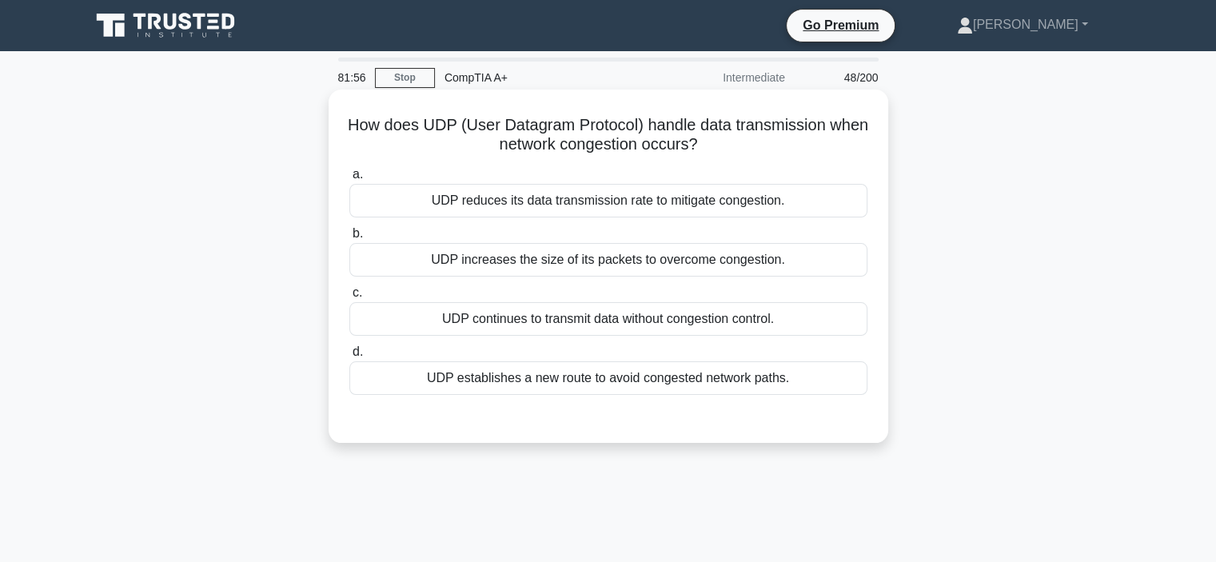
click at [499, 201] on div "UDP reduces its data transmission rate to mitigate congestion." at bounding box center [608, 201] width 518 height 34
click at [349, 180] on input "a. UDP reduces its data transmission rate to mitigate congestion." at bounding box center [349, 174] width 0 height 10
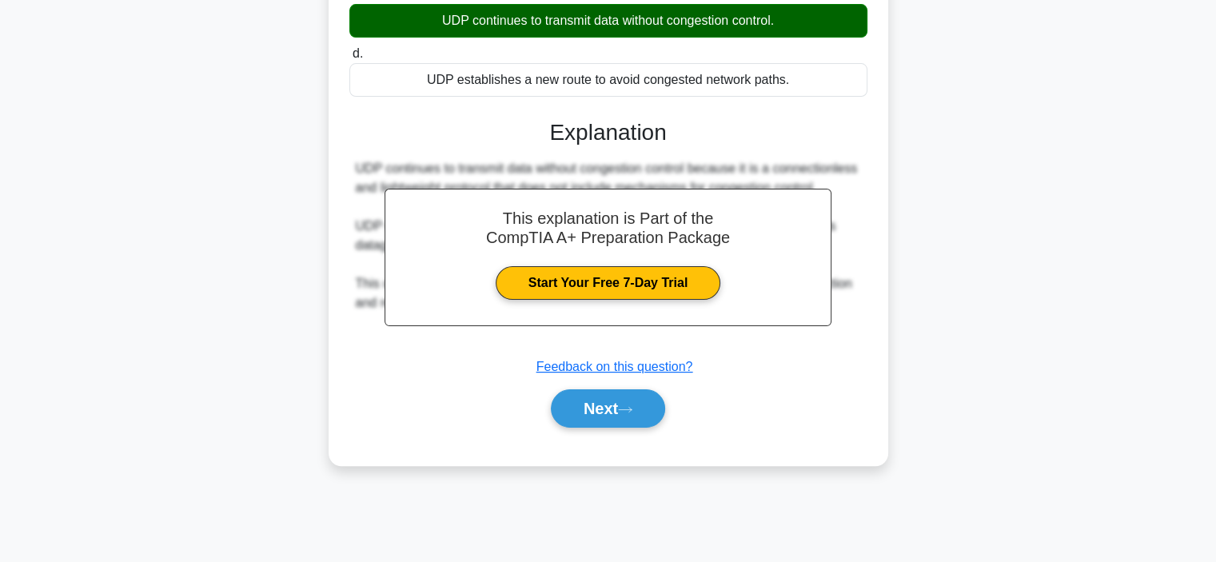
scroll to position [301, 0]
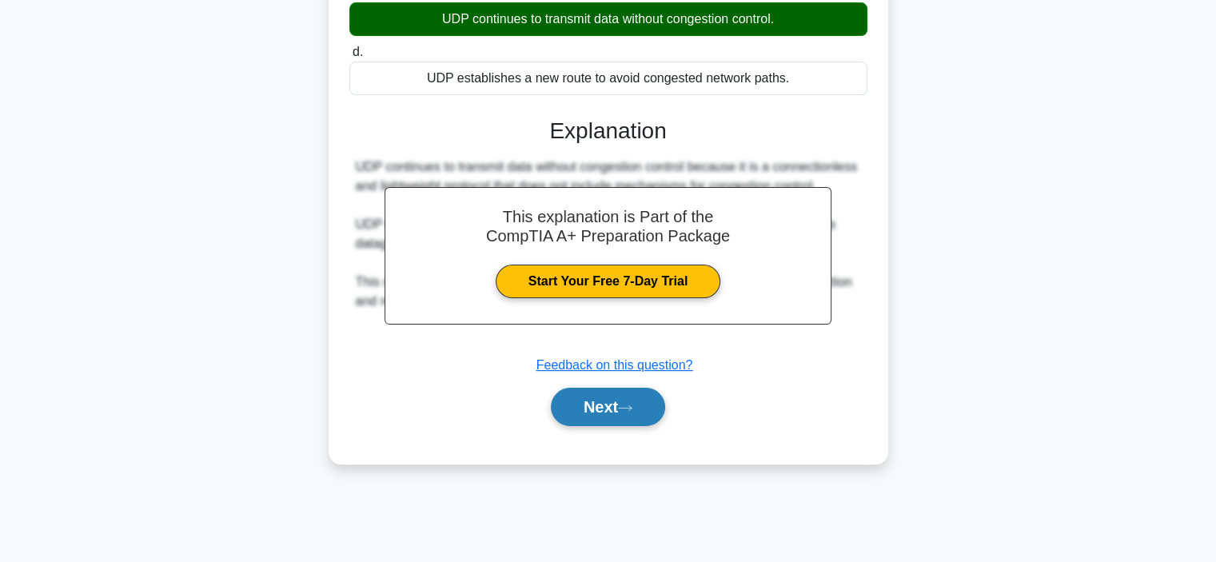
click at [604, 401] on button "Next" at bounding box center [608, 407] width 114 height 38
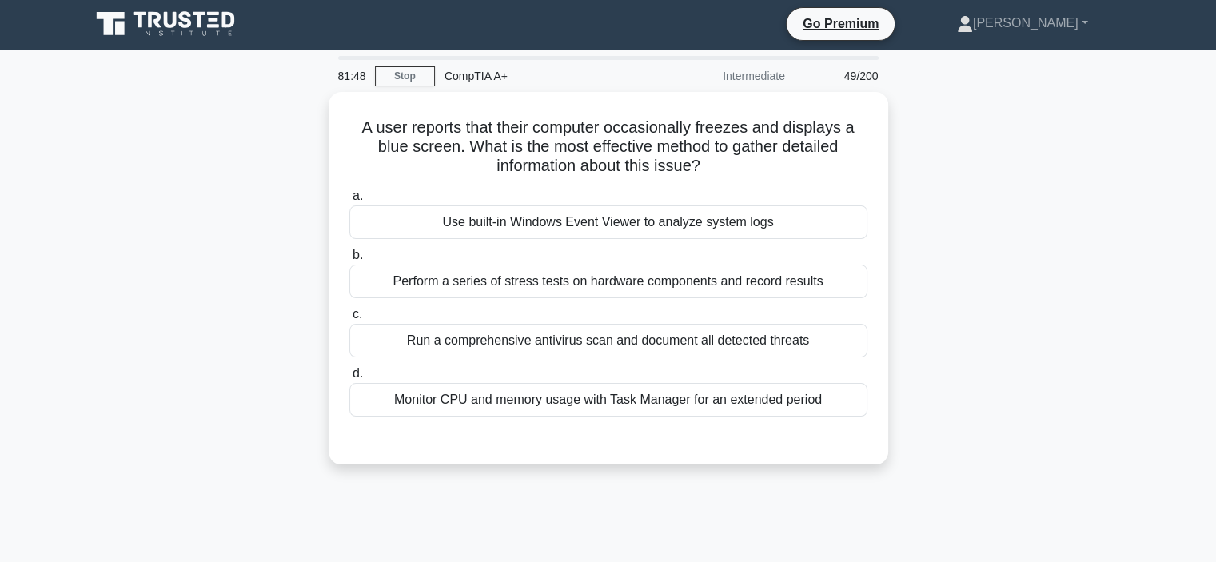
scroll to position [0, 0]
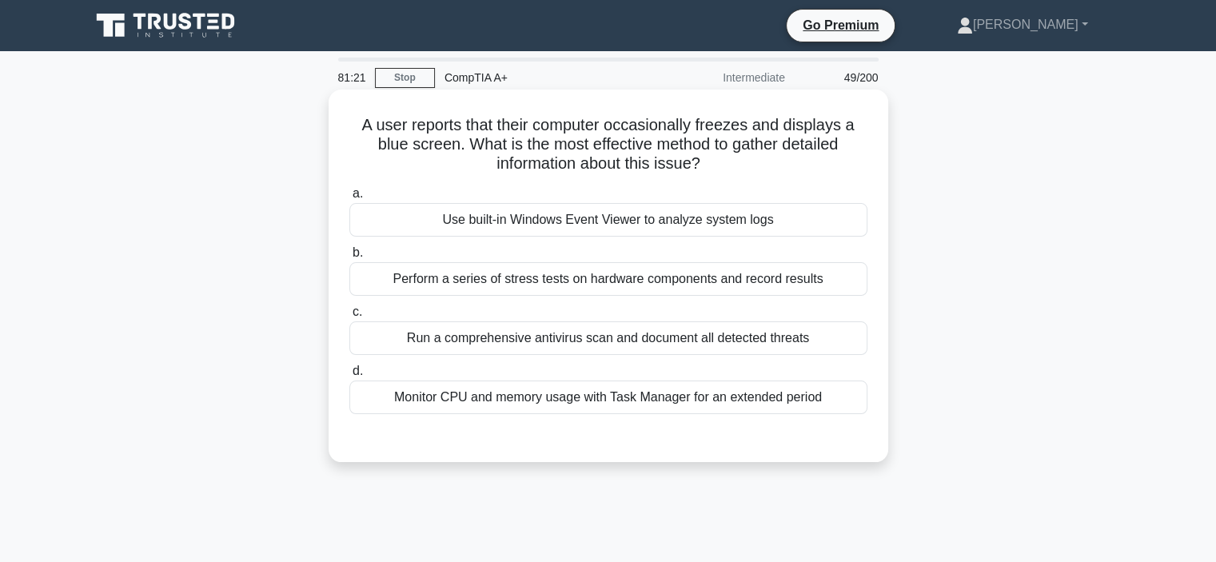
click at [464, 217] on div "Use built-in Windows Event Viewer to analyze system logs" at bounding box center [608, 220] width 518 height 34
click at [349, 199] on input "a. Use built-in Windows Event Viewer to analyze system logs" at bounding box center [349, 194] width 0 height 10
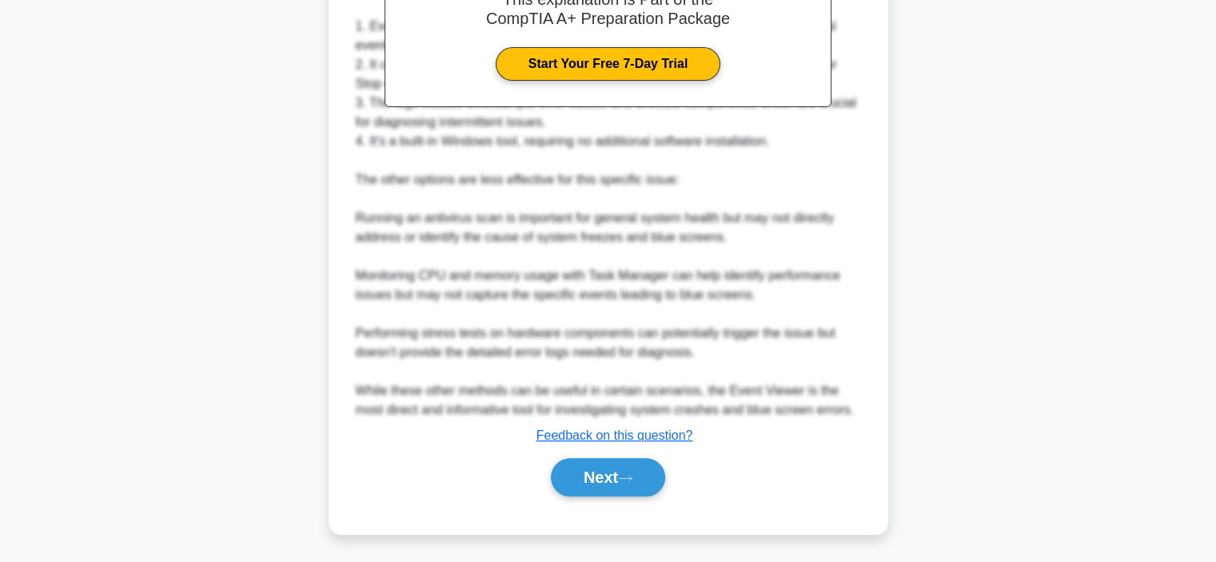
scroll to position [537, 0]
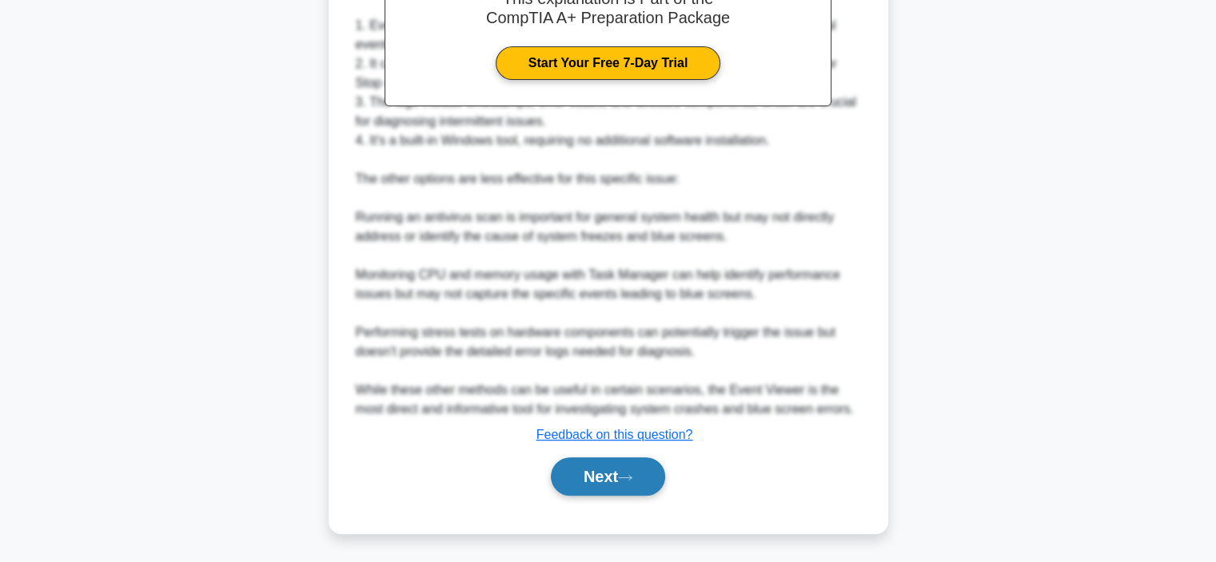
click at [627, 476] on icon at bounding box center [625, 477] width 13 height 5
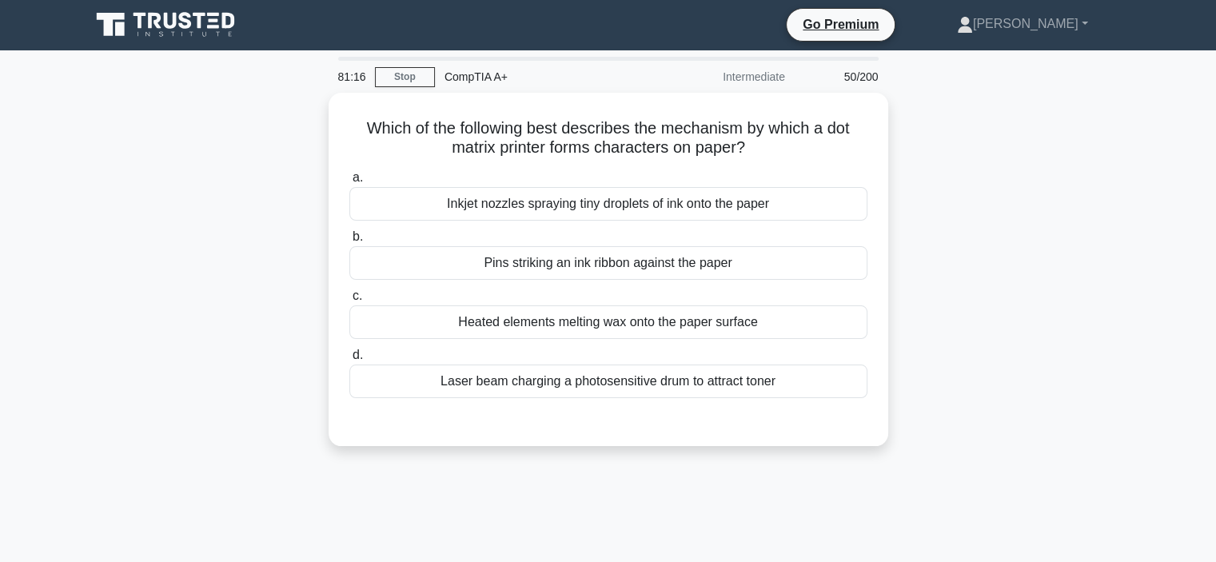
scroll to position [0, 0]
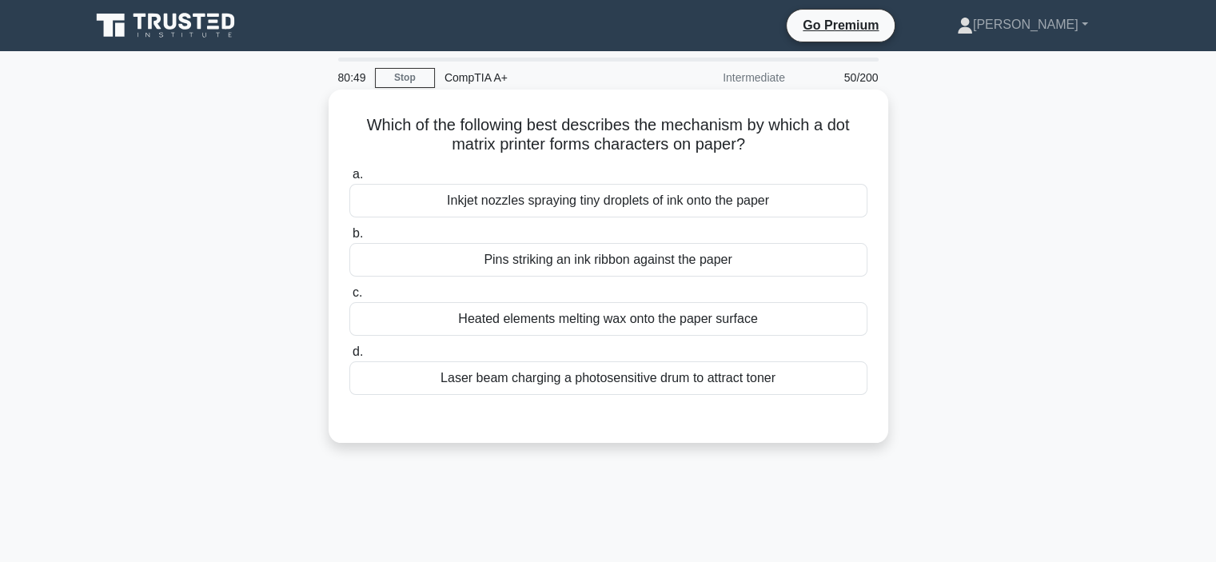
click at [469, 259] on div "Pins striking an ink ribbon against the paper" at bounding box center [608, 260] width 518 height 34
click at [349, 239] on input "b. Pins striking an ink ribbon against the paper" at bounding box center [349, 234] width 0 height 10
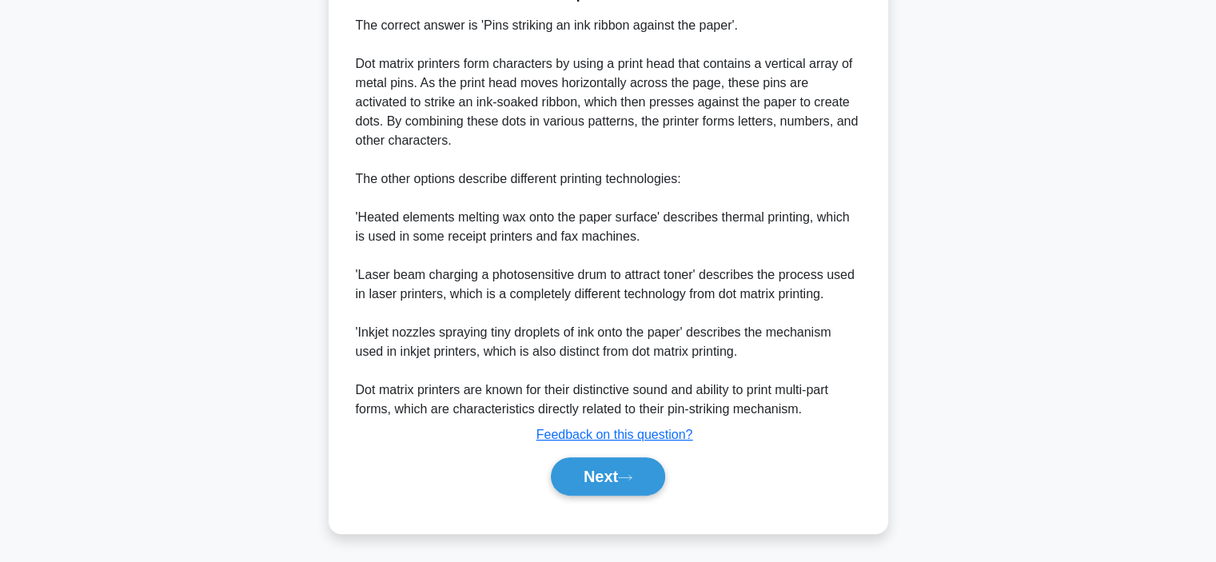
scroll to position [441, 0]
click at [600, 472] on button "Next" at bounding box center [608, 476] width 114 height 38
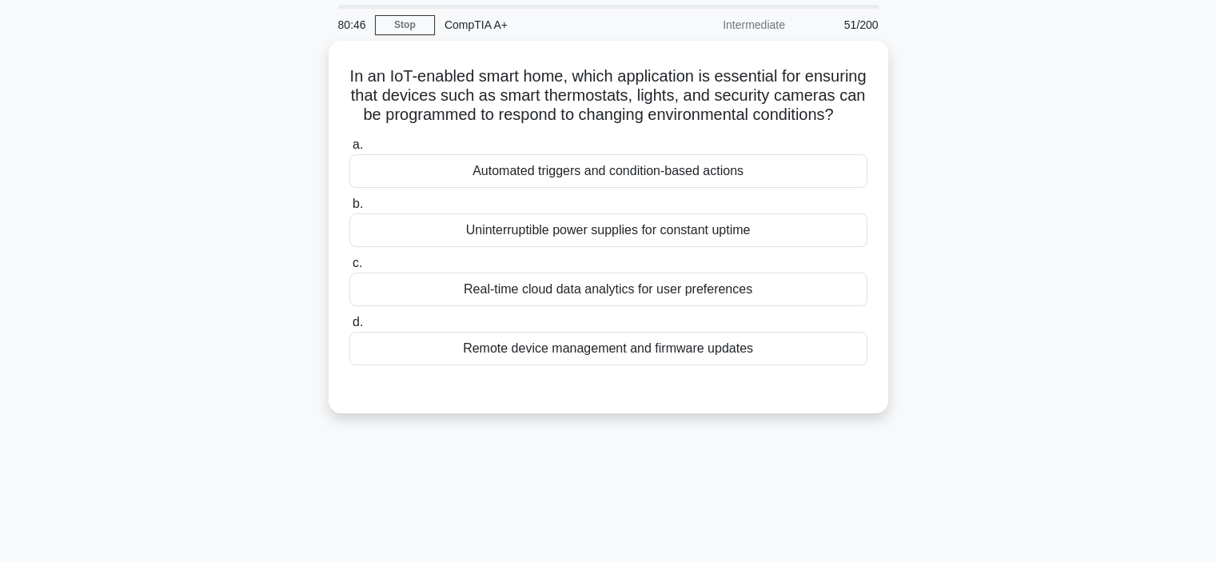
scroll to position [0, 0]
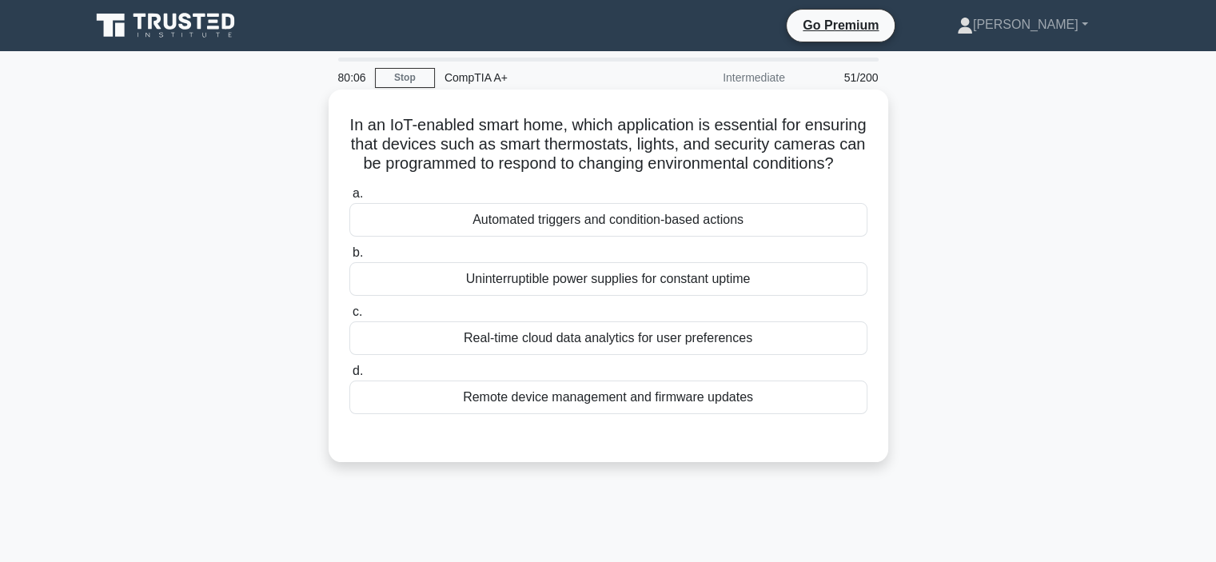
click at [543, 237] on div "Automated triggers and condition-based actions" at bounding box center [608, 220] width 518 height 34
click at [349, 199] on input "a. Automated triggers and condition-based actions" at bounding box center [349, 194] width 0 height 10
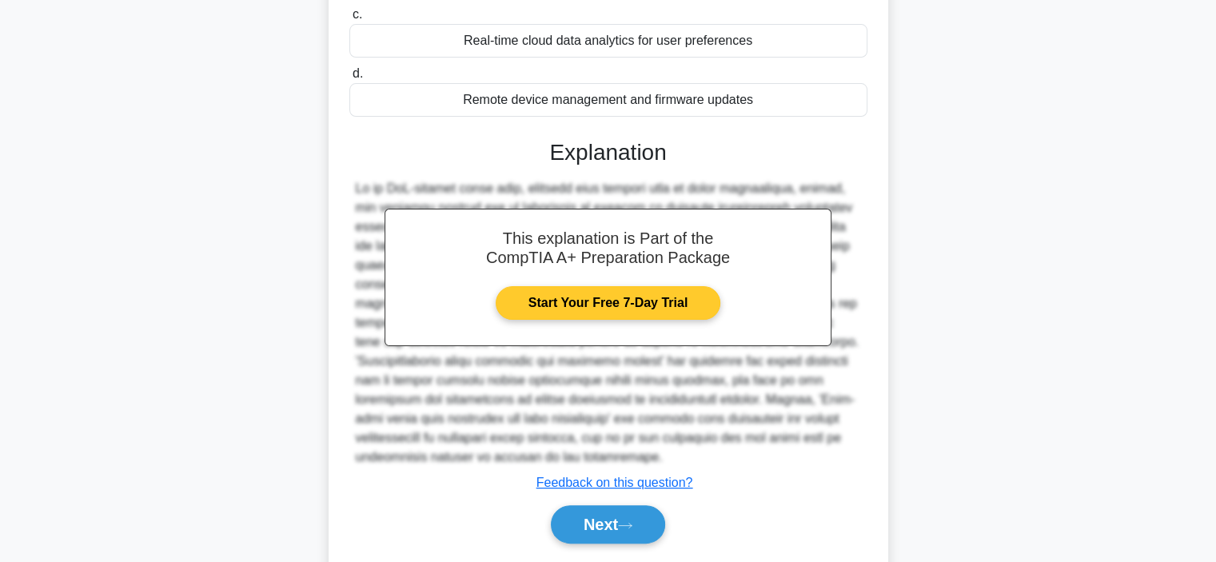
scroll to position [365, 0]
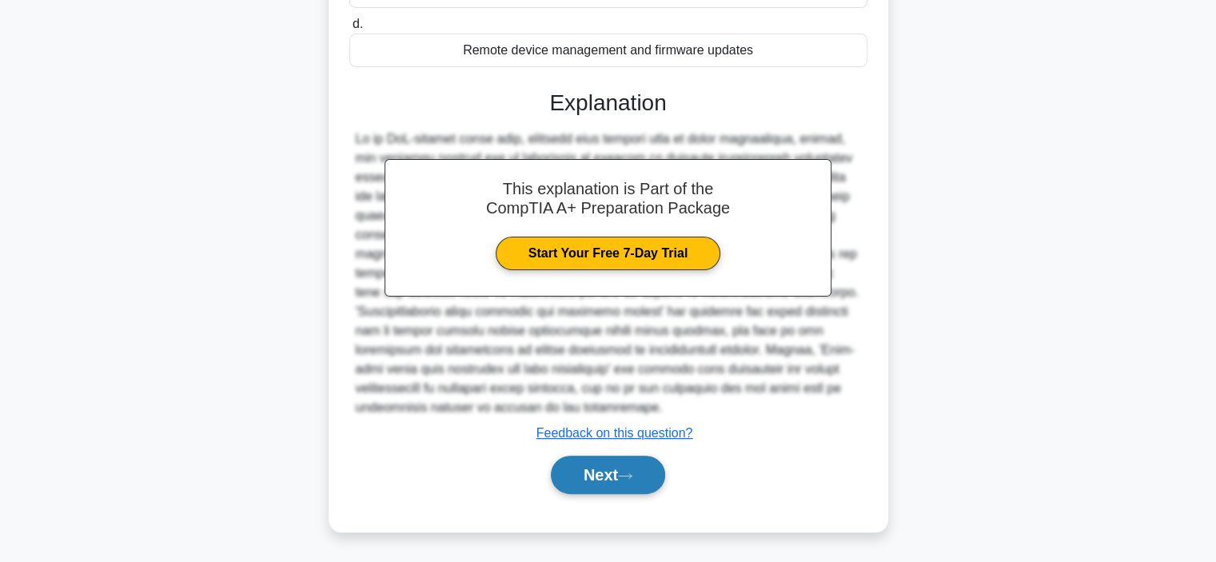
click at [592, 463] on button "Next" at bounding box center [608, 475] width 114 height 38
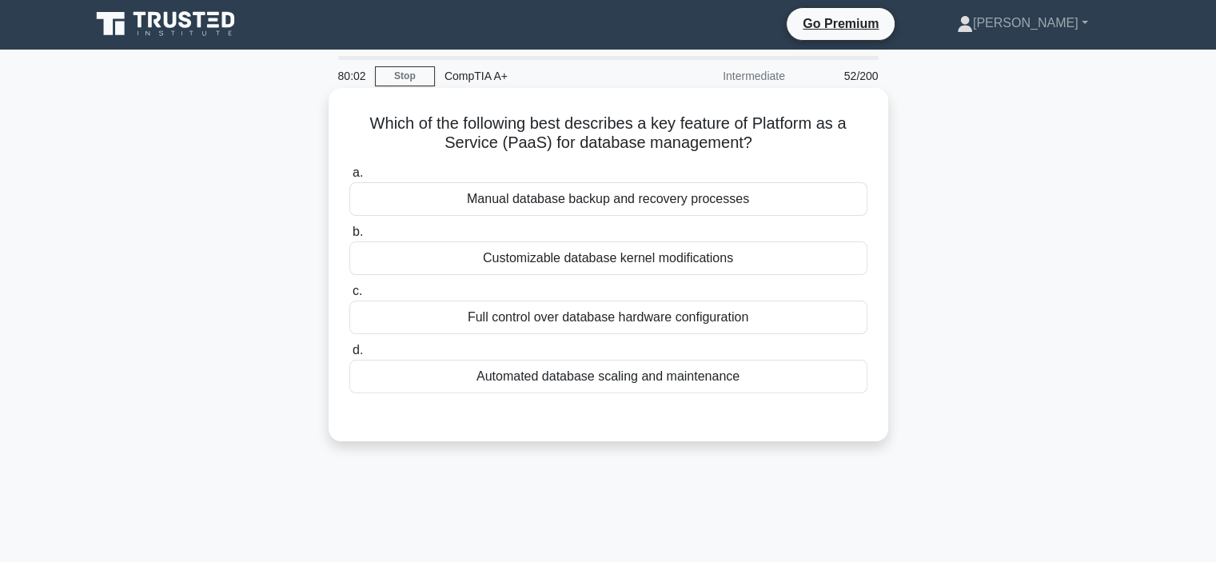
scroll to position [0, 0]
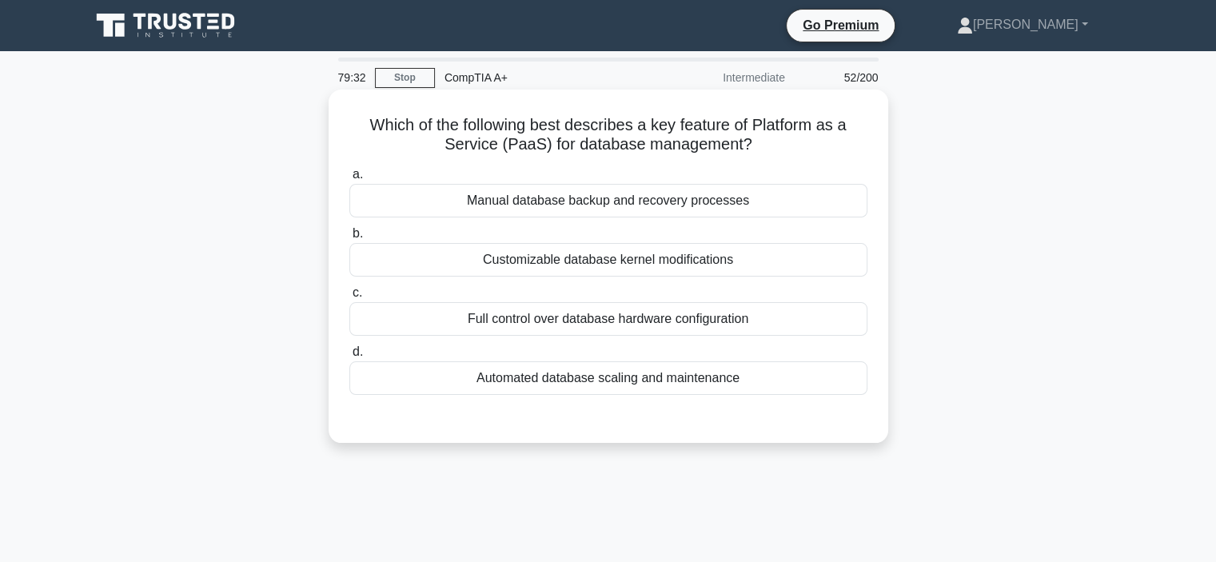
click at [567, 377] on div "Automated database scaling and maintenance" at bounding box center [608, 378] width 518 height 34
click at [349, 357] on input "d. Automated database scaling and maintenance" at bounding box center [349, 352] width 0 height 10
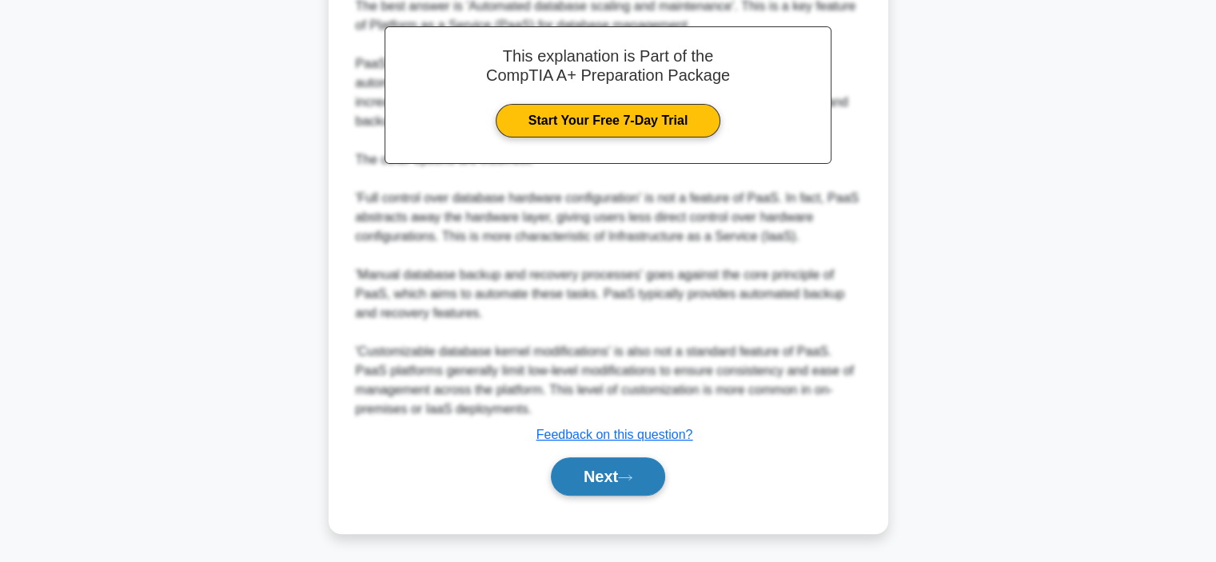
click at [588, 484] on button "Next" at bounding box center [608, 476] width 114 height 38
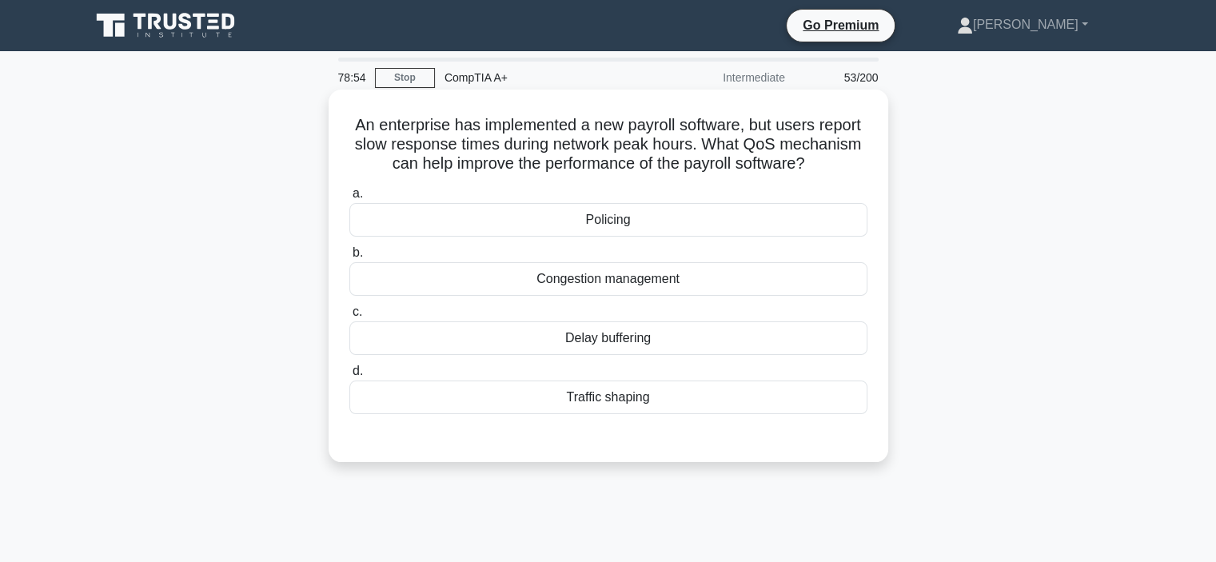
click at [534, 391] on div "Traffic shaping" at bounding box center [608, 398] width 518 height 34
click at [349, 377] on input "d. Traffic shaping" at bounding box center [349, 371] width 0 height 10
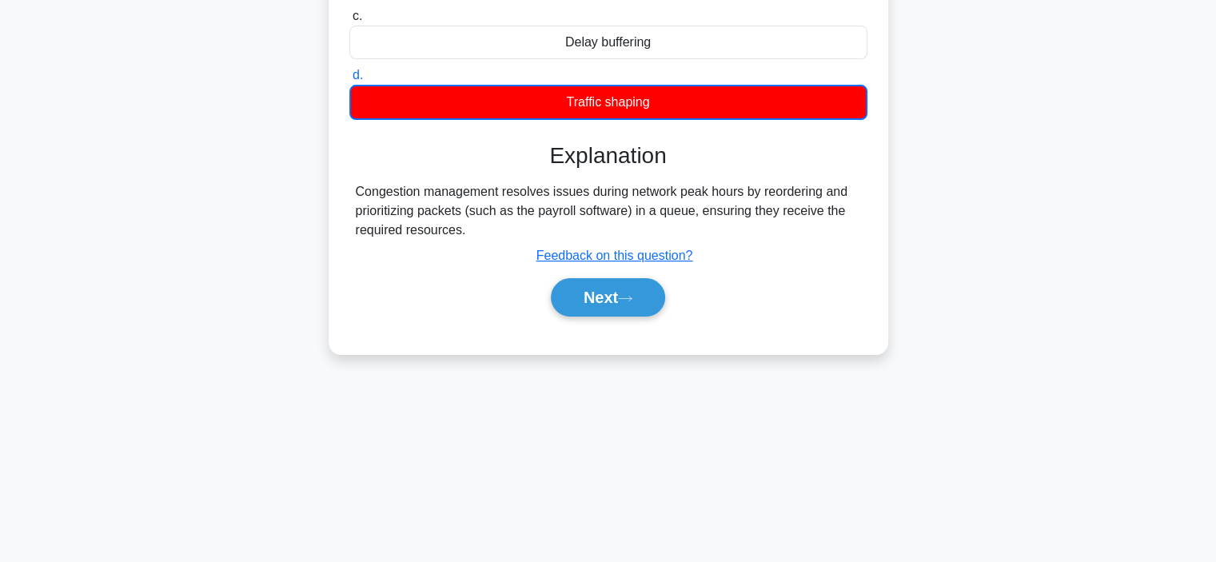
scroll to position [301, 0]
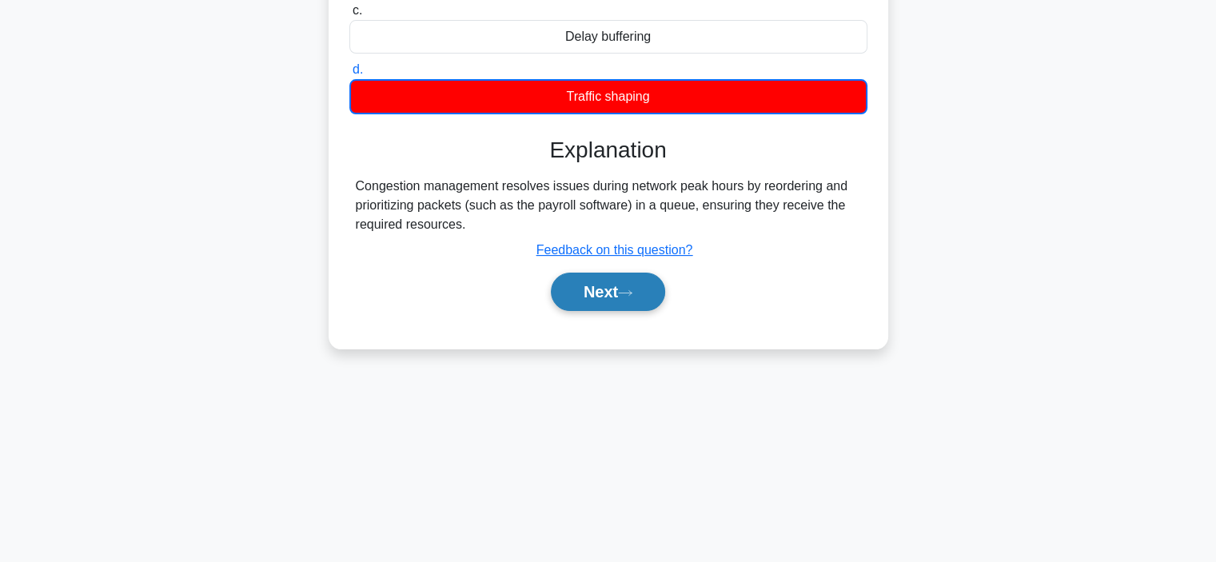
click at [582, 290] on button "Next" at bounding box center [608, 292] width 114 height 38
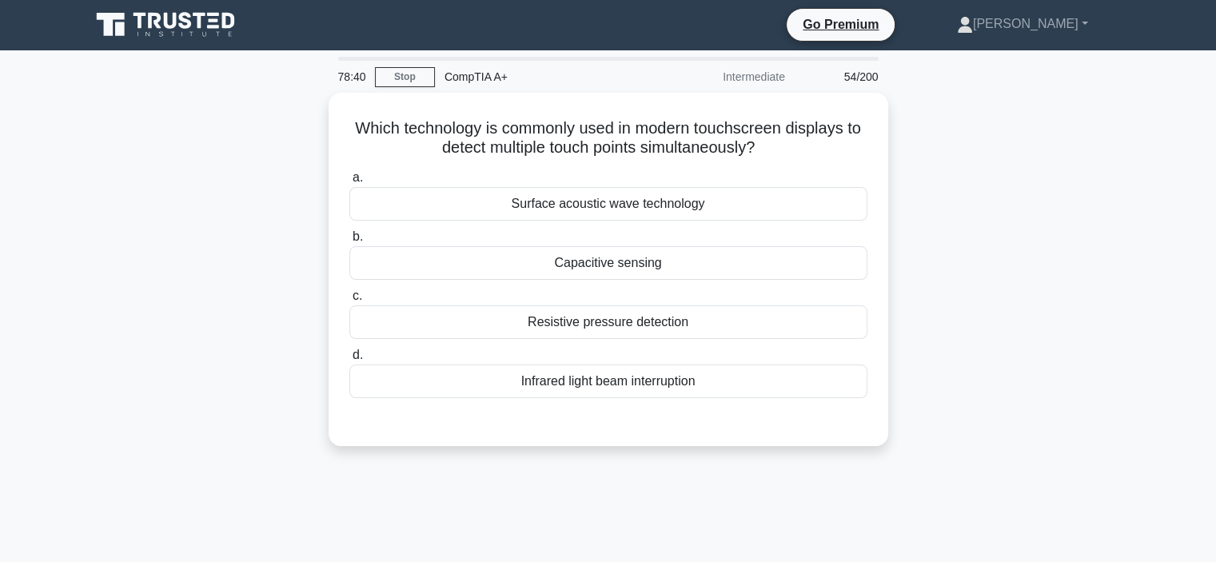
scroll to position [0, 0]
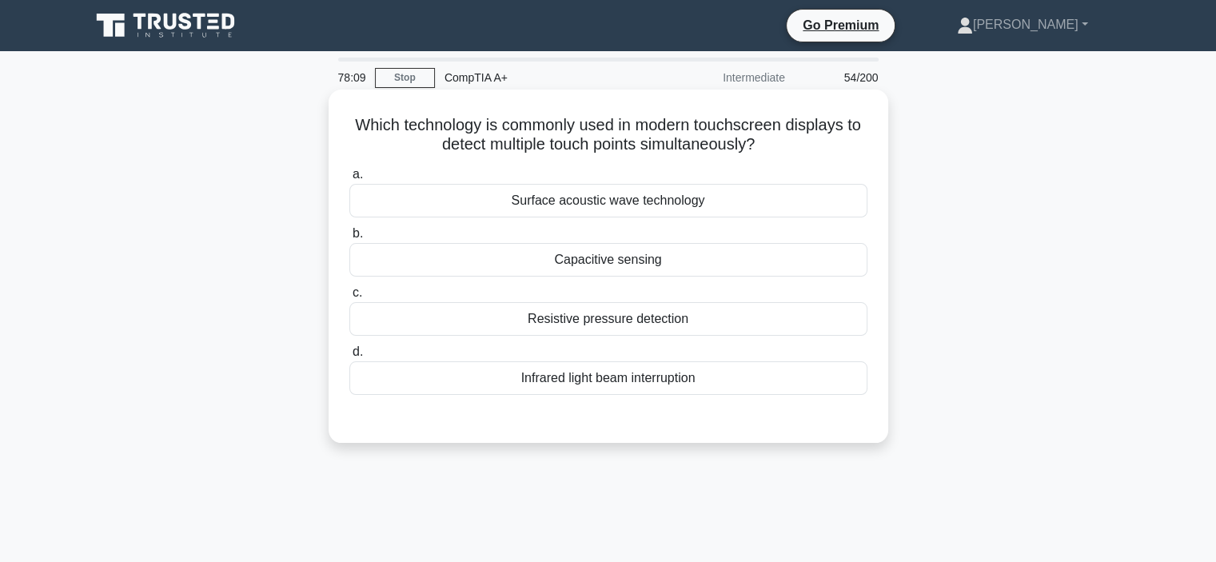
click at [546, 321] on div "Resistive pressure detection" at bounding box center [608, 319] width 518 height 34
click at [349, 298] on input "c. Resistive pressure detection" at bounding box center [349, 293] width 0 height 10
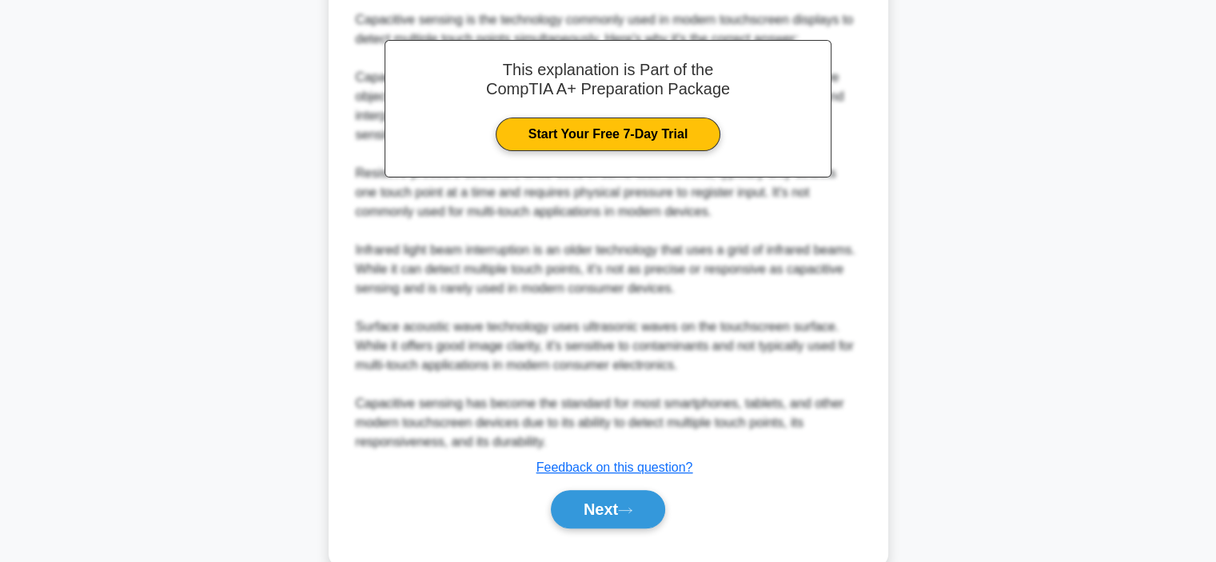
scroll to position [481, 0]
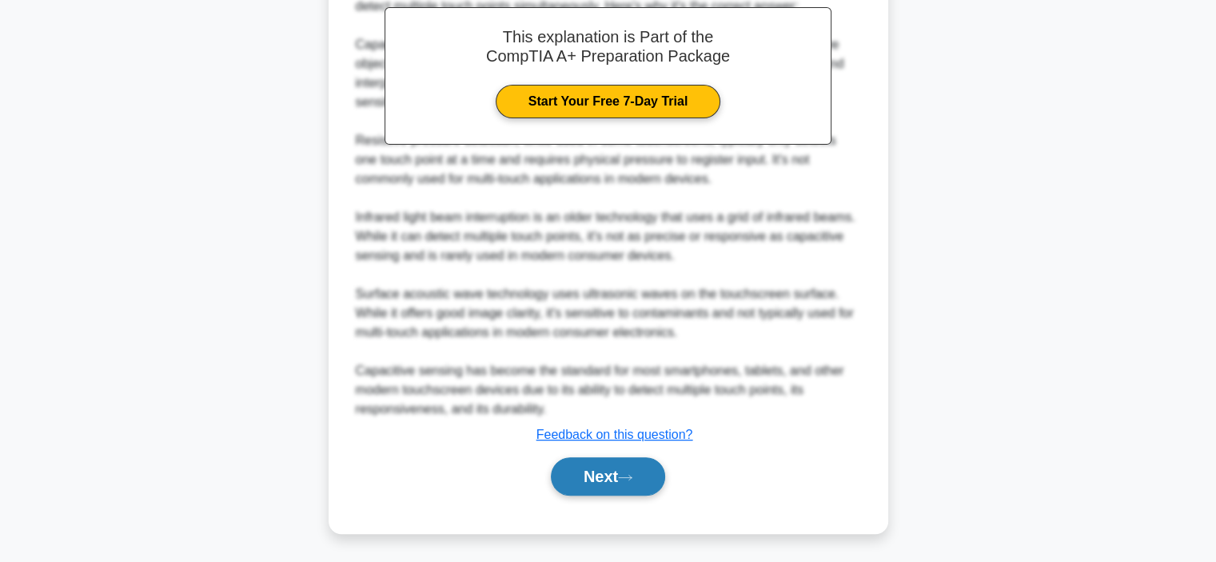
click at [596, 472] on button "Next" at bounding box center [608, 476] width 114 height 38
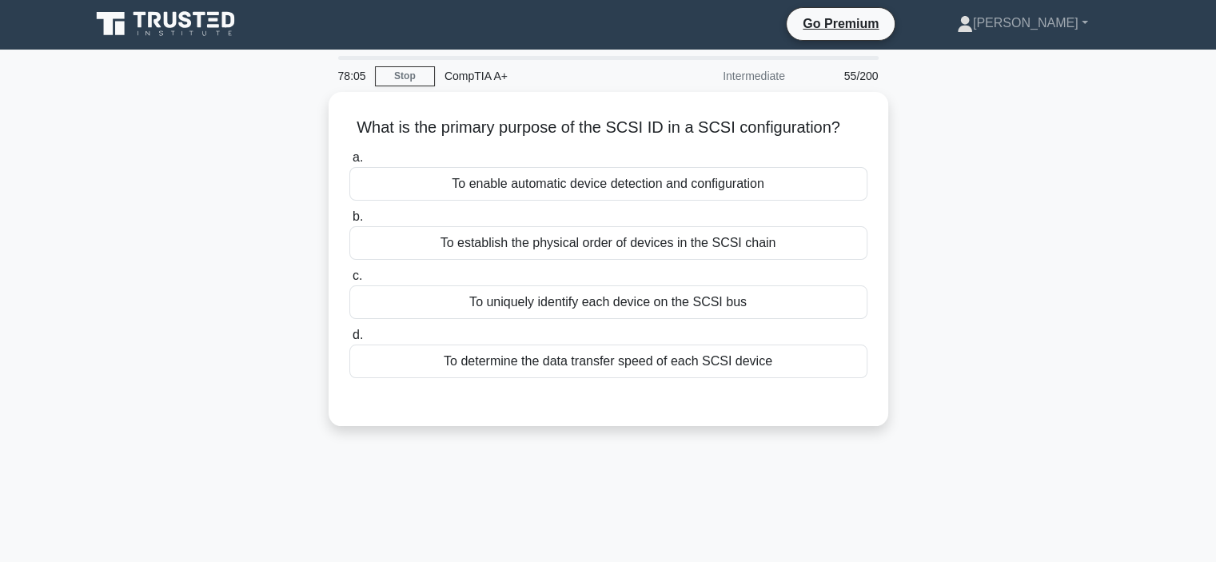
scroll to position [0, 0]
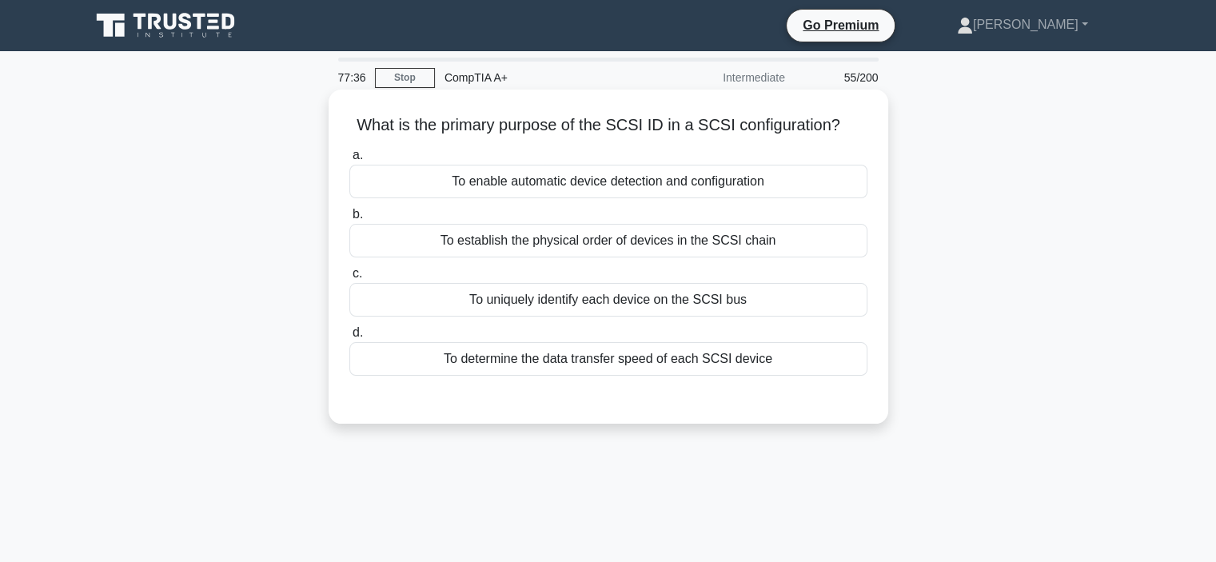
click at [516, 300] on div "To uniquely identify each device on the SCSI bus" at bounding box center [608, 300] width 518 height 34
click at [349, 279] on input "c. To uniquely identify each device on the SCSI bus" at bounding box center [349, 274] width 0 height 10
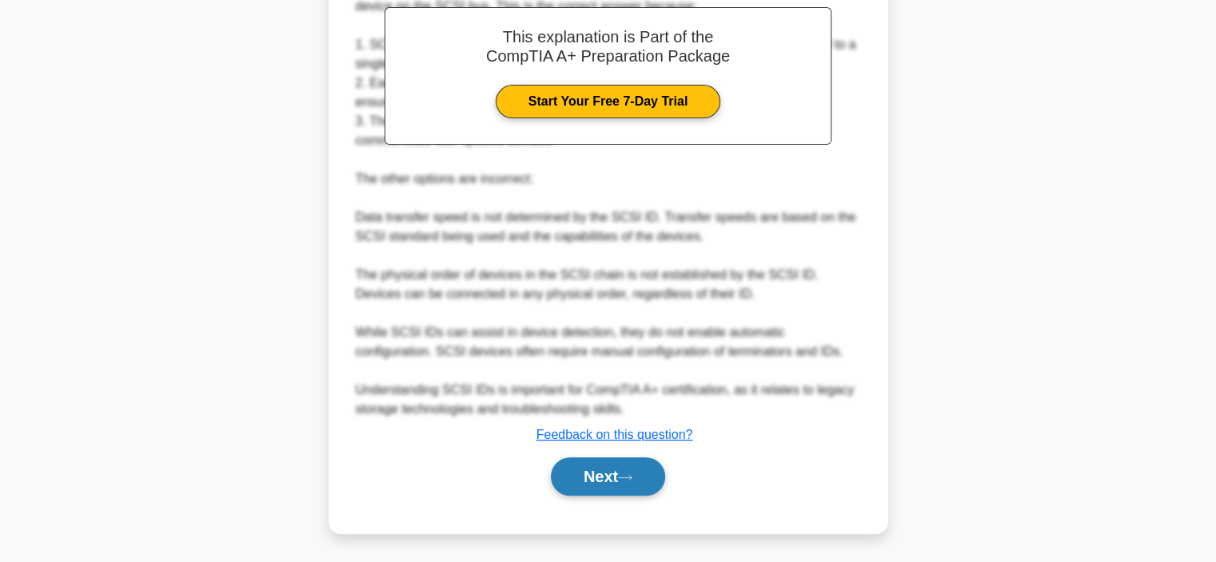
click at [584, 484] on button "Next" at bounding box center [608, 476] width 114 height 38
